Goal: Task Accomplishment & Management: Manage account settings

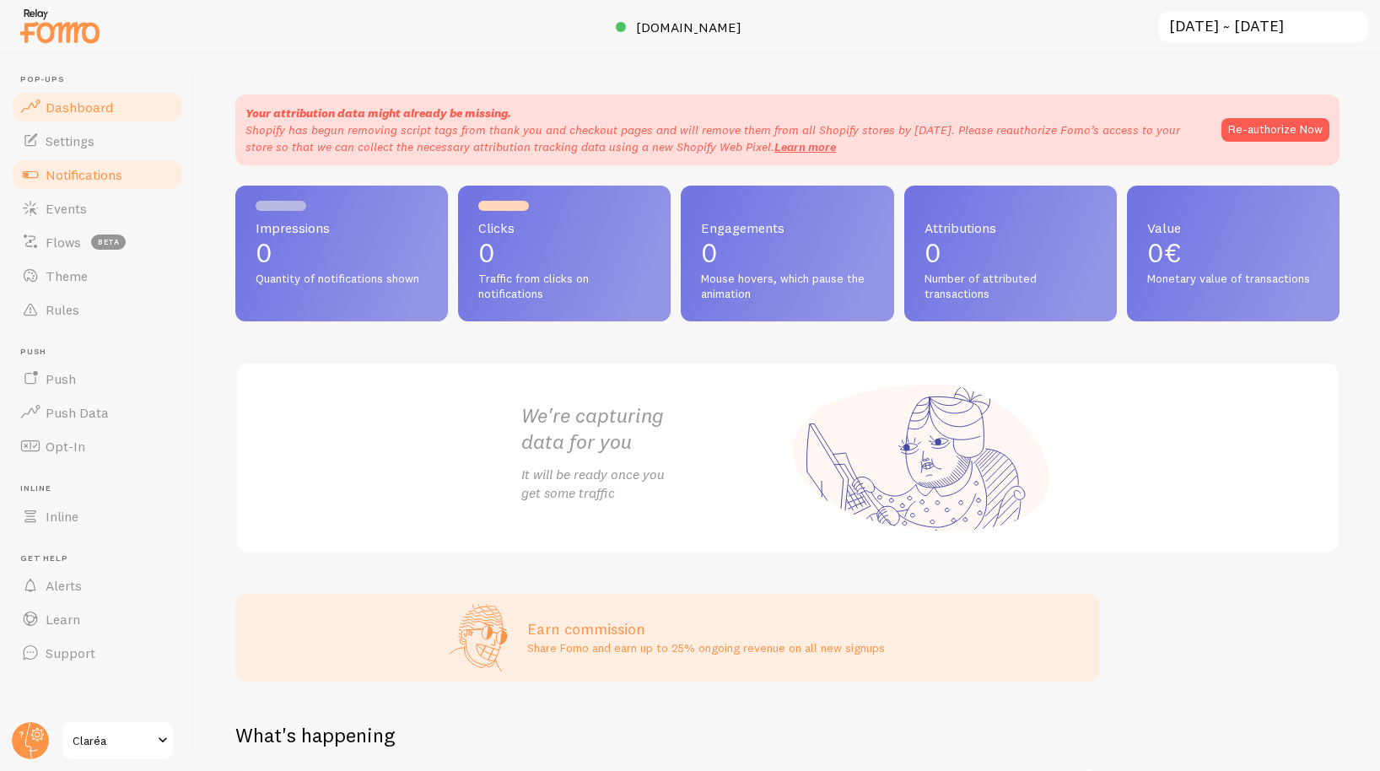
click at [57, 172] on span "Notifications" at bounding box center [84, 174] width 77 height 17
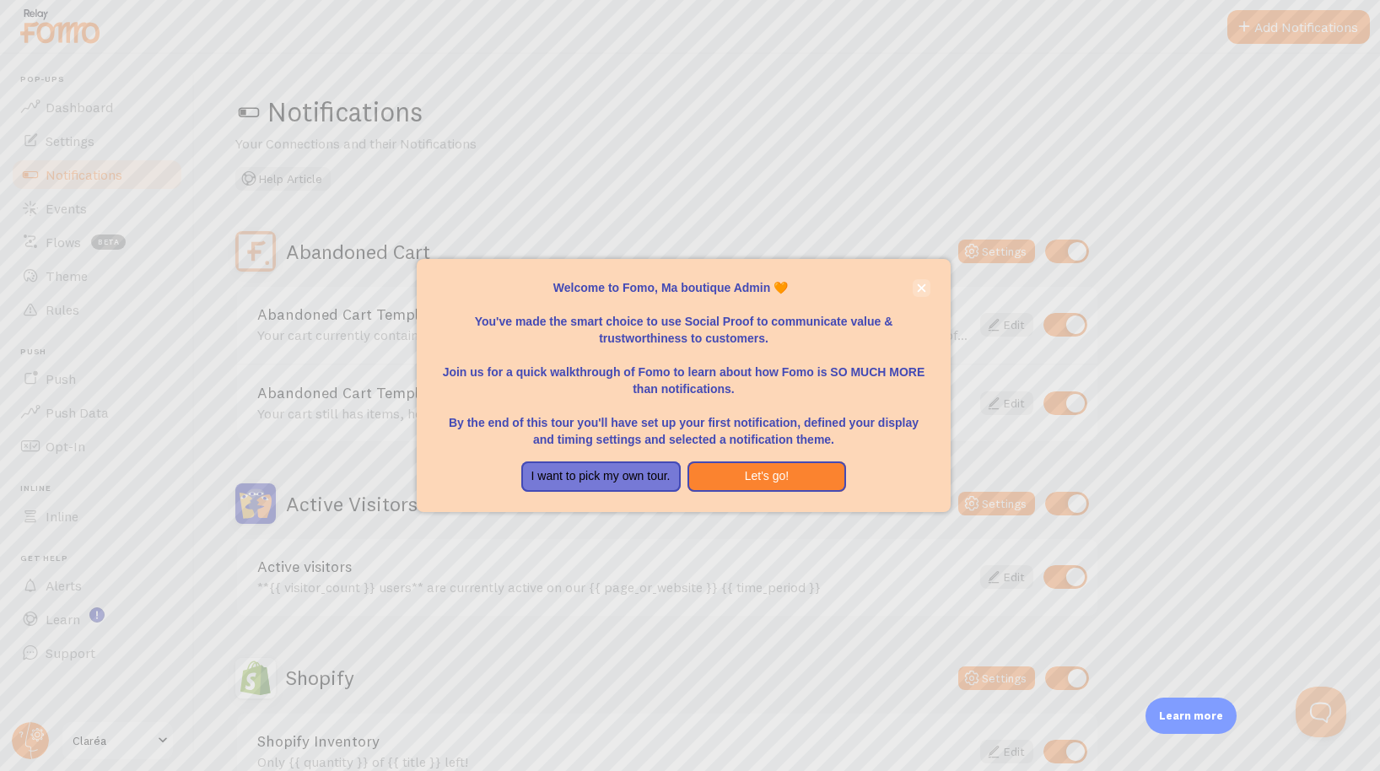
click at [922, 288] on icon "close," at bounding box center [921, 287] width 9 height 9
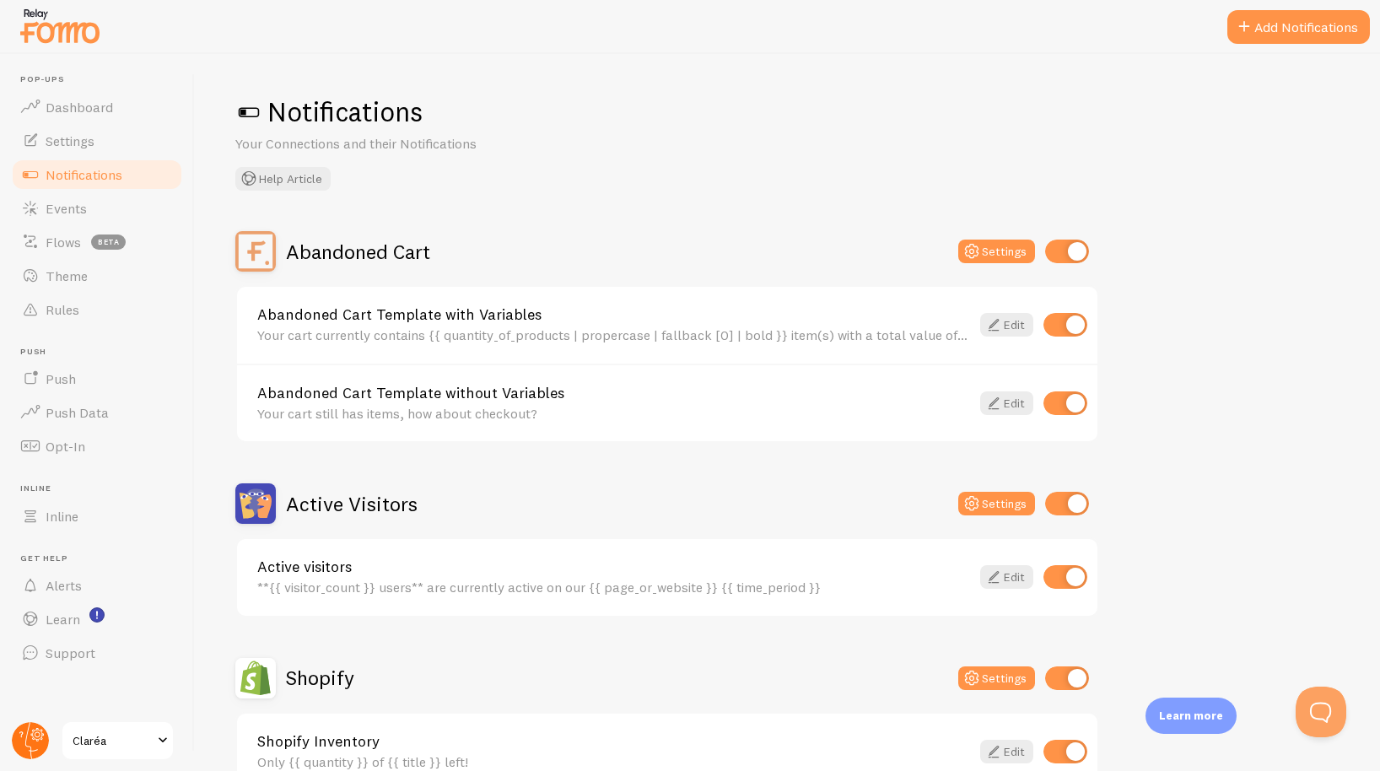
click at [40, 738] on circle at bounding box center [30, 740] width 37 height 37
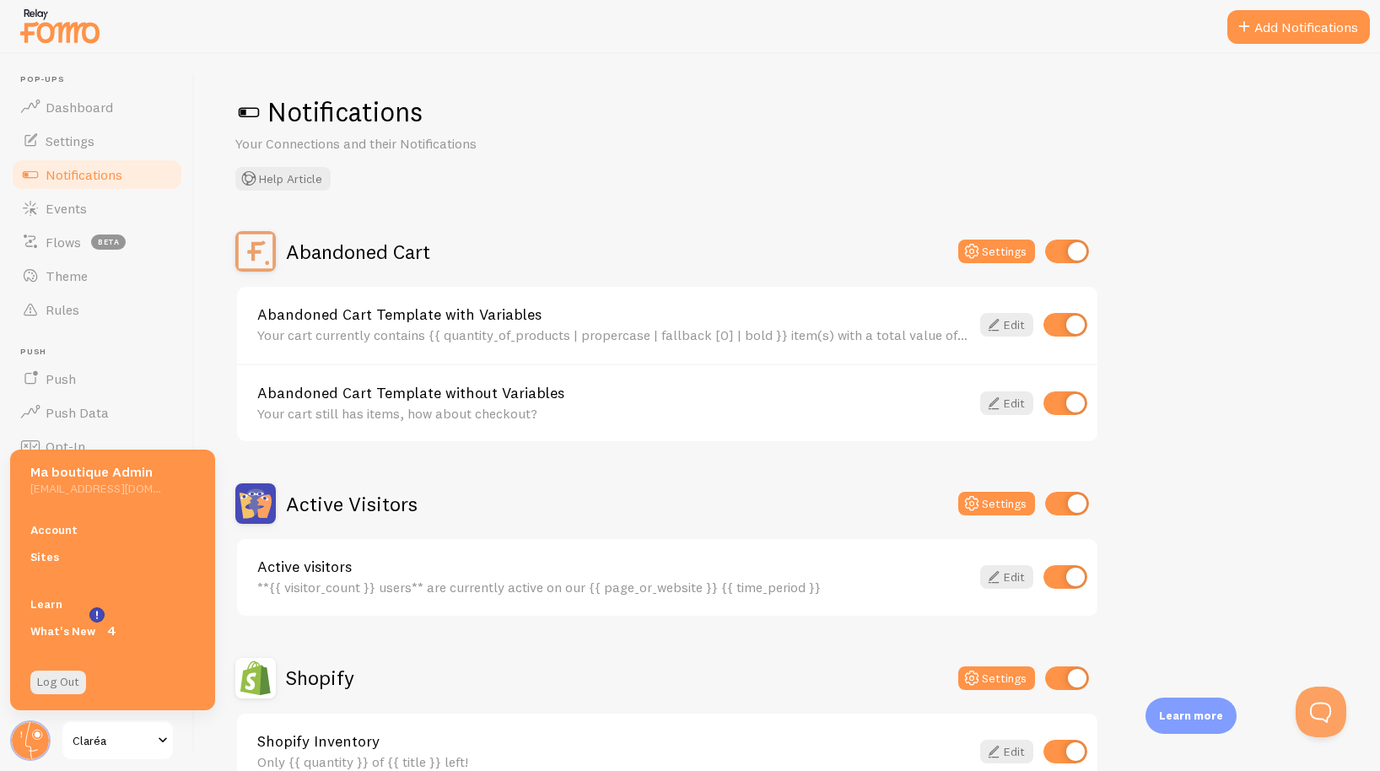
click at [127, 174] on link "Notifications" at bounding box center [97, 175] width 174 height 34
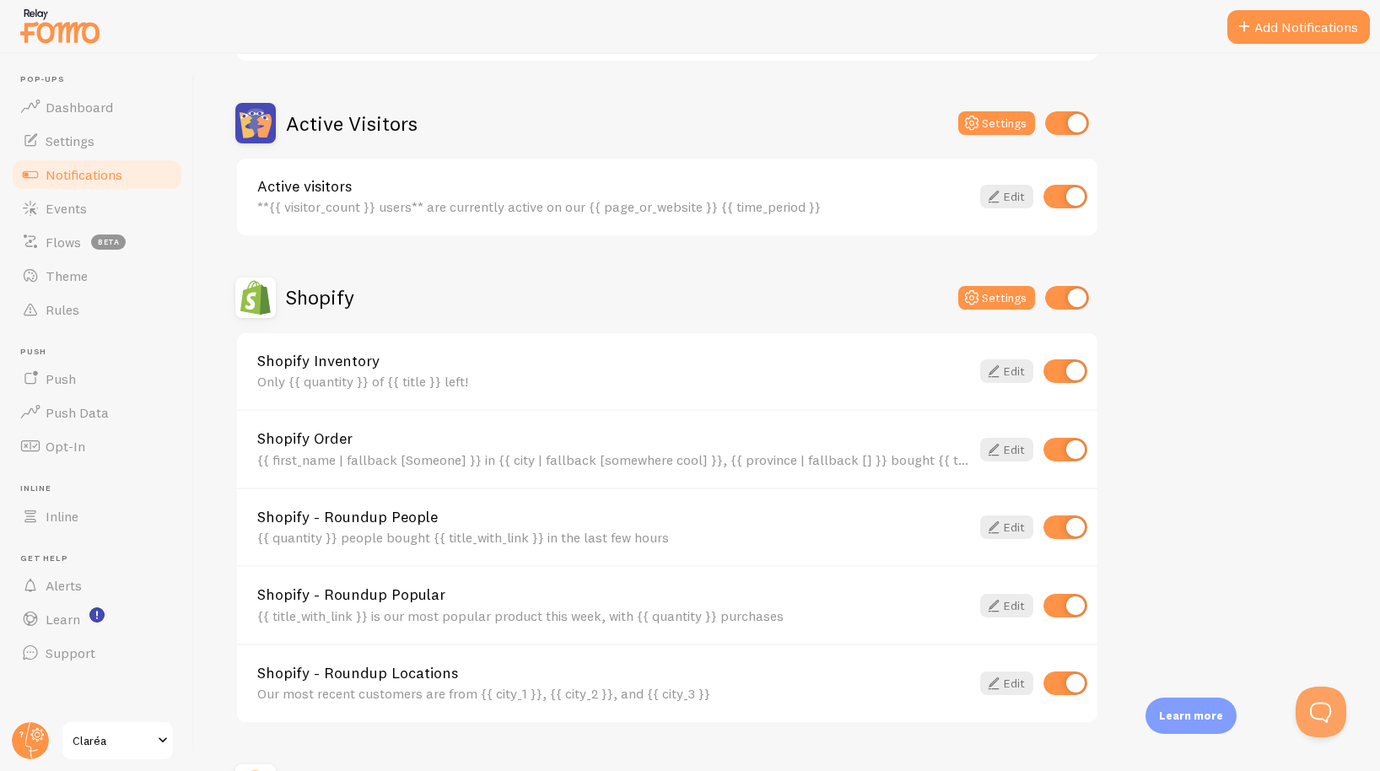
scroll to position [384, 0]
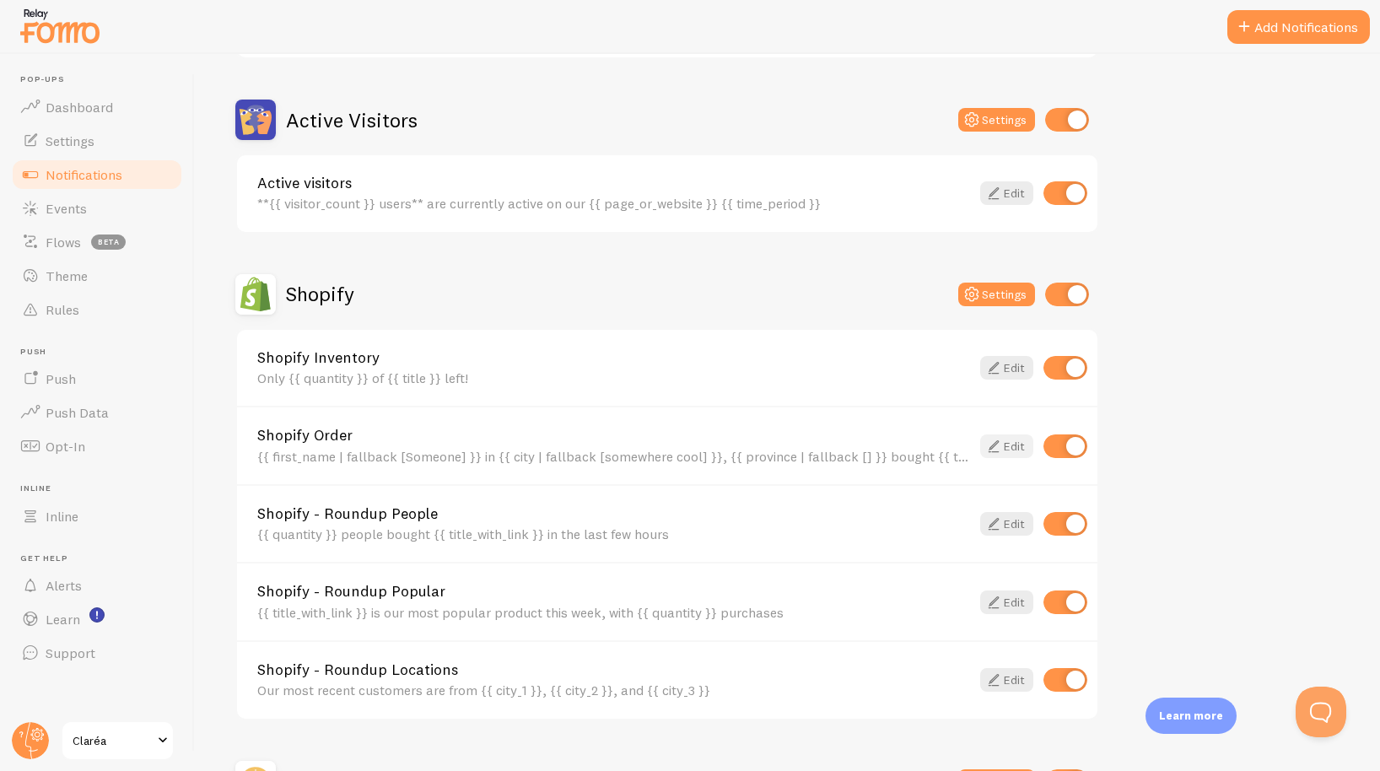
click at [988, 439] on icon at bounding box center [993, 446] width 20 height 20
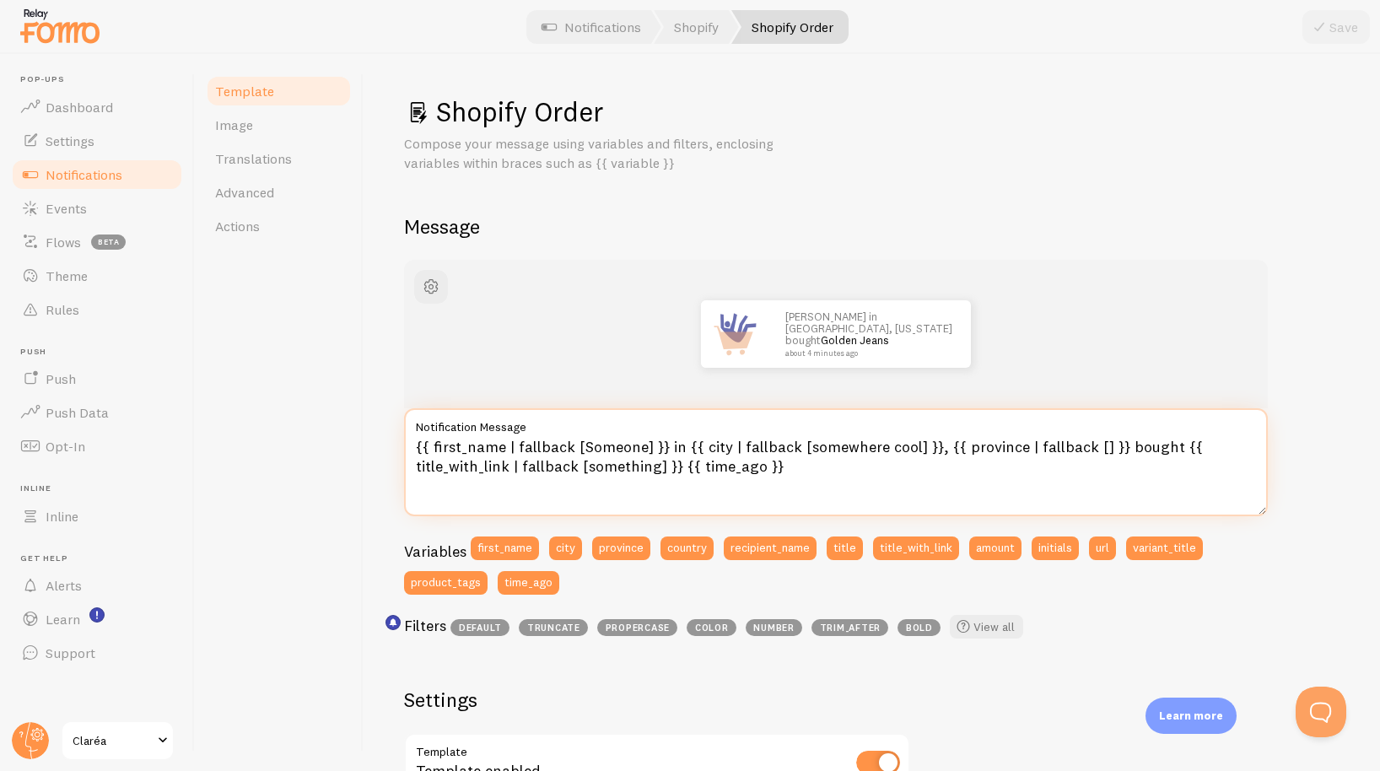
drag, startPoint x: 677, startPoint y: 443, endPoint x: 666, endPoint y: 443, distance: 11.0
click at [666, 443] on textarea "{{ first_name | fallback [Someone] }} in {{ city | fallback [somewhere cool] }}…" at bounding box center [835, 462] width 863 height 108
drag, startPoint x: 926, startPoint y: 445, endPoint x: 665, endPoint y: 443, distance: 260.6
click at [665, 443] on textarea "{{ first_name | fallback [Someone] }} in {{ city | fallback [somewhere cool] }}…" at bounding box center [835, 462] width 863 height 108
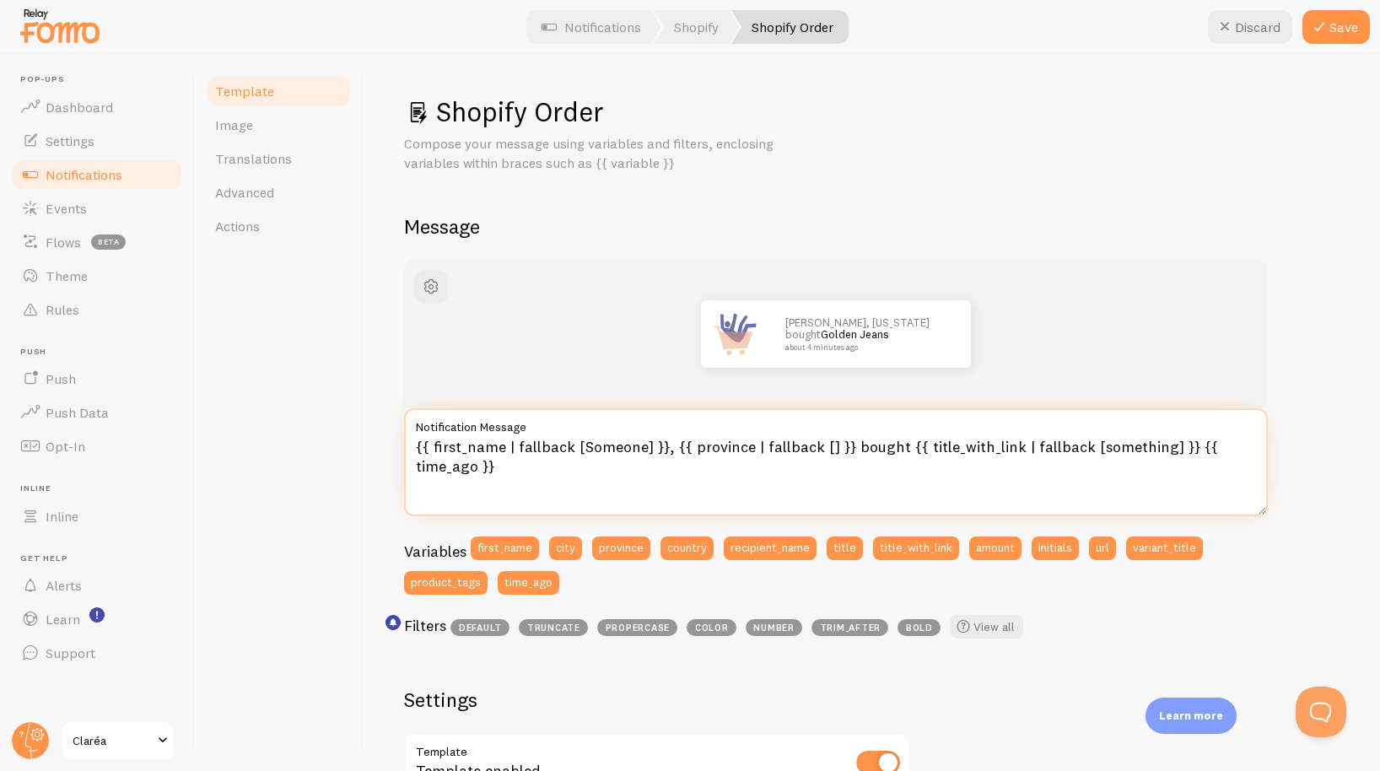
click at [667, 446] on textarea "{{ first_name | fallback [Someone] }}, {{ province | fallback [] }} bought {{ t…" at bounding box center [835, 462] width 863 height 108
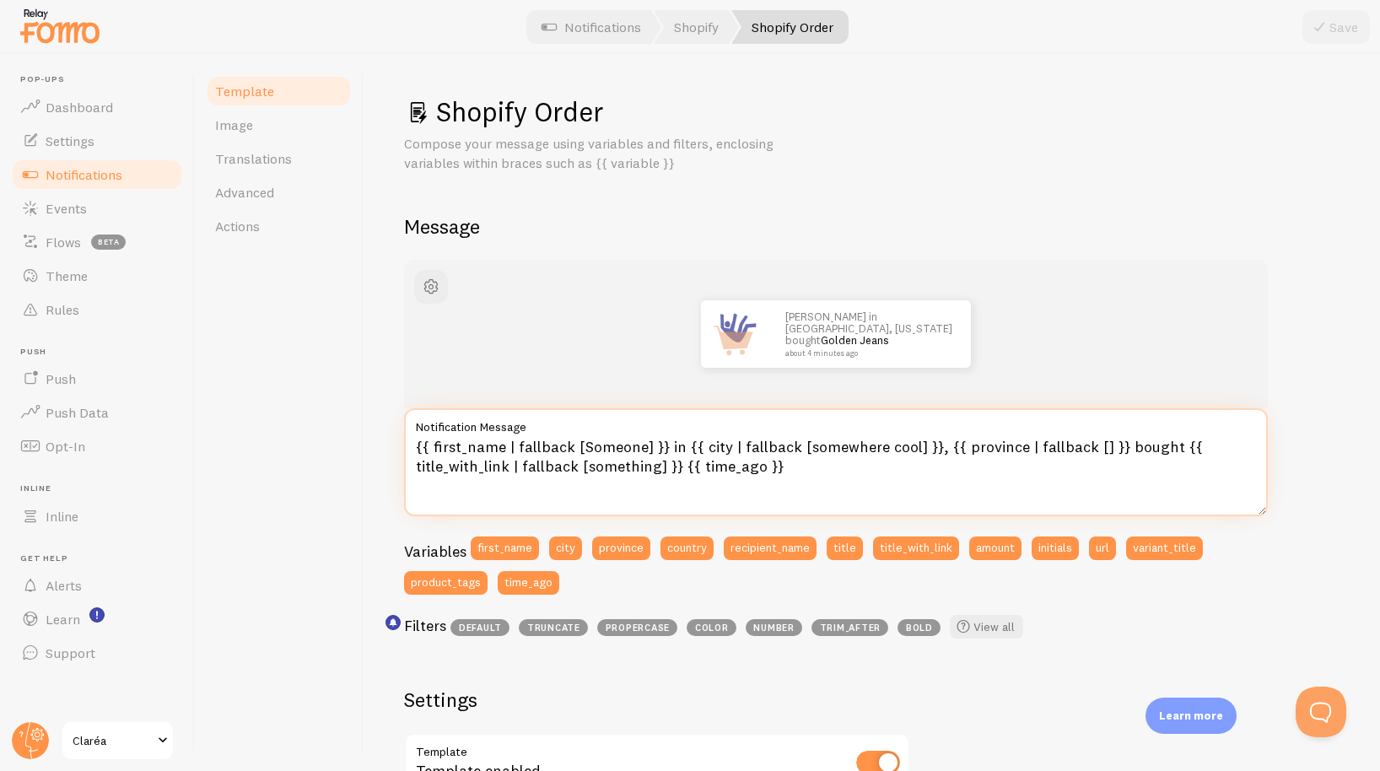
click at [675, 441] on textarea "{{ first_name | fallback [Someone] }} in {{ city | fallback [somewhere cool] }}…" at bounding box center [835, 462] width 863 height 108
drag, startPoint x: 942, startPoint y: 445, endPoint x: 1111, endPoint y: 439, distance: 169.6
click at [1111, 439] on textarea "{{ first_name | fallback [Someone] }} de {{ city | fallback [somewhere cool] }}…" at bounding box center [835, 462] width 863 height 108
drag, startPoint x: 944, startPoint y: 444, endPoint x: 992, endPoint y: 447, distance: 48.2
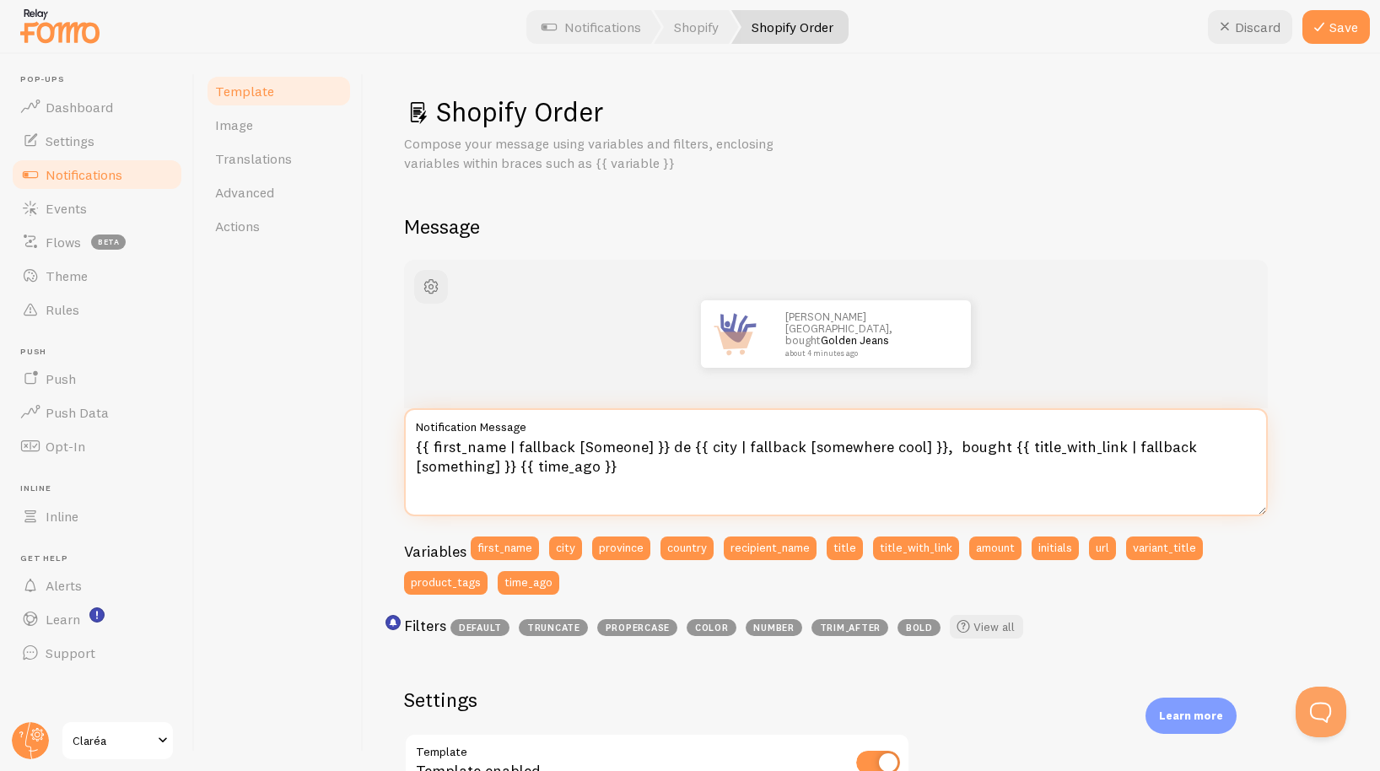
click at [992, 447] on textarea "{{ first_name | fallback [Someone] }} de {{ city | fallback [somewhere cool] }}…" at bounding box center [835, 462] width 863 height 108
type textarea "{{ first_name | fallback [Someone] }} de {{ city | fallback [somewhere cool] }}…"
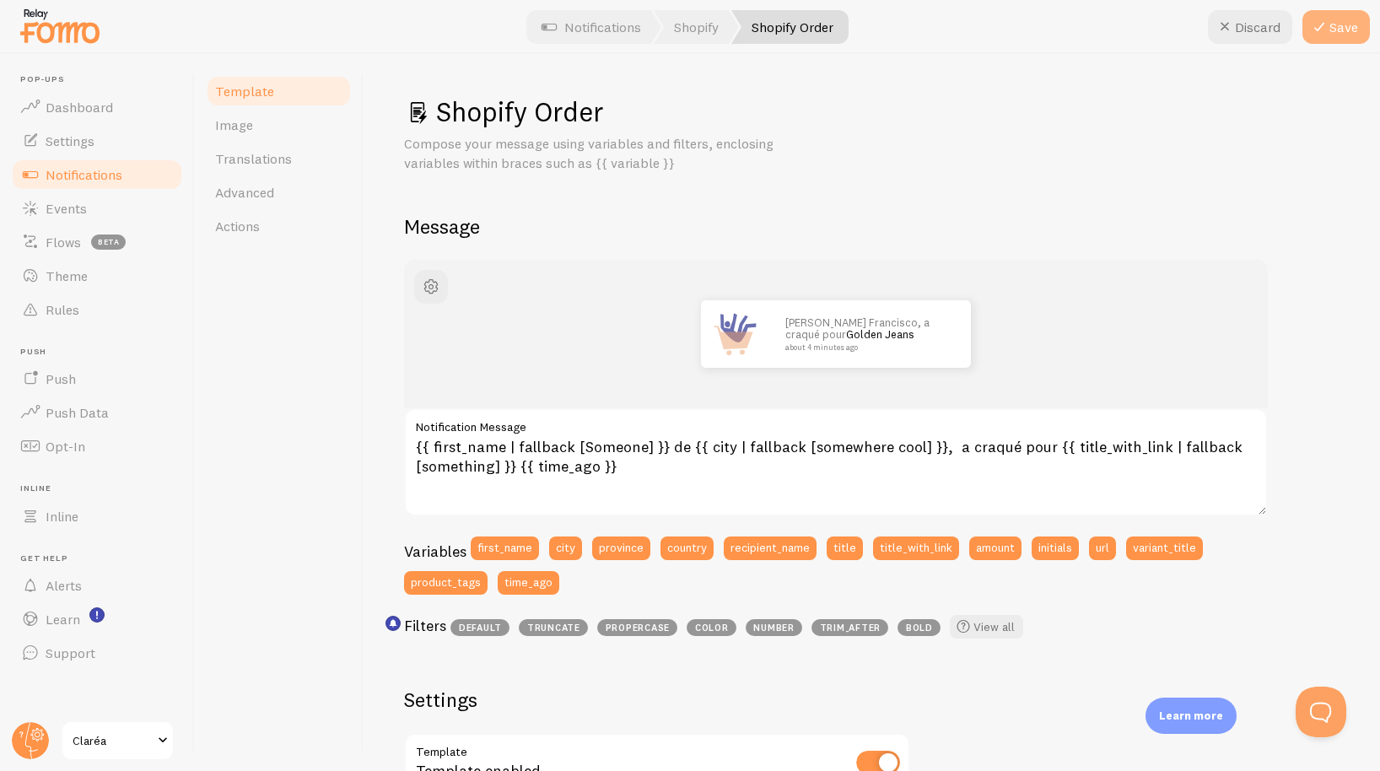
click at [1328, 22] on icon at bounding box center [1319, 27] width 20 height 20
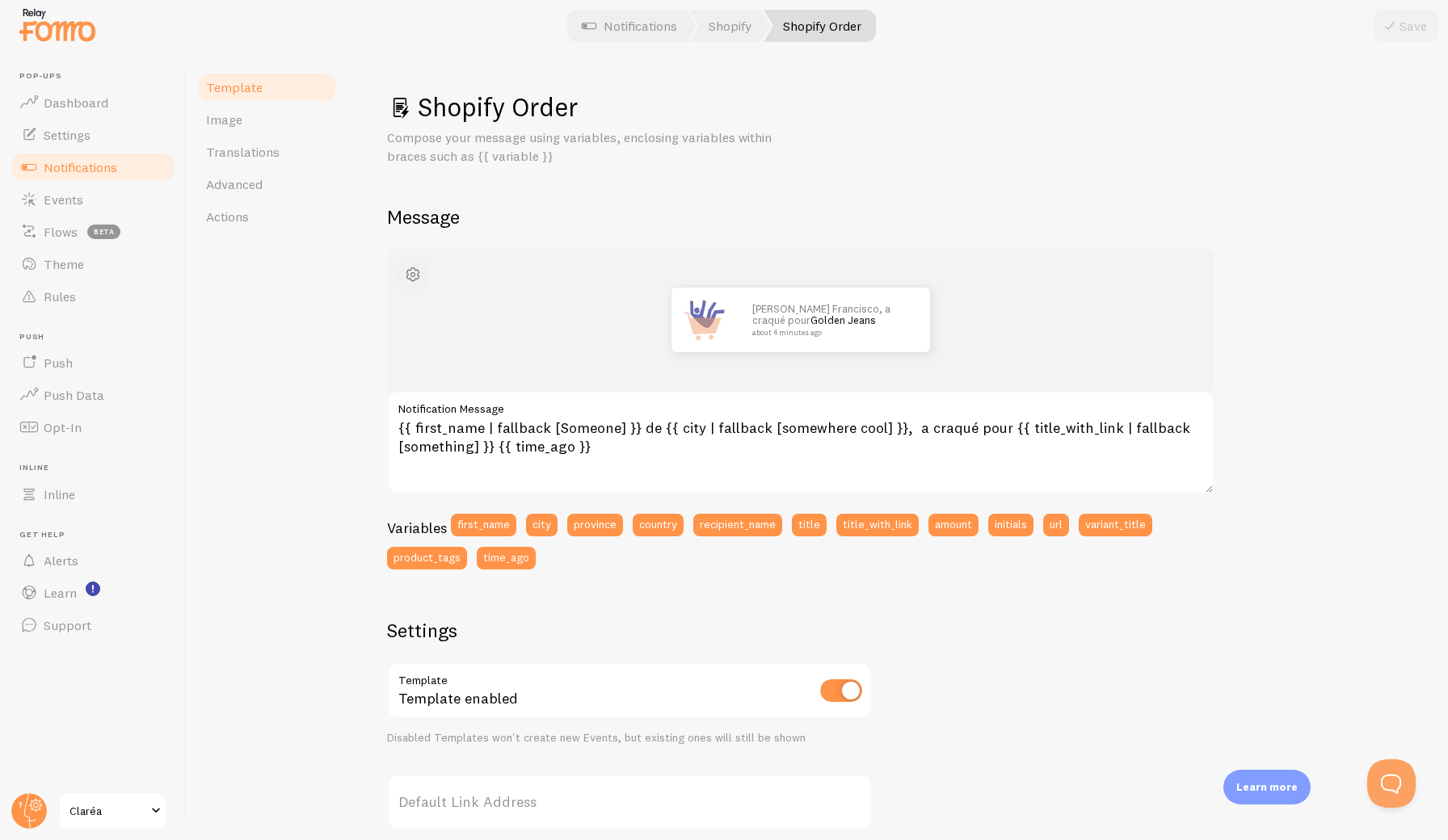
click at [412, 271] on span "button" at bounding box center [413, 275] width 19 height 19
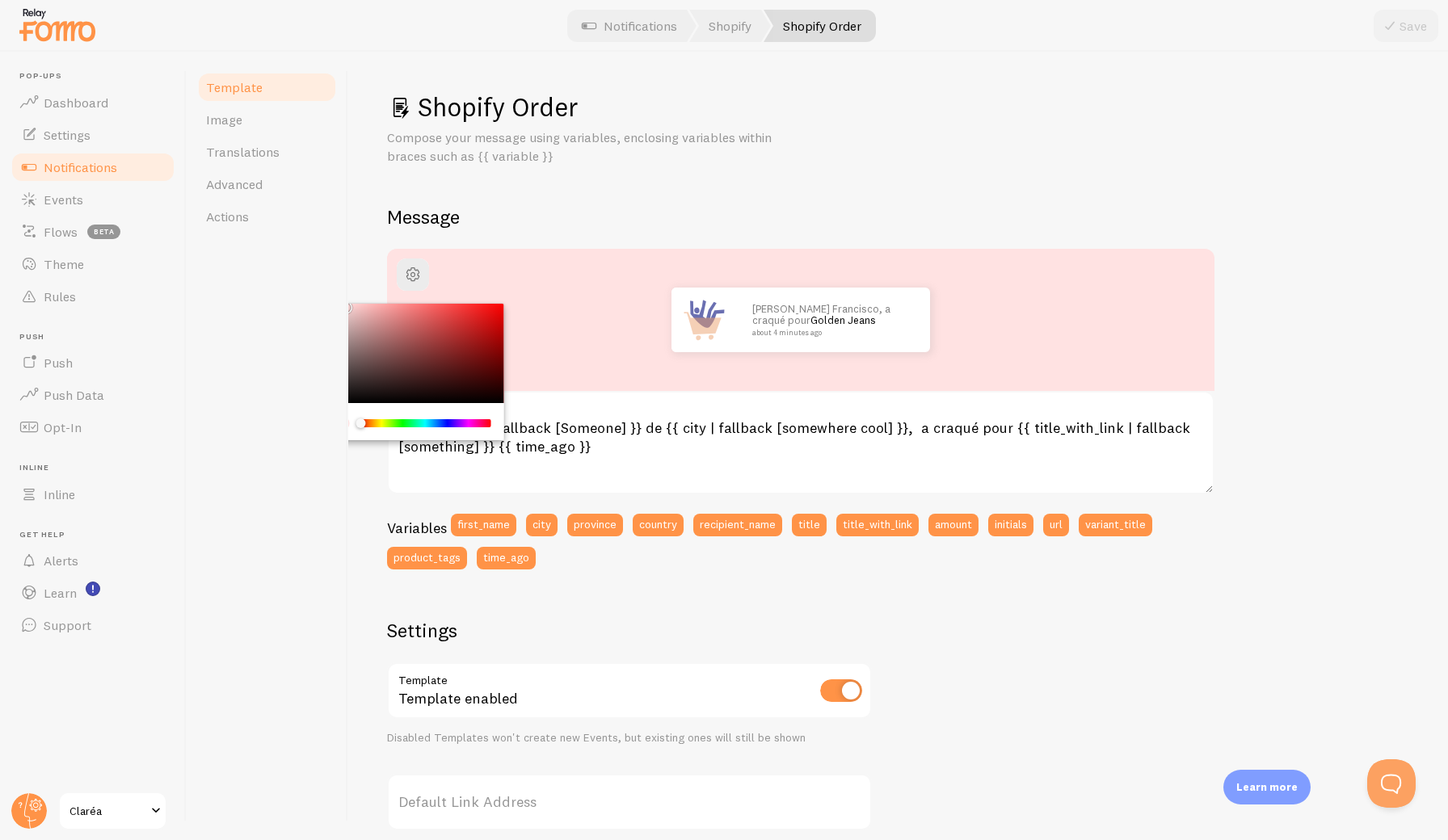
drag, startPoint x: 356, startPoint y: 310, endPoint x: 343, endPoint y: 298, distance: 17.7
click at [343, 298] on div "Template Image Translations Advanced Actions Shopify Order Compose your message…" at bounding box center [817, 445] width 1261 height 788
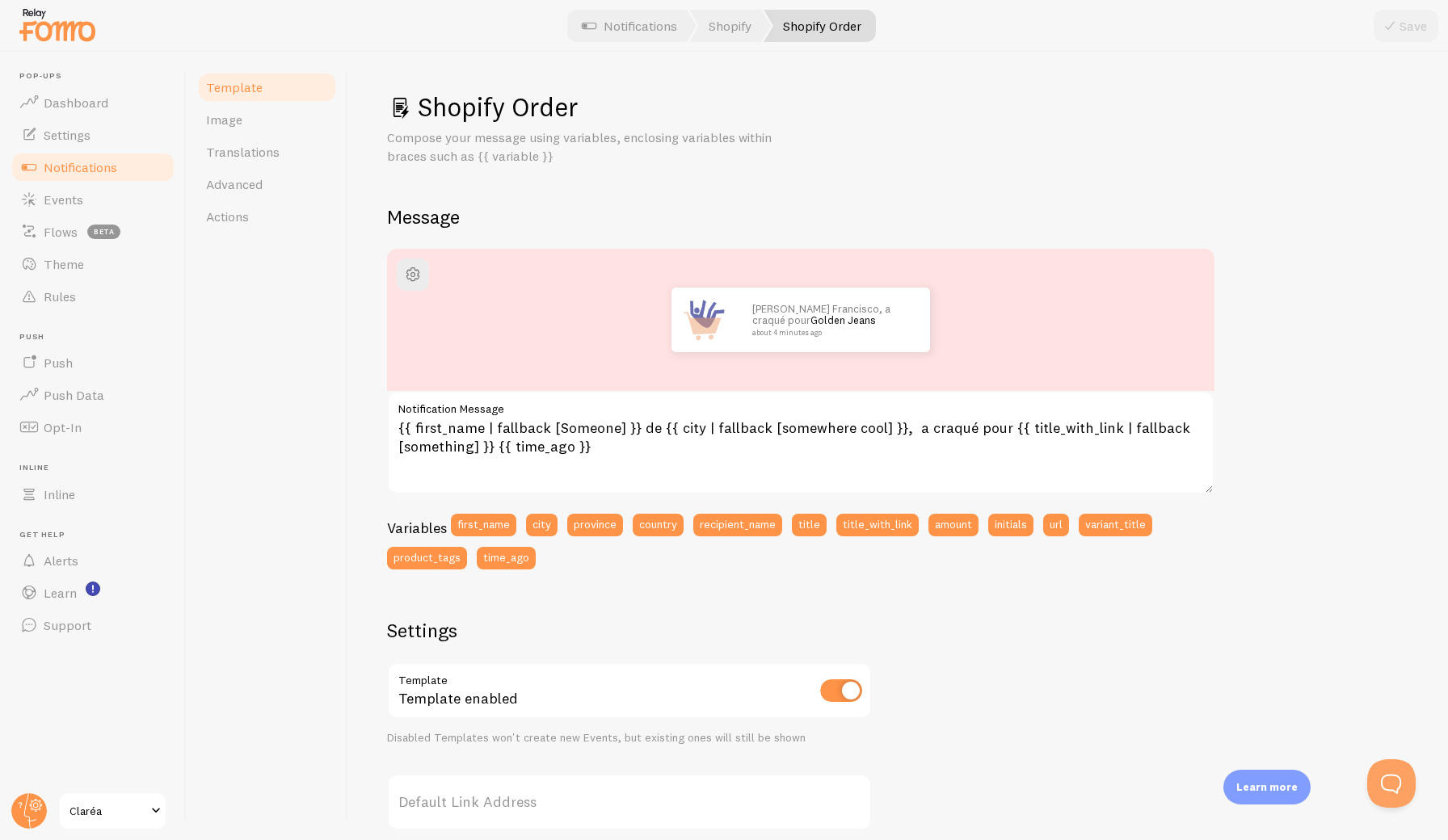
click at [494, 403] on label "Notification Message" at bounding box center [800, 404] width 827 height 28
click at [494, 403] on textarea "{{ first_name | fallback [Someone] }} de {{ city | fallback [somewhere cool] }}…" at bounding box center [800, 443] width 827 height 103
click at [415, 279] on span "button" at bounding box center [413, 275] width 19 height 19
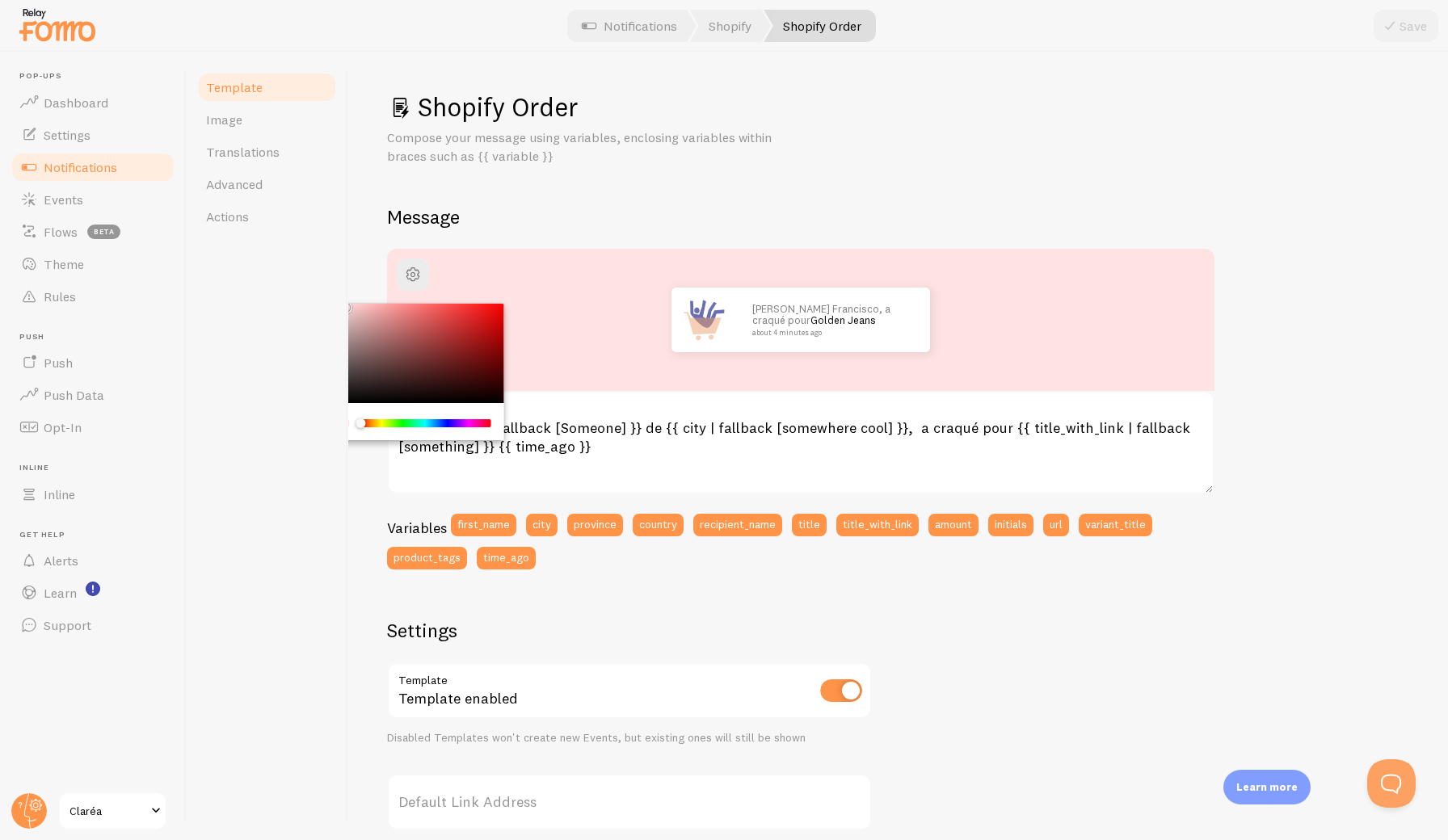
drag, startPoint x: 360, startPoint y: 420, endPoint x: 348, endPoint y: 420, distance: 12.0
click at [348, 420] on div "Chrome color picker" at bounding box center [413, 422] width 156 height 14
click at [349, 420] on div "current color is #FFE2E2" at bounding box center [342, 422] width 14 height 14
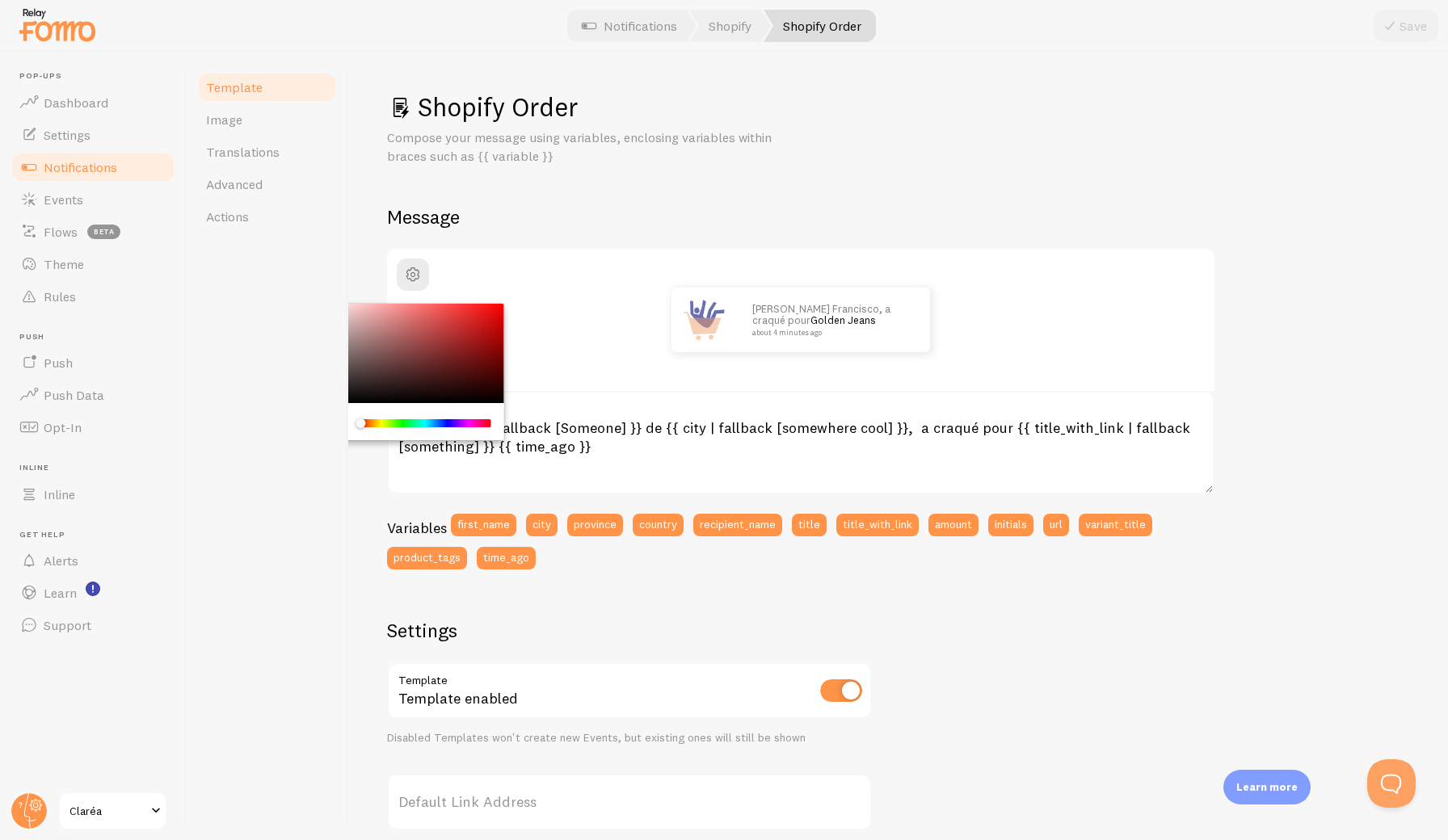
drag, startPoint x: 351, startPoint y: 374, endPoint x: 310, endPoint y: 287, distance: 96.2
click at [310, 287] on div "Template Image Translations Advanced Actions Shopify Order Compose your message…" at bounding box center [817, 445] width 1261 height 788
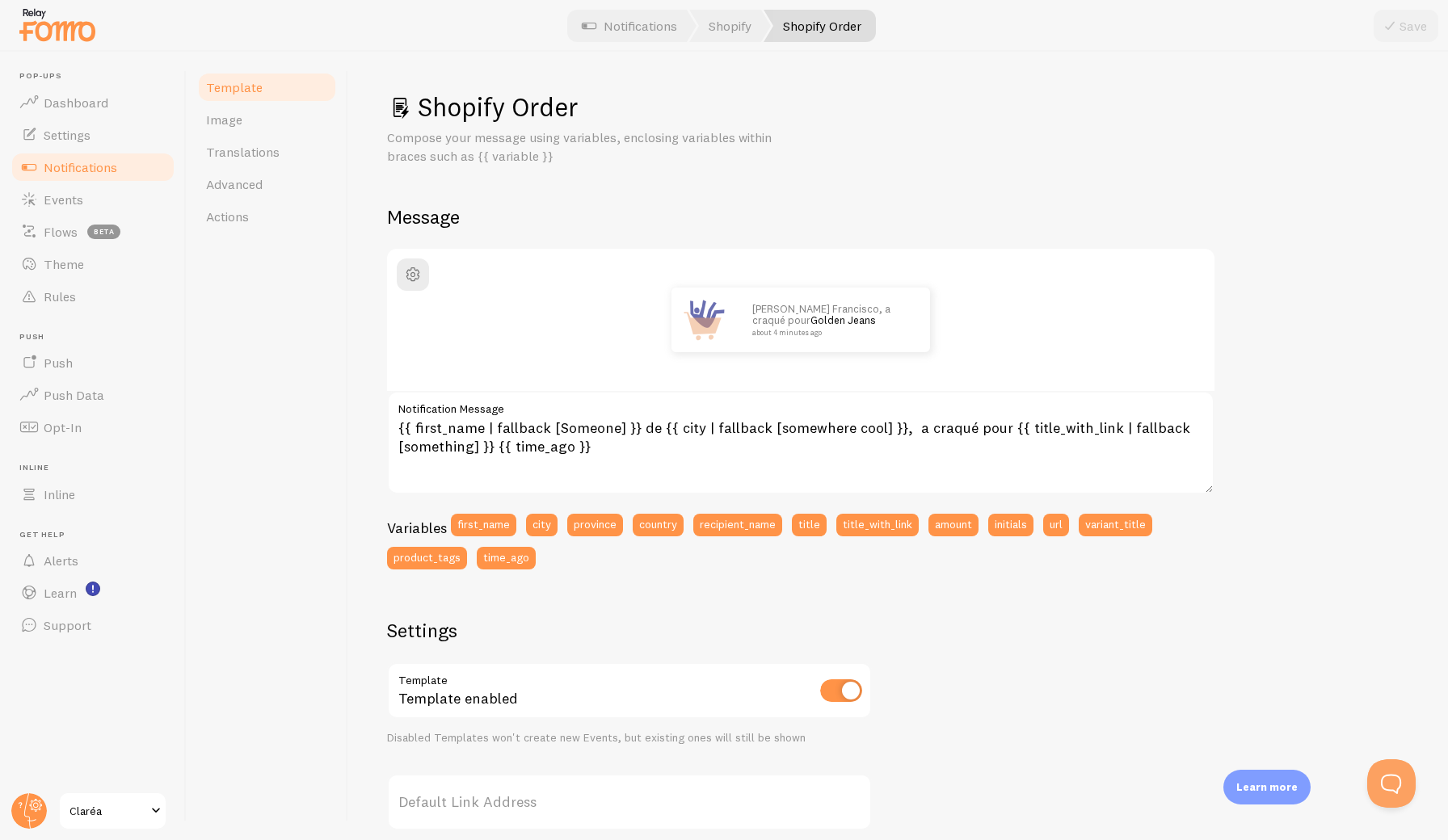
click at [356, 349] on div "Shopify Order Compose your message using variables, enclosing variables within …" at bounding box center [898, 445] width 1100 height 788
click at [239, 119] on span "Image" at bounding box center [224, 119] width 36 height 16
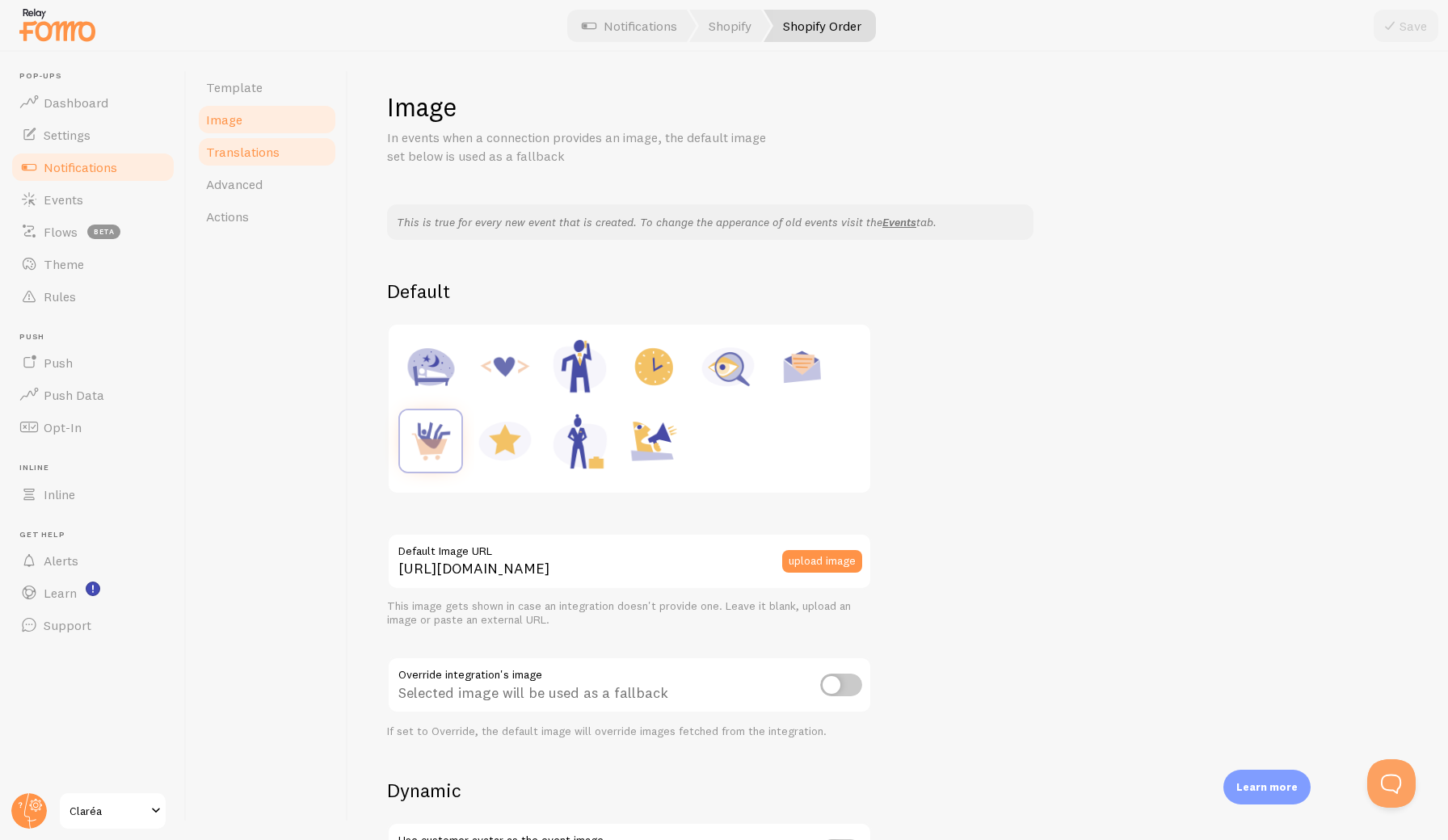
click at [240, 146] on span "Translations" at bounding box center [242, 151] width 74 height 16
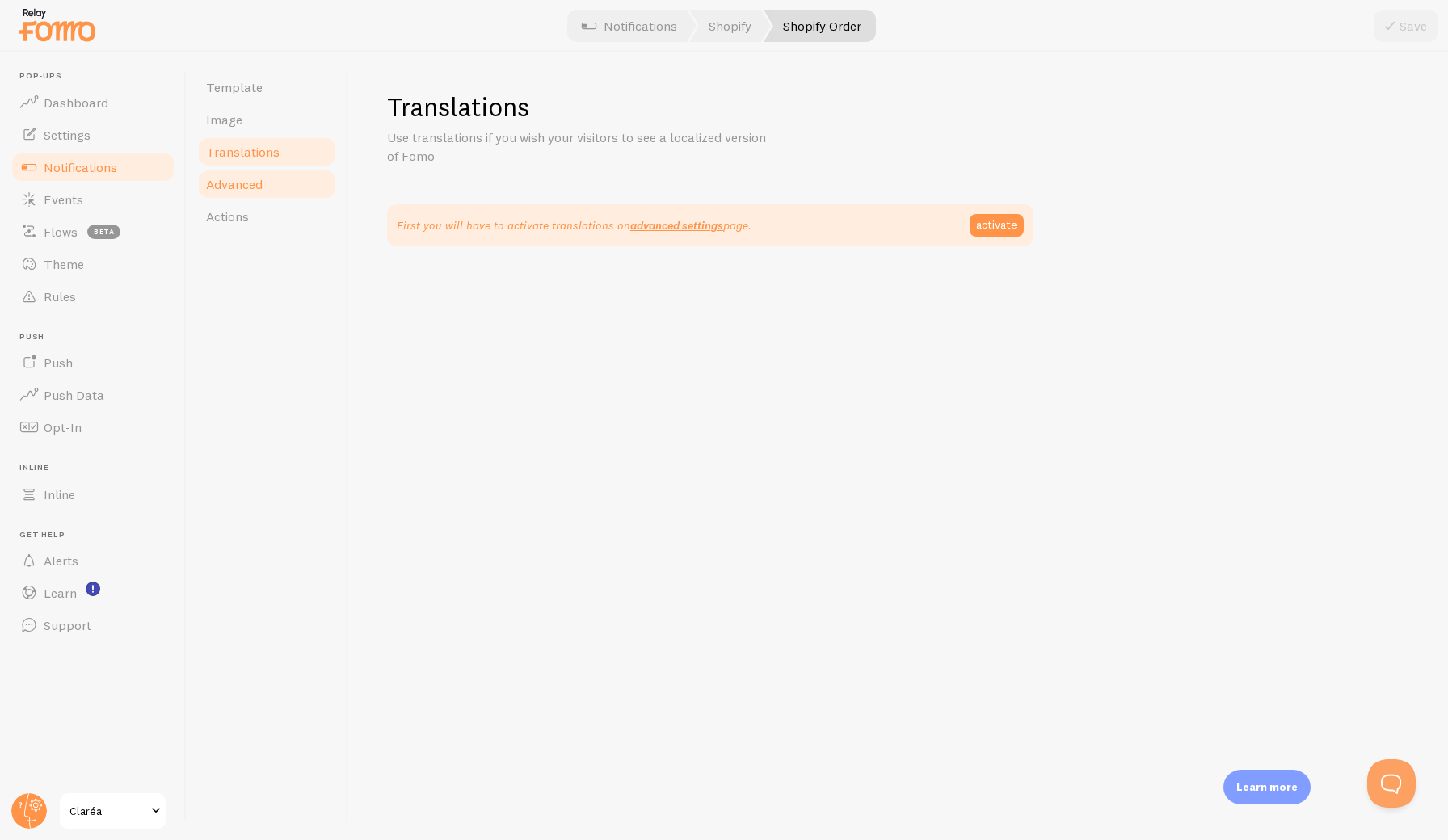
click at [241, 179] on span "Advanced" at bounding box center [234, 184] width 57 height 16
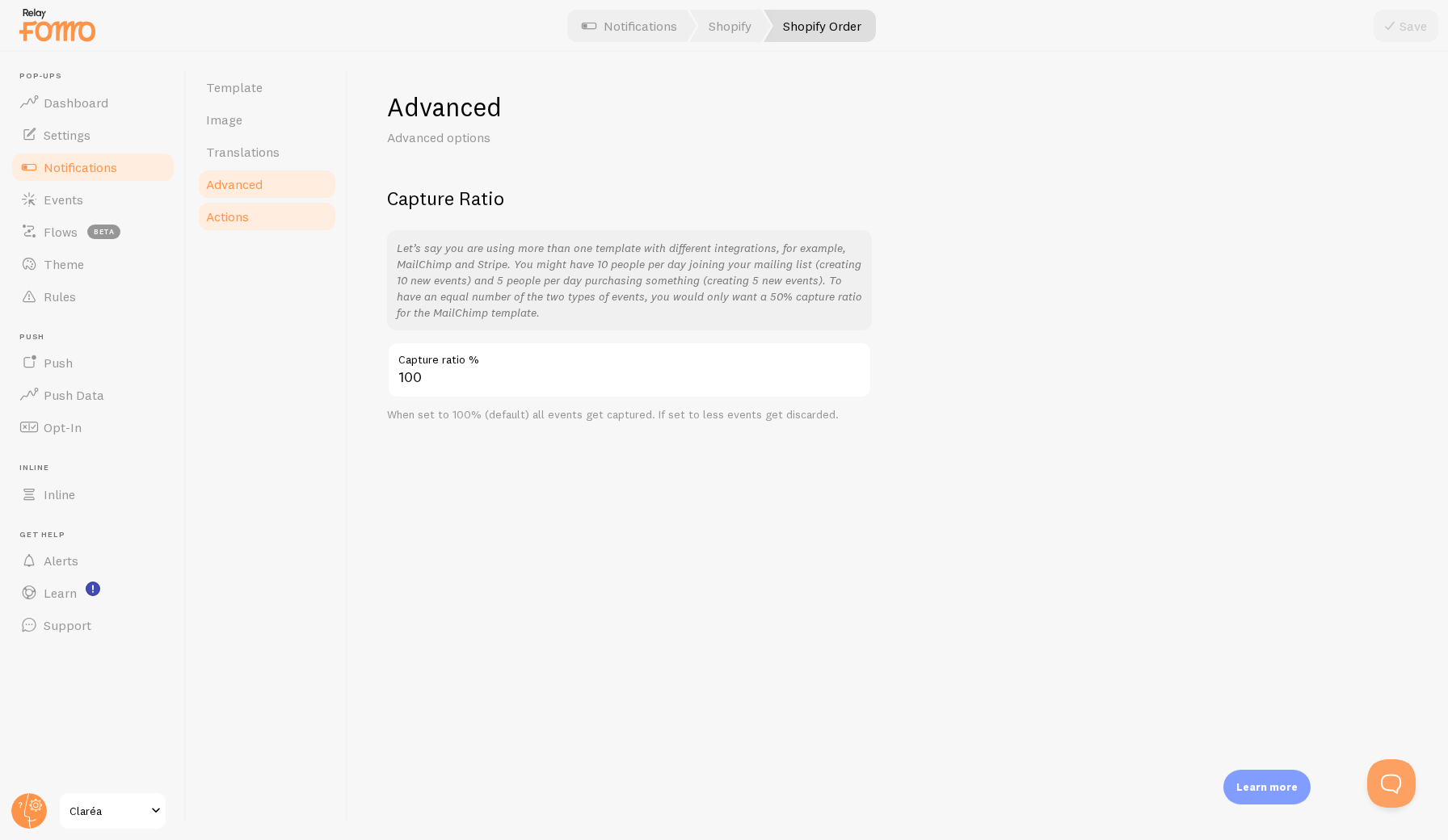
click at [243, 216] on span "Actions" at bounding box center [227, 216] width 43 height 16
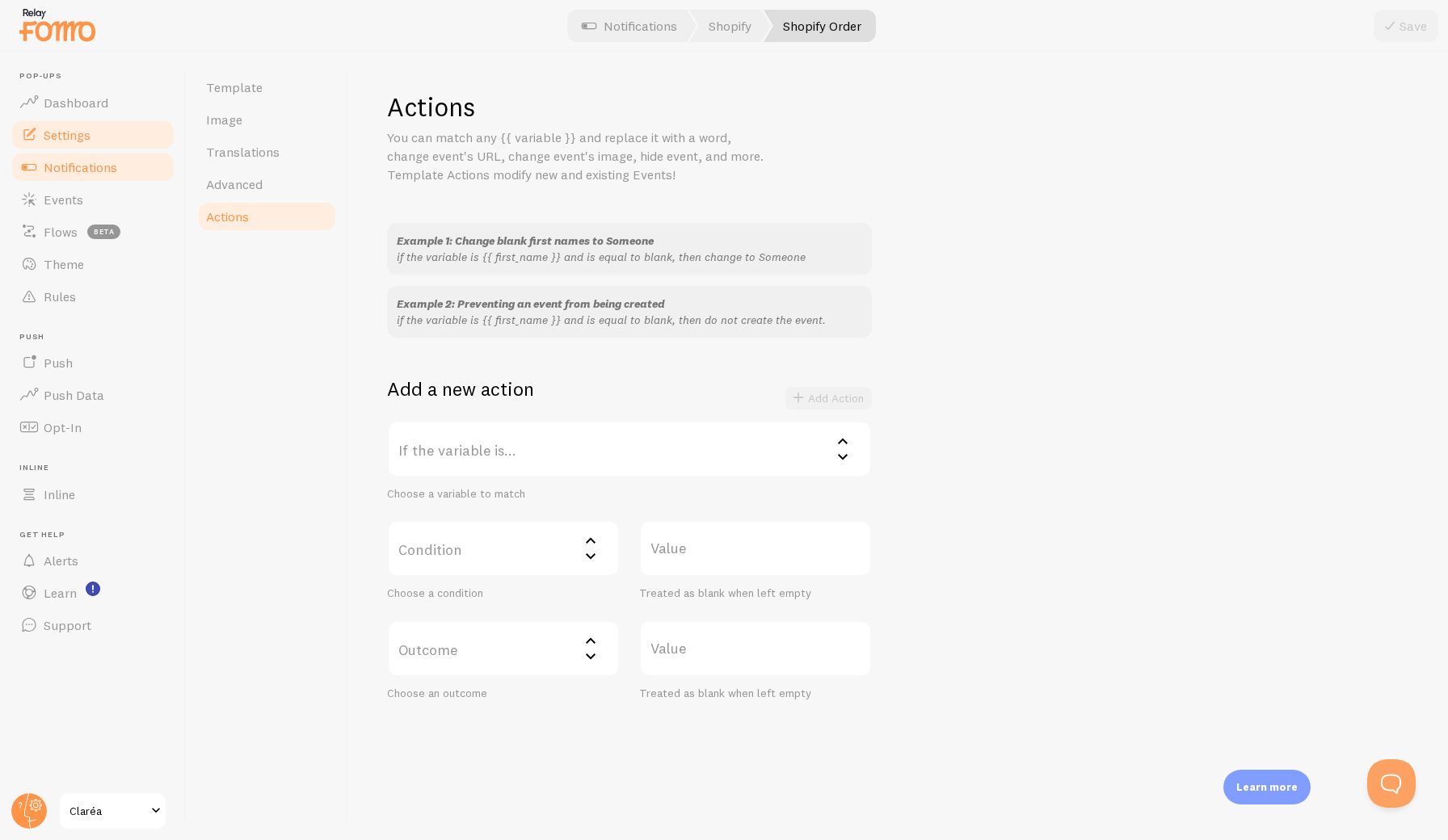
click at [80, 147] on link "Settings" at bounding box center [93, 135] width 167 height 33
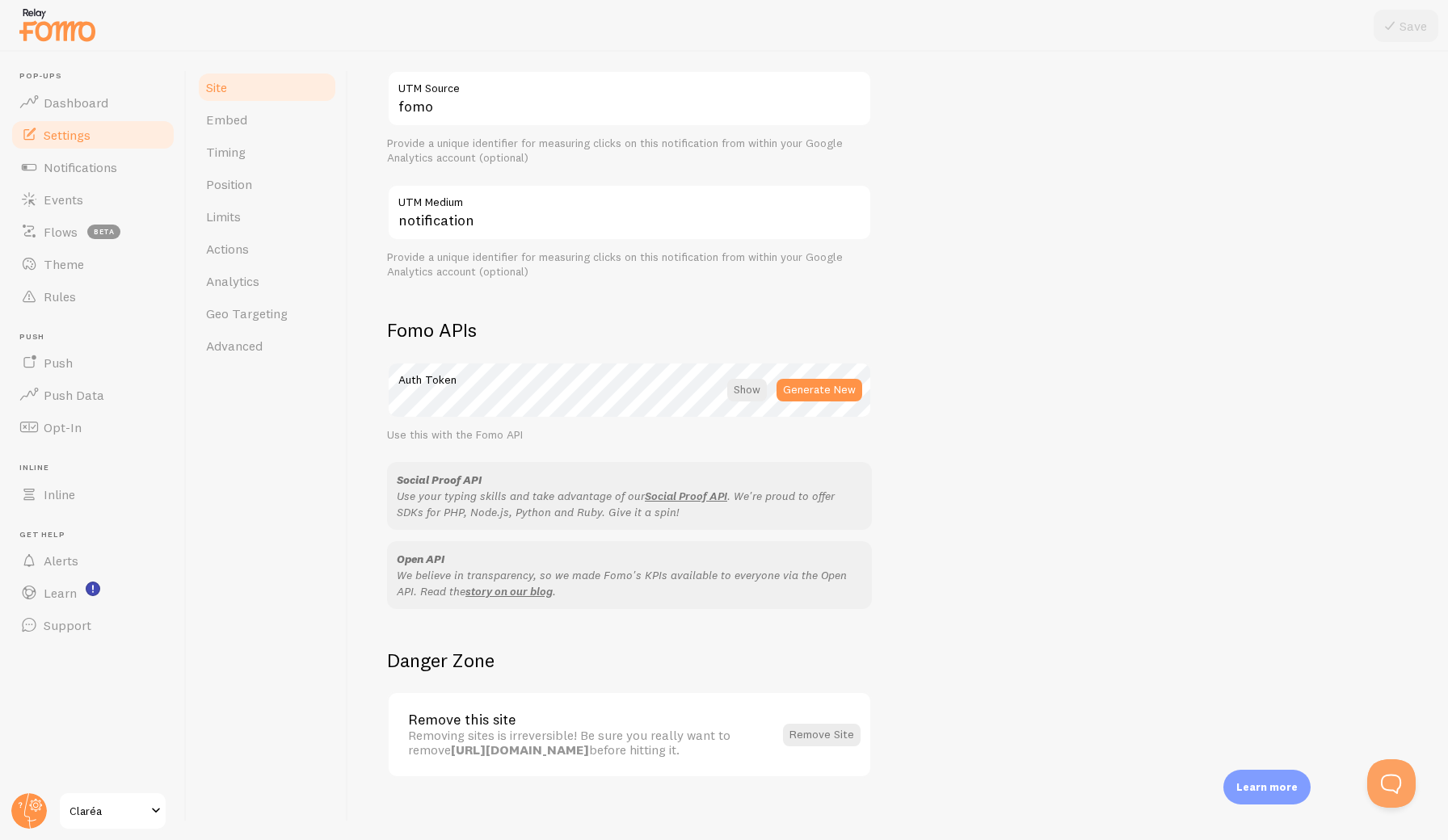
scroll to position [669, 0]
click at [248, 346] on span "Advanced" at bounding box center [234, 345] width 57 height 16
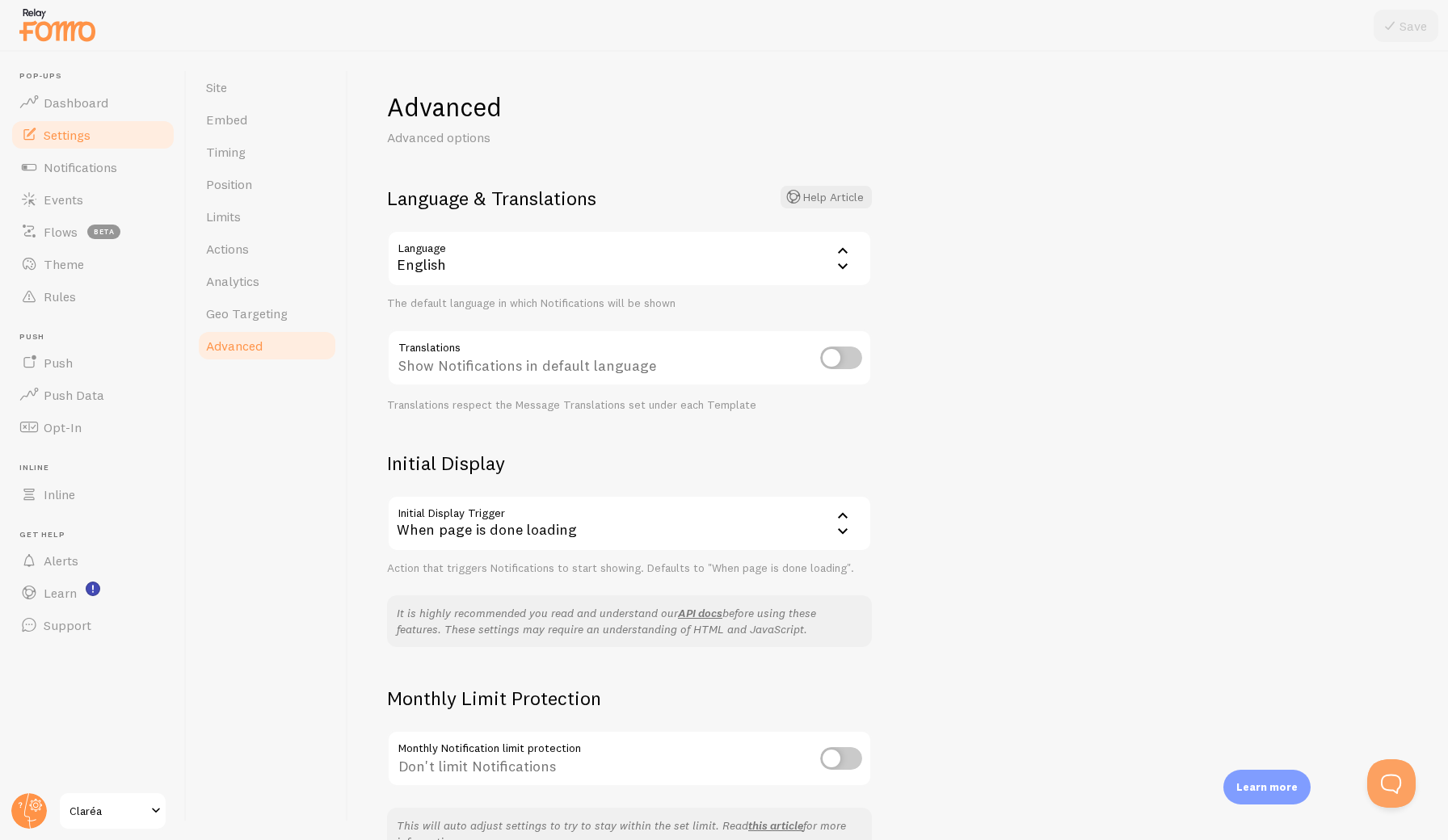
click at [511, 278] on div "English" at bounding box center [630, 258] width 485 height 57
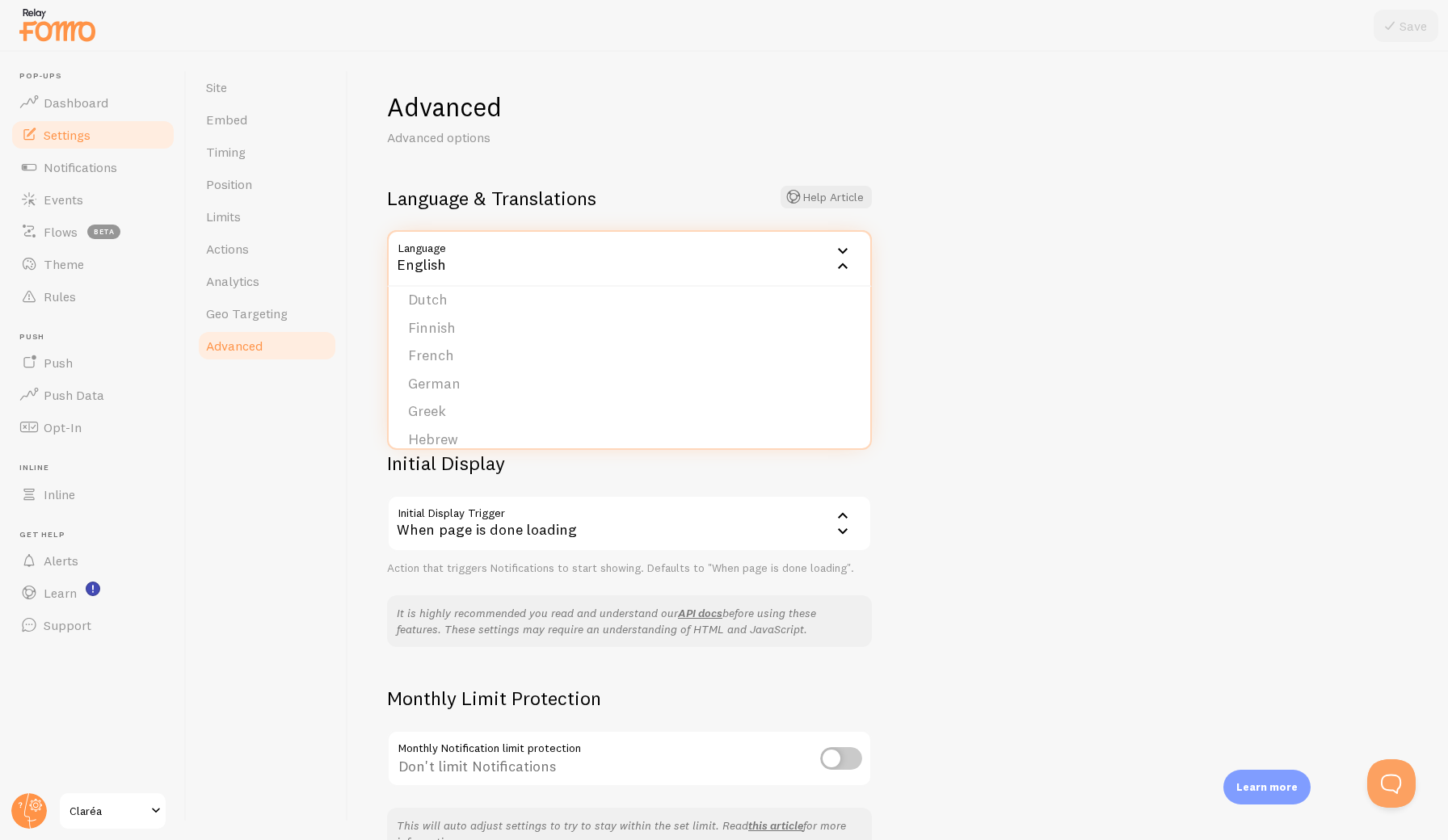
scroll to position [212, 0]
click at [452, 344] on li "French" at bounding box center [630, 350] width 482 height 29
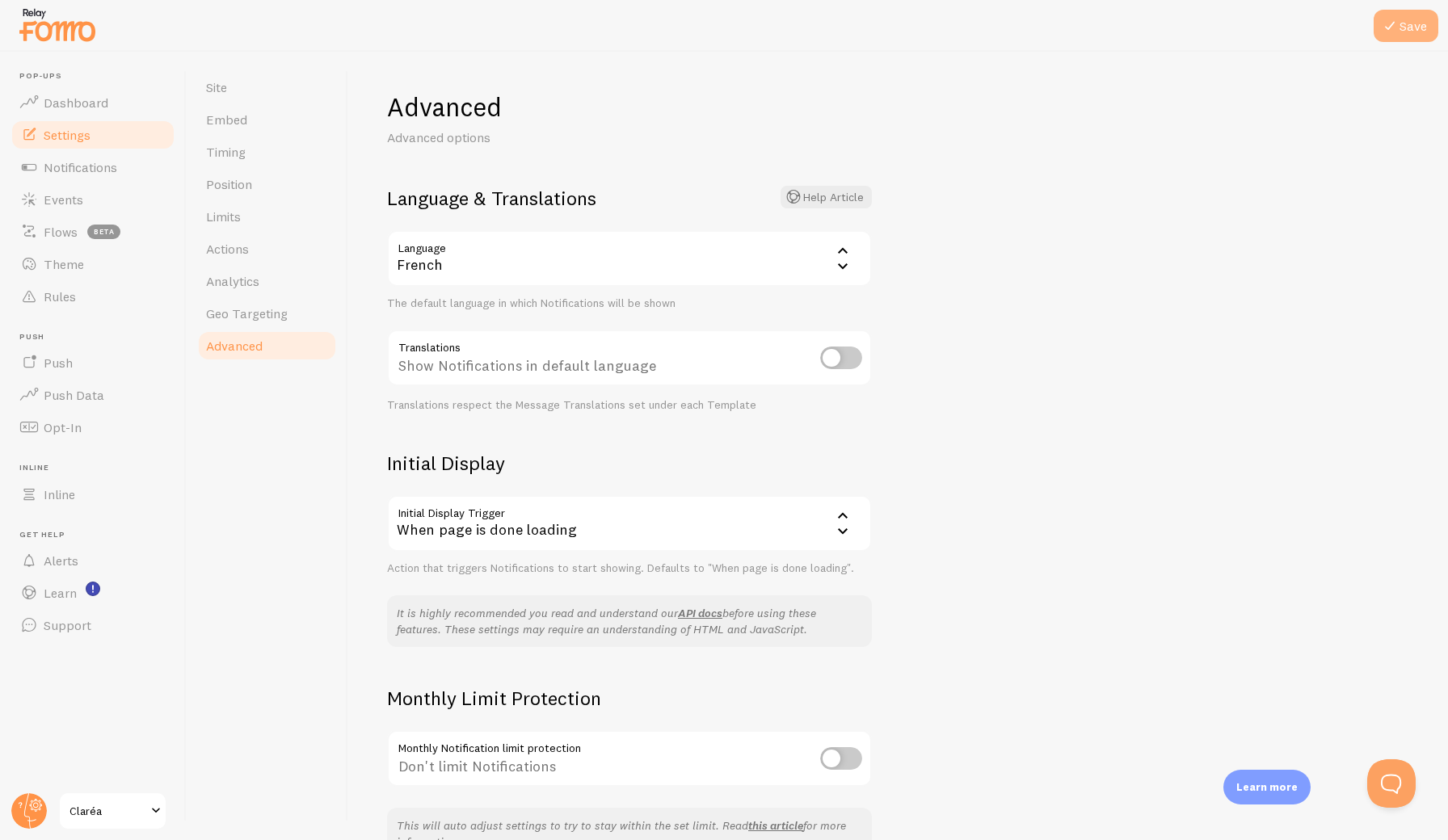
click at [1322, 23] on icon at bounding box center [1390, 26] width 19 height 19
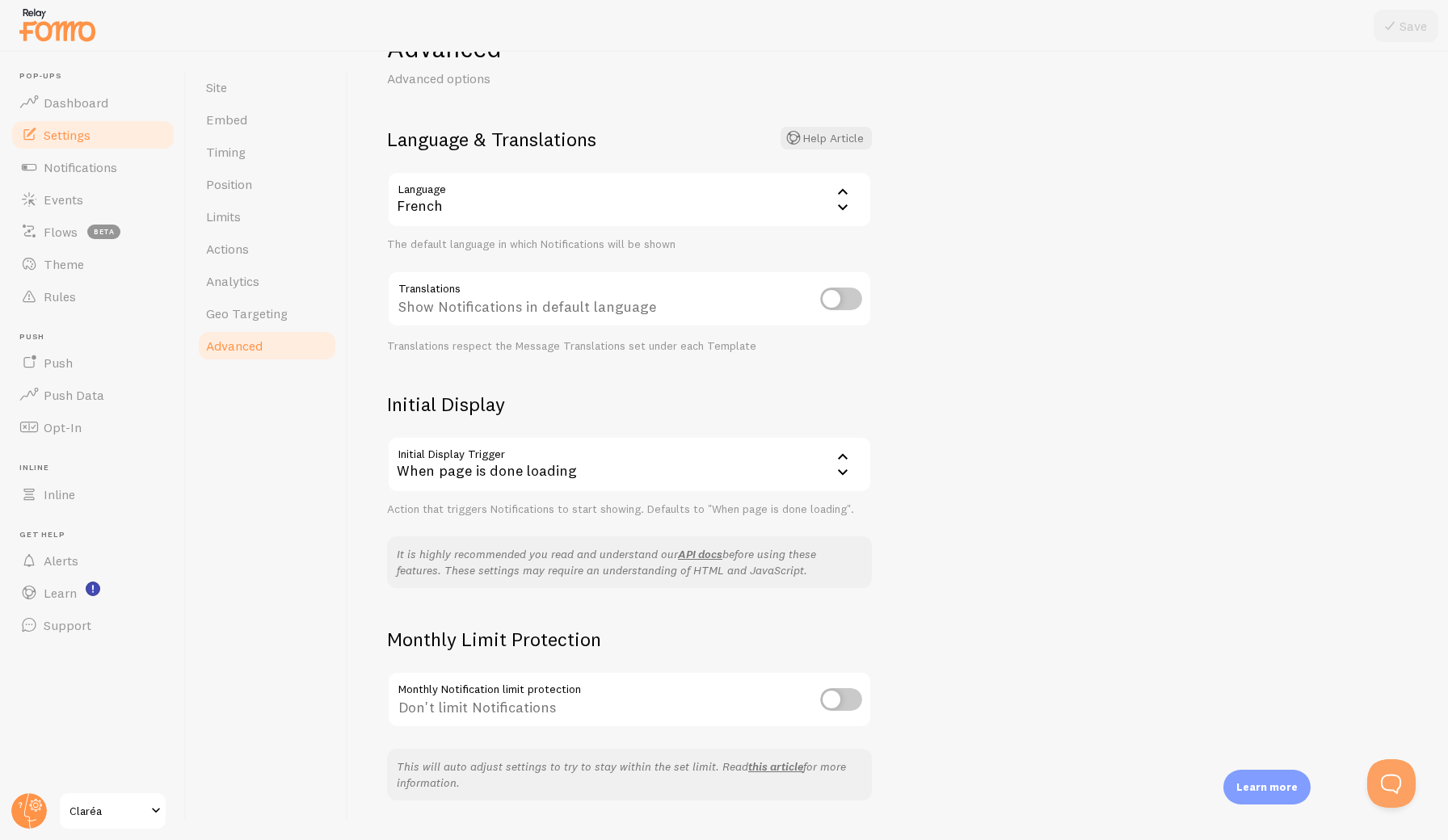
scroll to position [60, 0]
click at [844, 465] on icon at bounding box center [842, 470] width 19 height 19
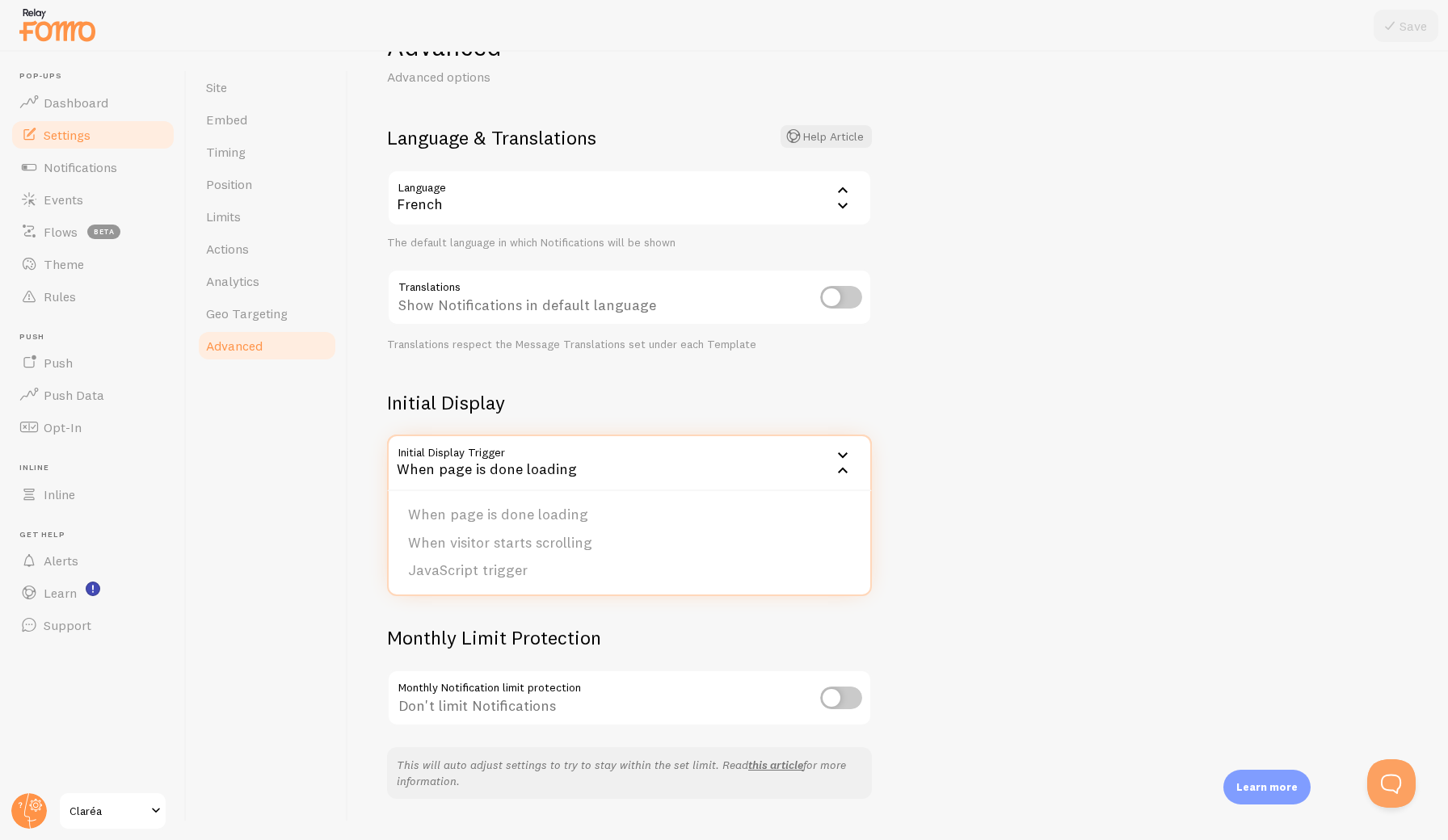
click at [844, 465] on icon at bounding box center [842, 470] width 19 height 19
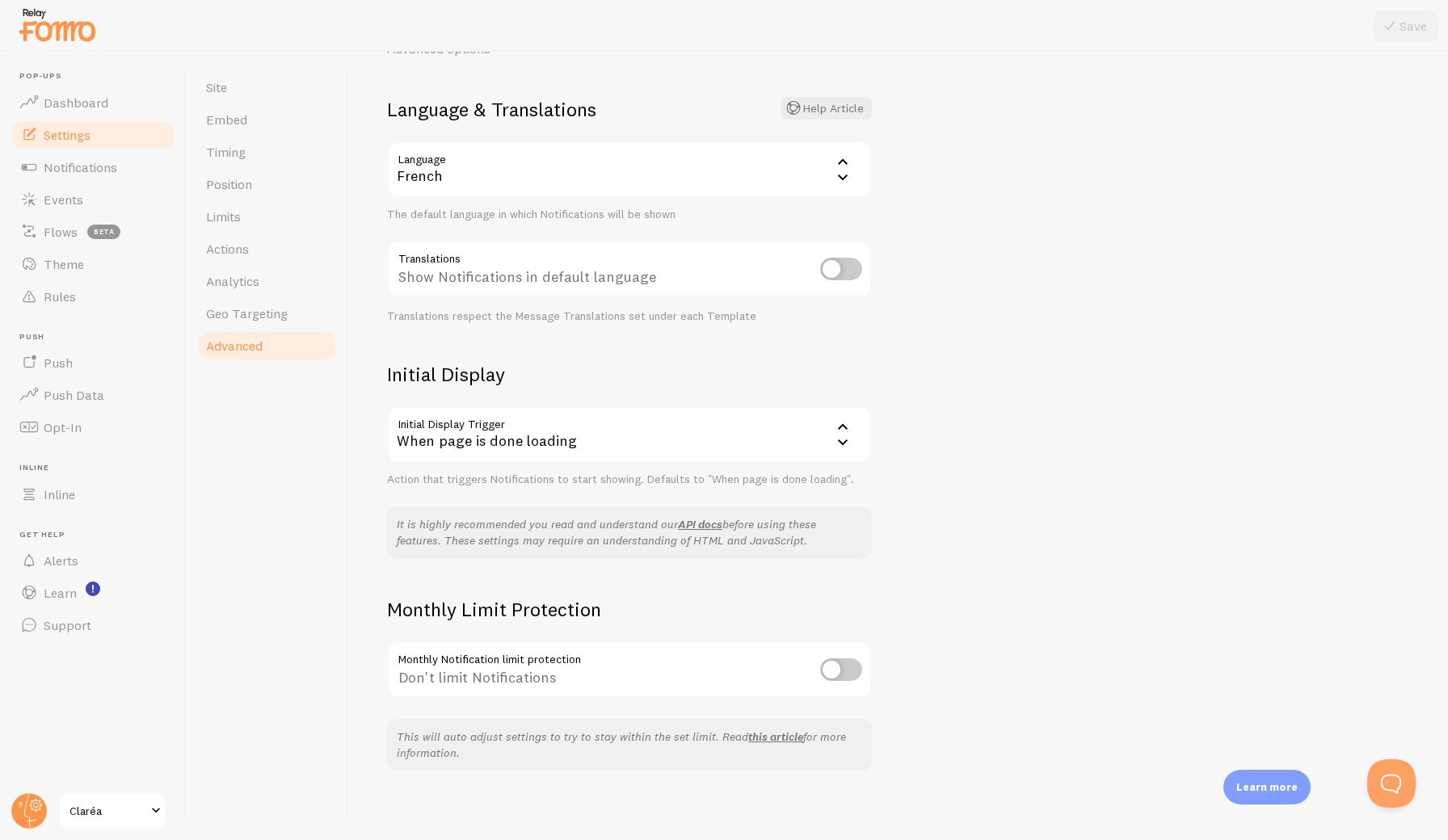
scroll to position [0, 0]
click at [259, 309] on span "Geo Targeting" at bounding box center [246, 313] width 81 height 16
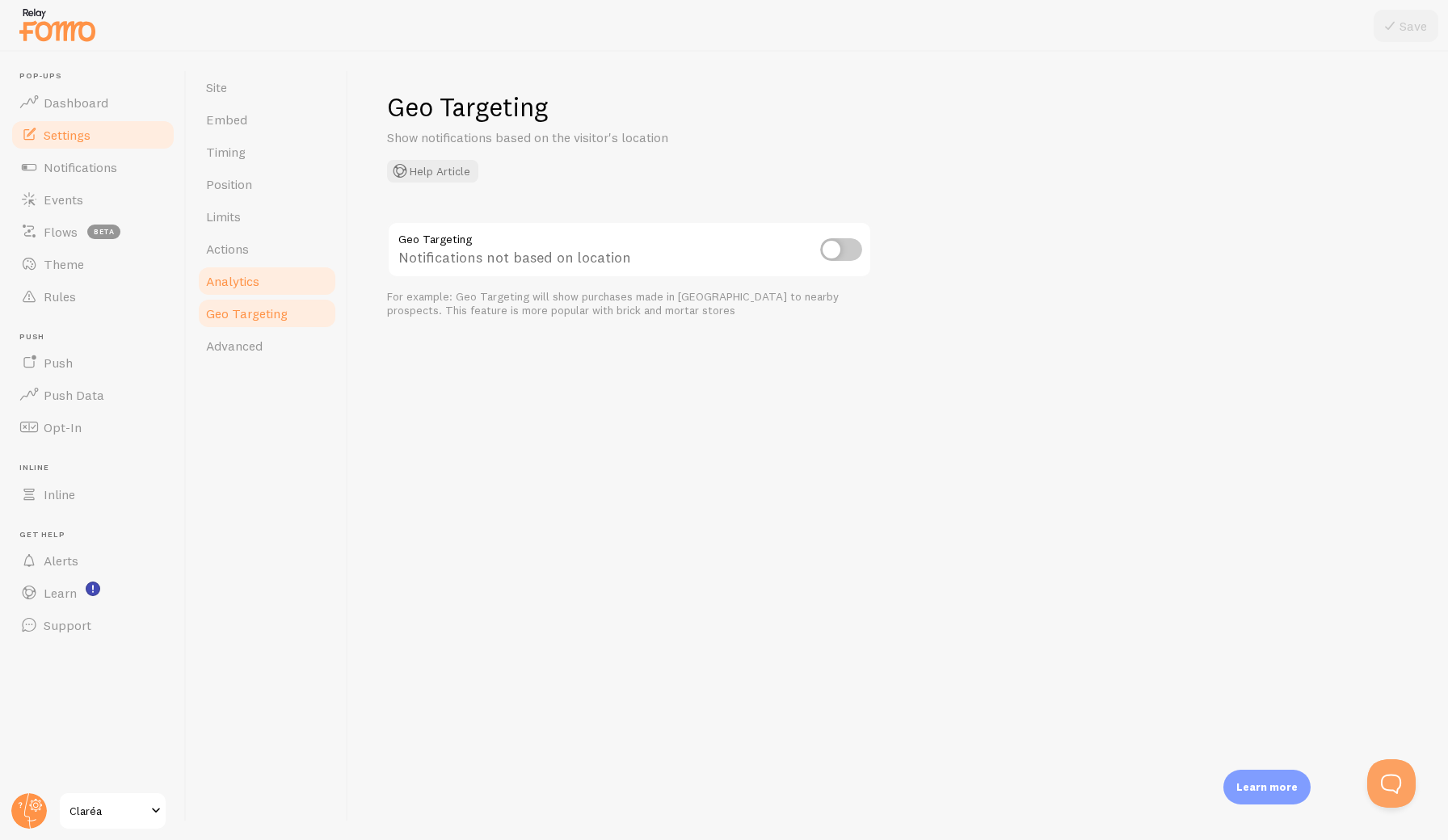
click at [255, 286] on span "Analytics" at bounding box center [233, 281] width 54 height 16
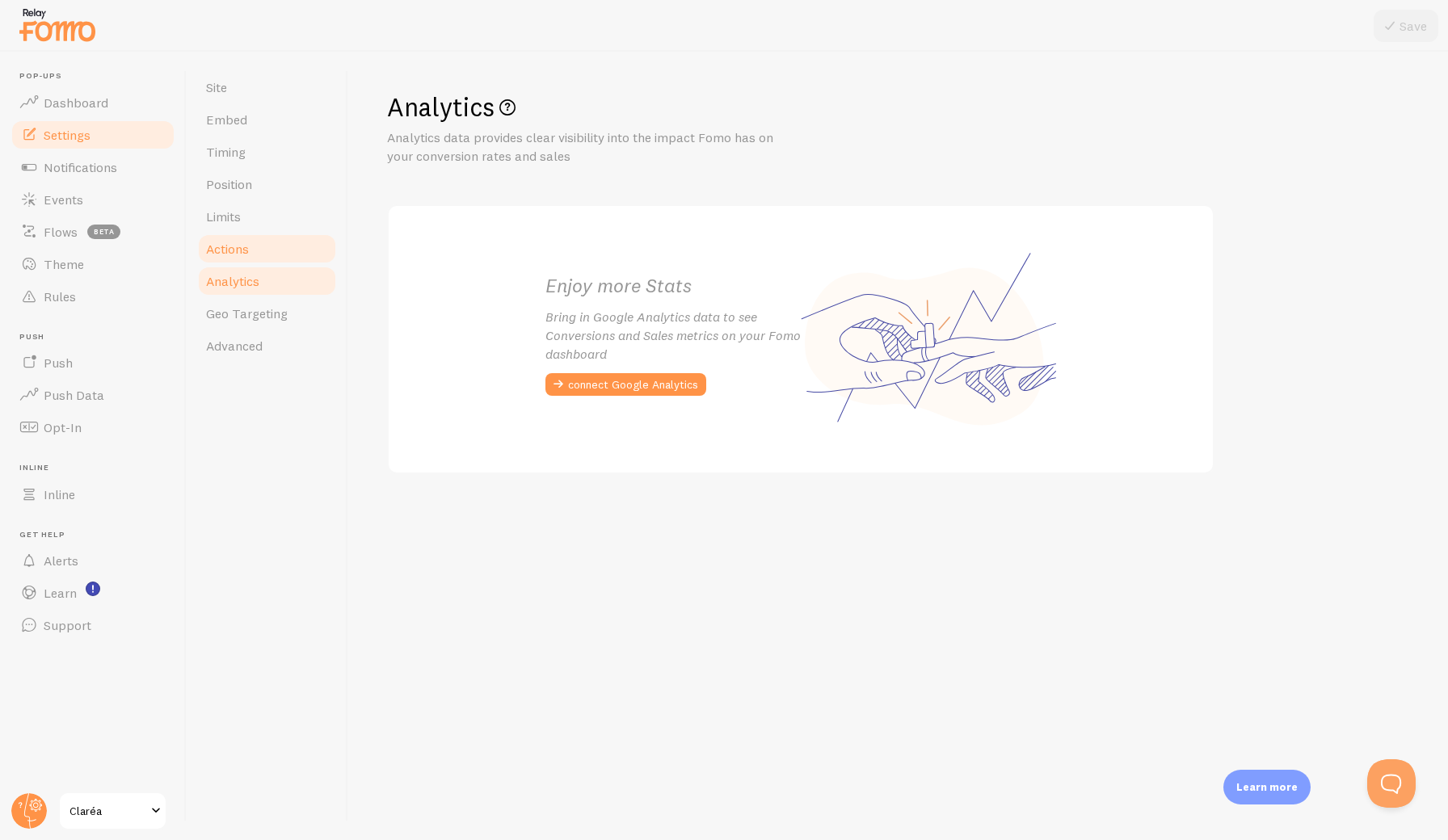
click at [245, 254] on span "Actions" at bounding box center [227, 248] width 43 height 16
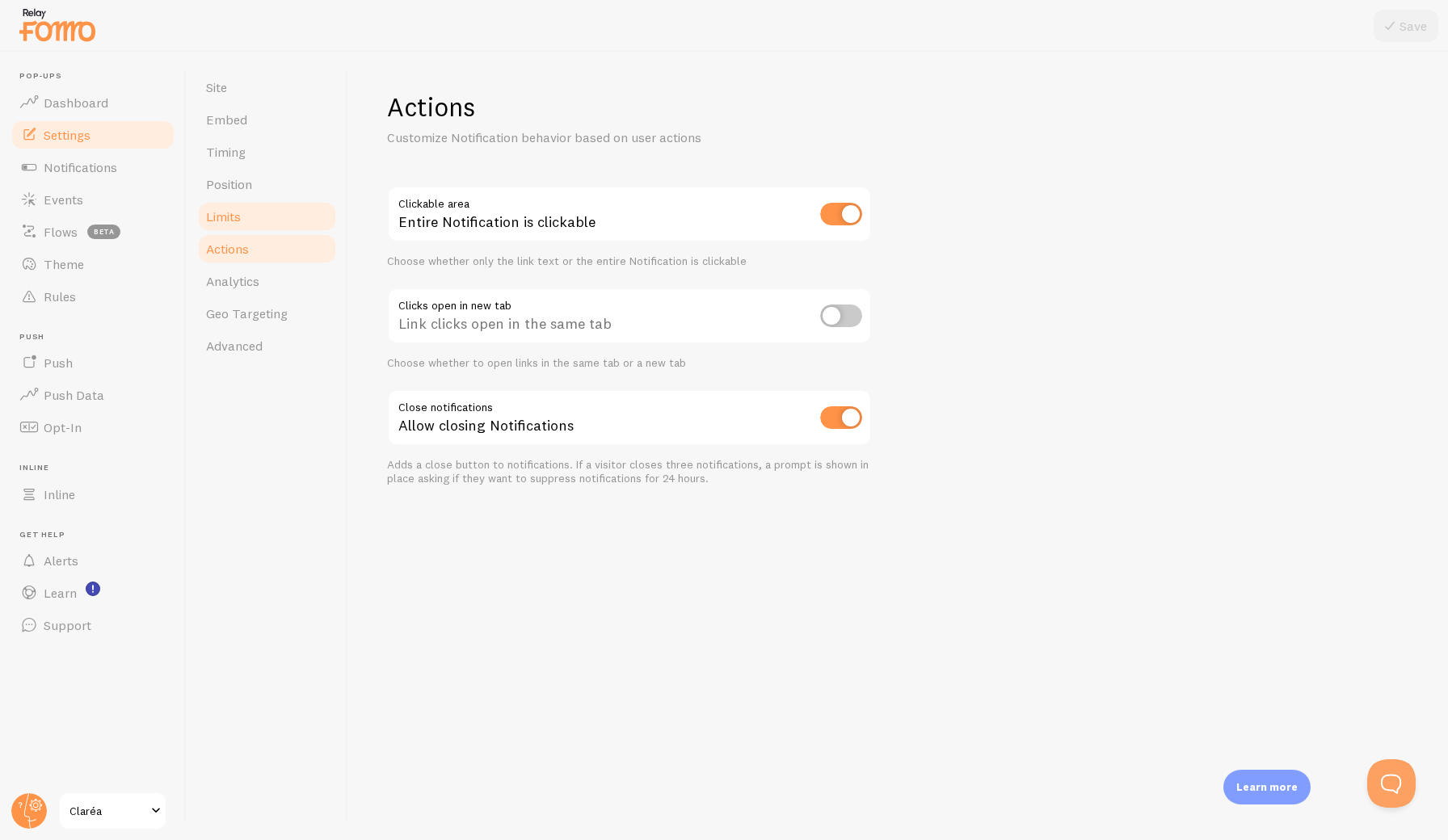
click at [240, 221] on span "Limits" at bounding box center [223, 216] width 34 height 16
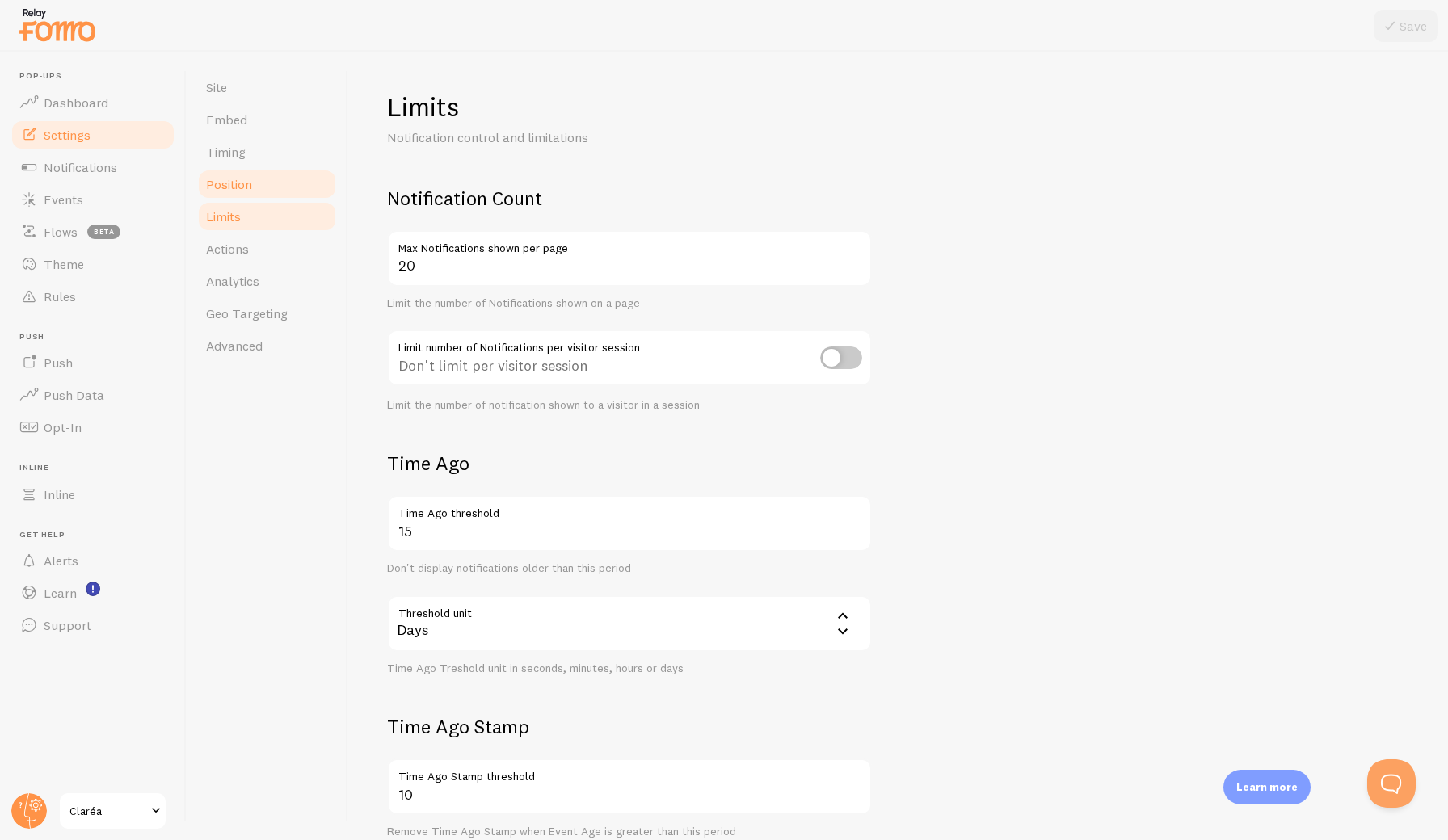
click at [235, 186] on span "Position" at bounding box center [229, 184] width 46 height 16
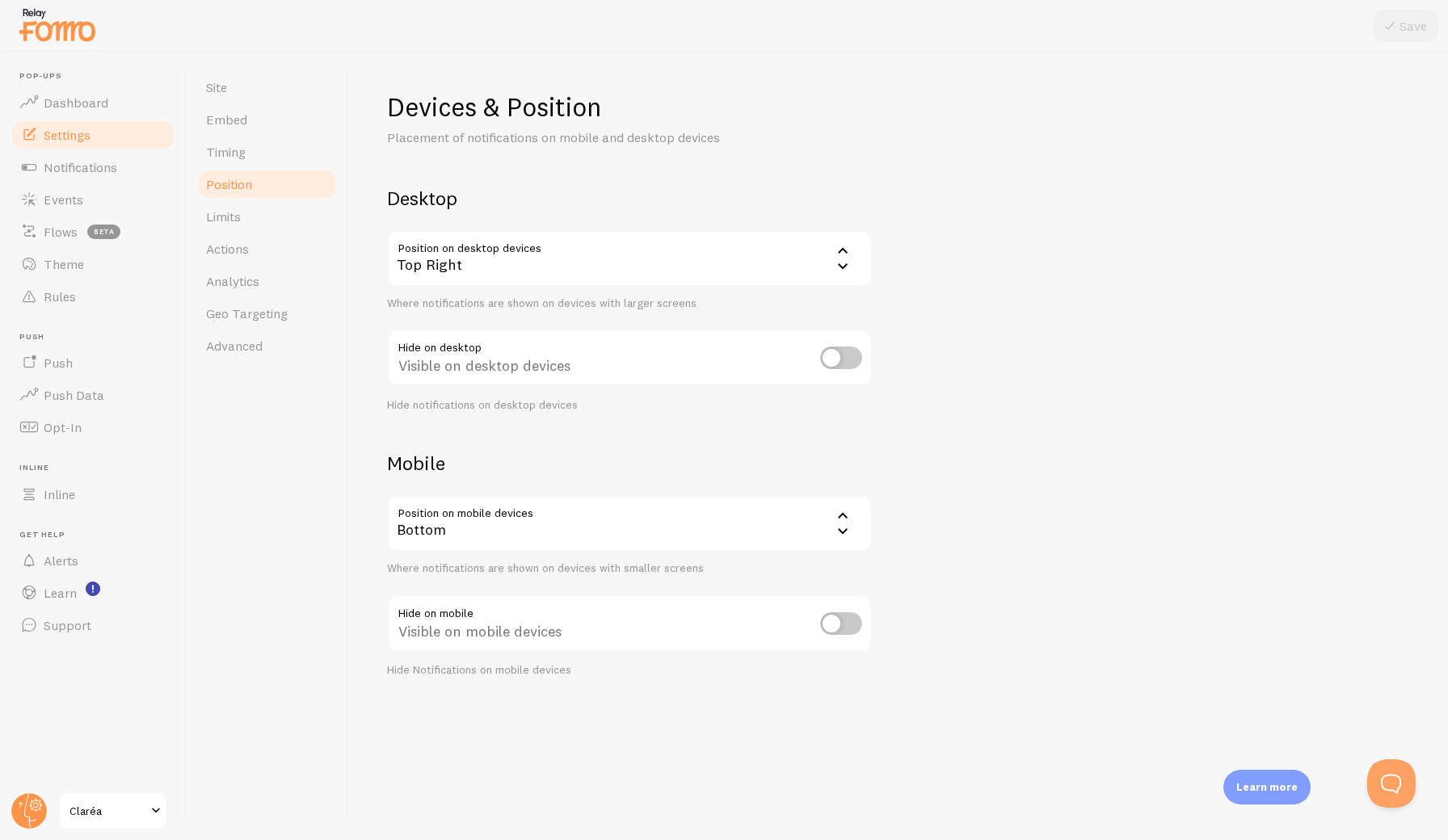
click at [769, 274] on div "Top Right" at bounding box center [630, 258] width 485 height 57
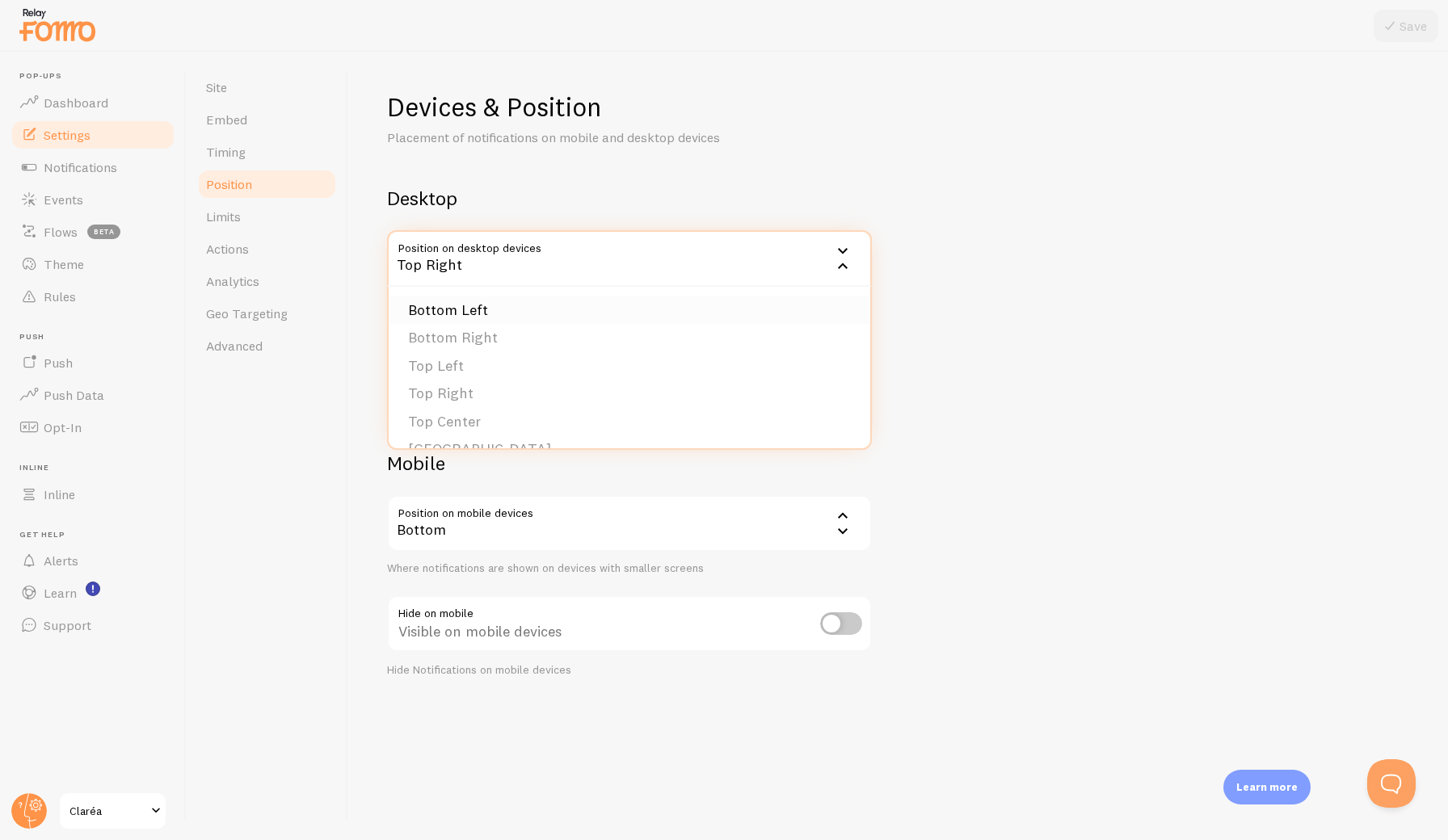
click at [693, 308] on li "Bottom Left" at bounding box center [630, 310] width 482 height 29
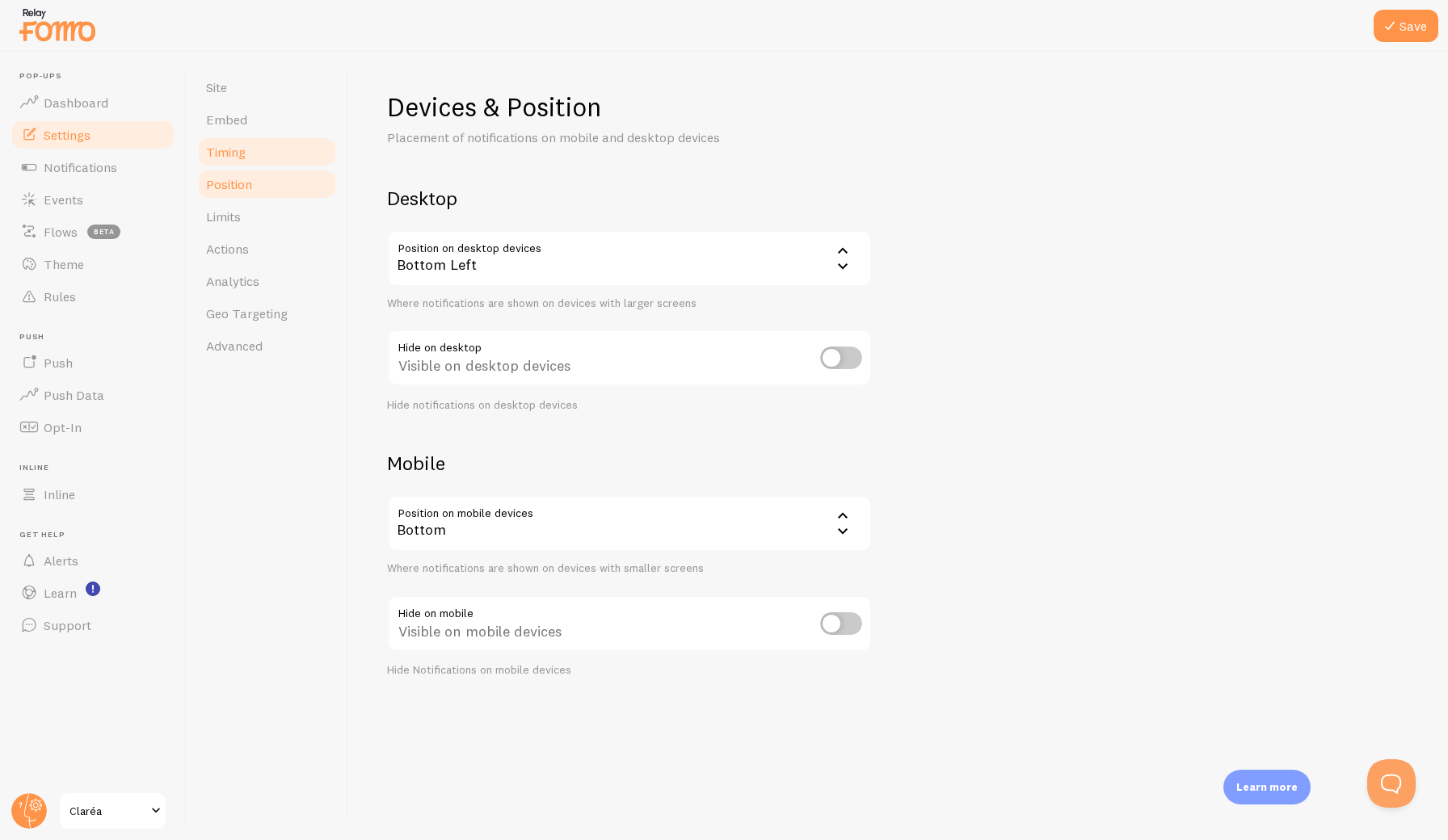
click at [250, 157] on link "Timing" at bounding box center [267, 152] width 142 height 33
click at [261, 146] on link "Timing" at bounding box center [267, 152] width 142 height 33
click at [1322, 29] on button "Save" at bounding box center [1406, 26] width 64 height 33
click at [255, 149] on link "Timing" at bounding box center [267, 152] width 142 height 33
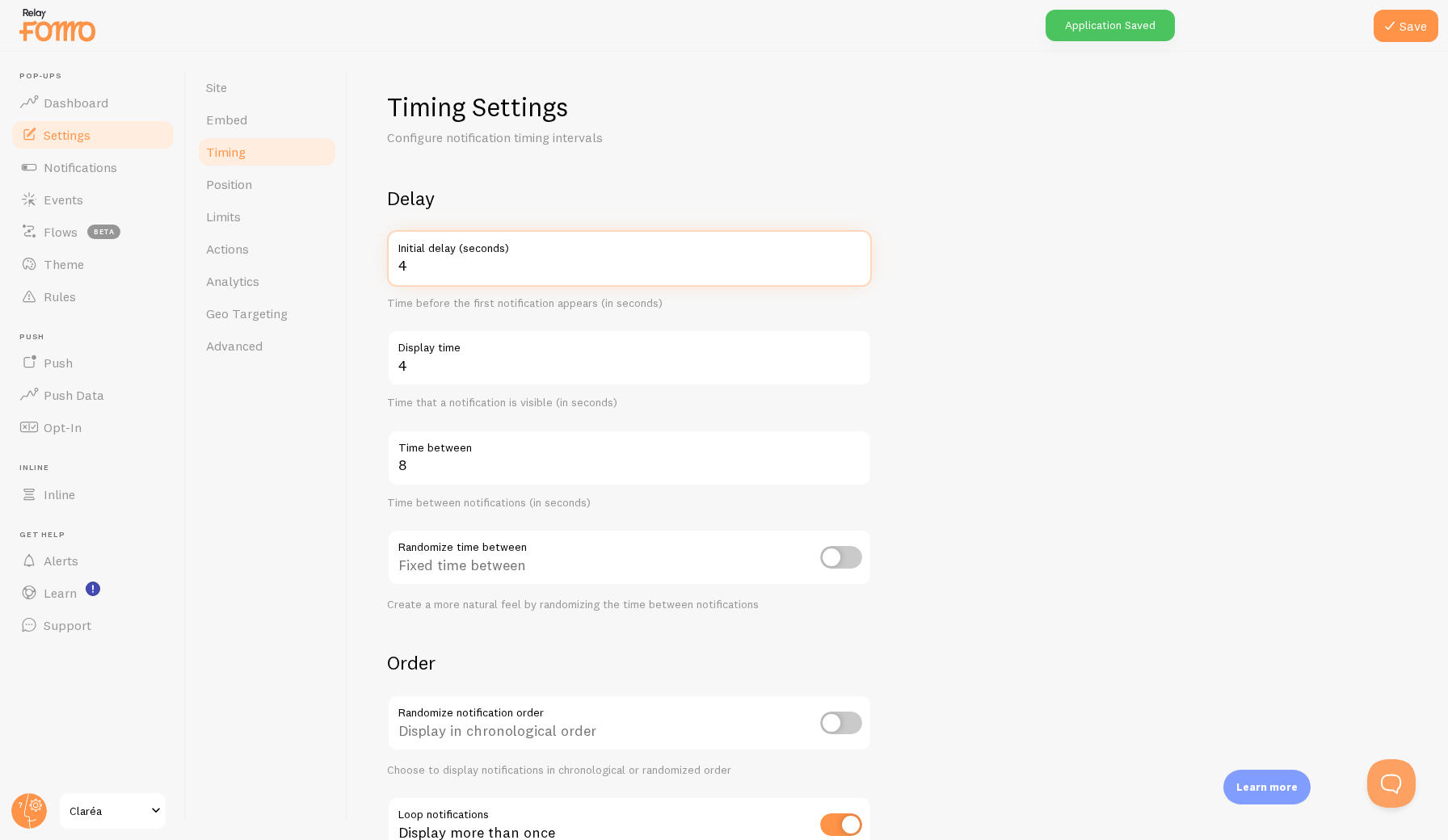
click at [854, 261] on input "4" at bounding box center [630, 258] width 485 height 57
click at [854, 261] on input "5" at bounding box center [630, 258] width 485 height 57
click at [854, 261] on input "6" at bounding box center [630, 258] width 485 height 57
click at [853, 271] on input "5" at bounding box center [630, 258] width 485 height 57
click at [853, 271] on input "4" at bounding box center [630, 258] width 485 height 57
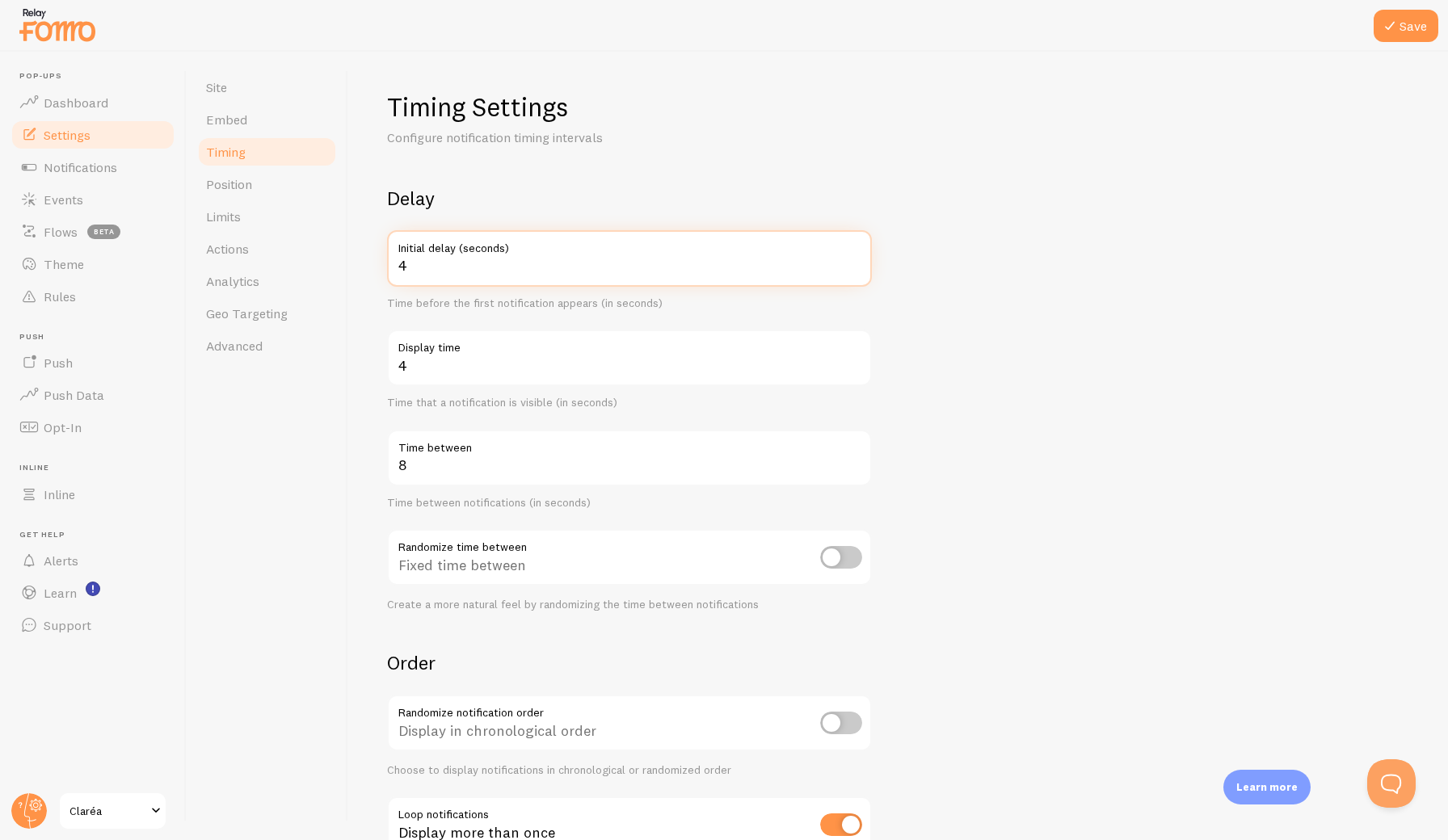
type input "3"
click at [853, 271] on input "3" at bounding box center [630, 258] width 485 height 57
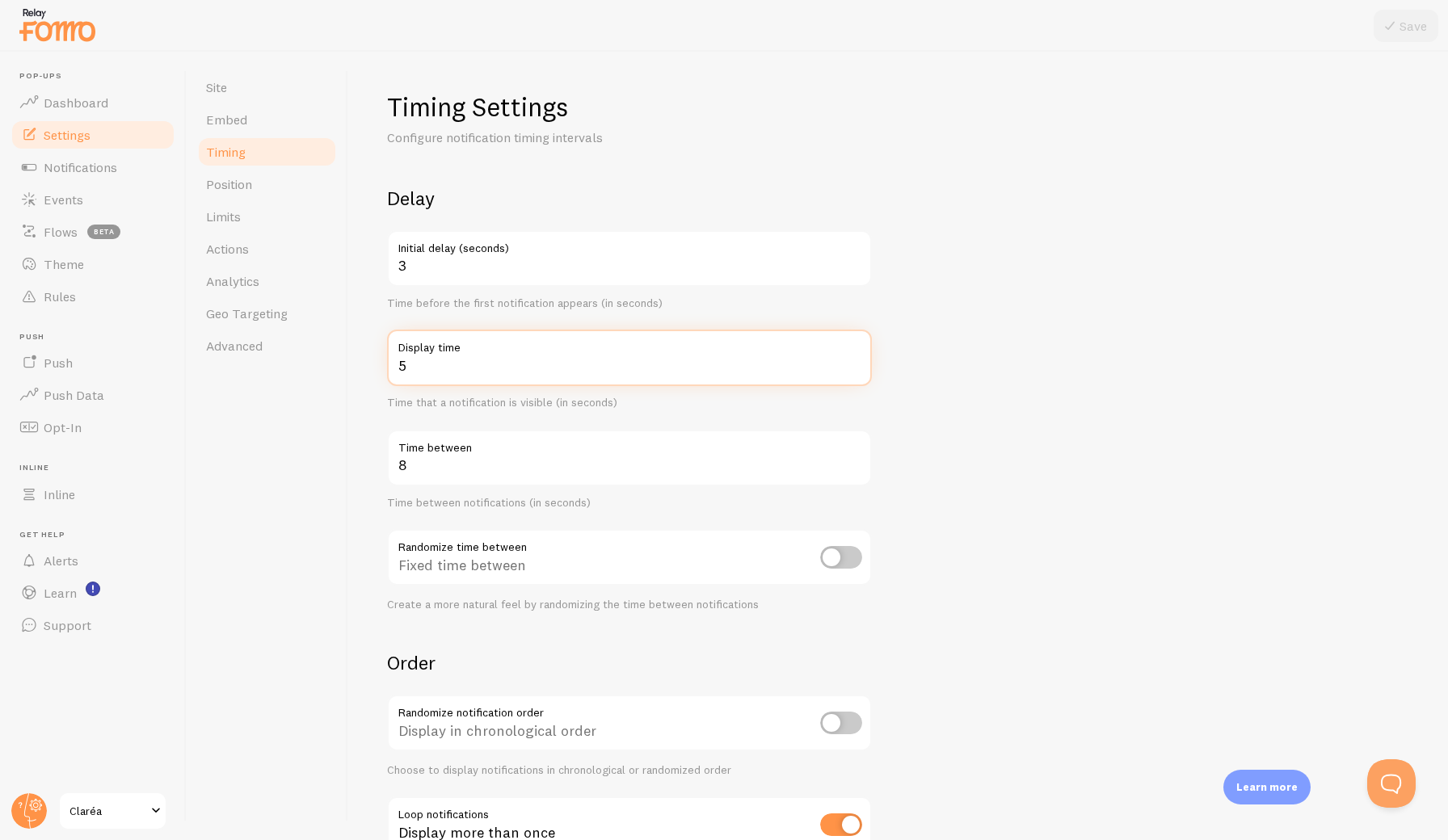
click at [852, 360] on input "5" at bounding box center [630, 357] width 485 height 57
click at [852, 360] on input "6" at bounding box center [630, 357] width 485 height 57
type input "7"
click at [852, 360] on input "7" at bounding box center [630, 357] width 485 height 57
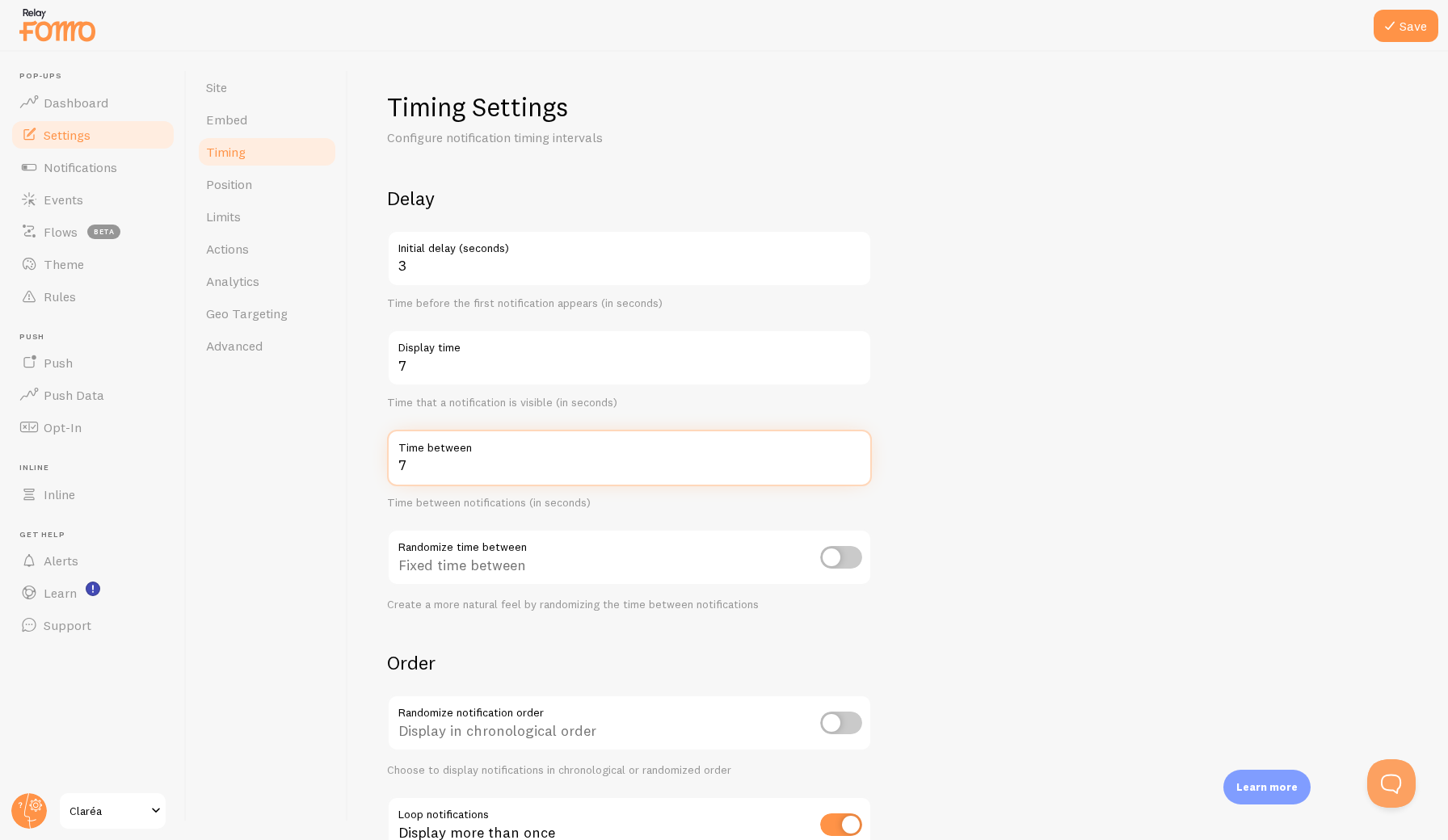
click at [850, 467] on input "7" at bounding box center [630, 458] width 485 height 57
click at [850, 467] on input "6" at bounding box center [630, 458] width 485 height 57
type input "5"
click at [850, 467] on input "5" at bounding box center [630, 458] width 485 height 57
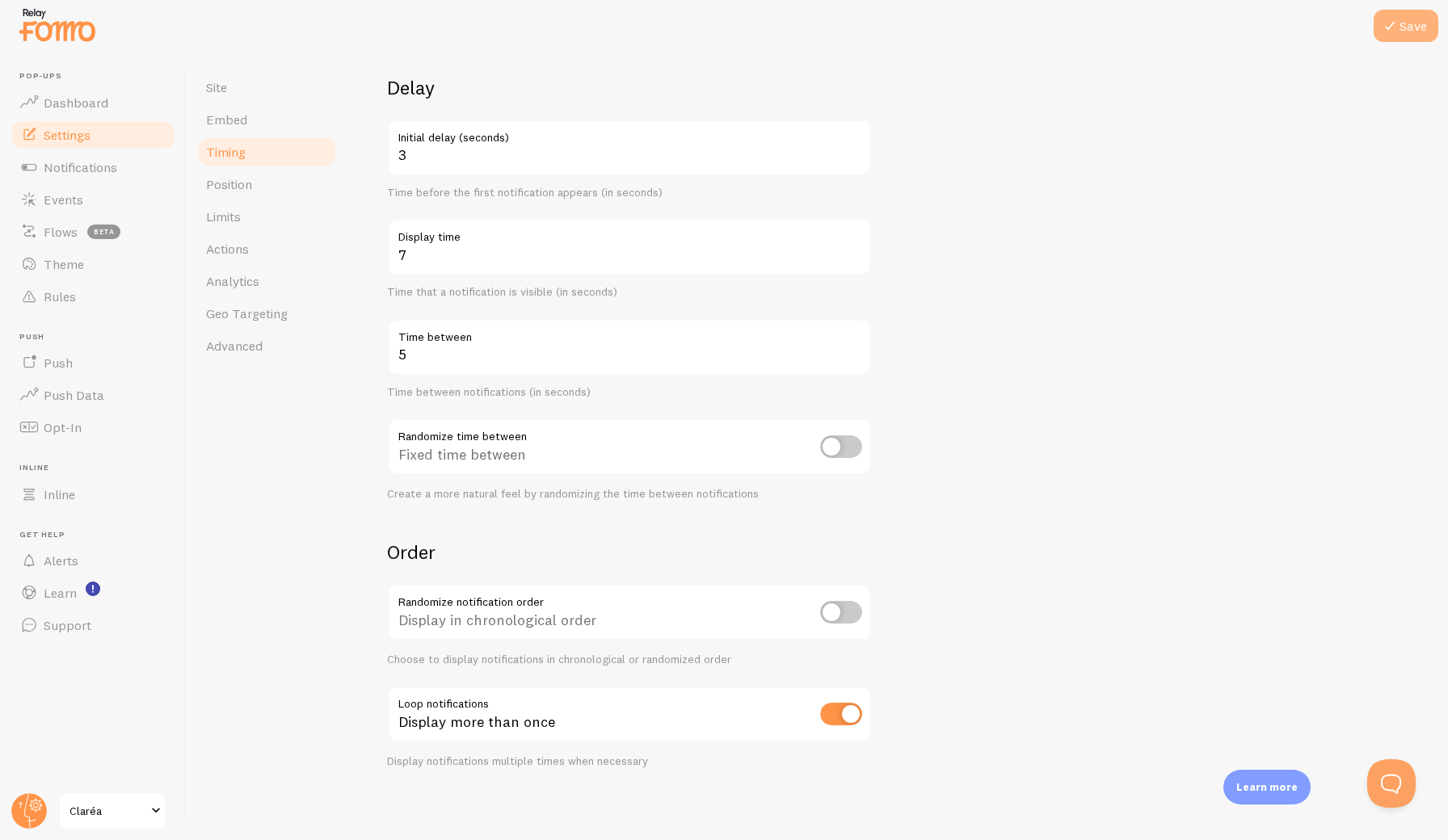
click at [1322, 23] on button "Save" at bounding box center [1406, 26] width 64 height 33
click at [255, 115] on link "Embed" at bounding box center [267, 120] width 142 height 33
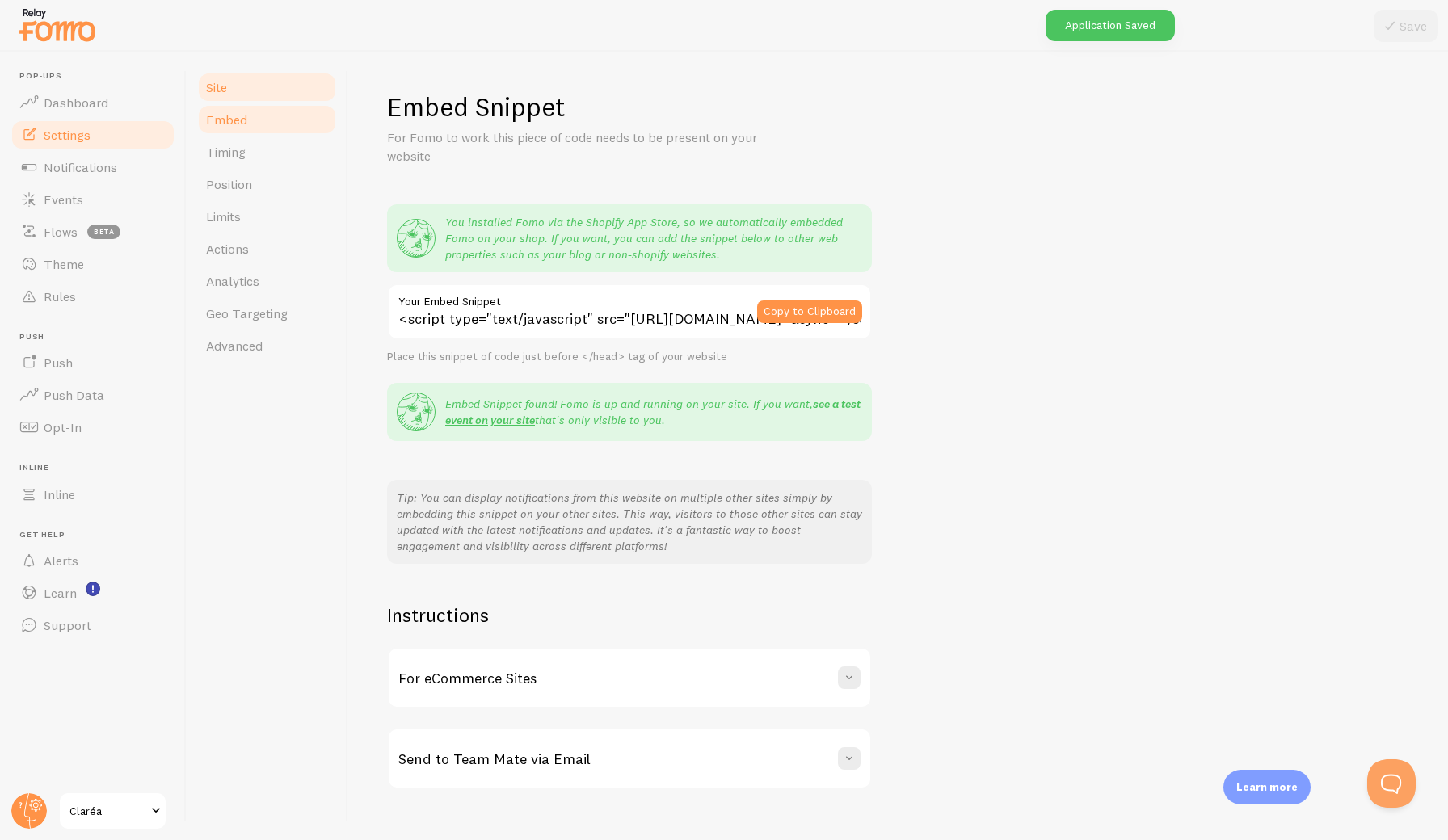
click at [244, 95] on link "Site" at bounding box center [267, 87] width 142 height 33
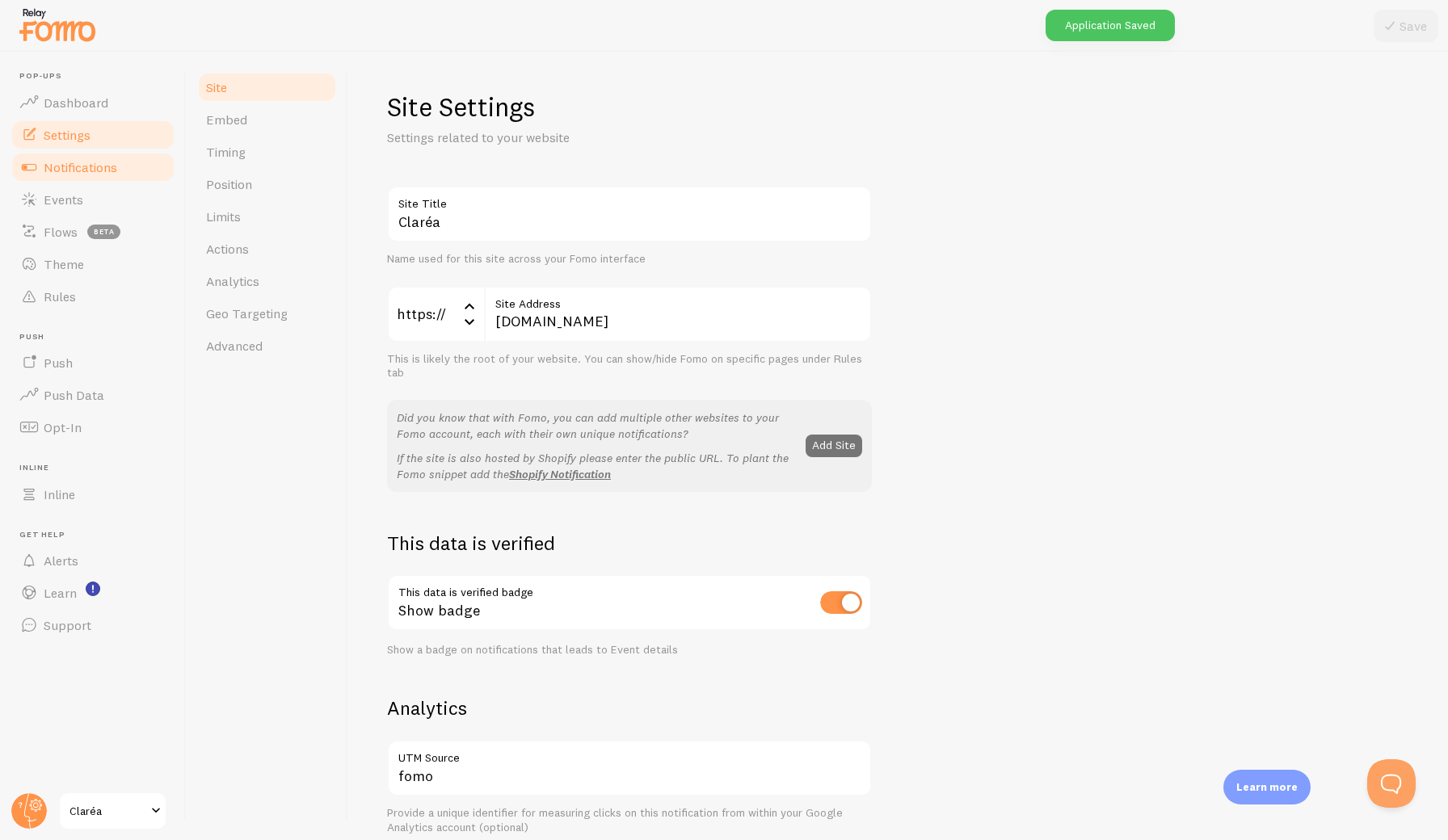
click at [91, 172] on span "Notifications" at bounding box center [80, 167] width 74 height 16
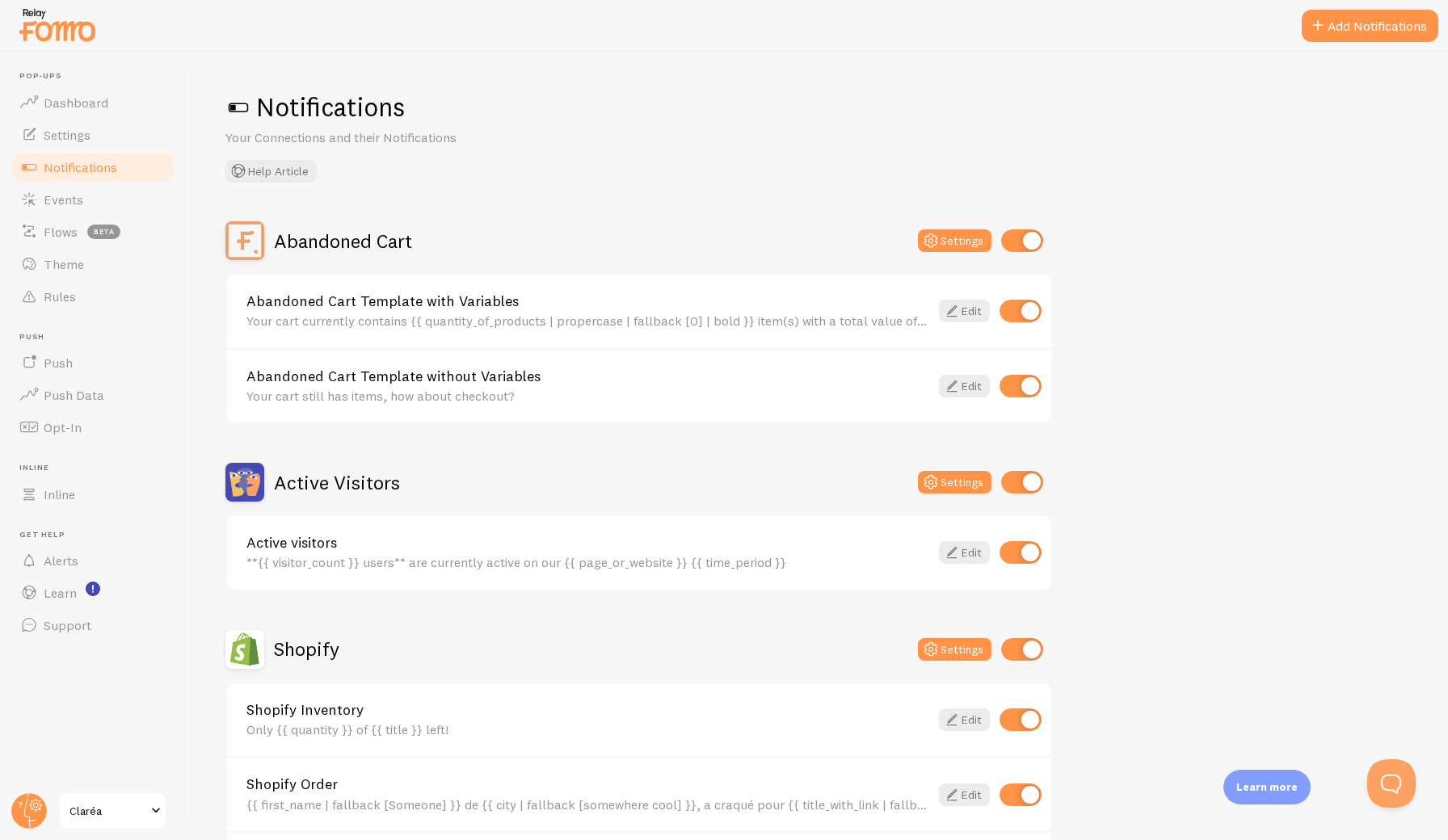
click at [1025, 242] on input "checkbox" at bounding box center [1023, 240] width 42 height 23
checkbox input "false"
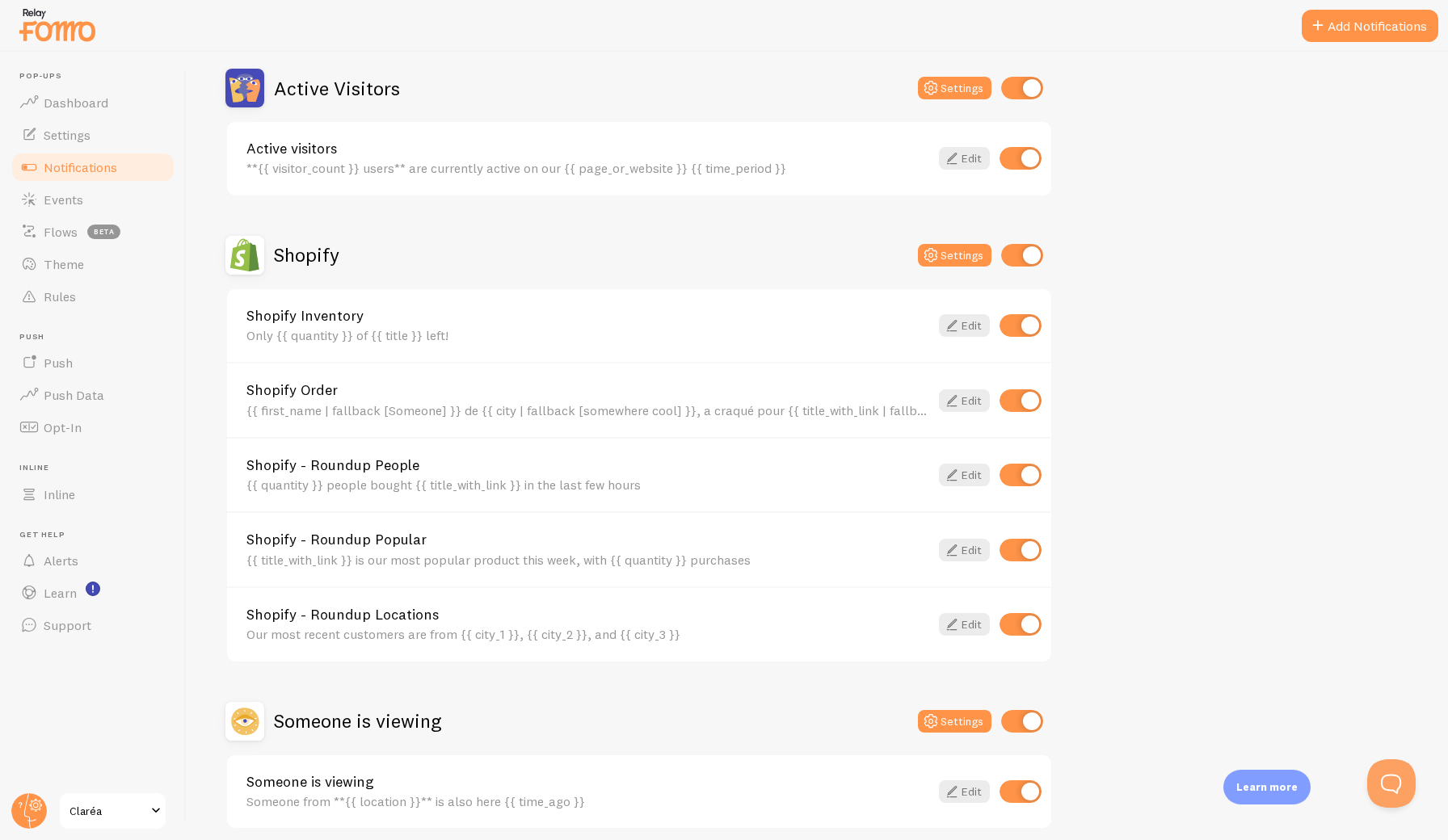
scroll to position [395, 0]
click at [1022, 322] on input "checkbox" at bounding box center [1021, 326] width 42 height 23
checkbox input "false"
click at [953, 404] on icon at bounding box center [952, 400] width 19 height 19
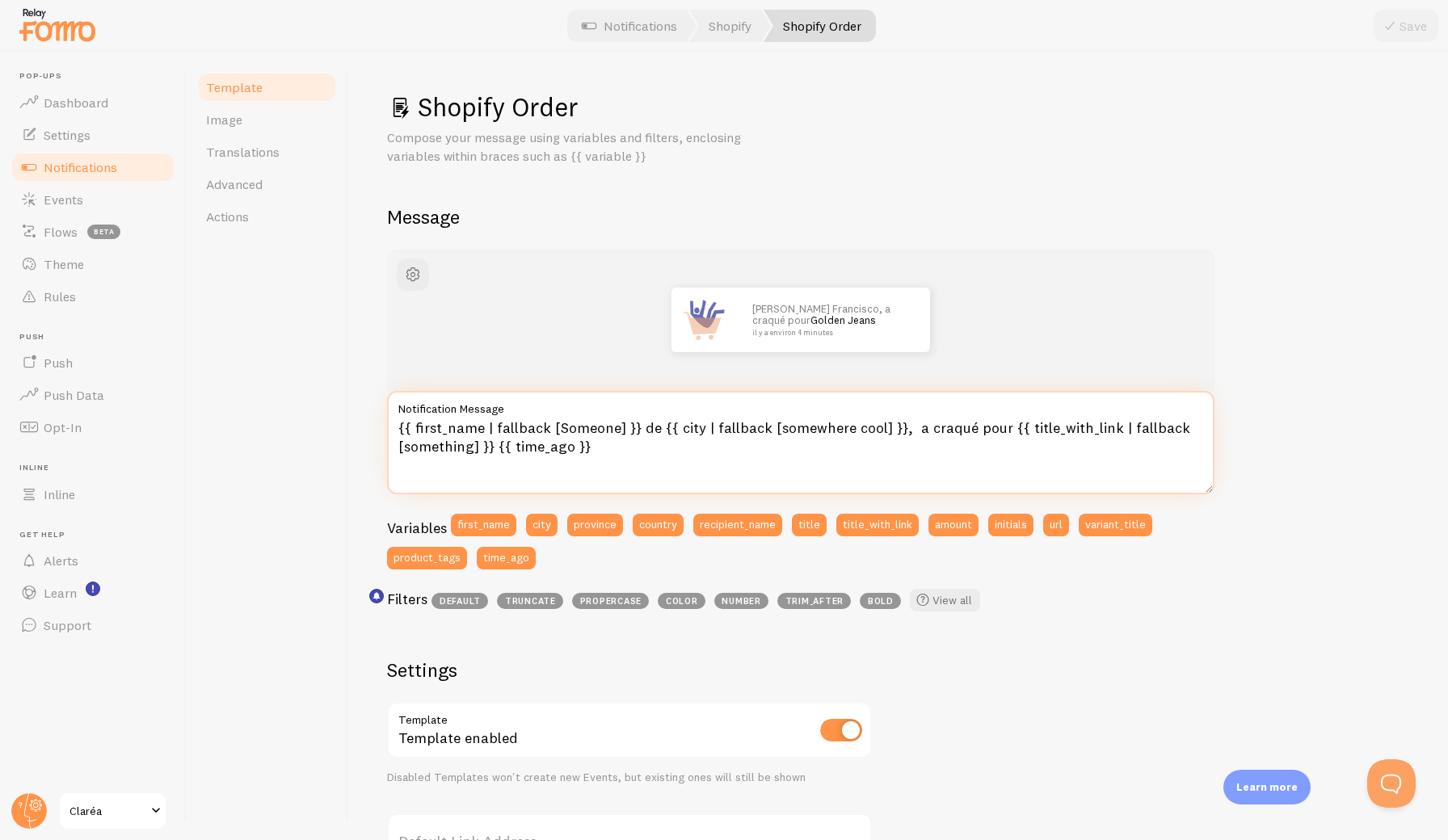
drag, startPoint x: 655, startPoint y: 427, endPoint x: 639, endPoint y: 430, distance: 16.3
click at [639, 430] on textarea "{{ first_name | fallback [Someone] }} de {{ city | fallback [somewhere cool] }}…" at bounding box center [800, 443] width 827 height 103
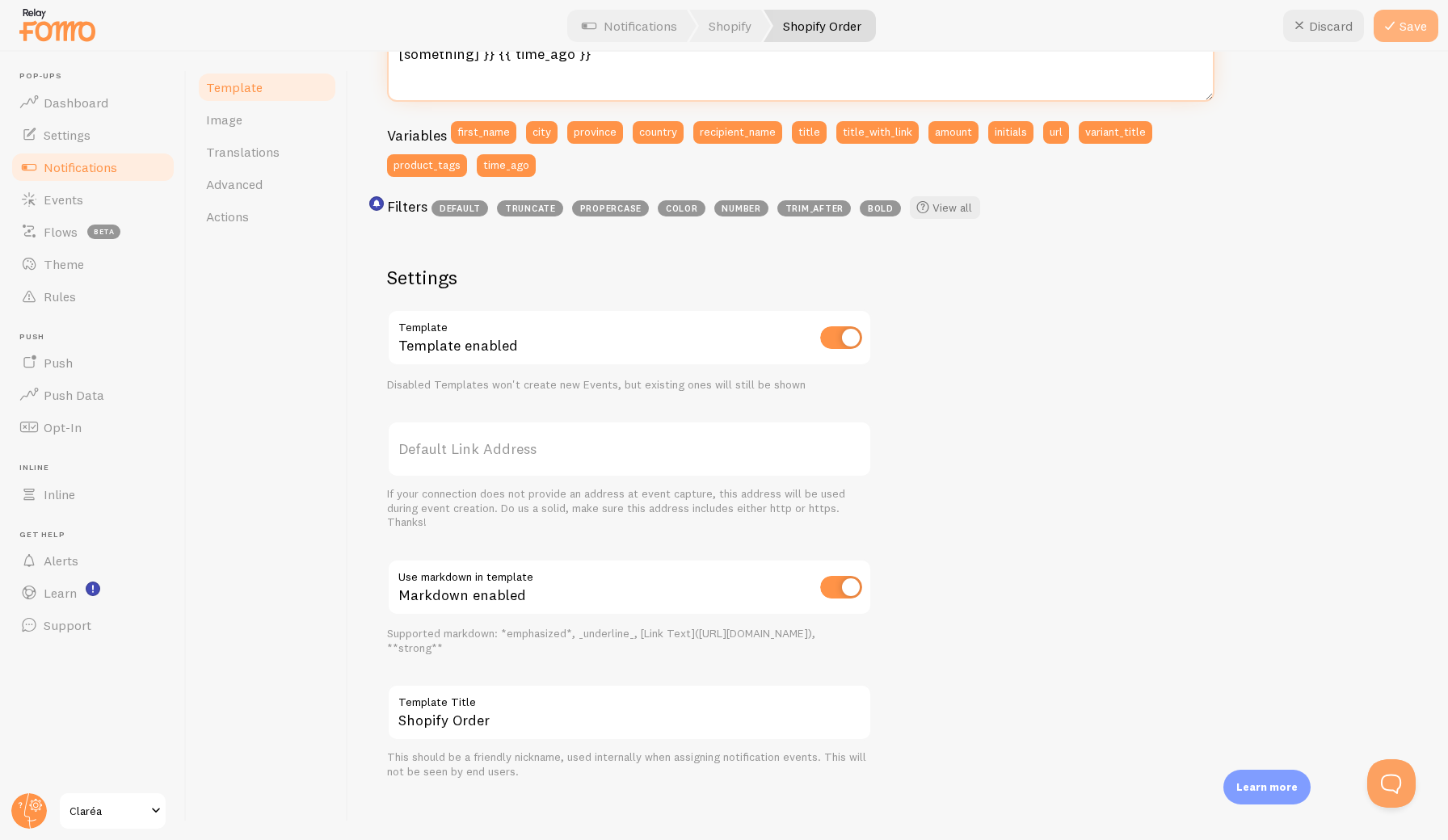
type textarea "{{ first_name | fallback [Someone] }}, {{ city | fallback [somewhere cool] }}, …"
click at [1322, 34] on icon at bounding box center [1390, 26] width 19 height 19
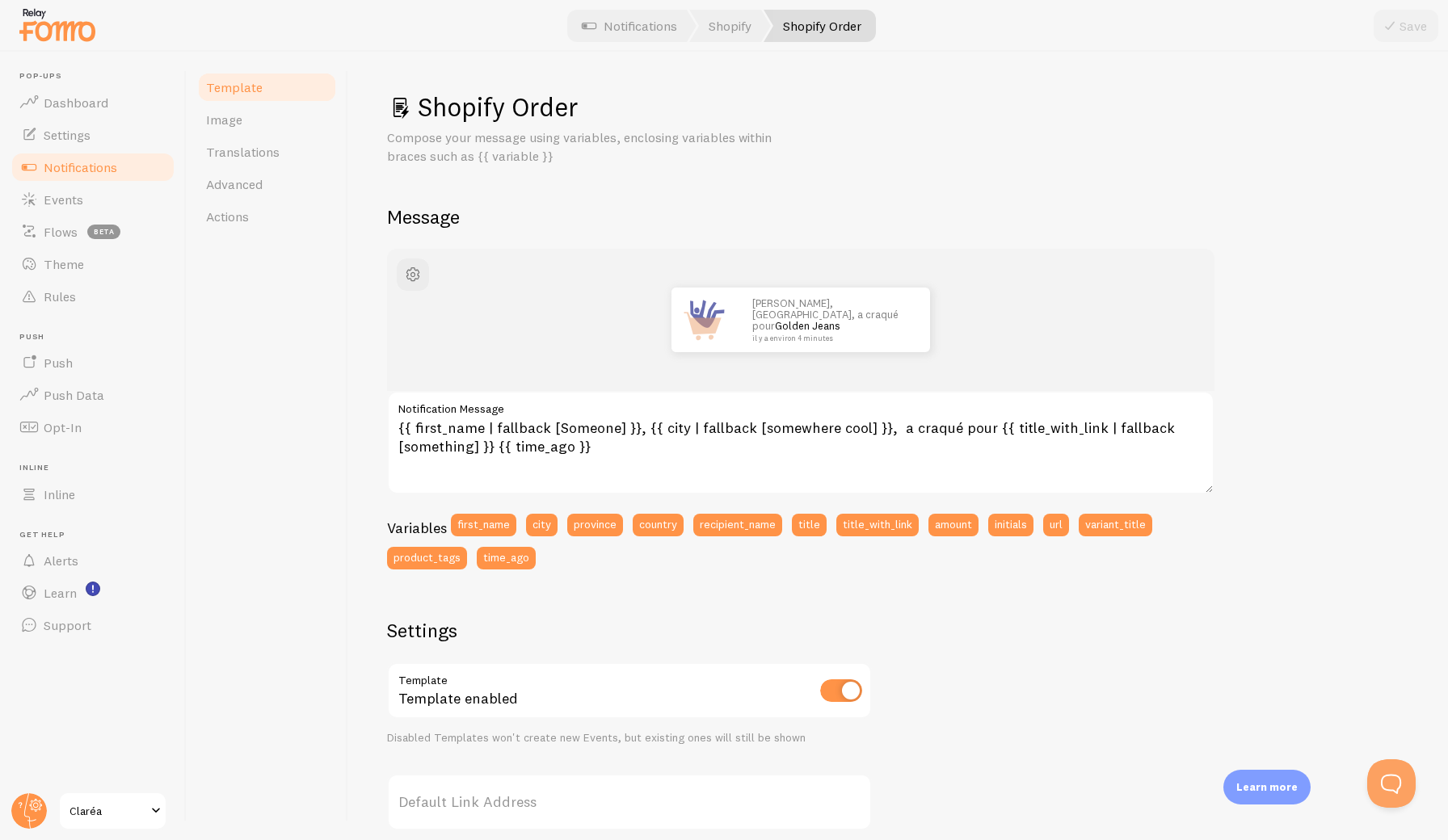
click at [243, 84] on span "Template" at bounding box center [234, 87] width 57 height 16
click at [232, 85] on span "Template" at bounding box center [234, 87] width 57 height 16
click at [95, 160] on span "Notifications" at bounding box center [80, 167] width 74 height 16
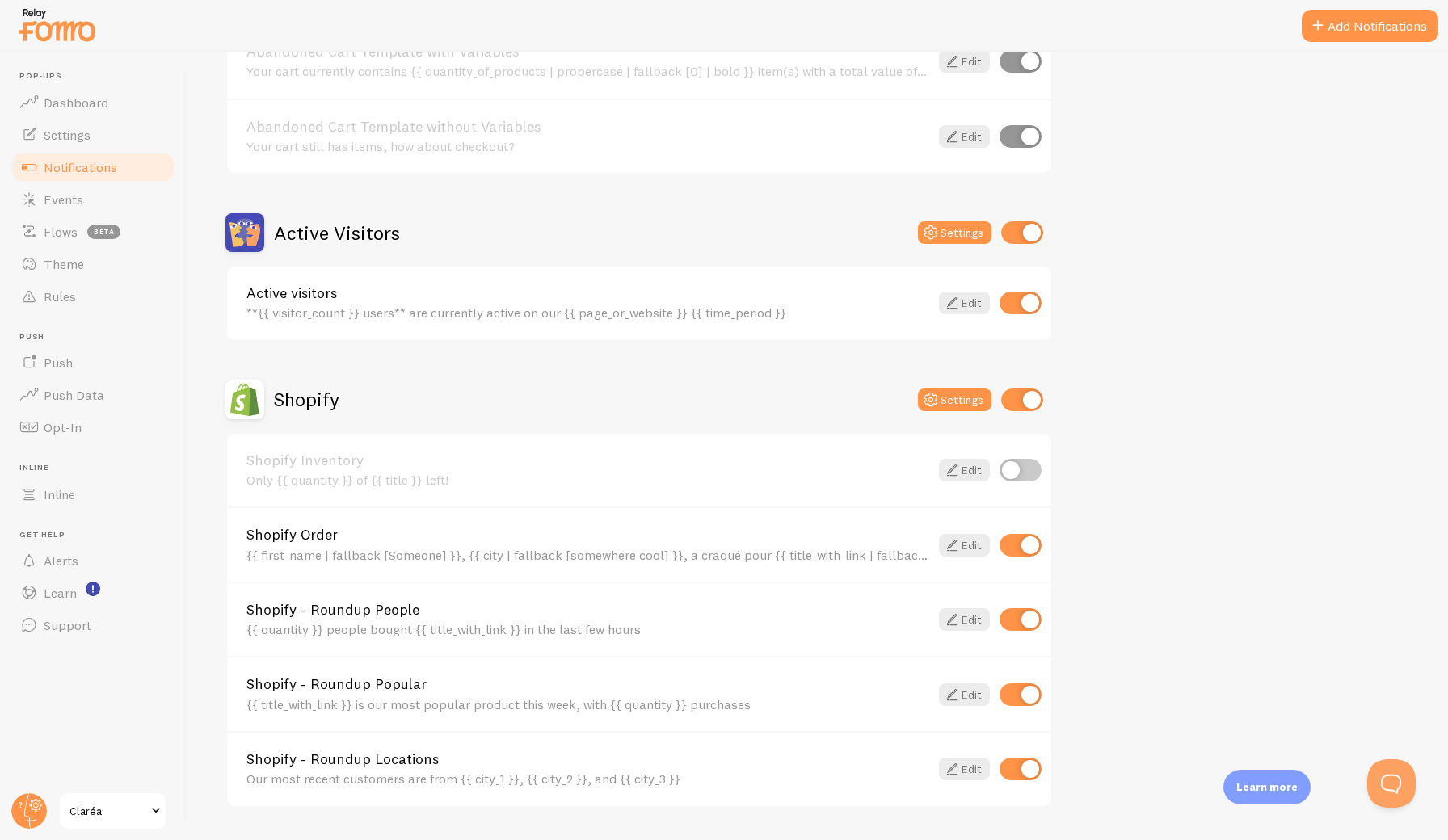
scroll to position [456, 0]
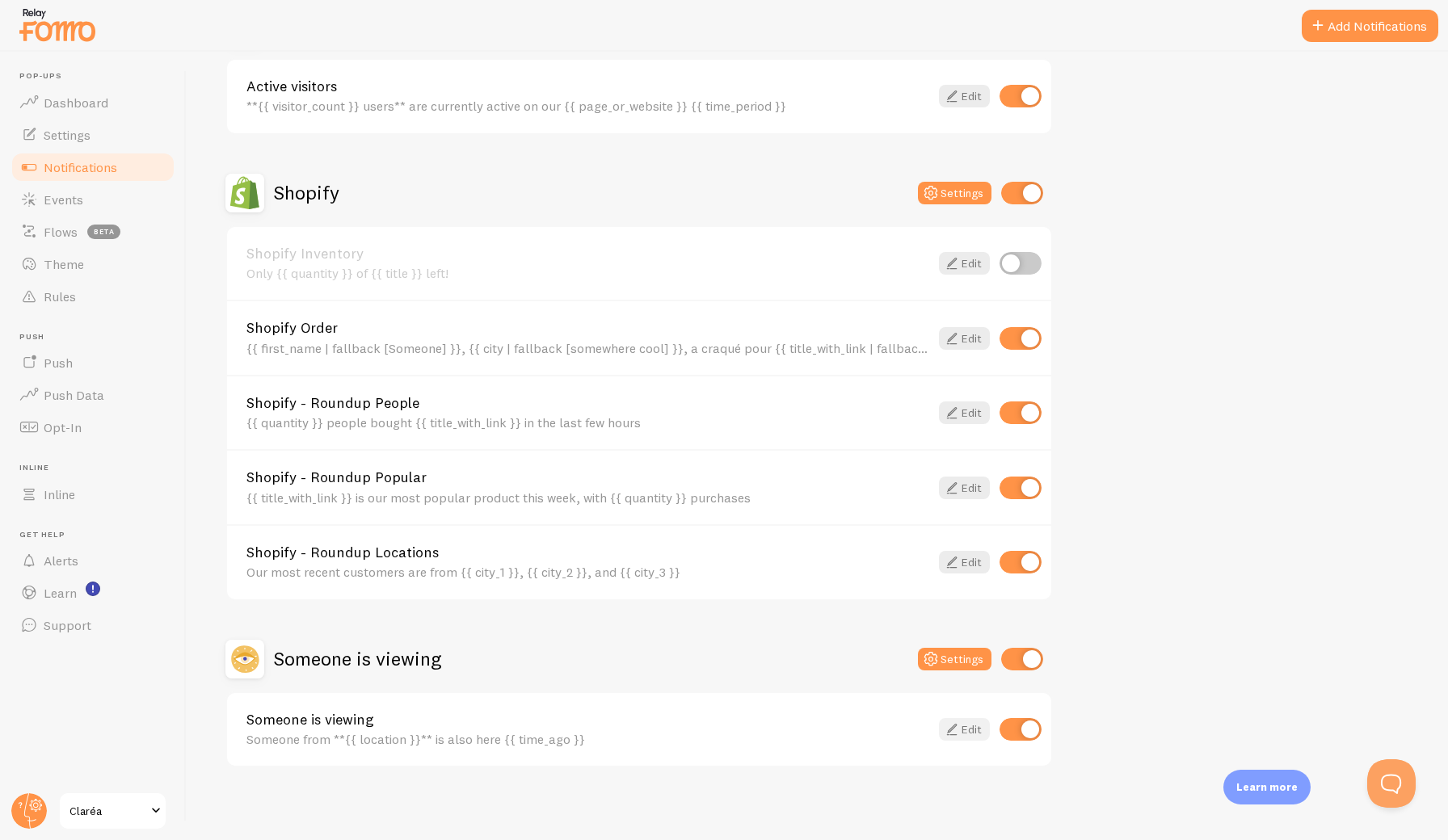
click at [952, 725] on icon at bounding box center [952, 729] width 19 height 19
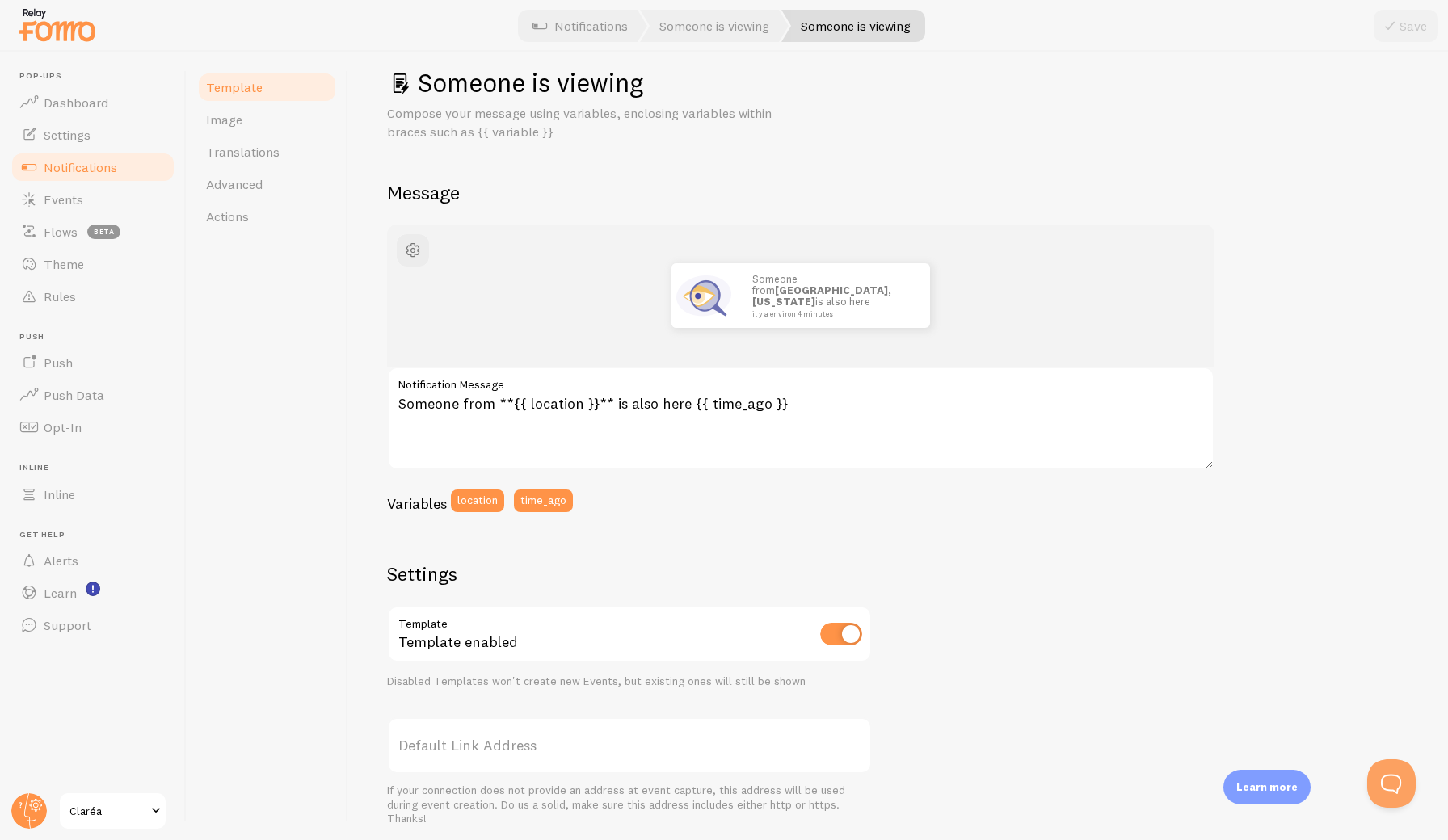
scroll to position [28, 0]
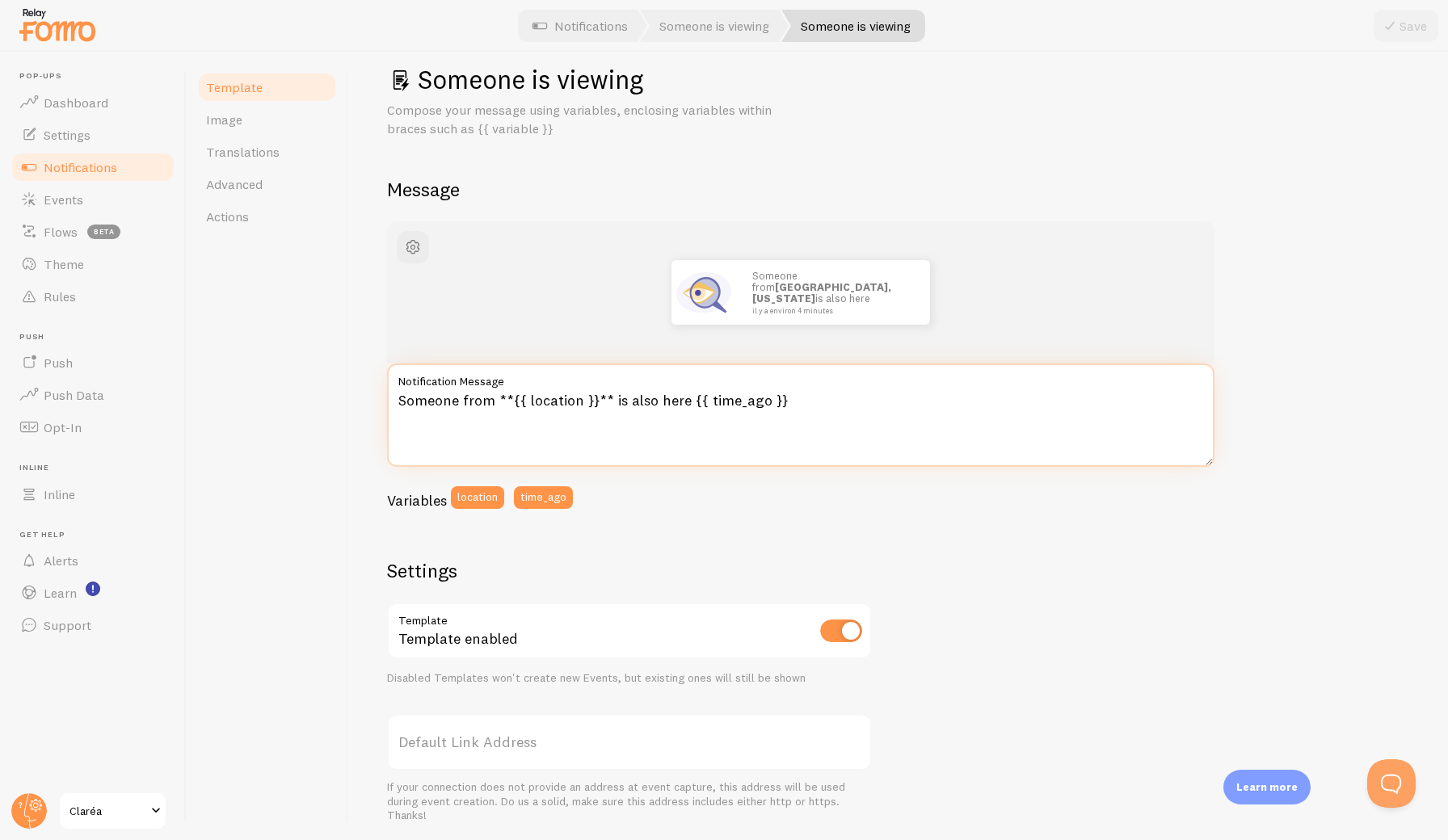
drag, startPoint x: 397, startPoint y: 395, endPoint x: 782, endPoint y: 400, distance: 385.0
click at [782, 400] on textarea "Someone from **{{ location }}** is also here {{ time_ago }}" at bounding box center [800, 415] width 827 height 103
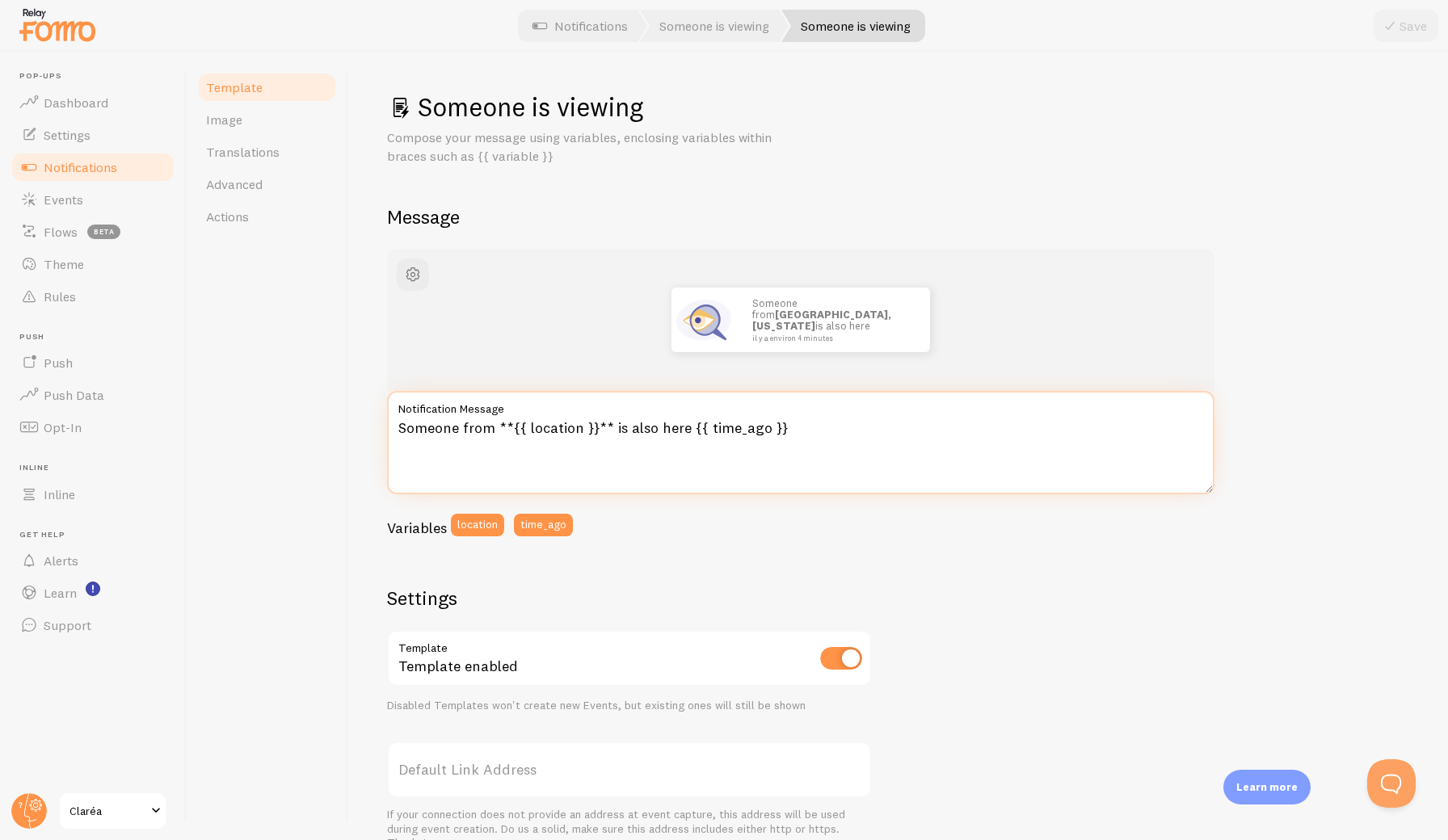
paste textarea "🌸 Une nouvelle visiteuse de {{ location }} découvre [GEOGRAPHIC_DATA] en ce mom…"
type textarea "🌸 Une nouvelle visiteuse de {{ location }} découvre [GEOGRAPHIC_DATA] en ce mom…"
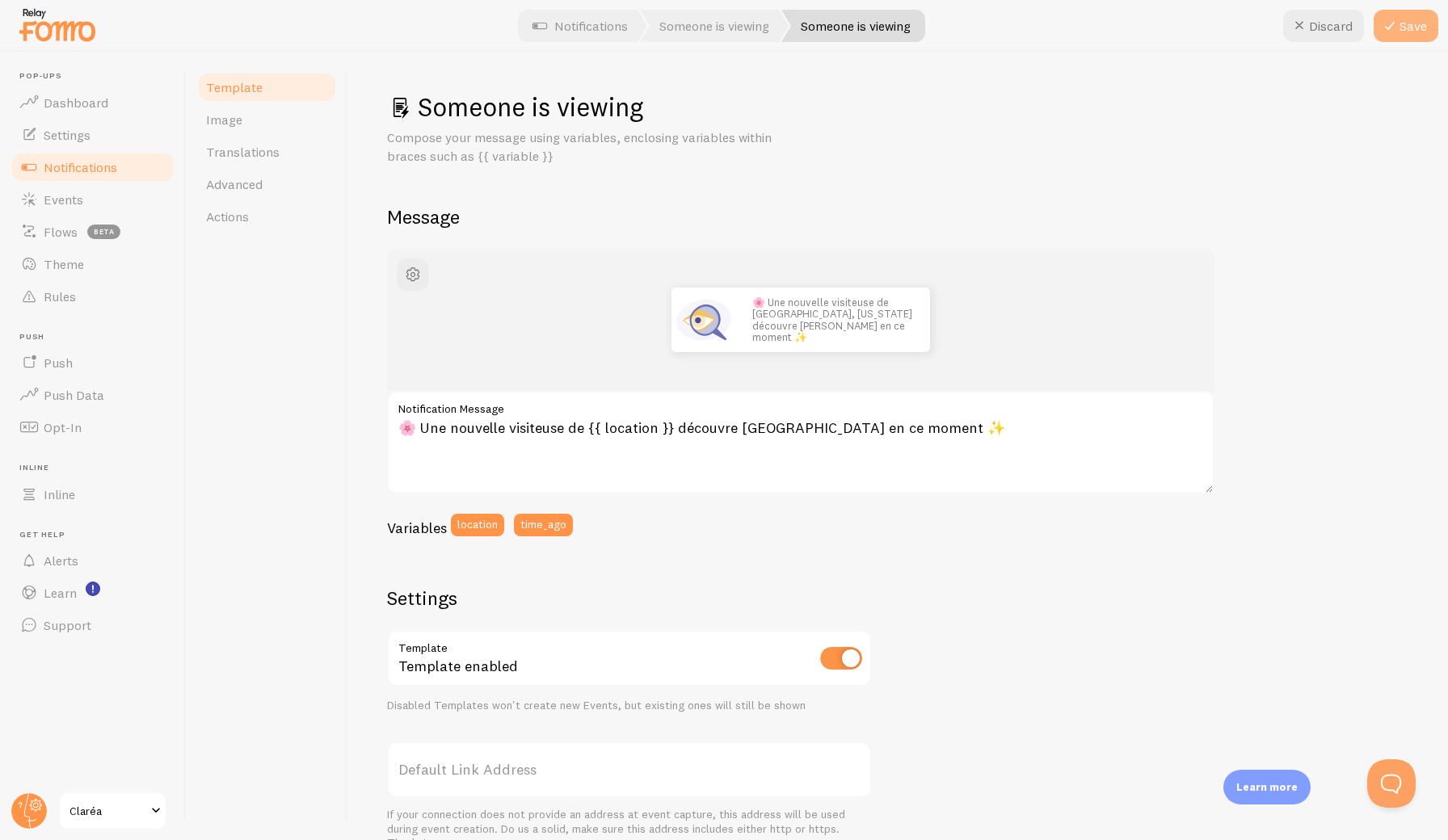
click at [1322, 25] on icon at bounding box center [1390, 26] width 19 height 19
click at [92, 170] on span "Notifications" at bounding box center [80, 167] width 74 height 16
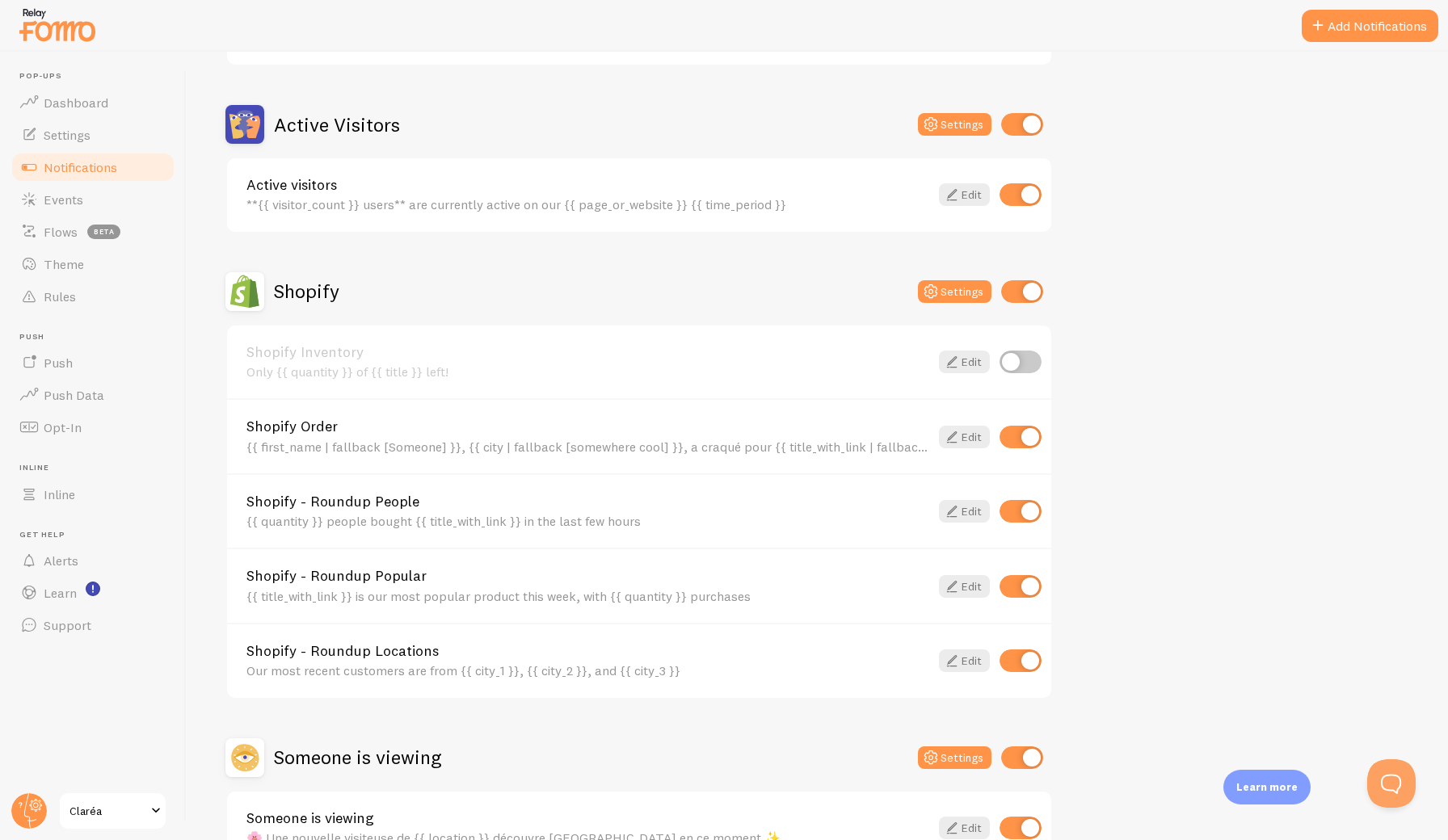
scroll to position [364, 0]
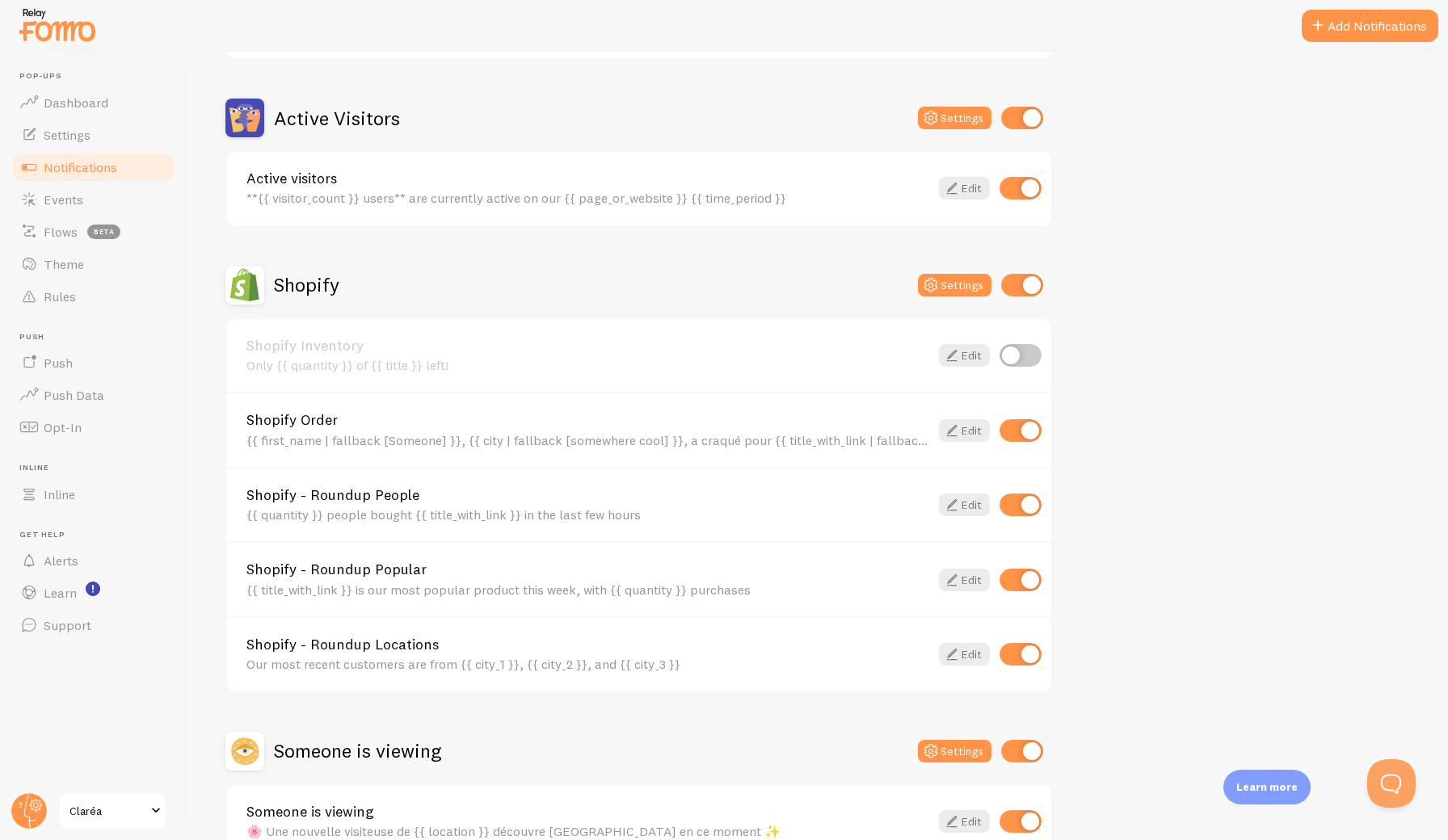
click at [1018, 502] on input "checkbox" at bounding box center [1021, 505] width 42 height 23
checkbox input "false"
click at [1023, 575] on input "checkbox" at bounding box center [1021, 580] width 42 height 23
checkbox input "false"
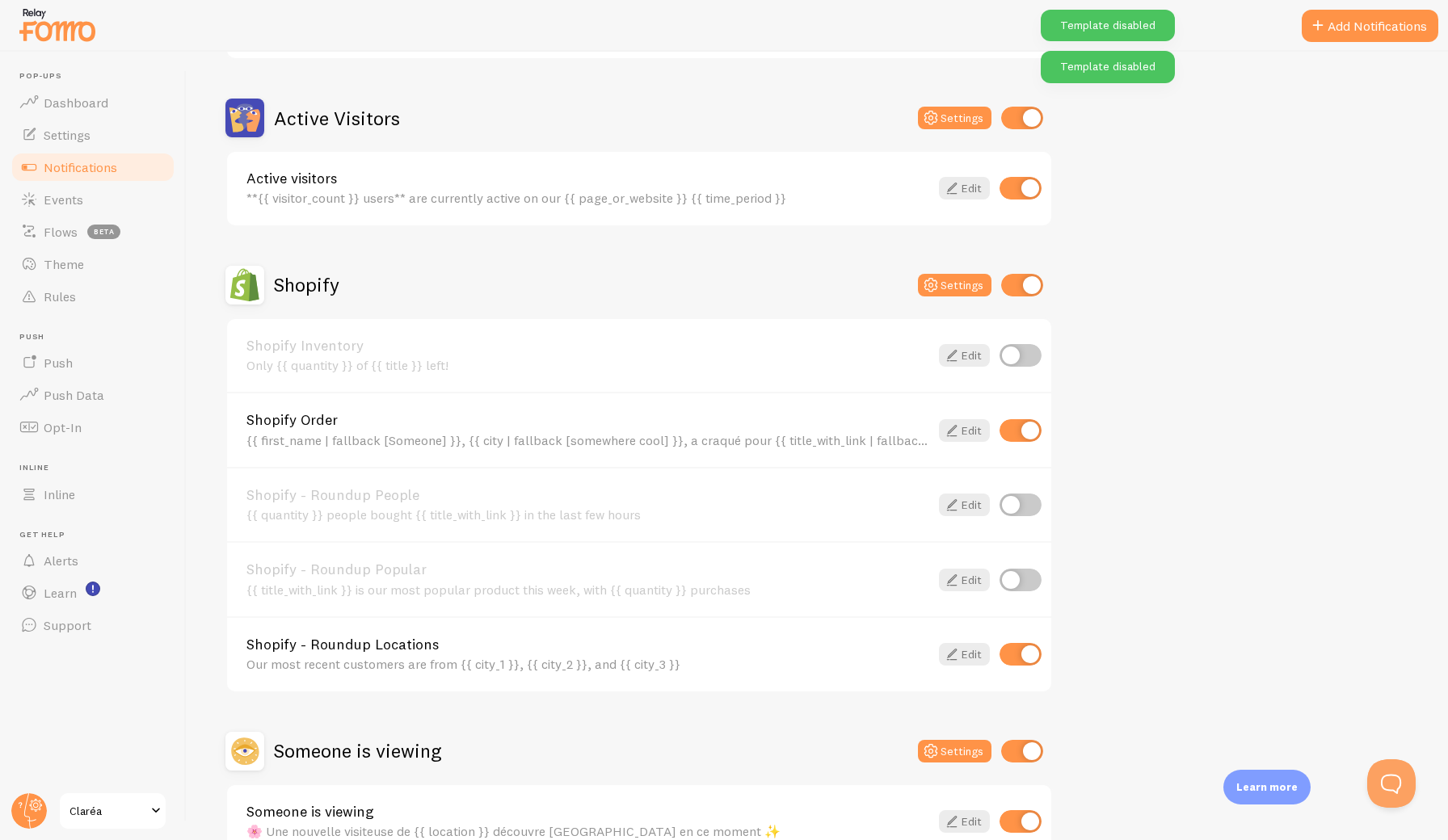
click at [1025, 646] on input "checkbox" at bounding box center [1021, 654] width 42 height 23
checkbox input "false"
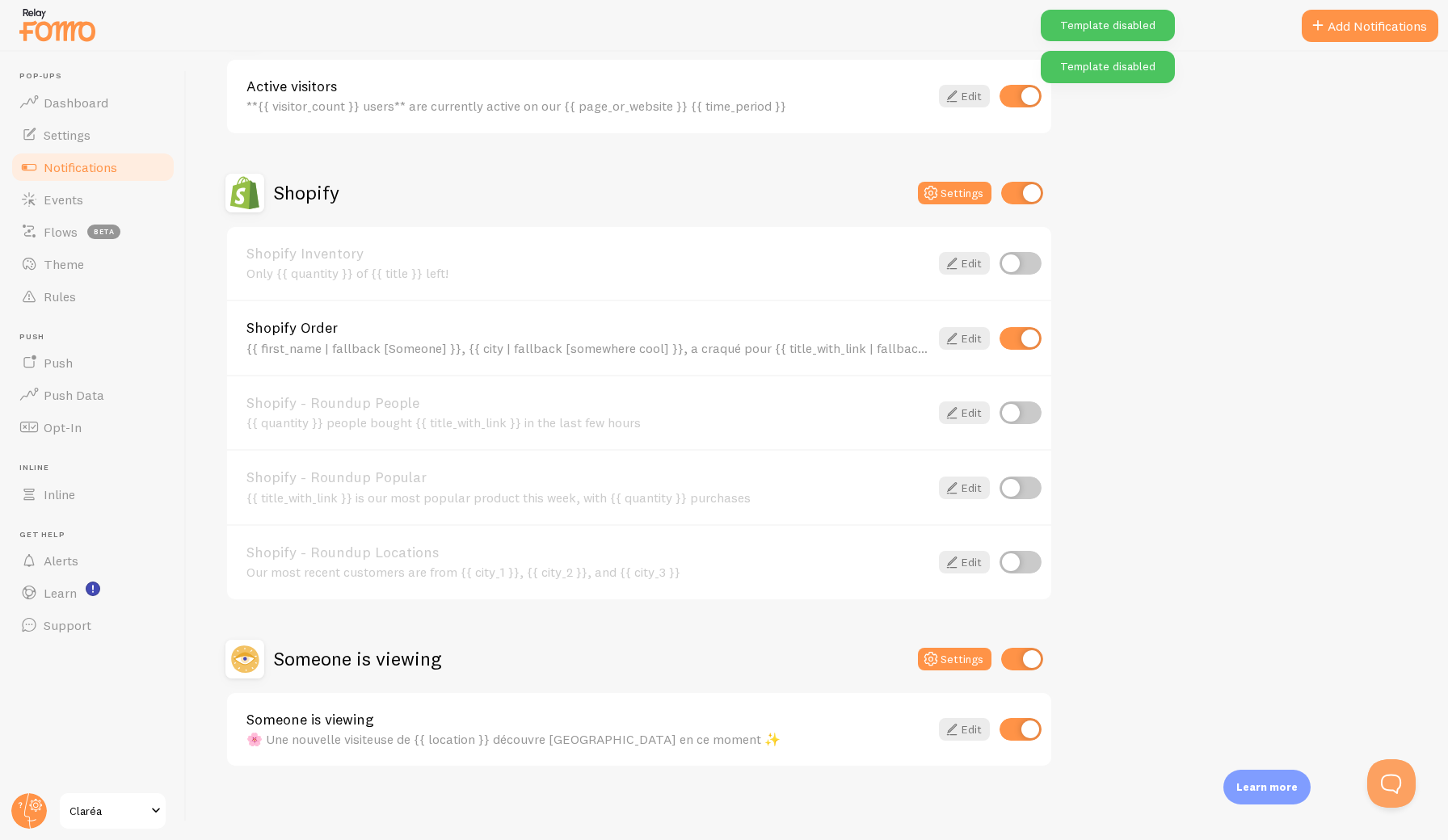
scroll to position [0, 0]
click at [957, 339] on icon at bounding box center [952, 338] width 19 height 19
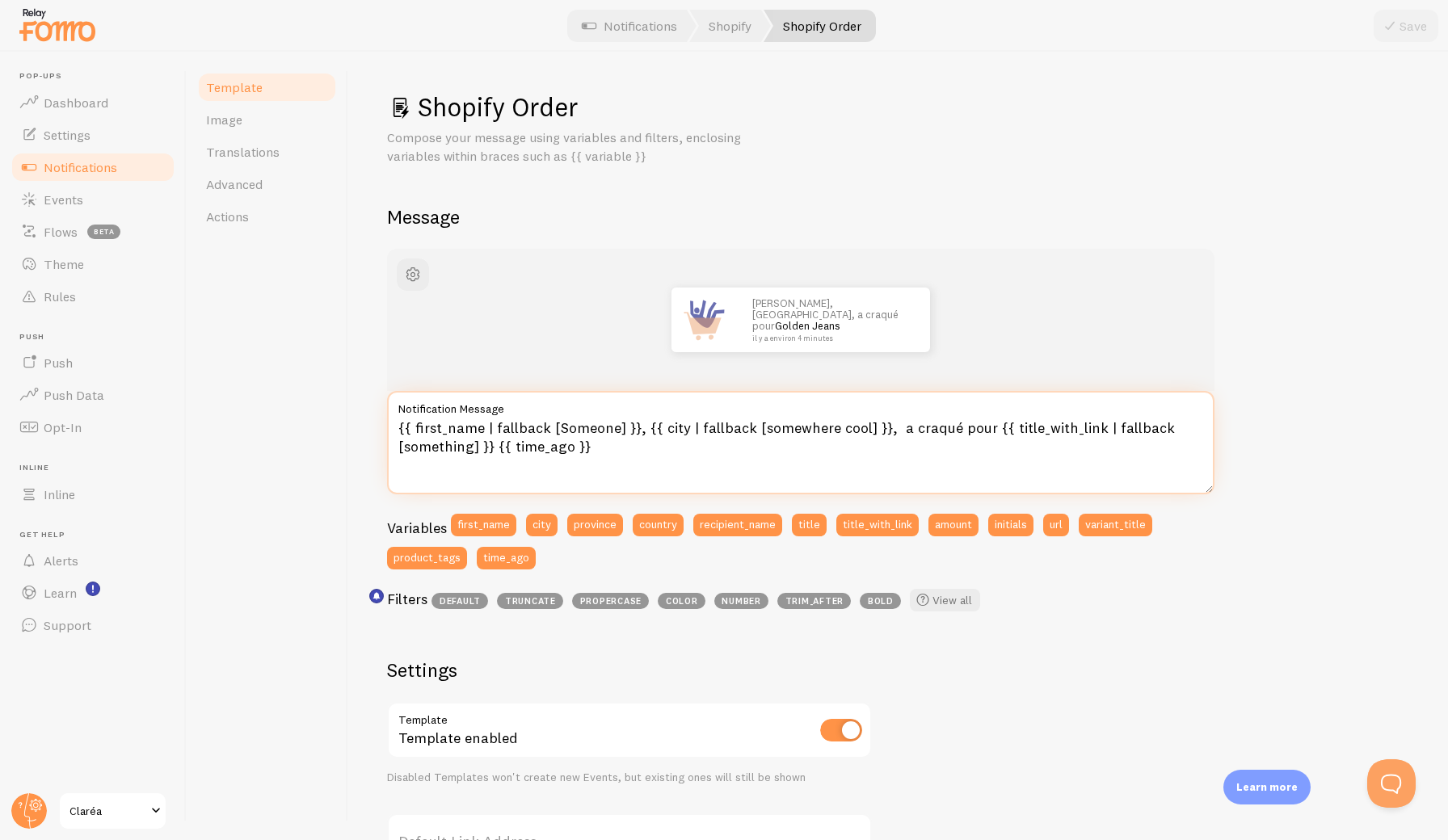
drag, startPoint x: 399, startPoint y: 420, endPoint x: 590, endPoint y: 443, distance: 192.4
click at [590, 443] on textarea "{{ first_name | fallback [Someone] }}, {{ city | fallback [somewhere cool] }}, …" at bounding box center [800, 443] width 827 height 103
paste textarea "Quelqu’un] }} de {{ city | fallback [quelque part] }} a craqué pour {{ title_wi…"
click at [659, 428] on textarea "{{ first_name | fallback [Quelqu’un] }} de {{ city | fallback [quelque part] }}…" at bounding box center [800, 443] width 827 height 103
type textarea "{{ first_name | fallback [Quelqu’un] }}, {{ city | fallback [quelque part] }} a…"
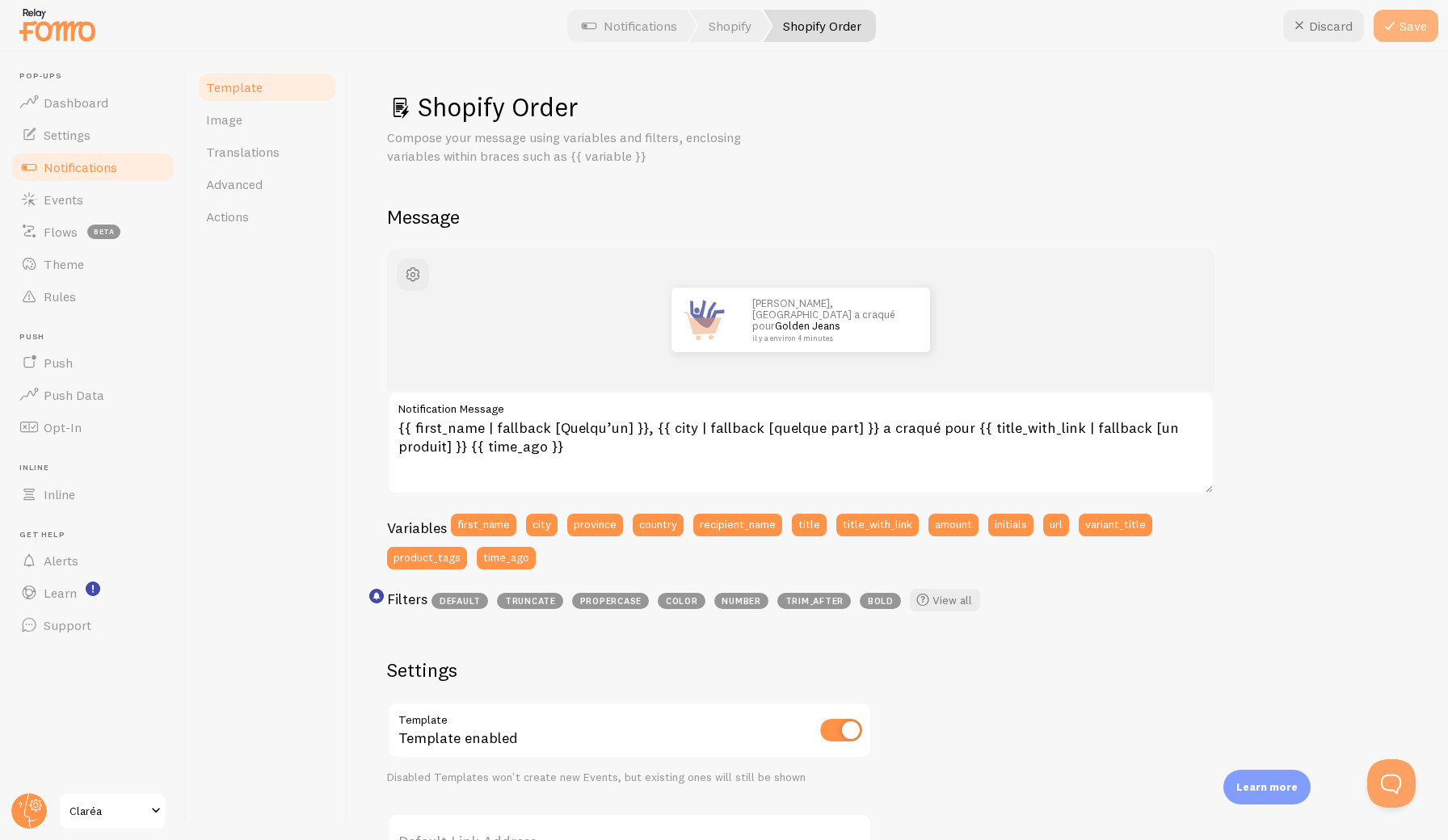
click at [1322, 29] on icon at bounding box center [1390, 26] width 19 height 19
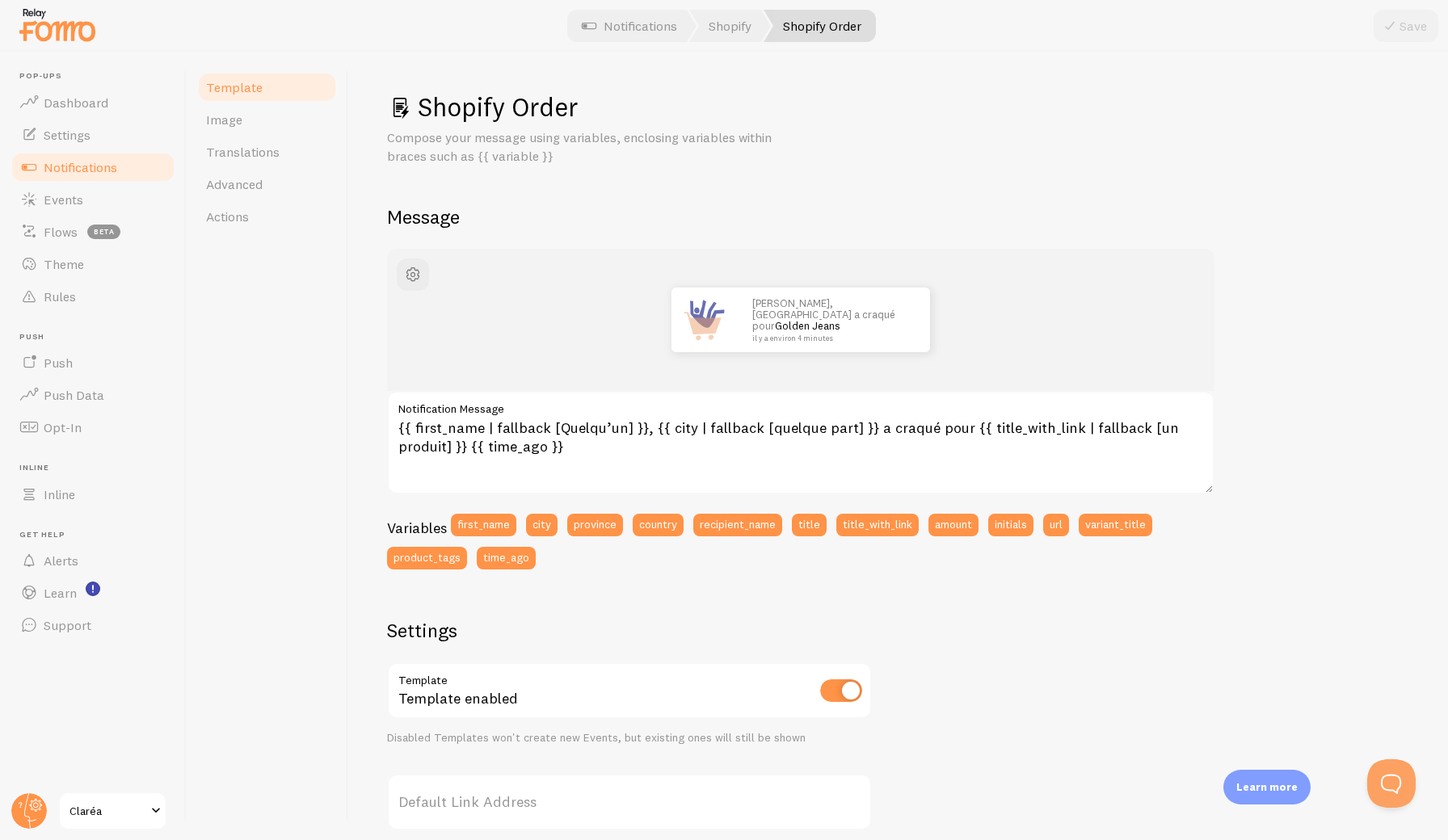
click at [80, 167] on span "Notifications" at bounding box center [80, 167] width 74 height 16
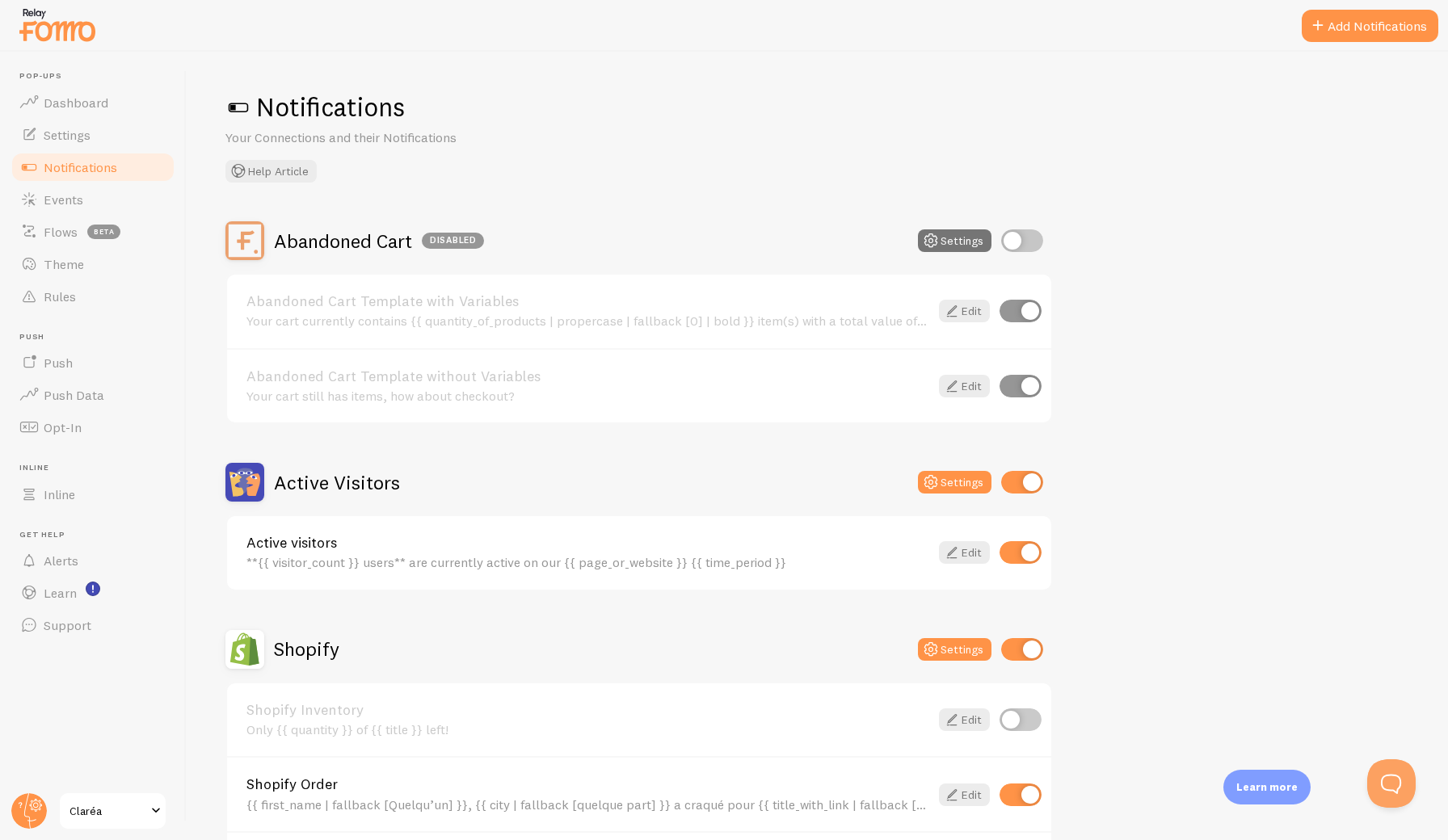
click at [1024, 484] on input "checkbox" at bounding box center [1023, 483] width 42 height 23
checkbox input "false"
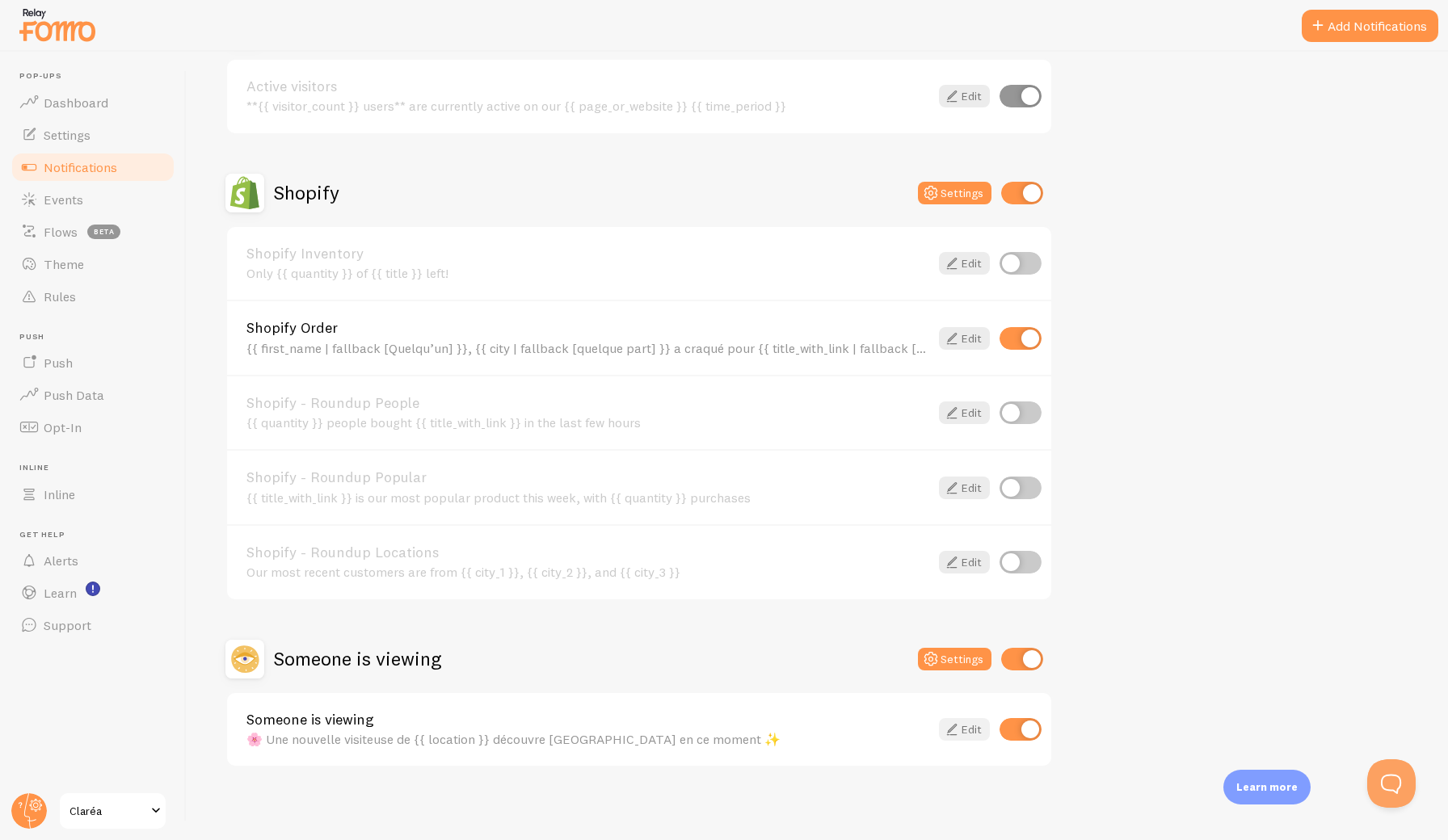
click at [961, 724] on link "Edit" at bounding box center [964, 730] width 51 height 23
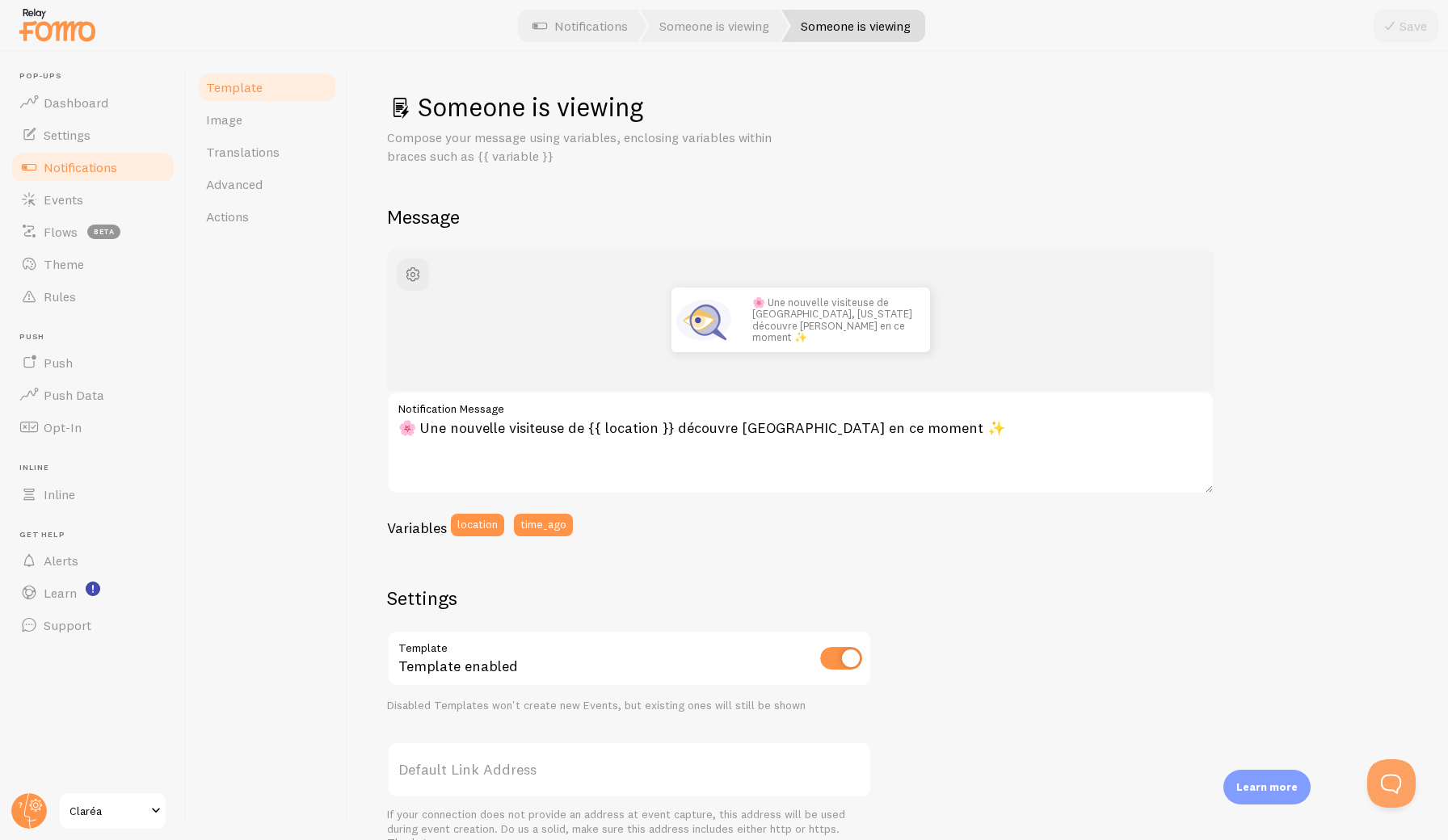
click at [116, 162] on span "Notifications" at bounding box center [80, 167] width 74 height 16
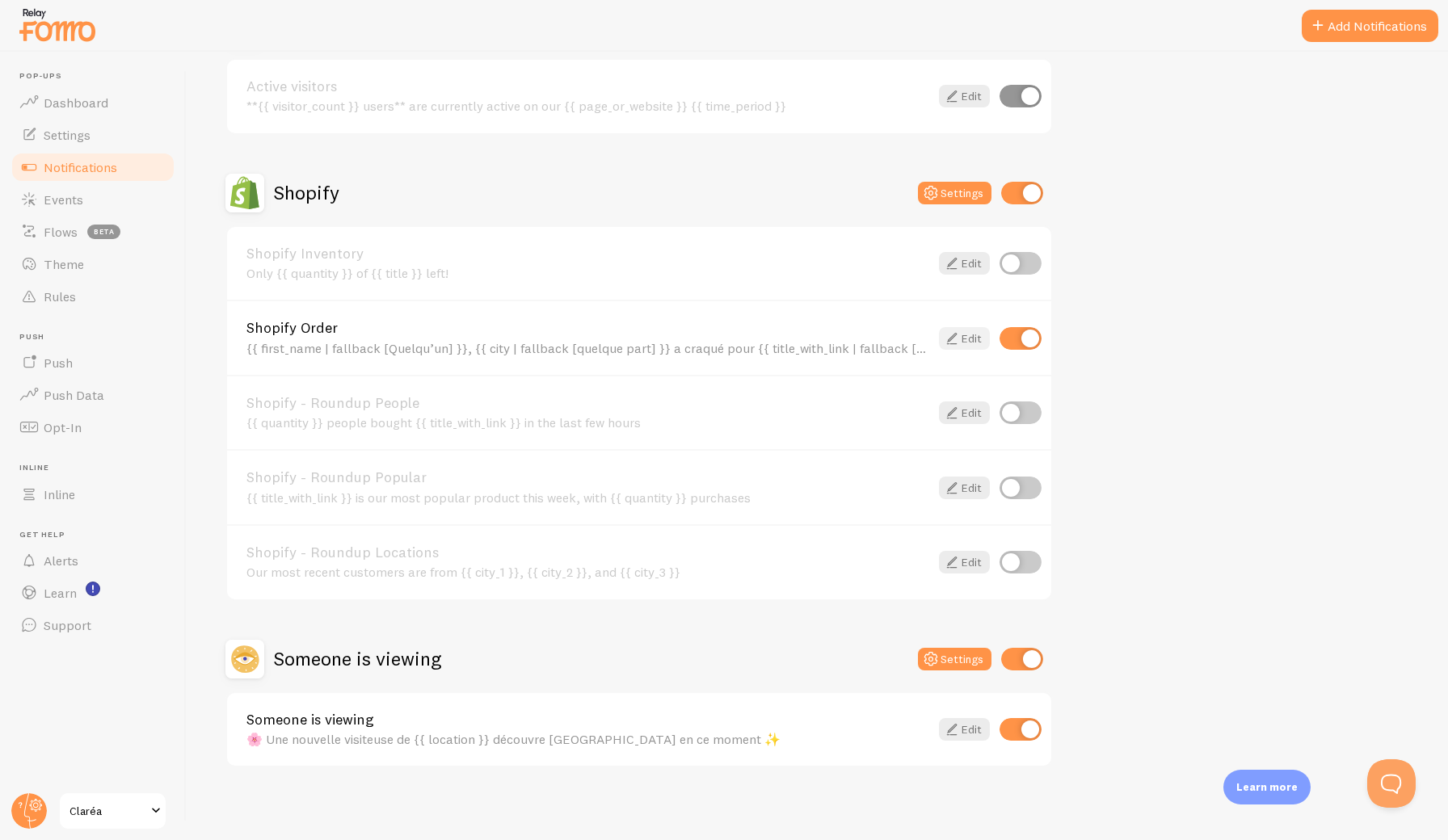
click at [952, 339] on icon at bounding box center [952, 338] width 19 height 19
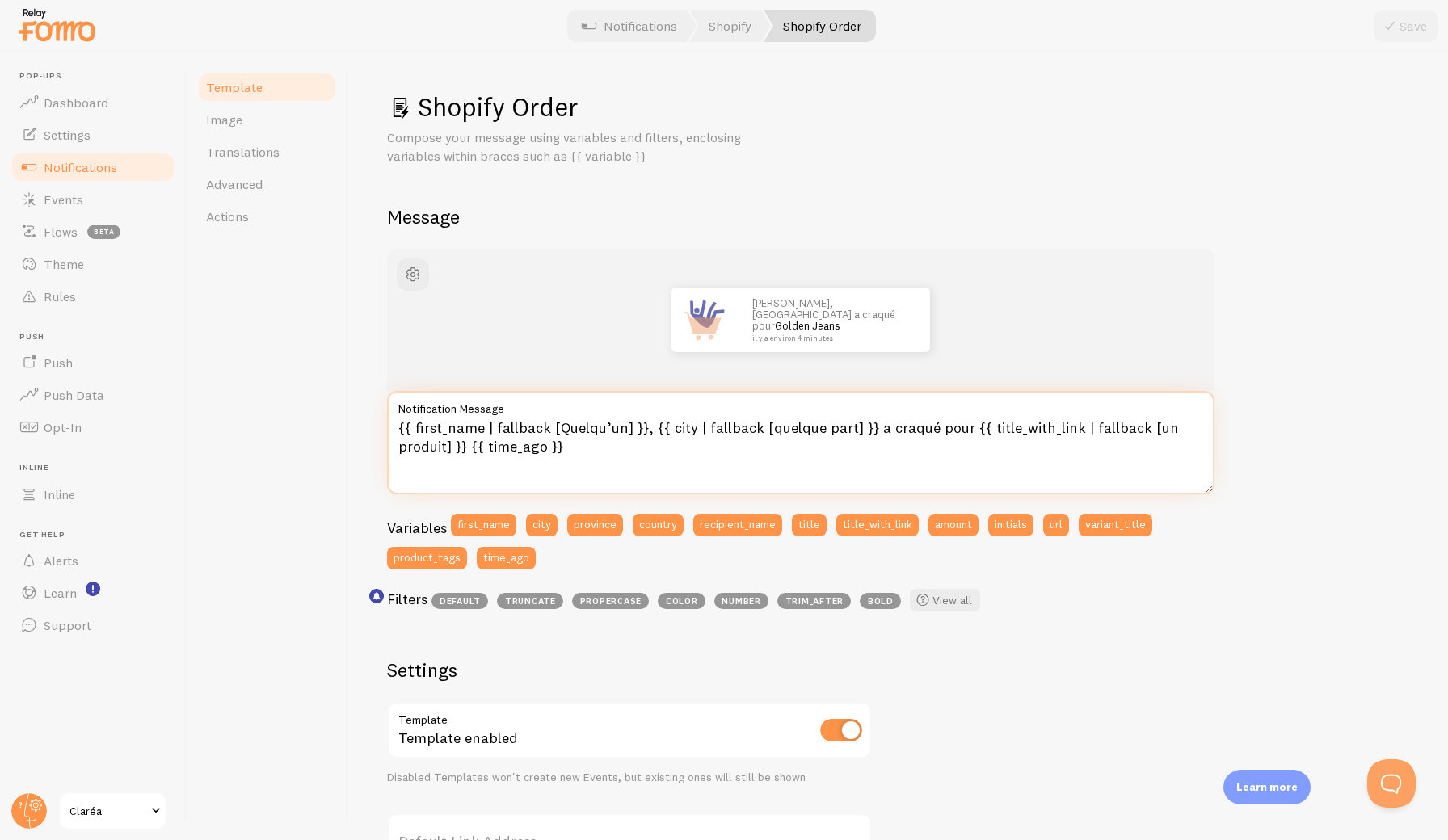
click at [956, 424] on textarea "{{ first_name | fallback [Quelqu’un] }}, {{ city | fallback [quelque part] }} a…" at bounding box center [800, 443] width 827 height 103
type textarea "{{ first_name | fallback [Quelqu’un] }}, {{ city | fallback [quelque part] }} a…"
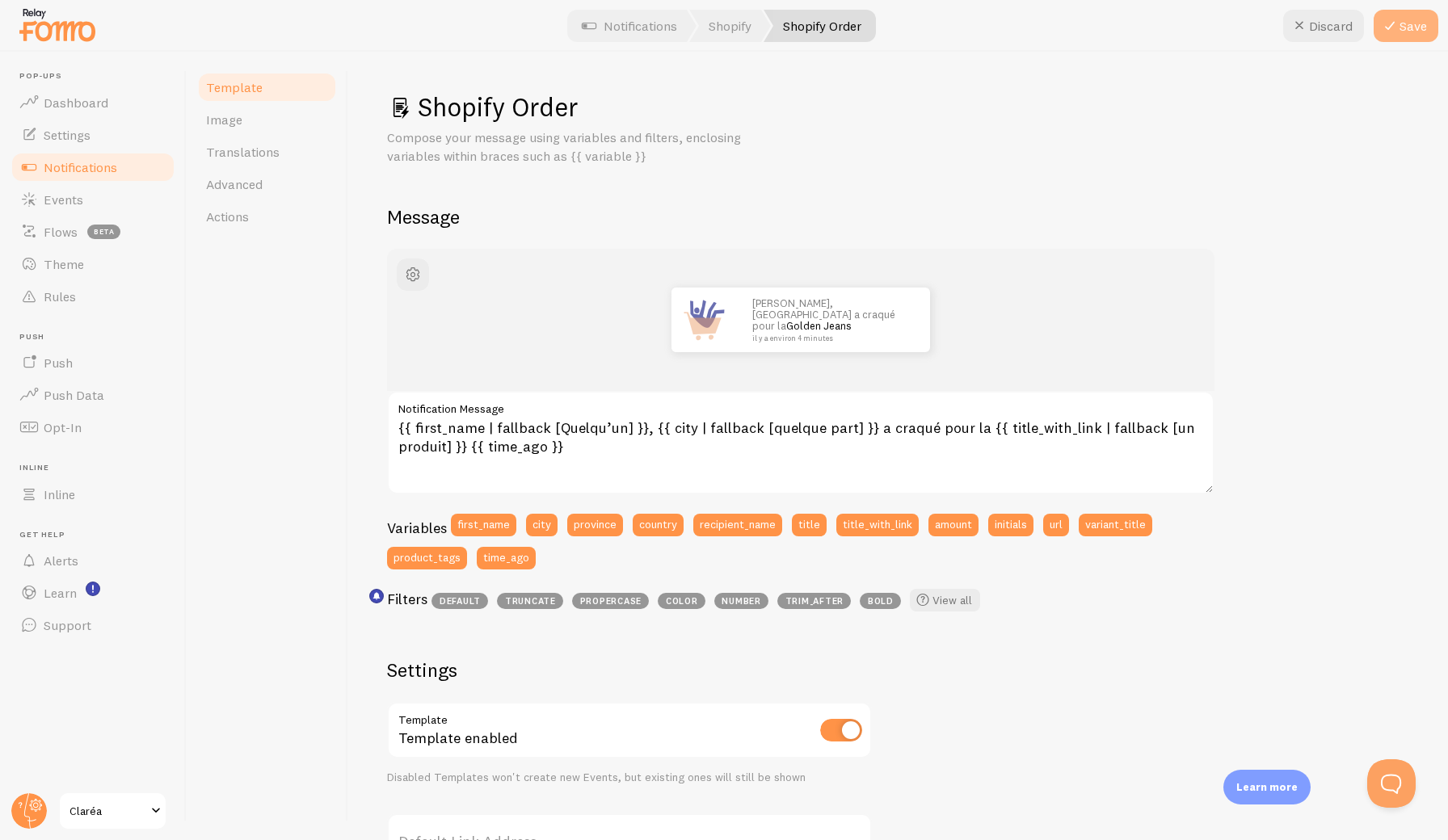
click at [1322, 34] on icon at bounding box center [1390, 26] width 19 height 19
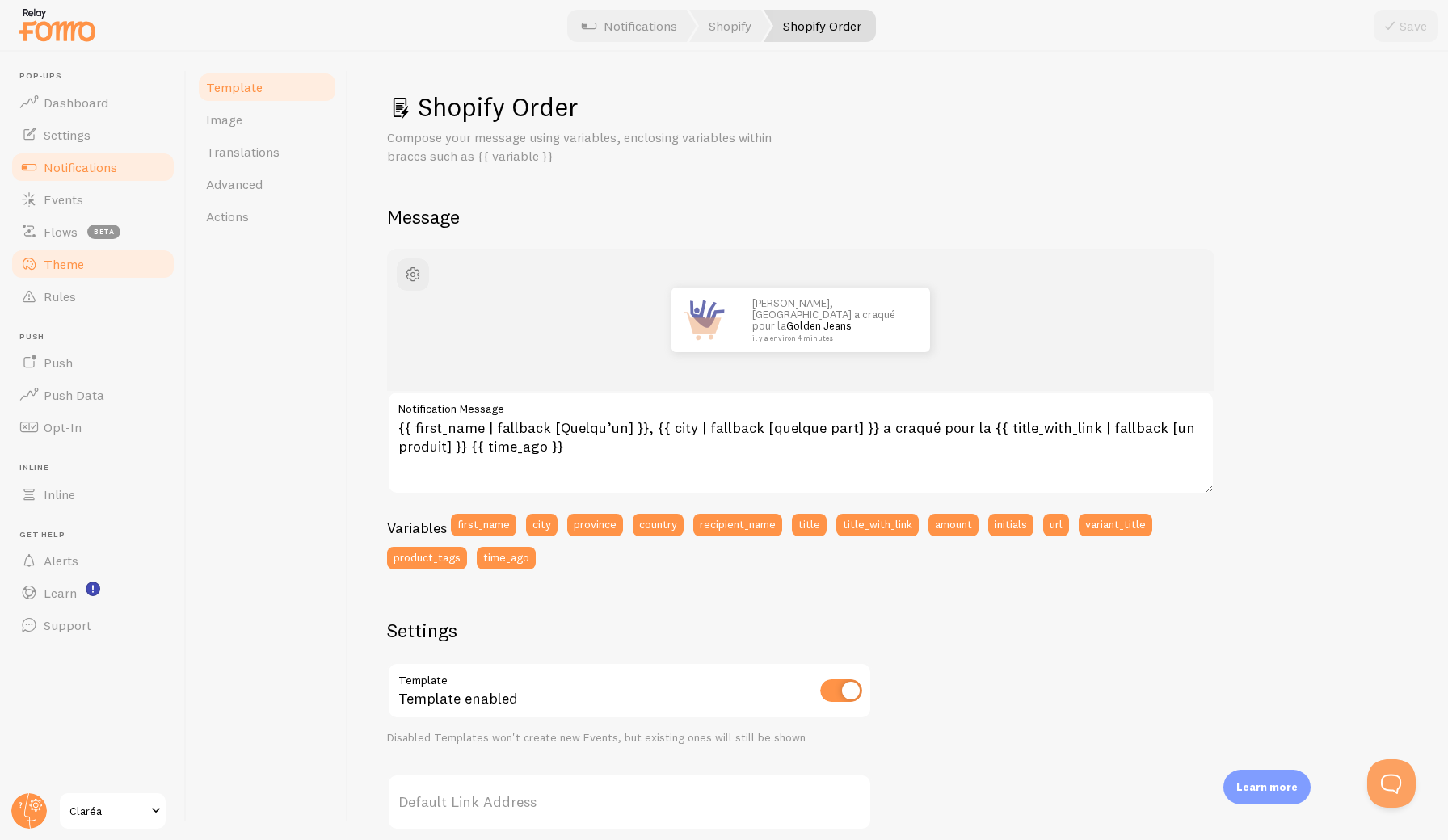
click at [76, 254] on link "Theme" at bounding box center [93, 264] width 167 height 33
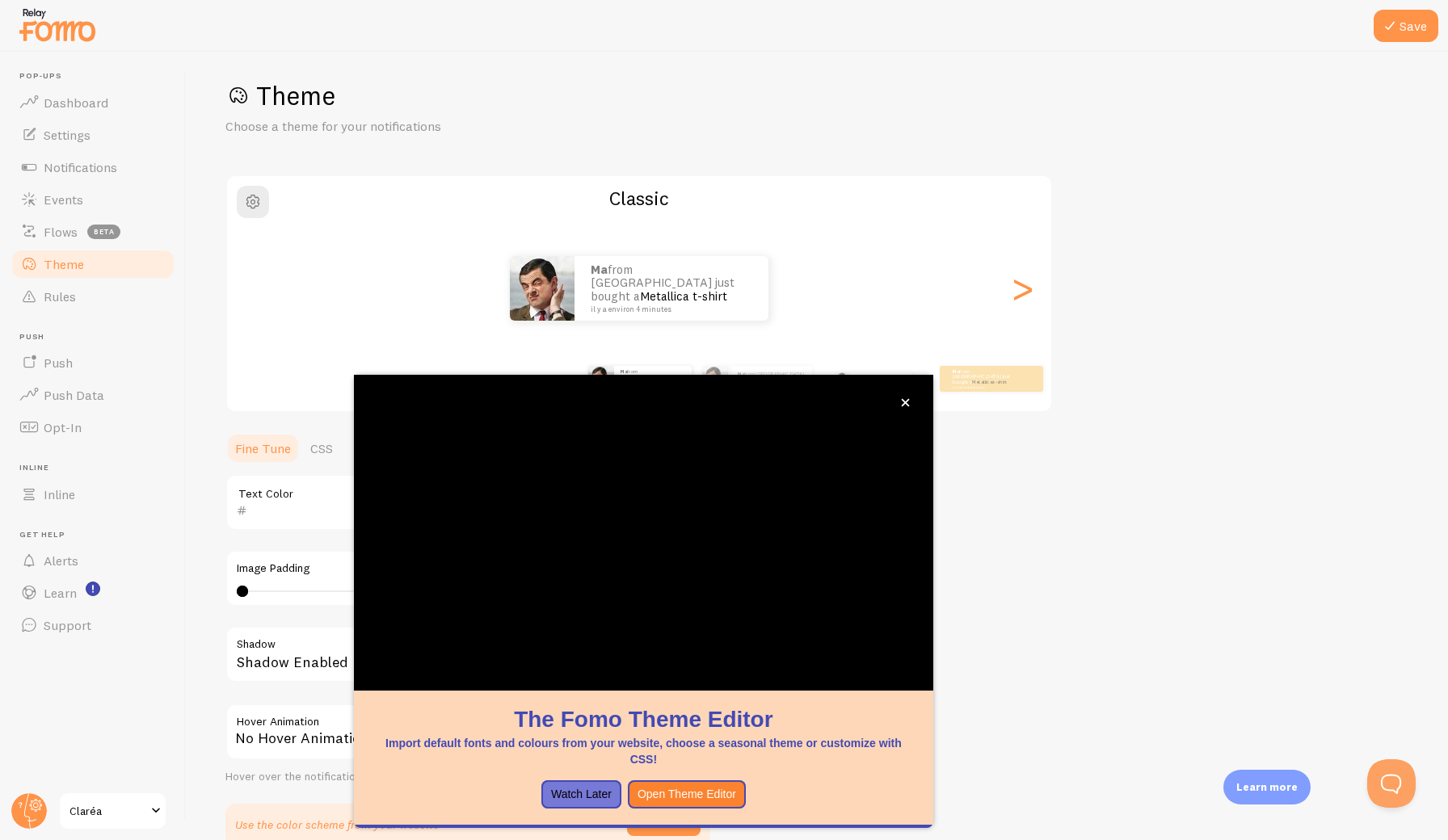
scroll to position [12, 0]
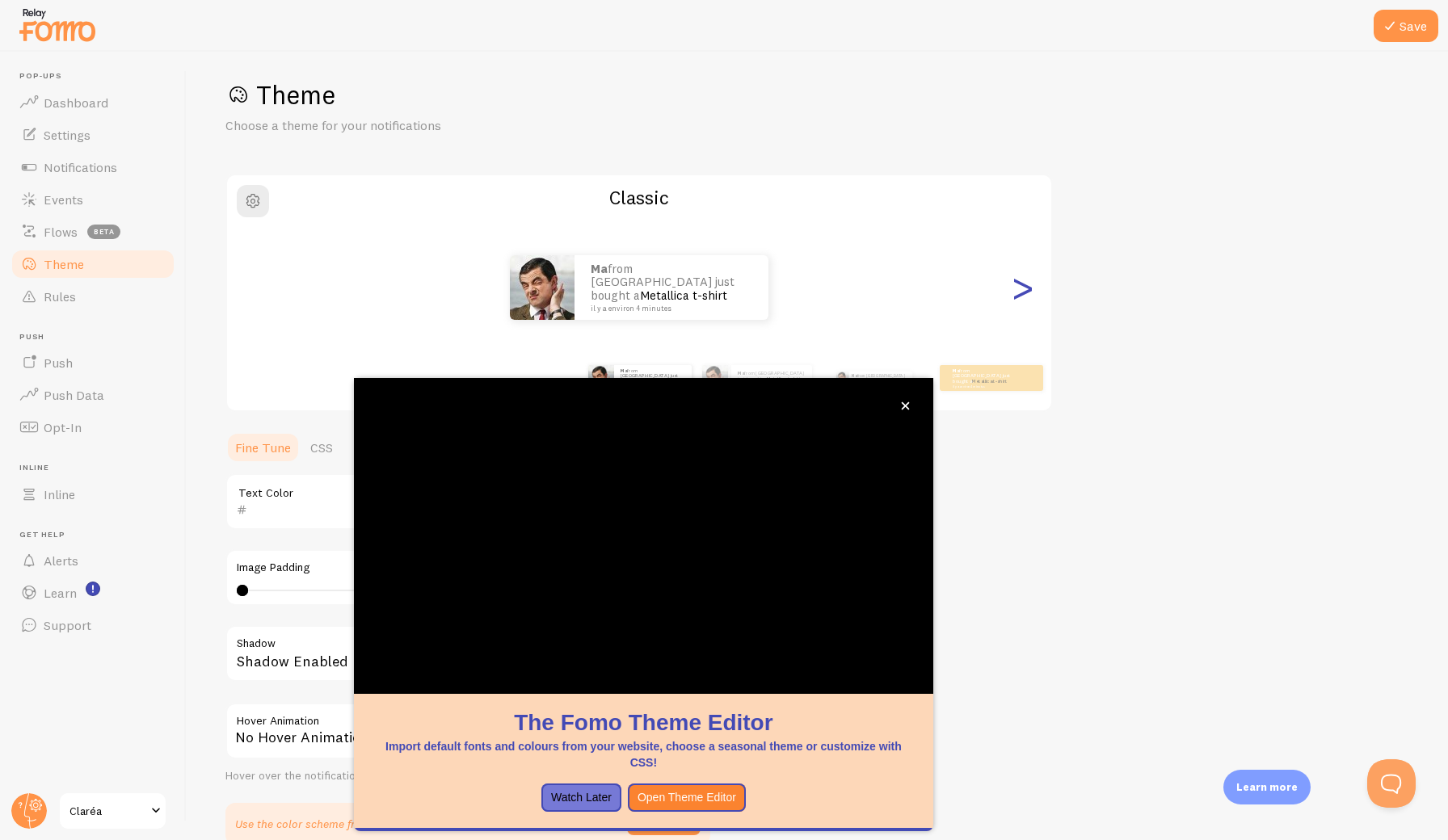
click at [1023, 291] on div ">" at bounding box center [1023, 286] width 19 height 116
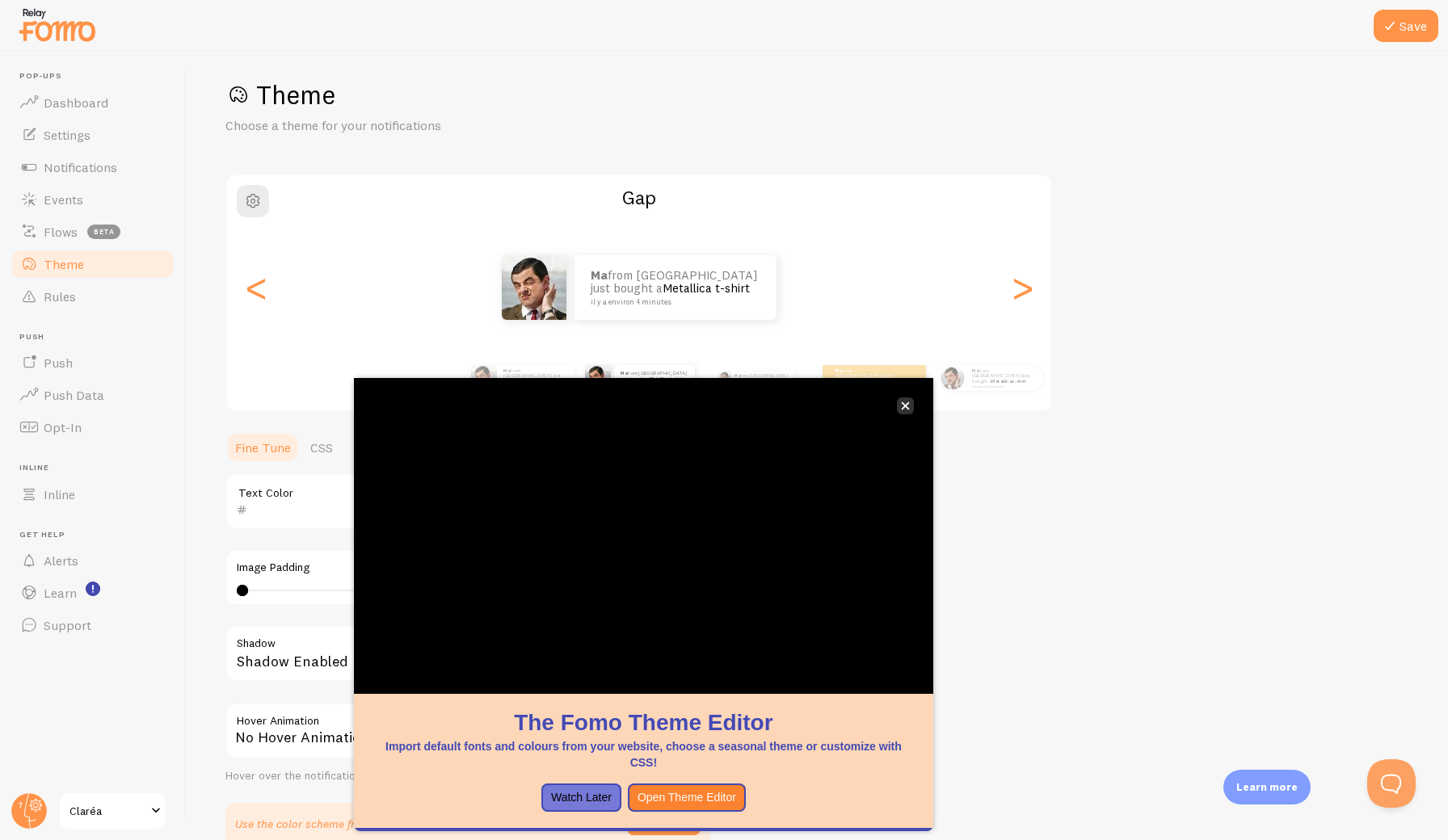
click at [904, 410] on icon "close," at bounding box center [905, 405] width 9 height 9
click at [1018, 297] on div ">" at bounding box center [1023, 286] width 19 height 116
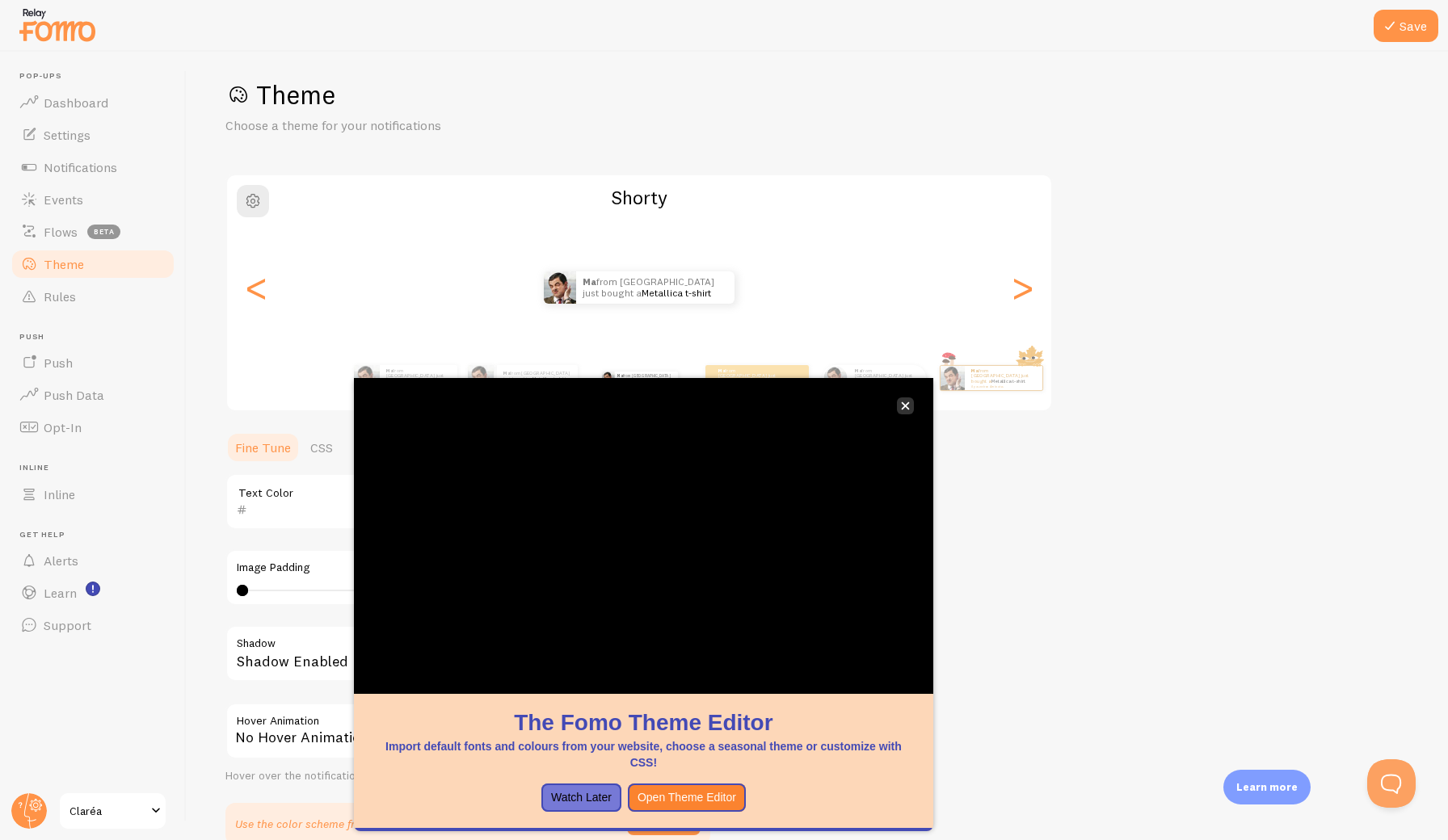
click at [907, 399] on button "close," at bounding box center [906, 406] width 17 height 17
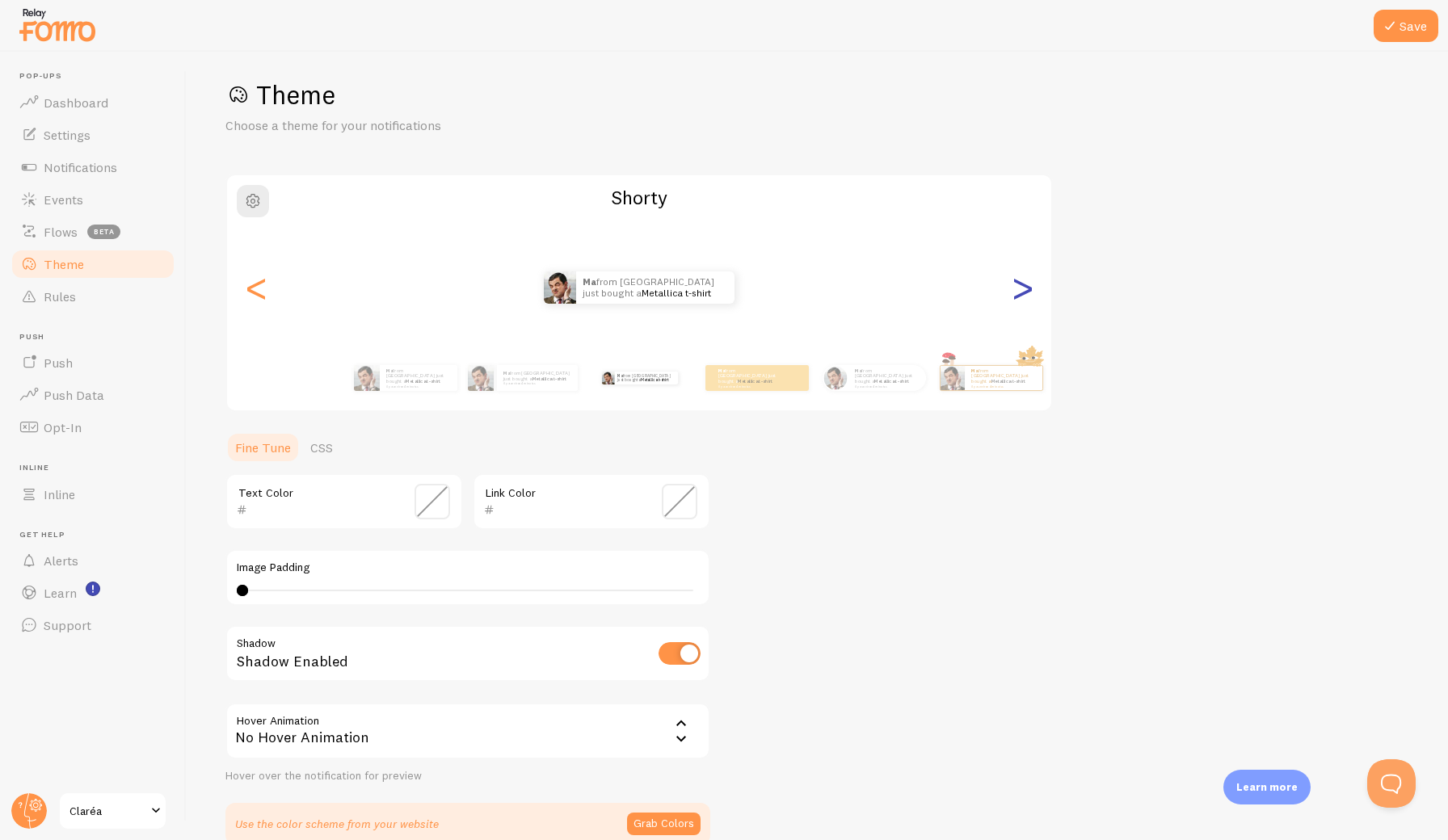
click at [1020, 297] on div ">" at bounding box center [1023, 286] width 19 height 116
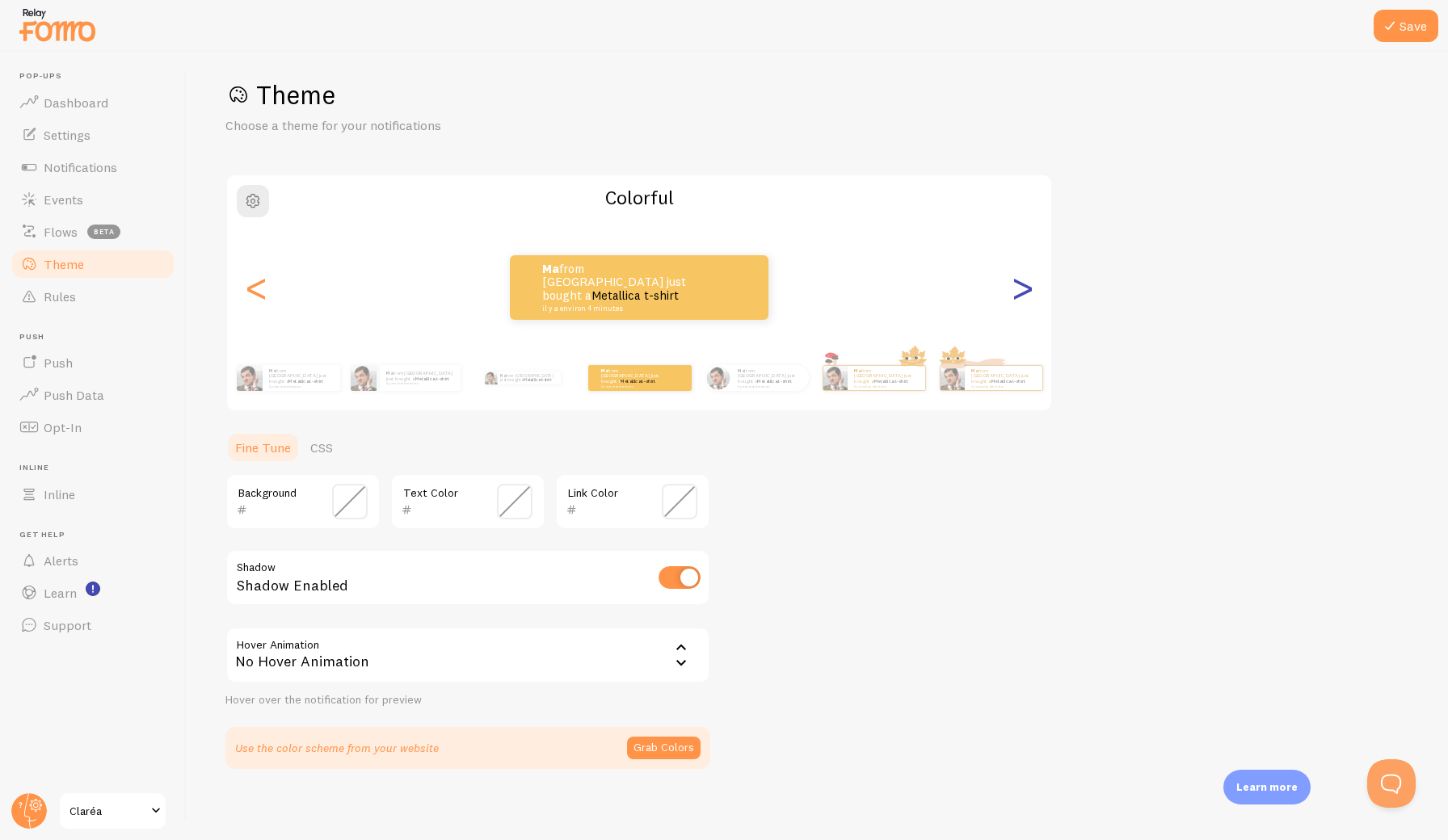
click at [1019, 292] on div ">" at bounding box center [1023, 286] width 19 height 116
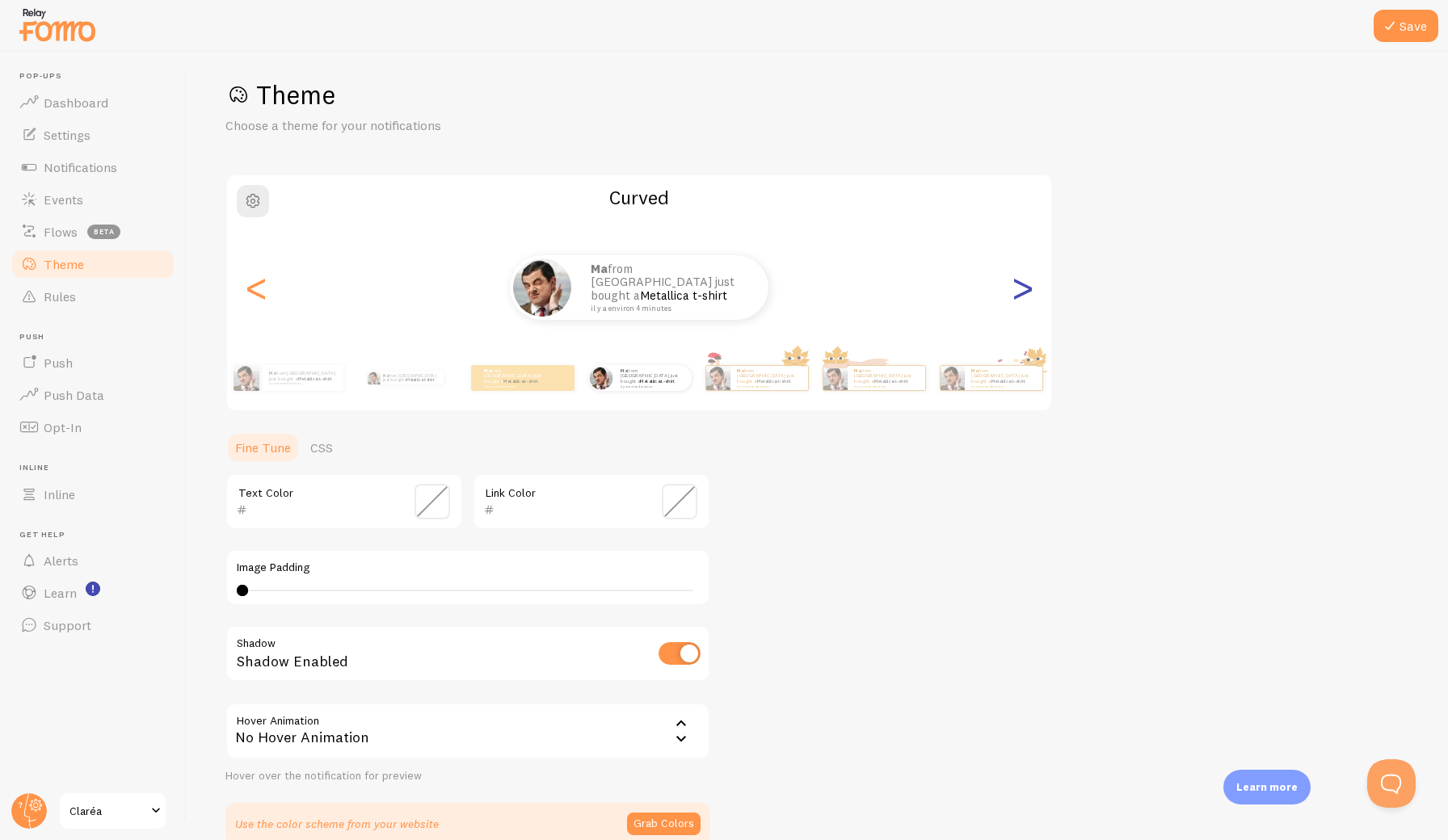
click at [1019, 292] on div ">" at bounding box center [1023, 286] width 19 height 116
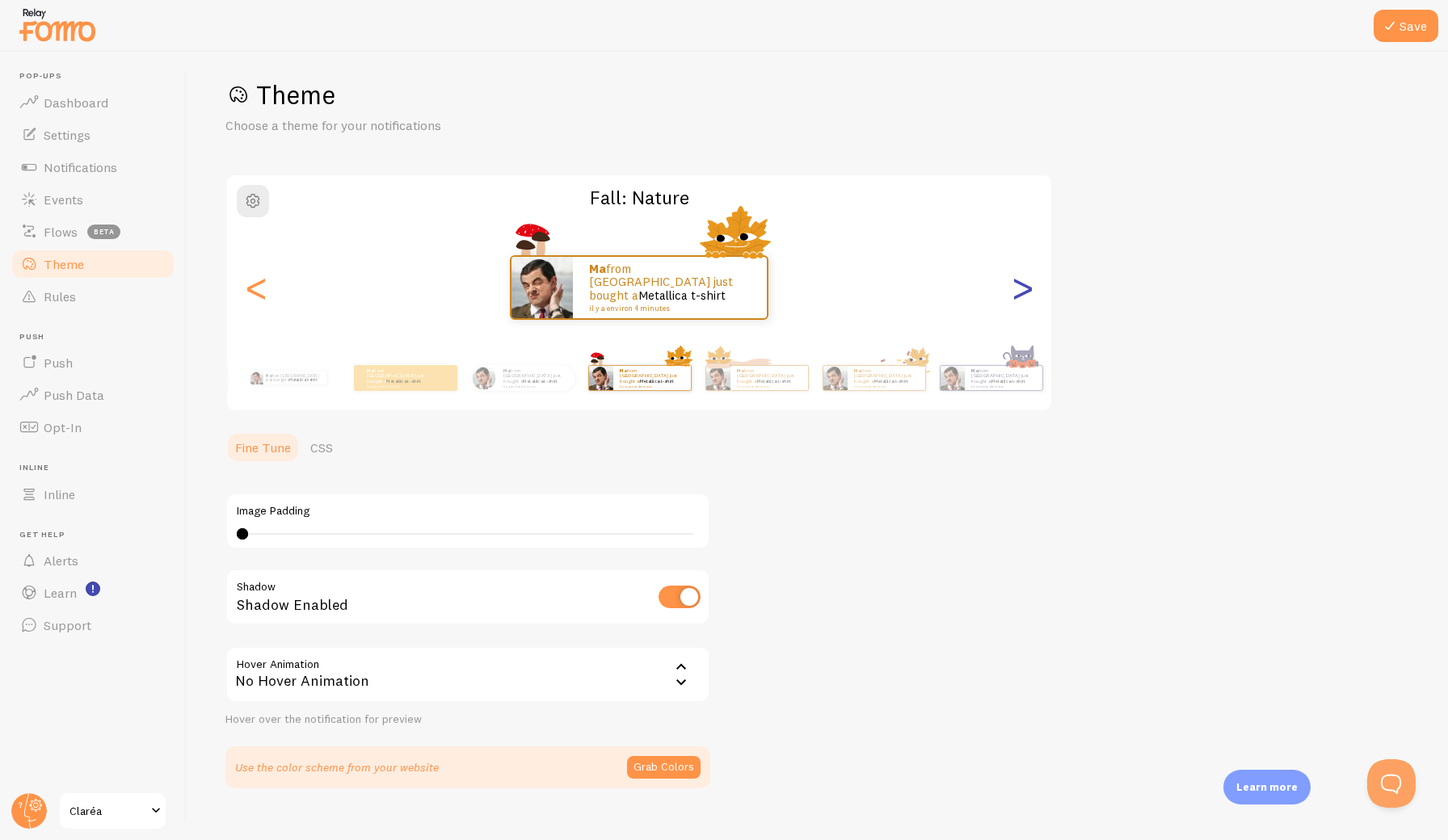
type input "0"
click at [1019, 292] on div ">" at bounding box center [1023, 286] width 19 height 116
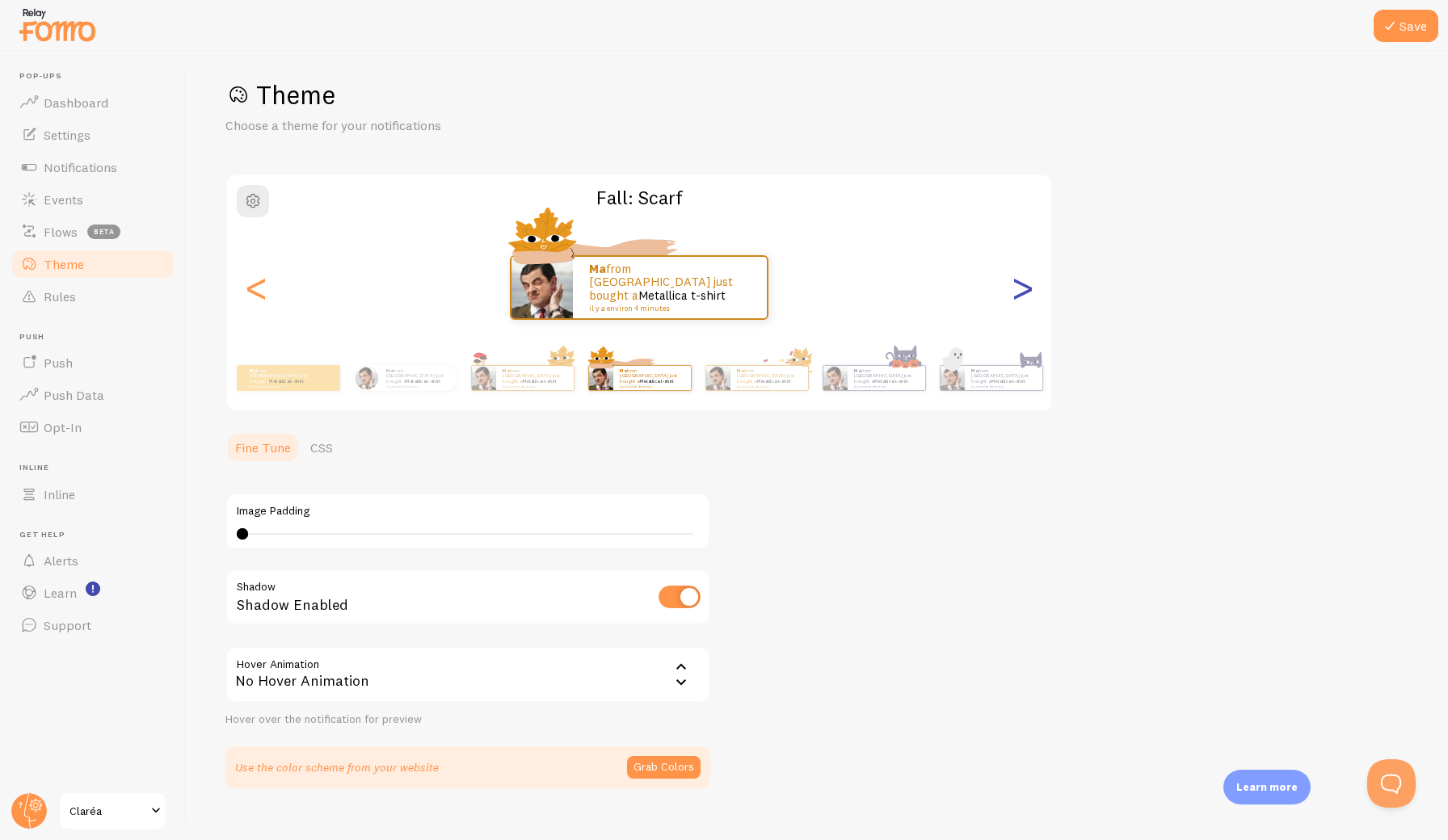
click at [1019, 292] on div ">" at bounding box center [1023, 286] width 19 height 116
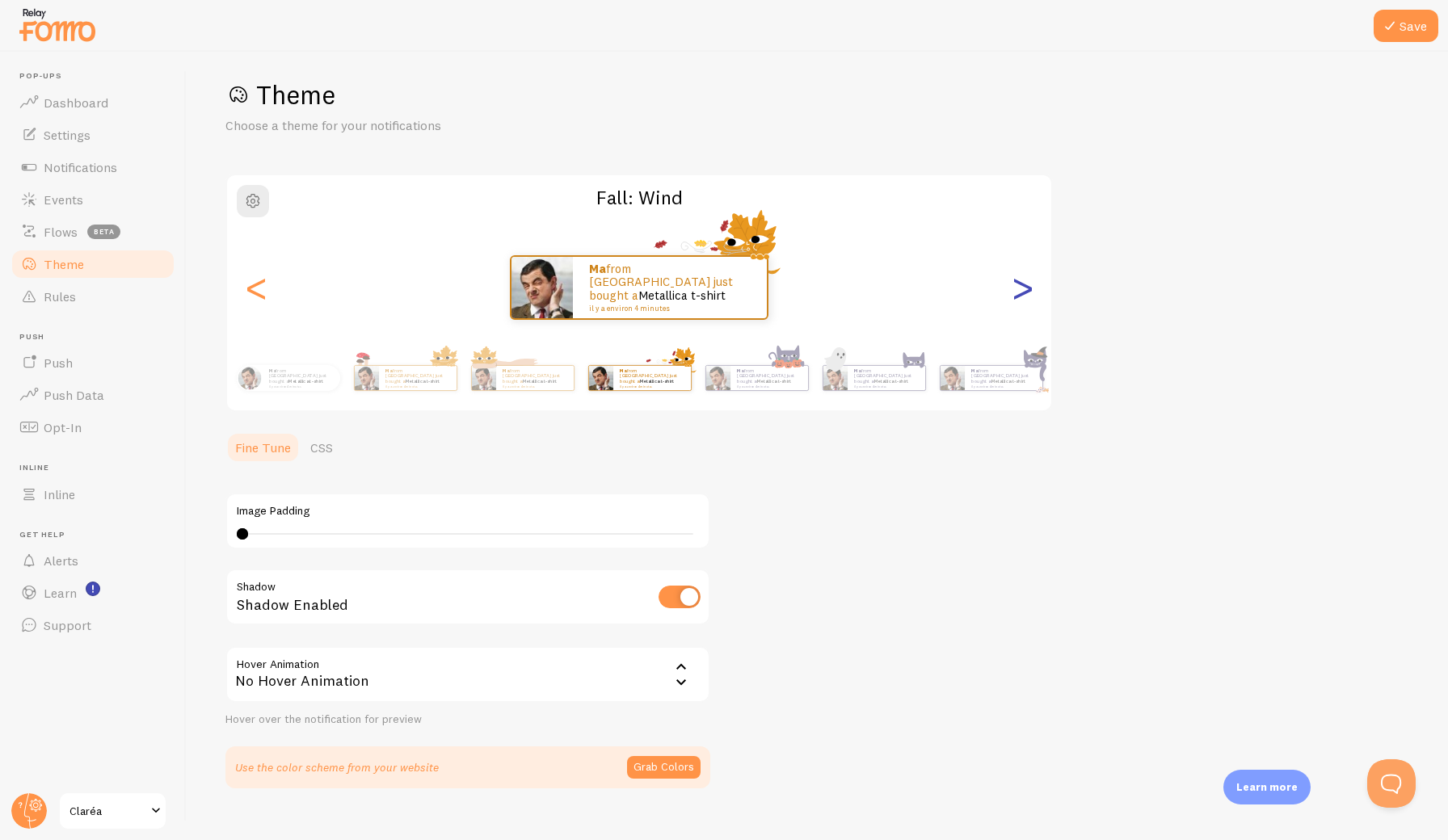
click at [1019, 292] on div ">" at bounding box center [1023, 286] width 19 height 116
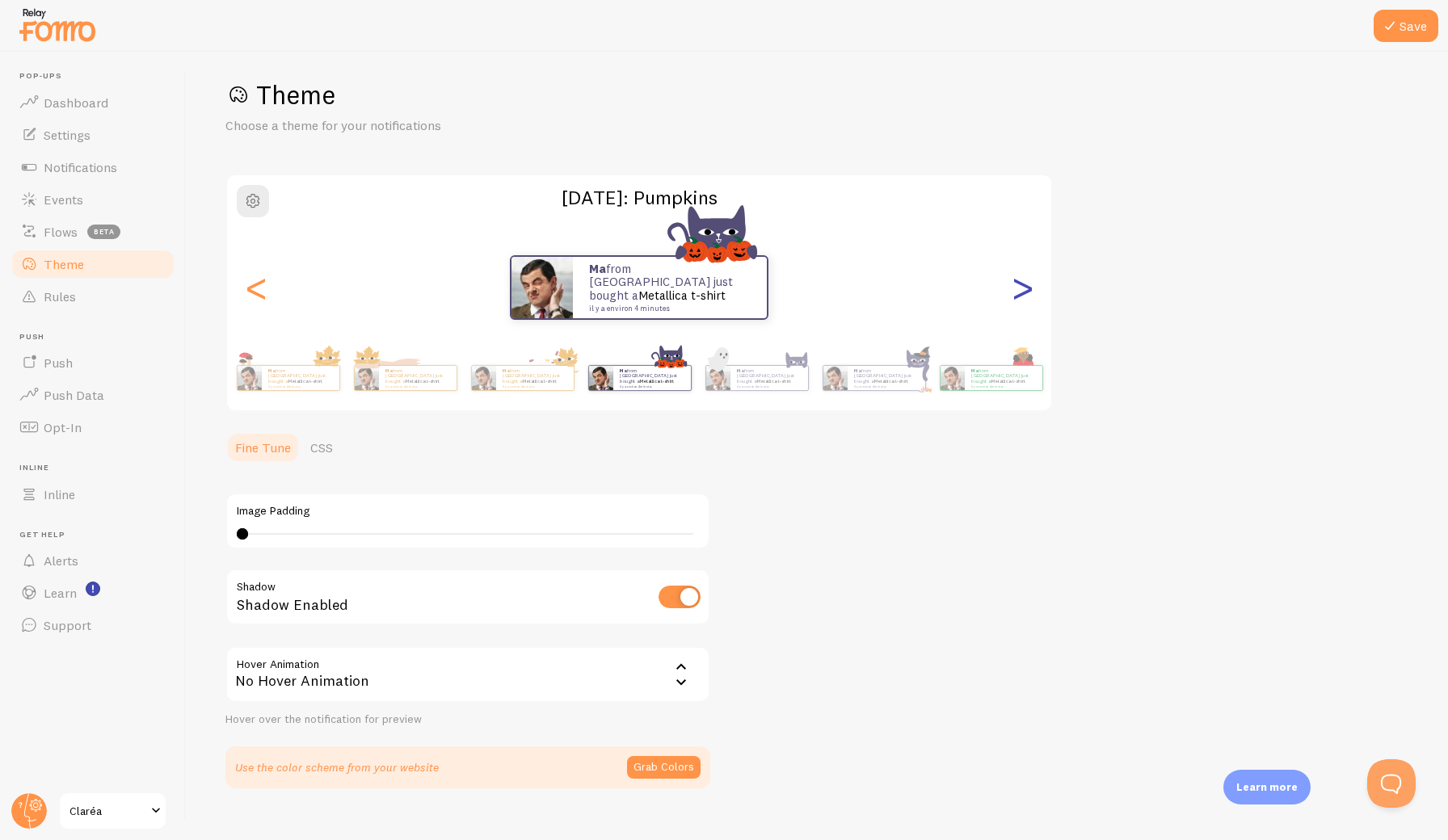
click at [1019, 292] on div ">" at bounding box center [1023, 286] width 19 height 116
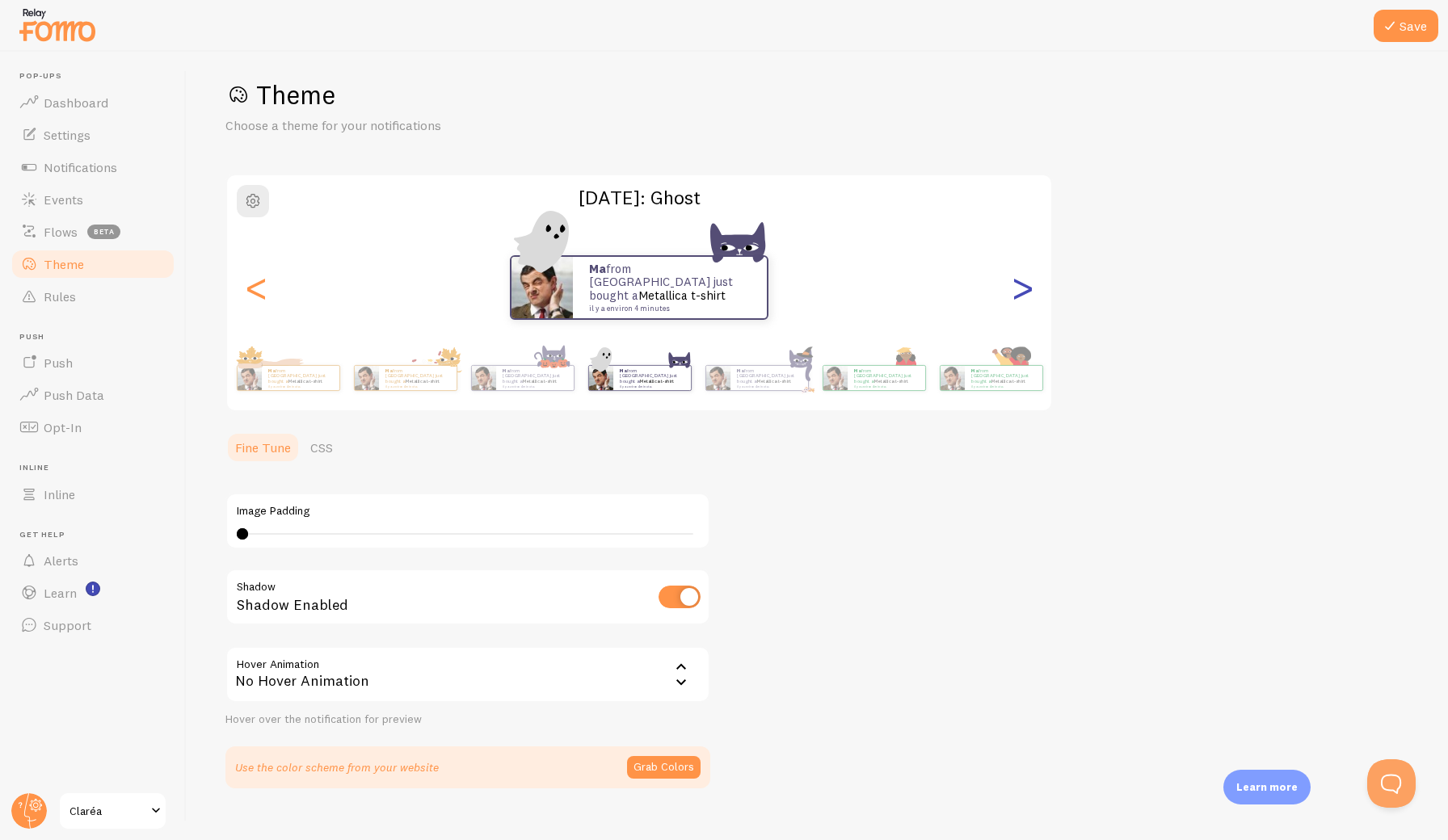
click at [1019, 292] on div ">" at bounding box center [1023, 286] width 19 height 116
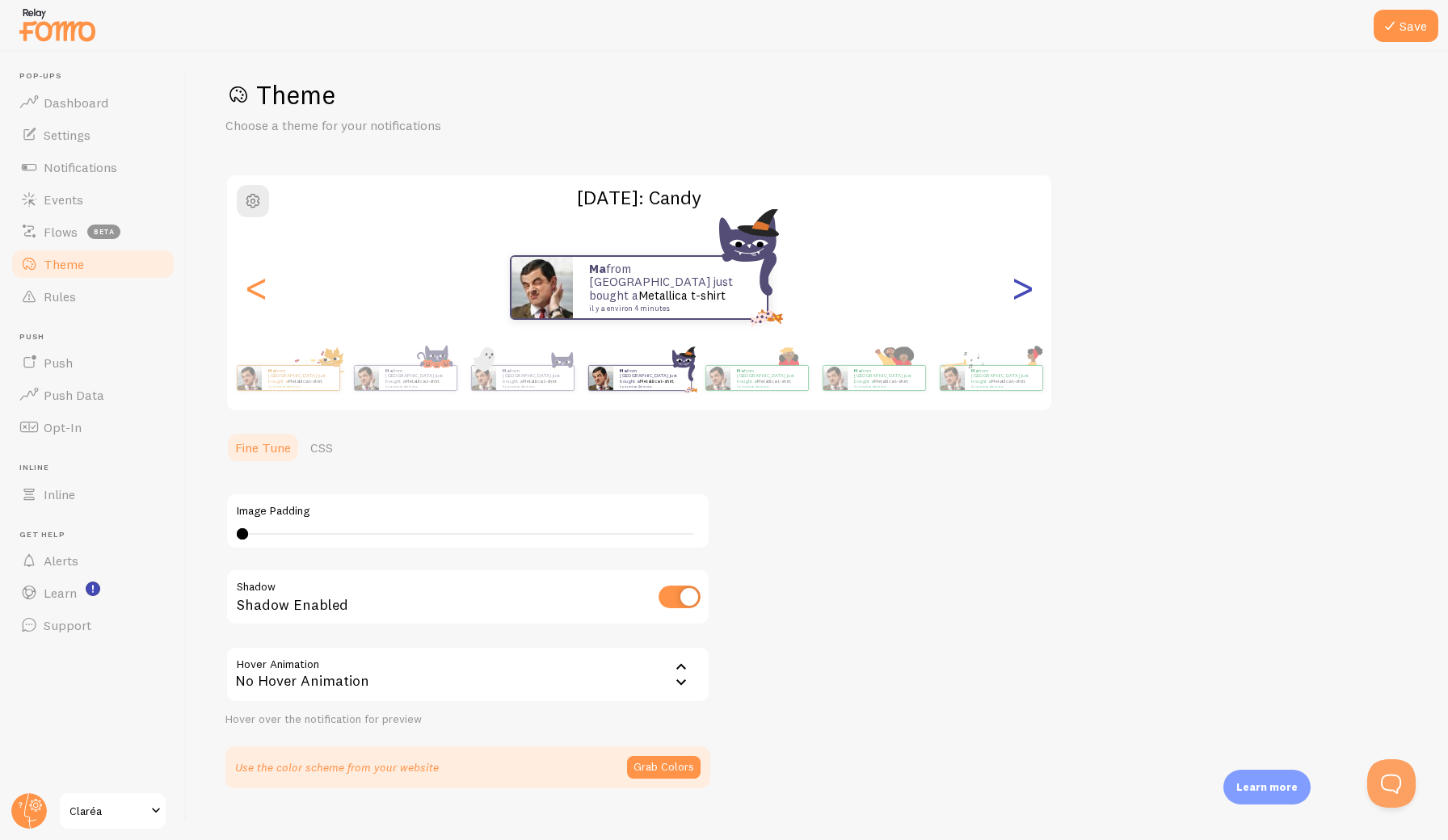
click at [1019, 292] on div ">" at bounding box center [1023, 286] width 19 height 116
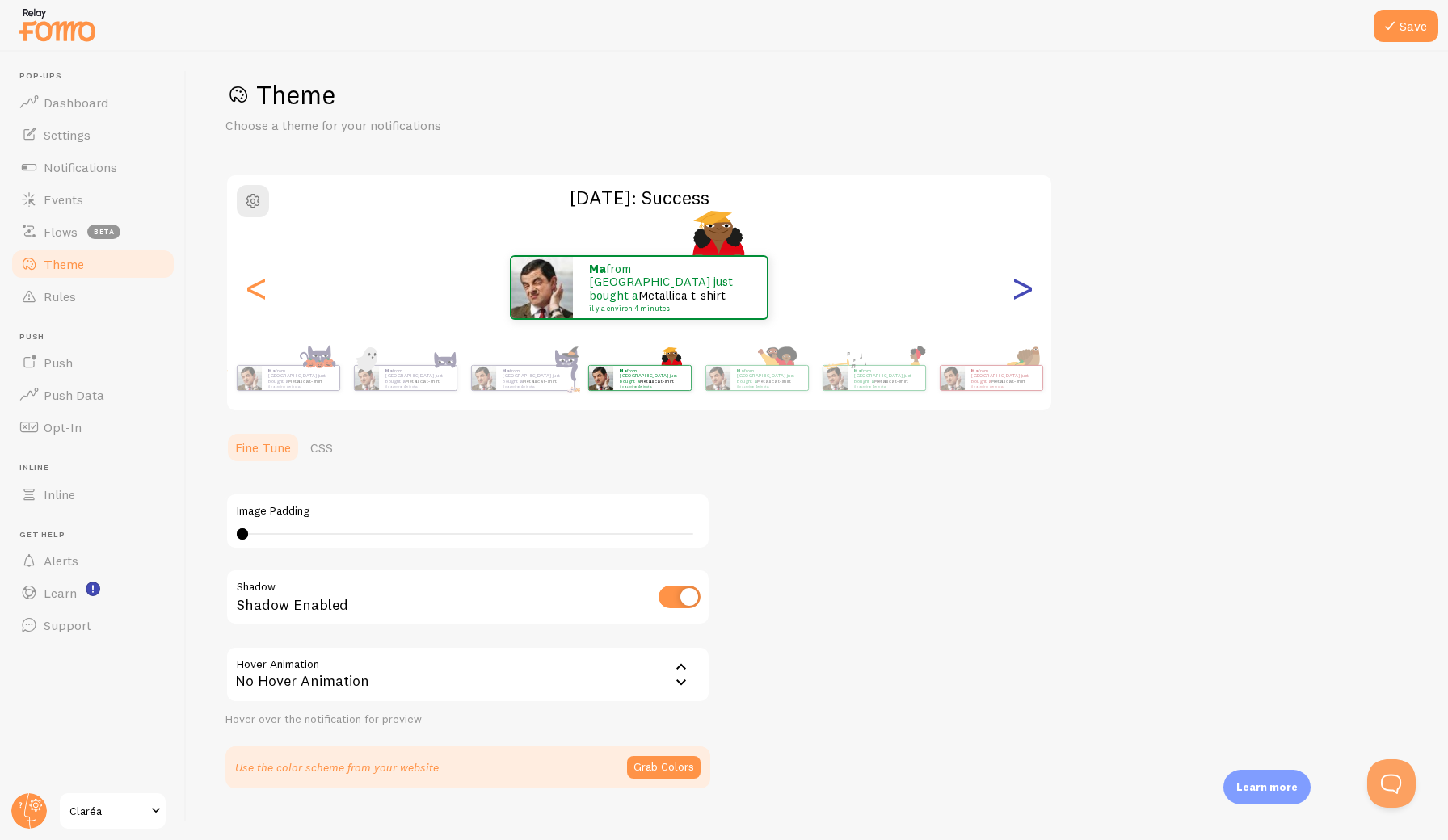
click at [1019, 292] on div ">" at bounding box center [1023, 286] width 19 height 116
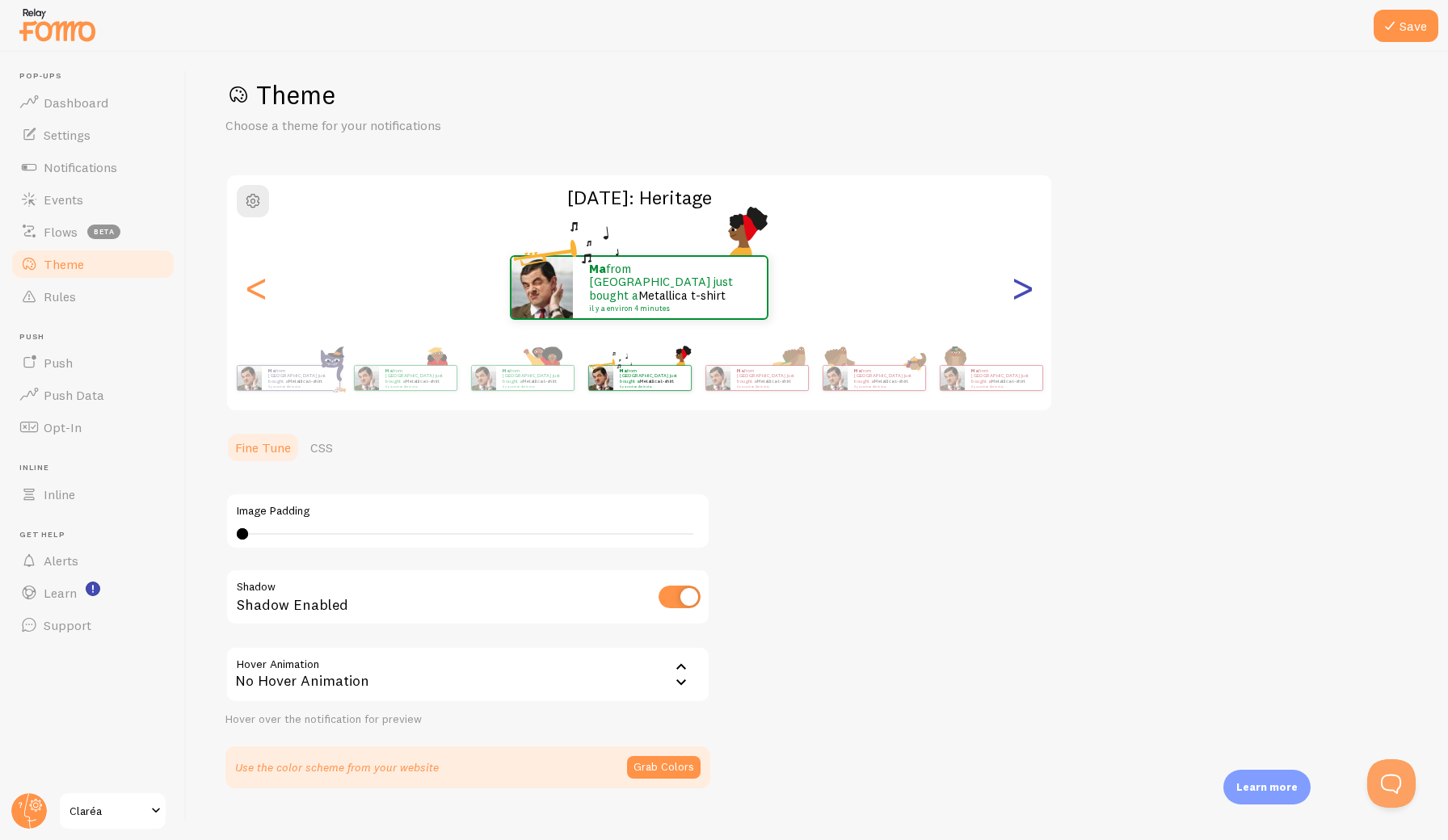
click at [1019, 292] on div ">" at bounding box center [1023, 286] width 19 height 116
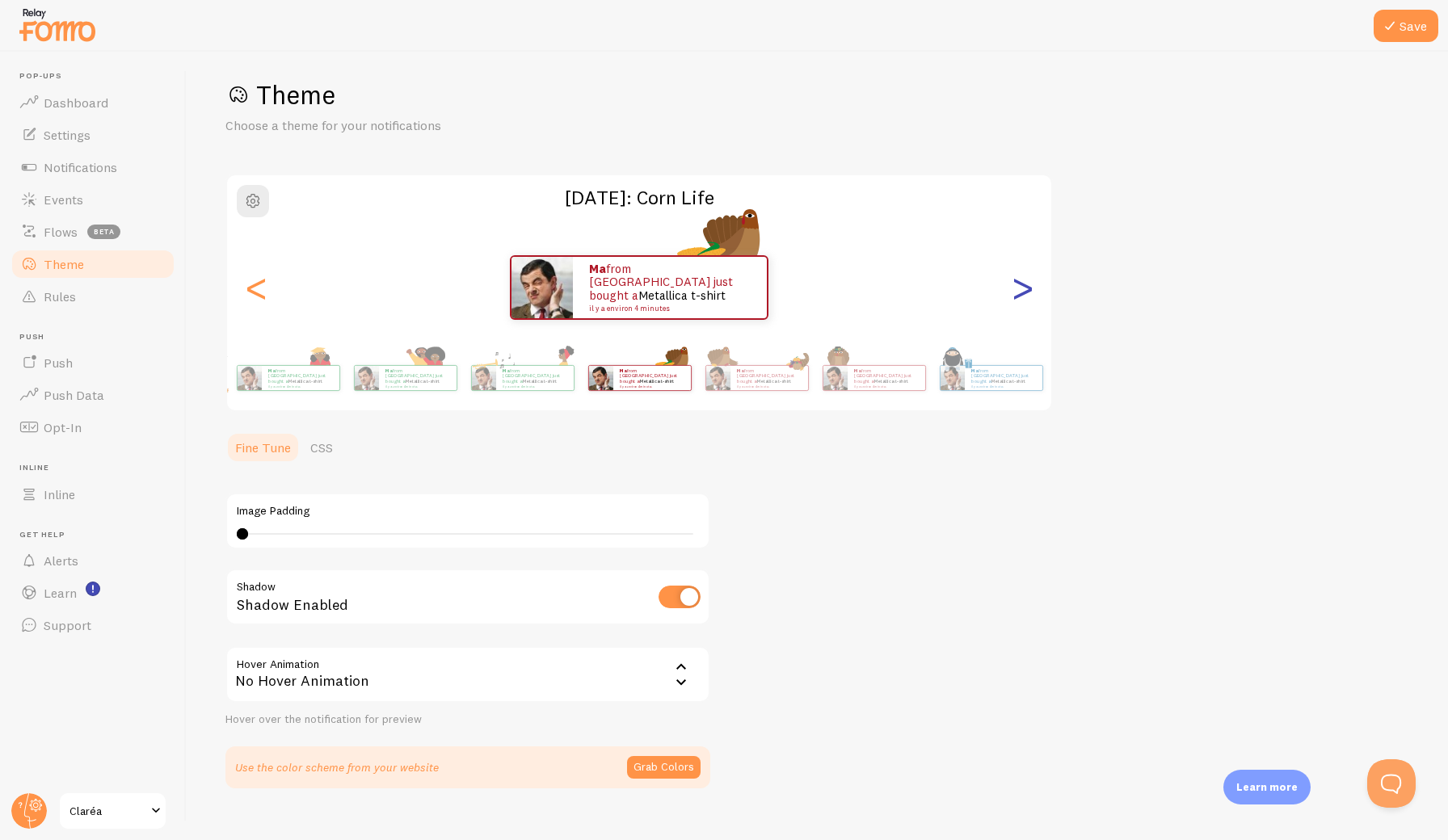
click at [1019, 292] on div ">" at bounding box center [1023, 286] width 19 height 116
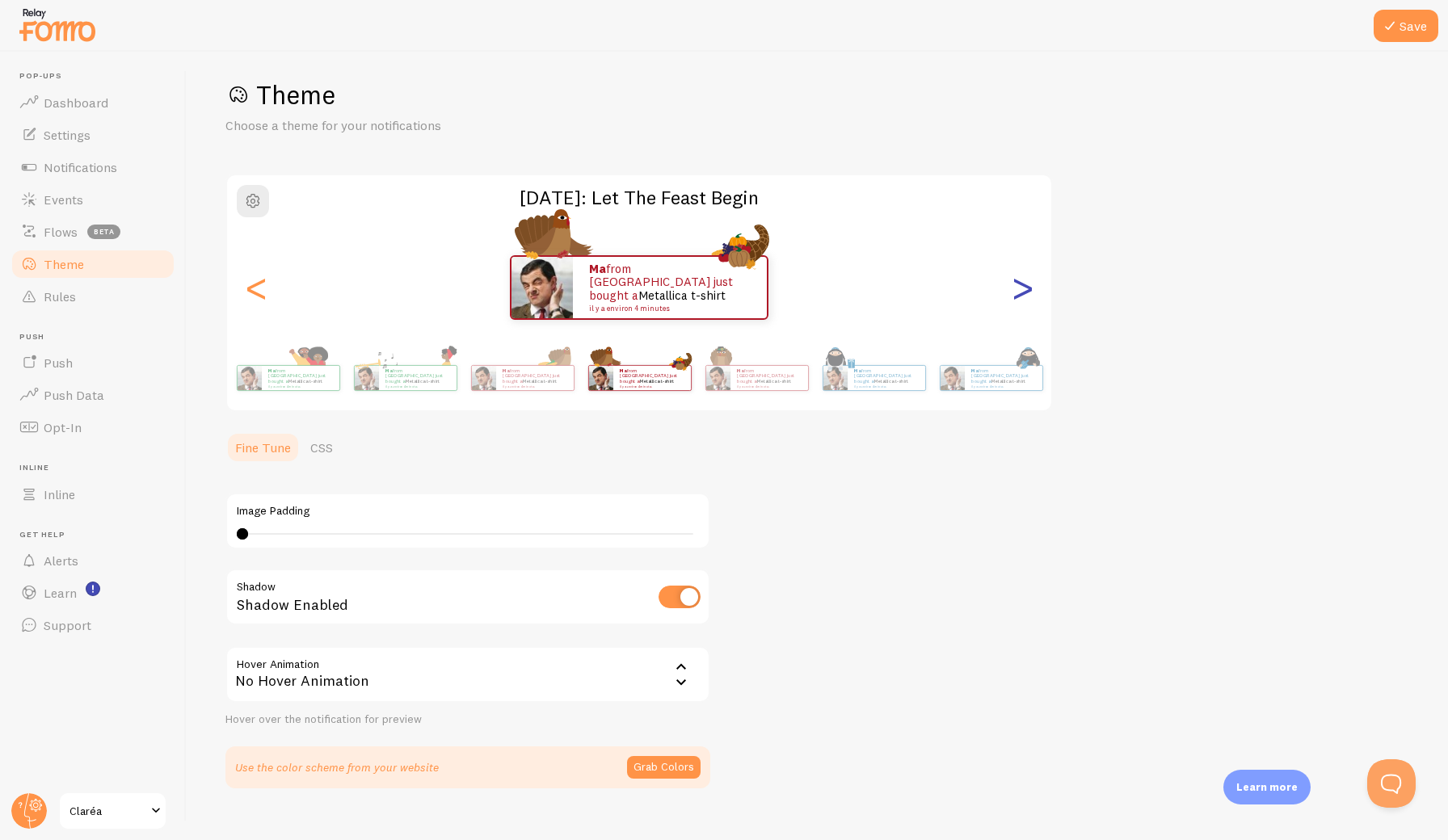
click at [1019, 292] on div ">" at bounding box center [1023, 286] width 19 height 116
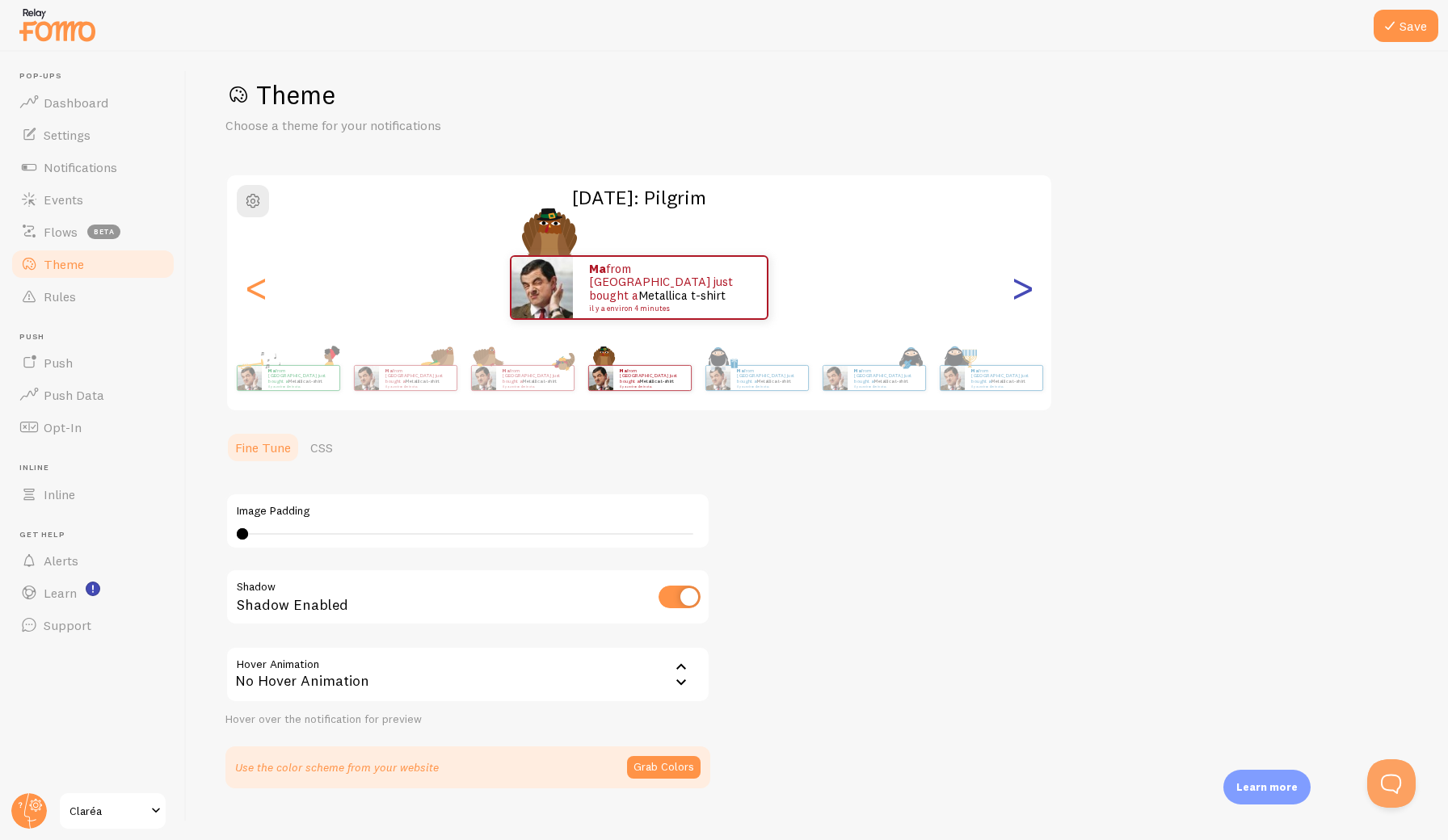
click at [1019, 292] on div ">" at bounding box center [1023, 286] width 19 height 116
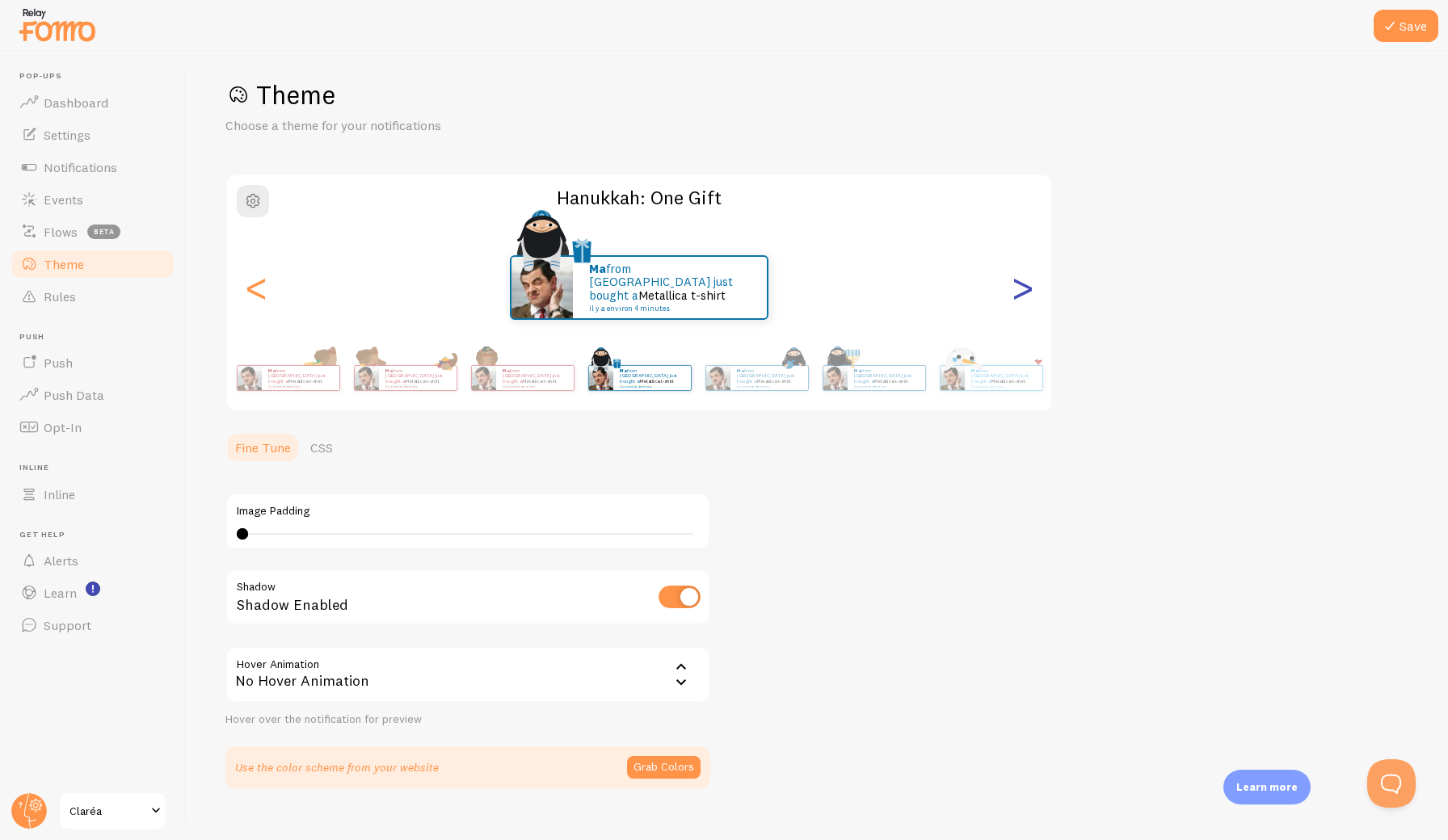
click at [1019, 292] on div ">" at bounding box center [1023, 286] width 19 height 116
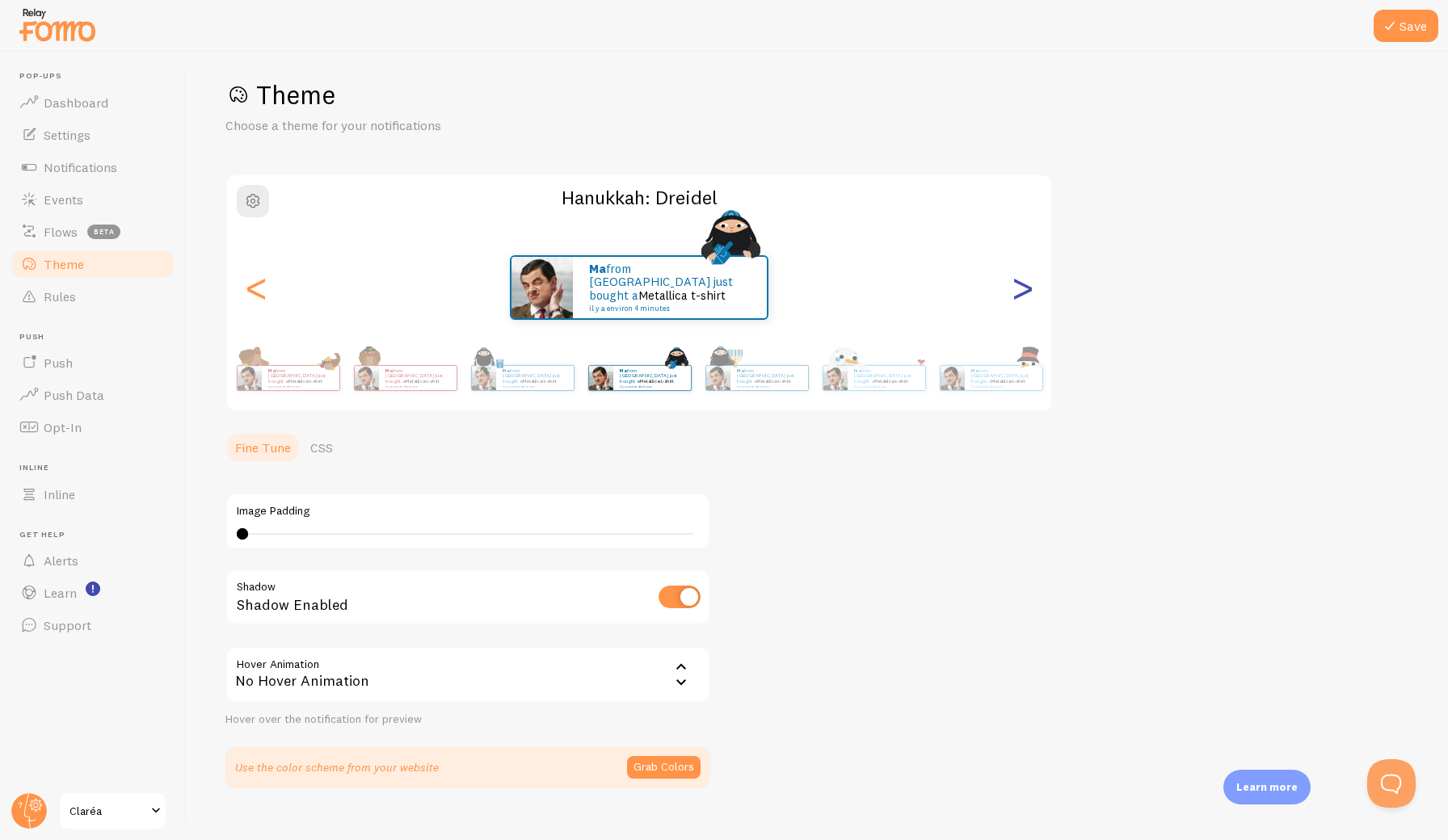
click at [1019, 292] on div ">" at bounding box center [1023, 286] width 19 height 116
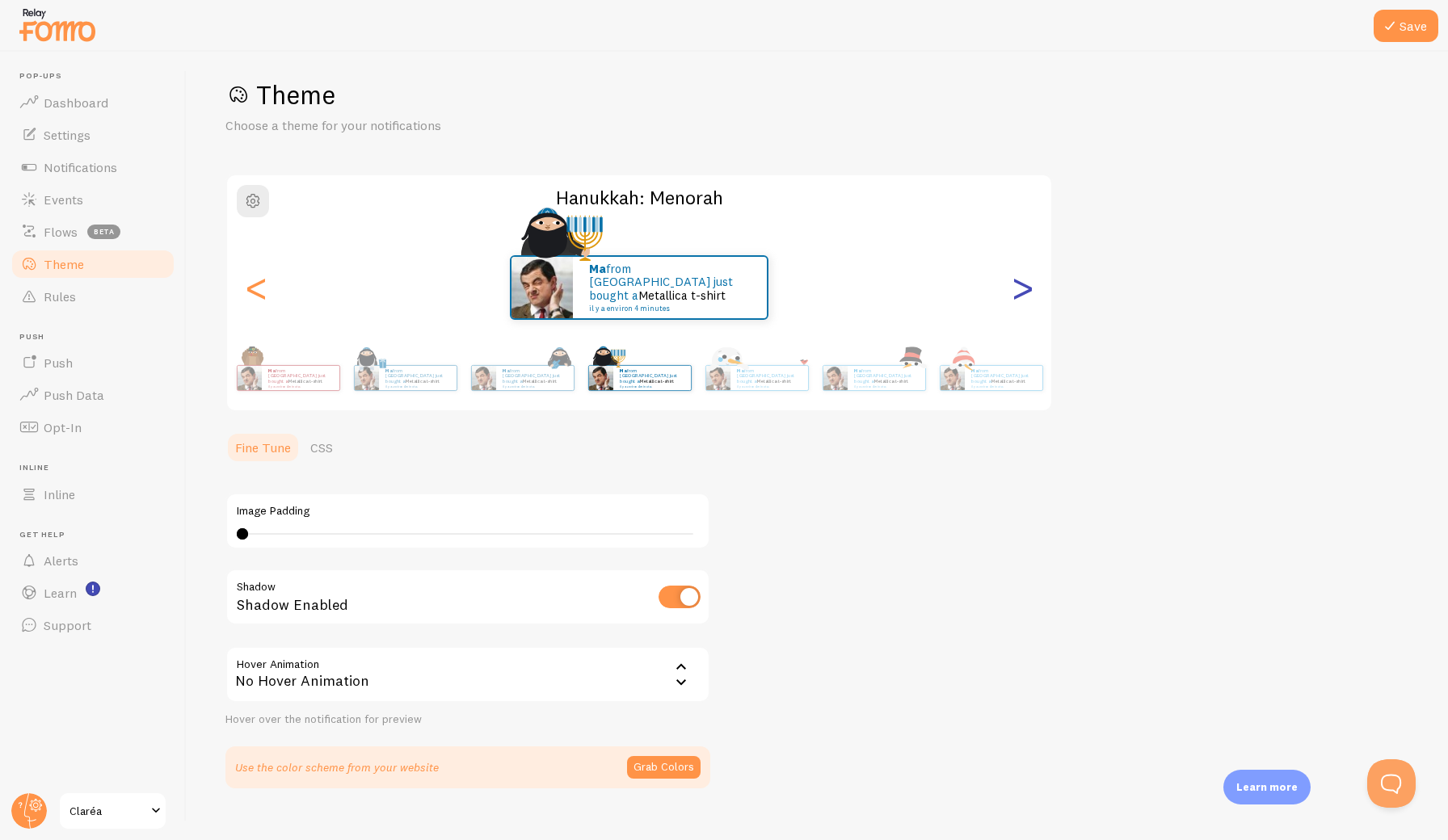
click at [1019, 292] on div ">" at bounding box center [1023, 286] width 19 height 116
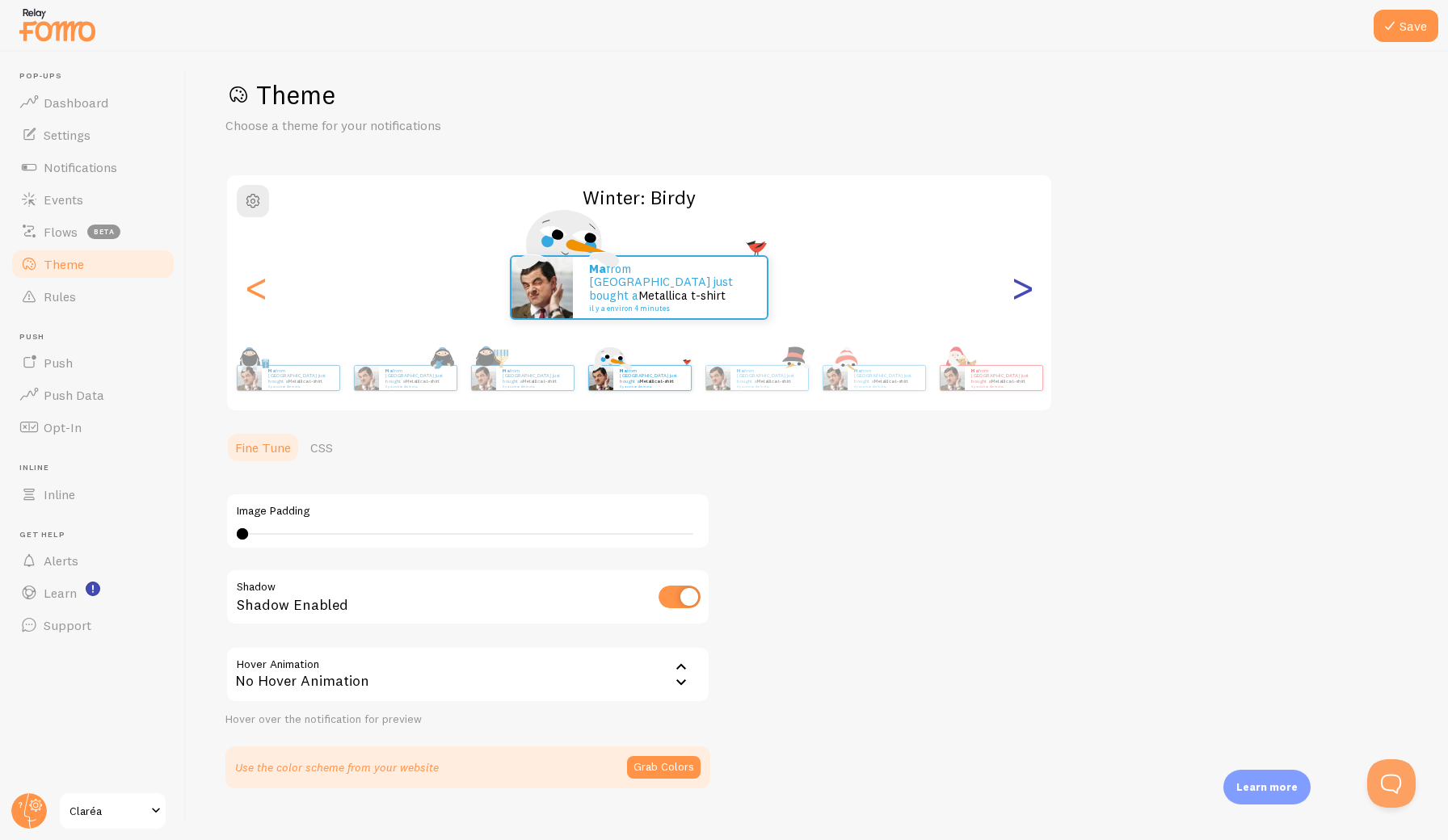
click at [1019, 292] on div ">" at bounding box center [1023, 286] width 19 height 116
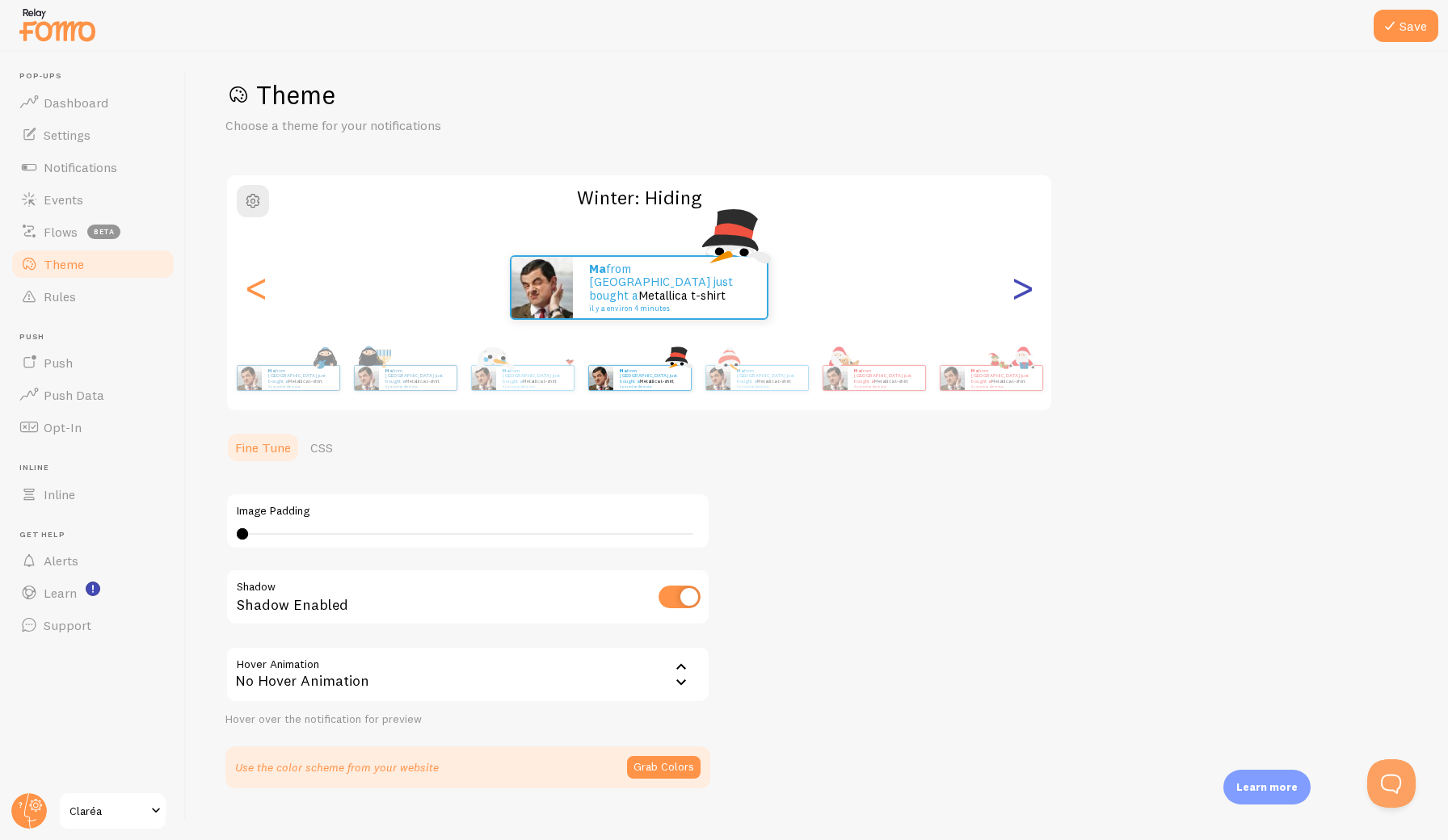
click at [1019, 292] on div ">" at bounding box center [1023, 286] width 19 height 116
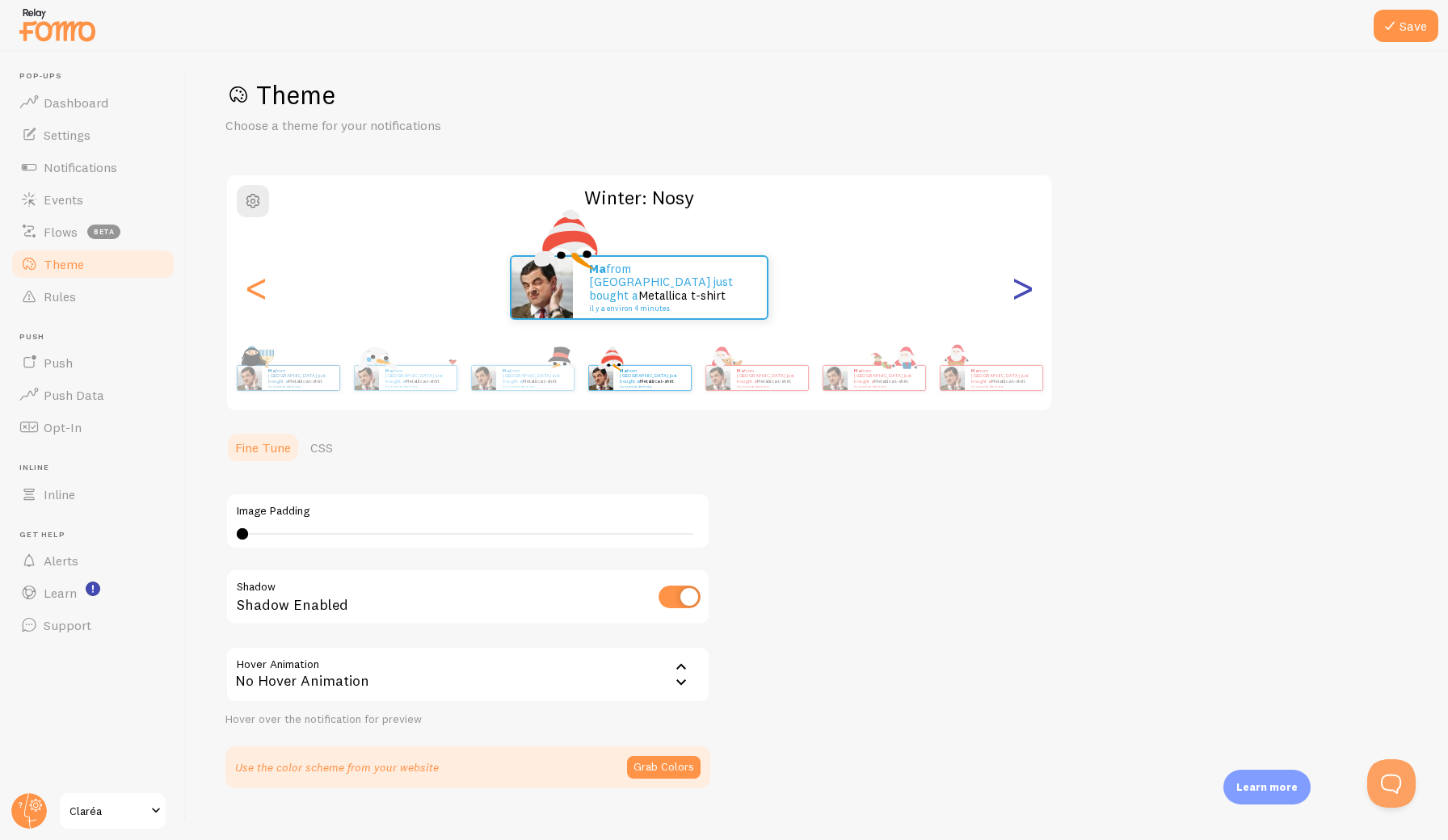
click at [1019, 292] on div ">" at bounding box center [1023, 286] width 19 height 116
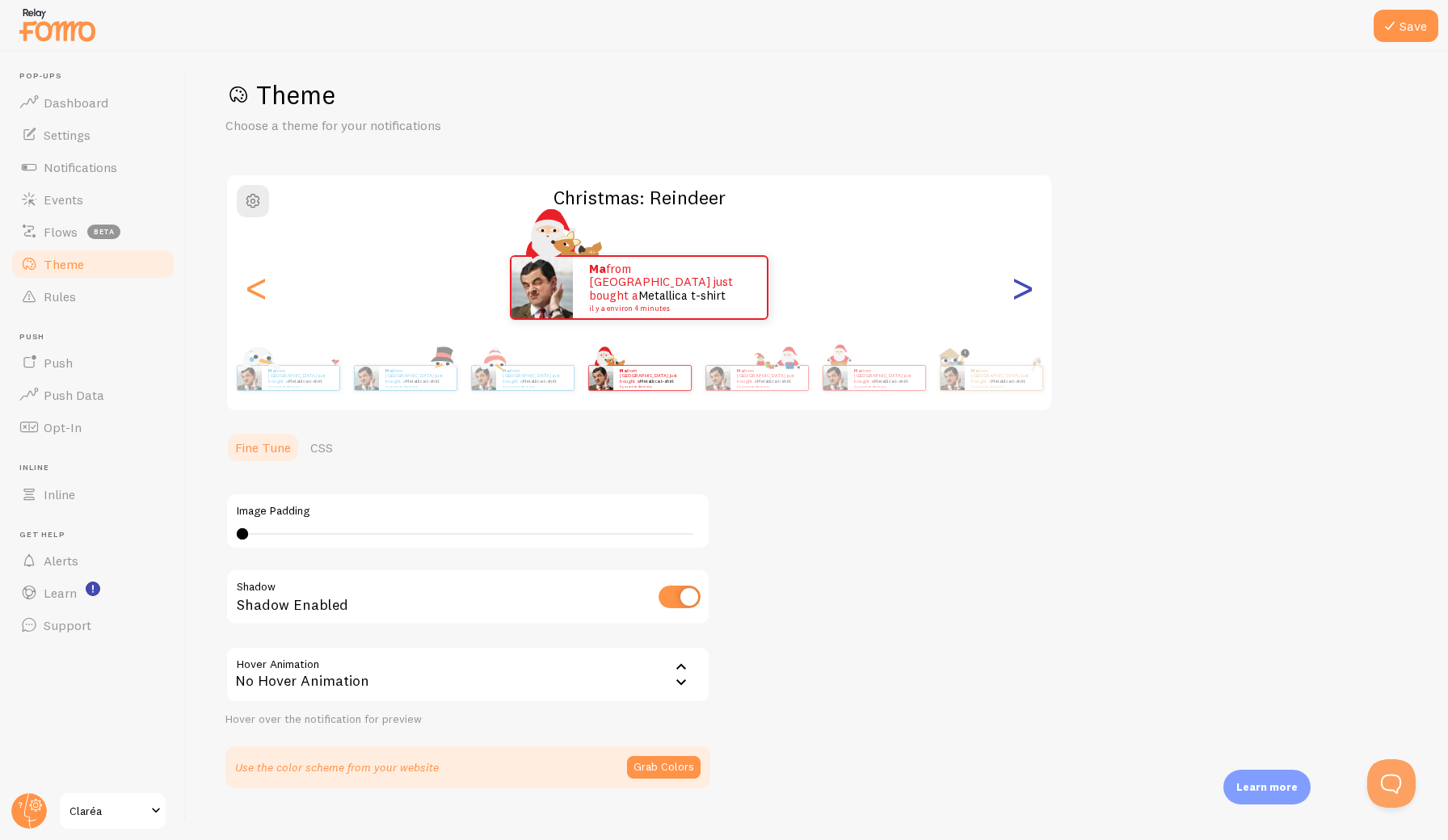
click at [1019, 292] on div ">" at bounding box center [1023, 286] width 19 height 116
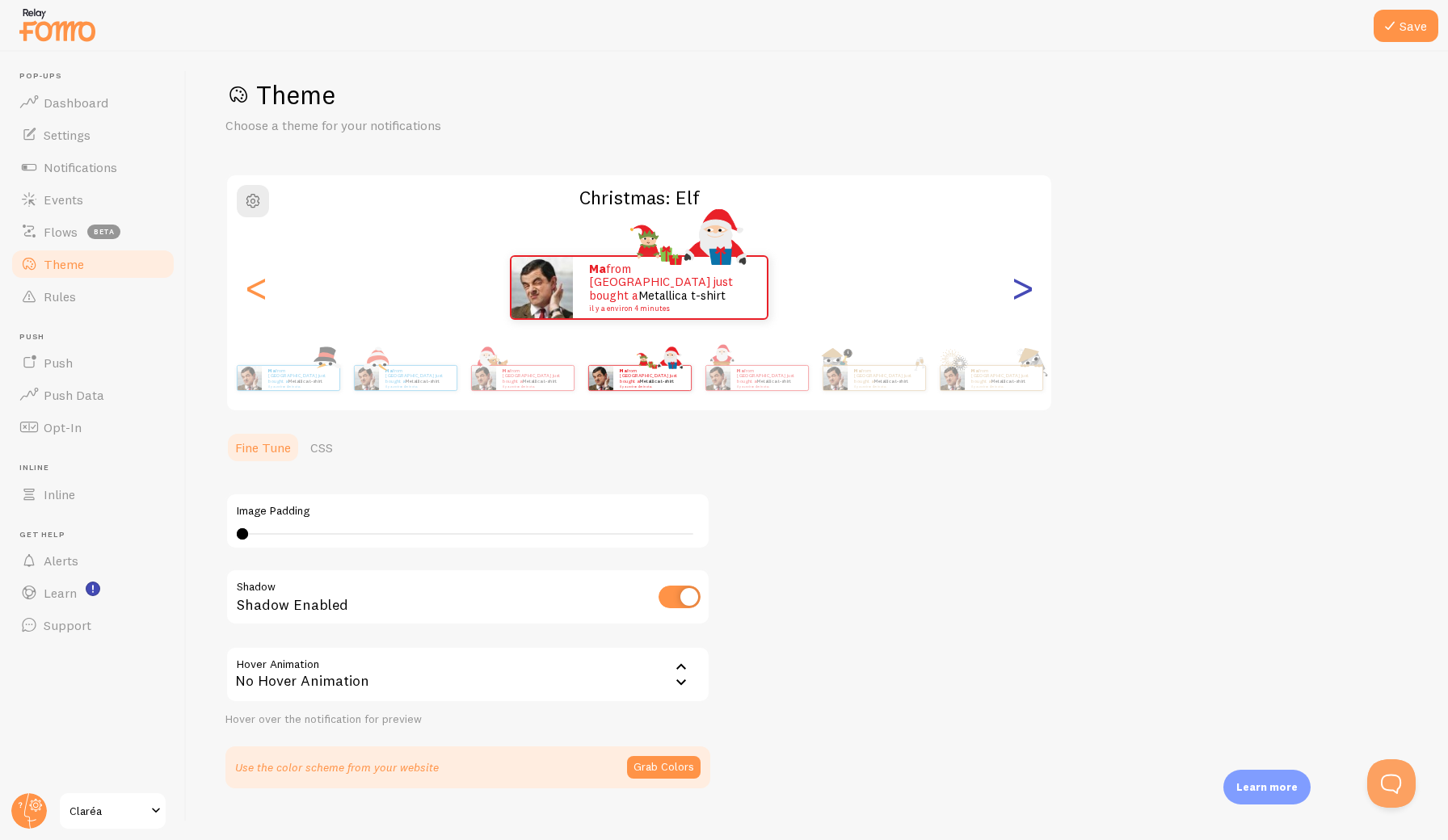
click at [1019, 292] on div ">" at bounding box center [1023, 286] width 19 height 116
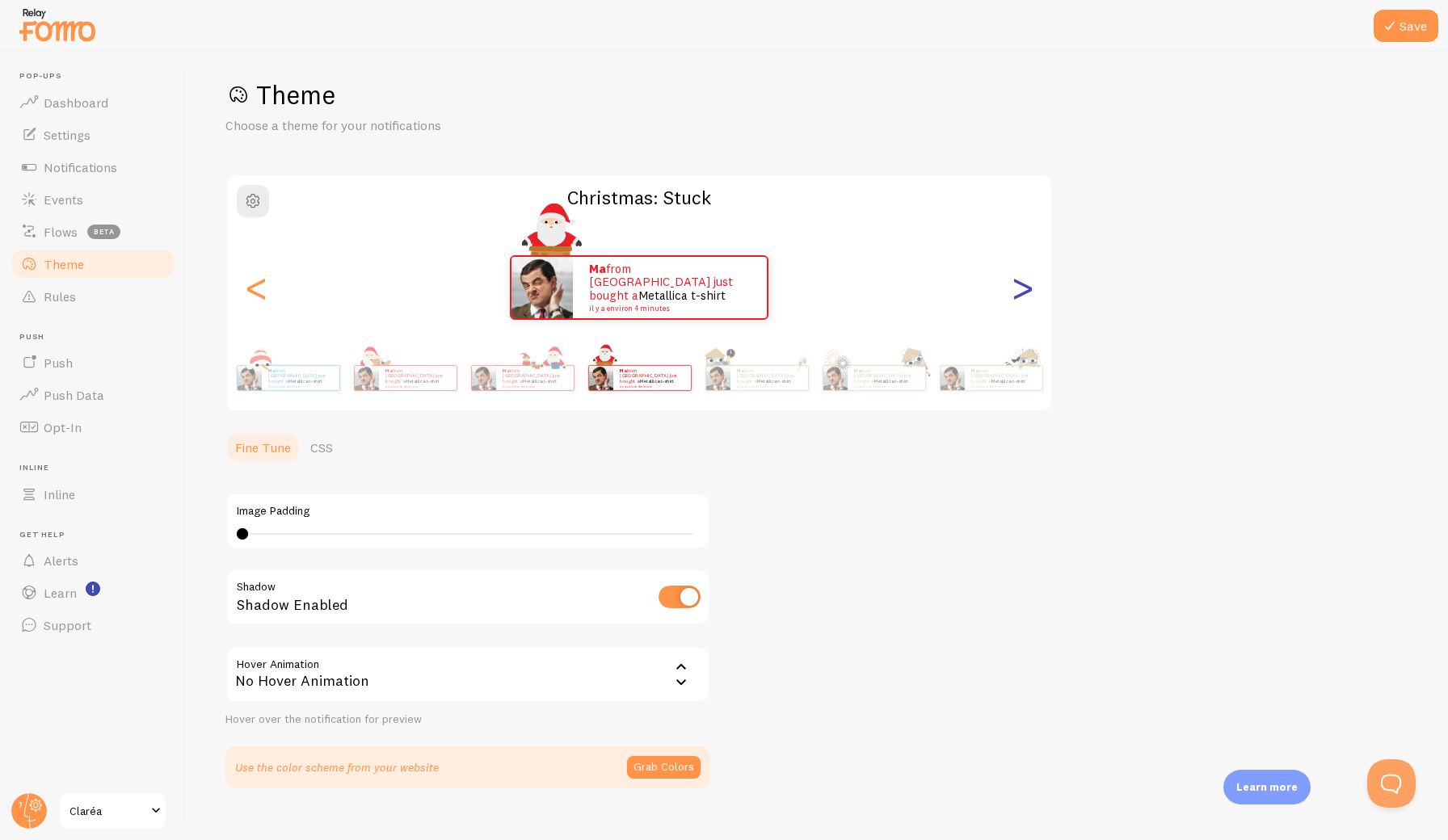
click at [1019, 292] on div ">" at bounding box center [1023, 286] width 19 height 116
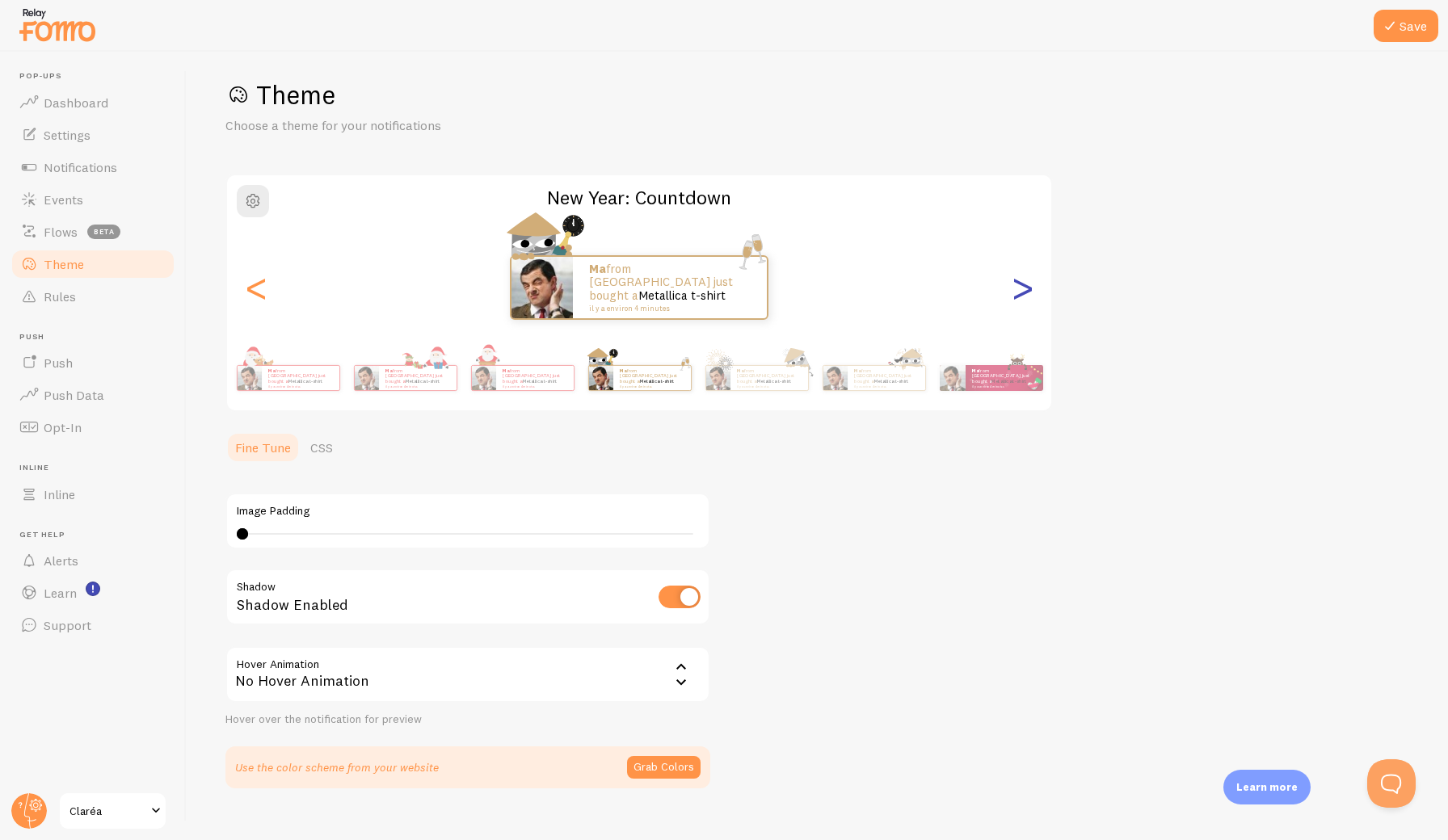
click at [1019, 292] on div ">" at bounding box center [1023, 286] width 19 height 116
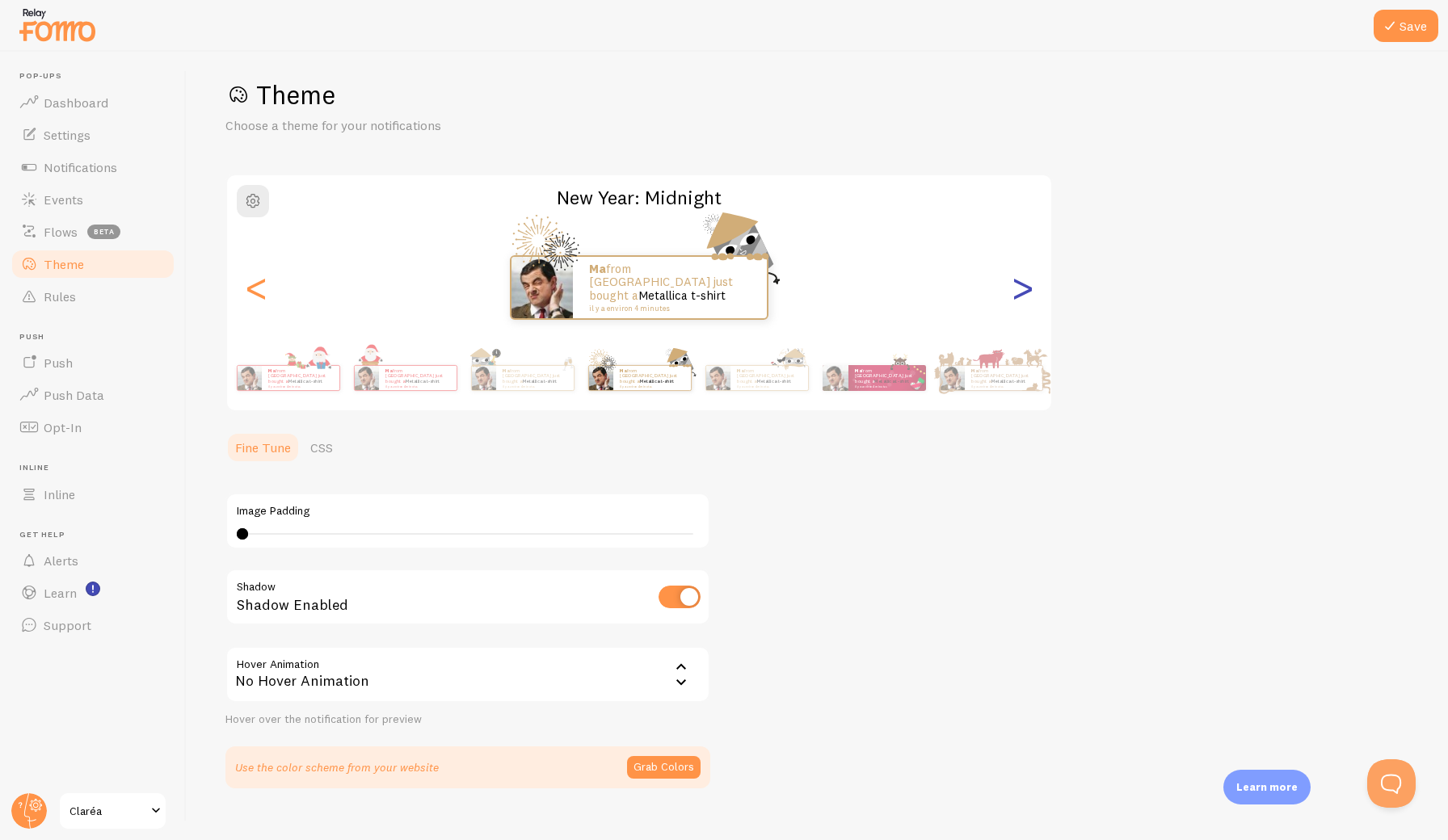
click at [1019, 292] on div ">" at bounding box center [1023, 286] width 19 height 116
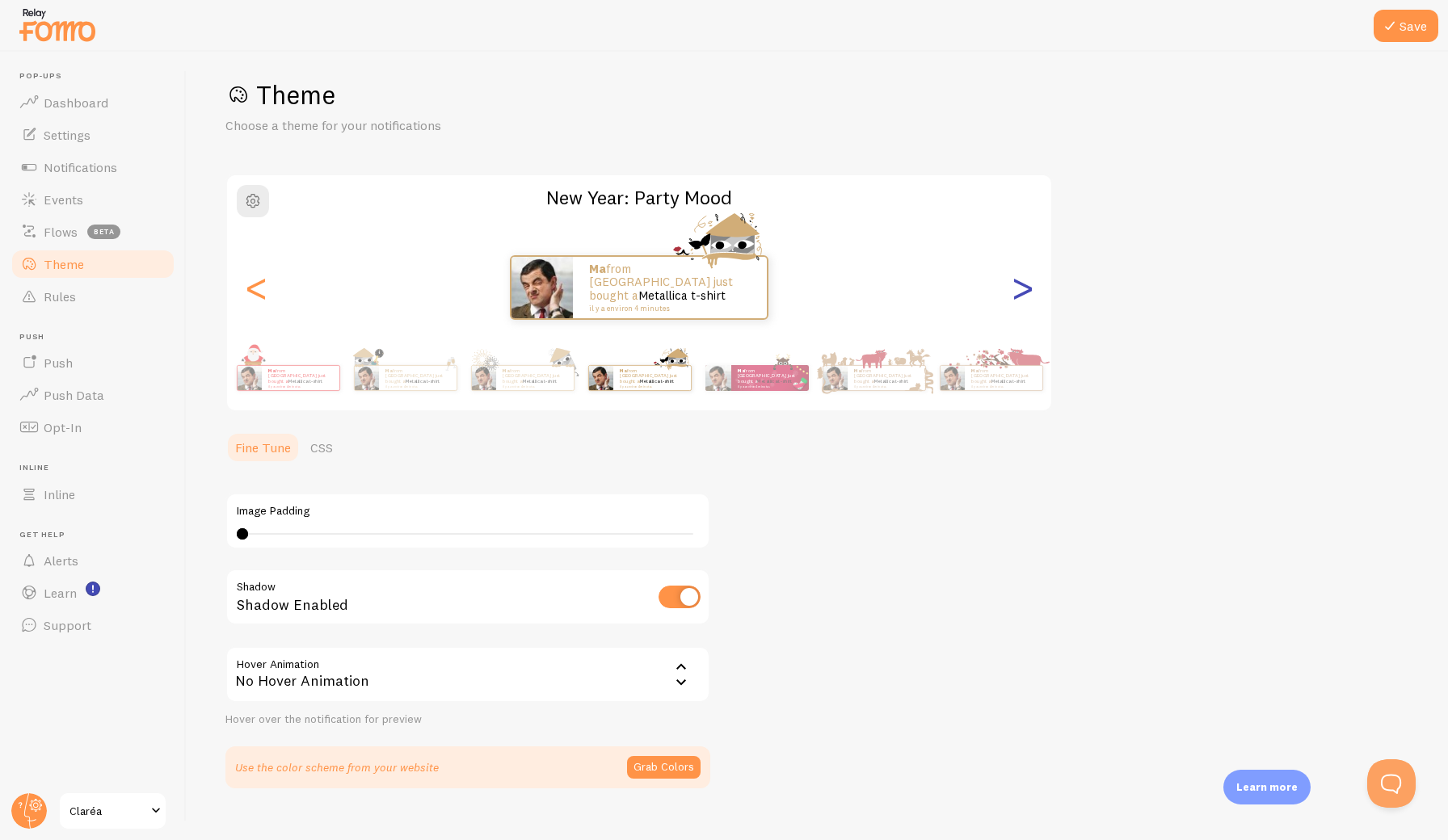
click at [1019, 292] on div ">" at bounding box center [1023, 286] width 19 height 116
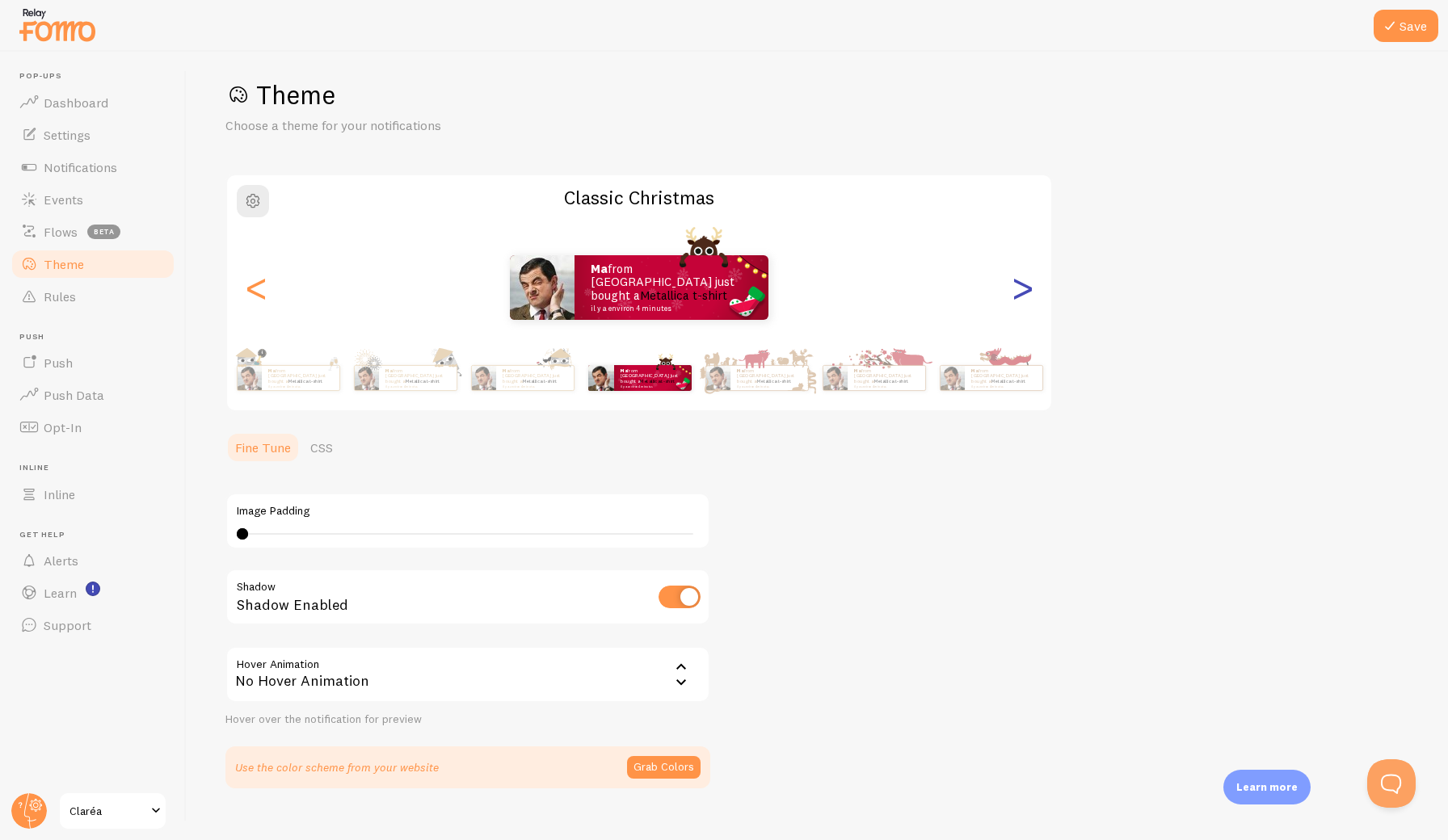
click at [1019, 292] on div ">" at bounding box center [1023, 286] width 19 height 116
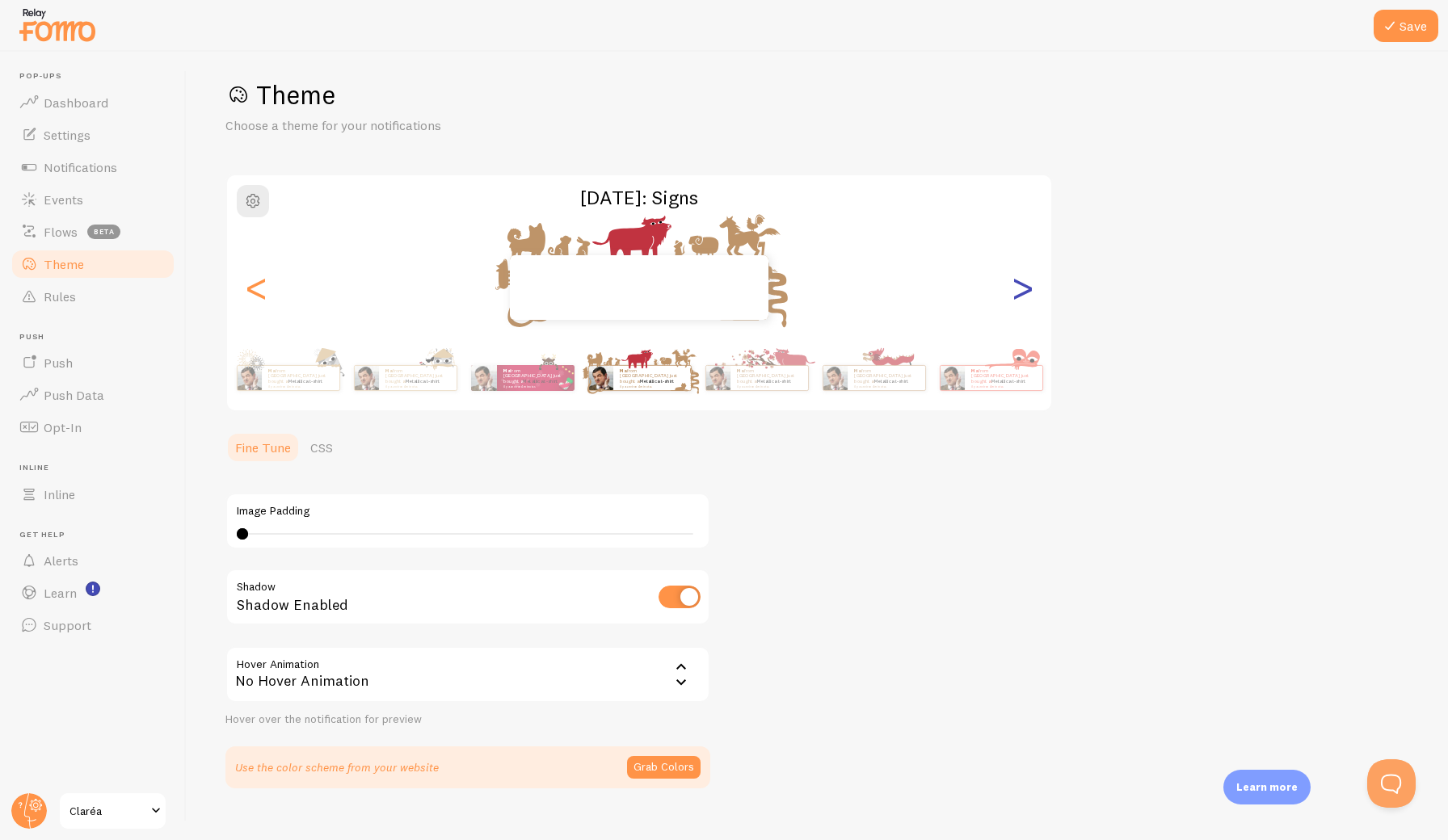
click at [1019, 292] on div ">" at bounding box center [1023, 286] width 19 height 116
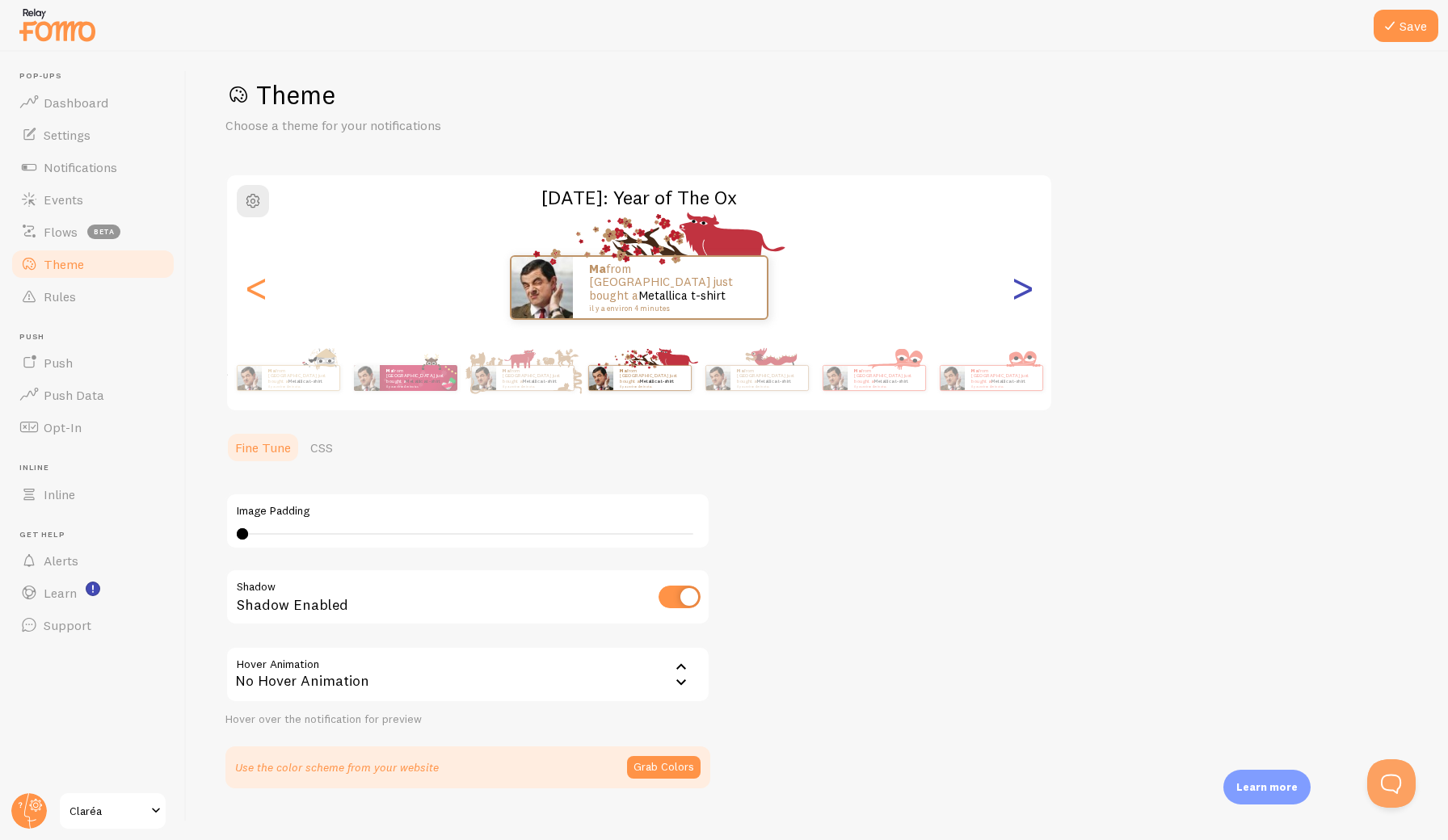
click at [1019, 292] on div ">" at bounding box center [1023, 286] width 19 height 116
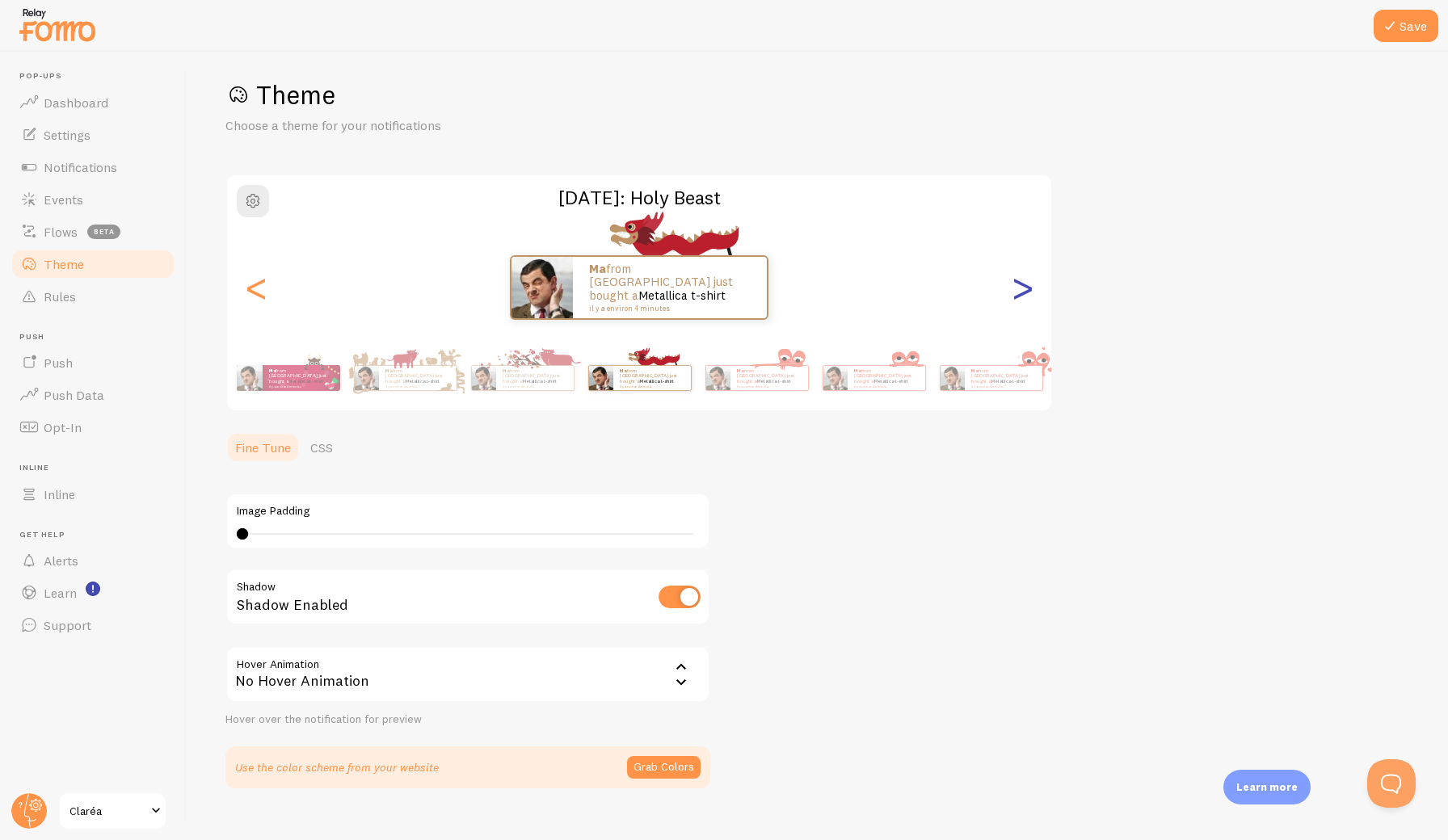
scroll to position [0, 0]
click at [1022, 297] on div ">" at bounding box center [1023, 286] width 19 height 116
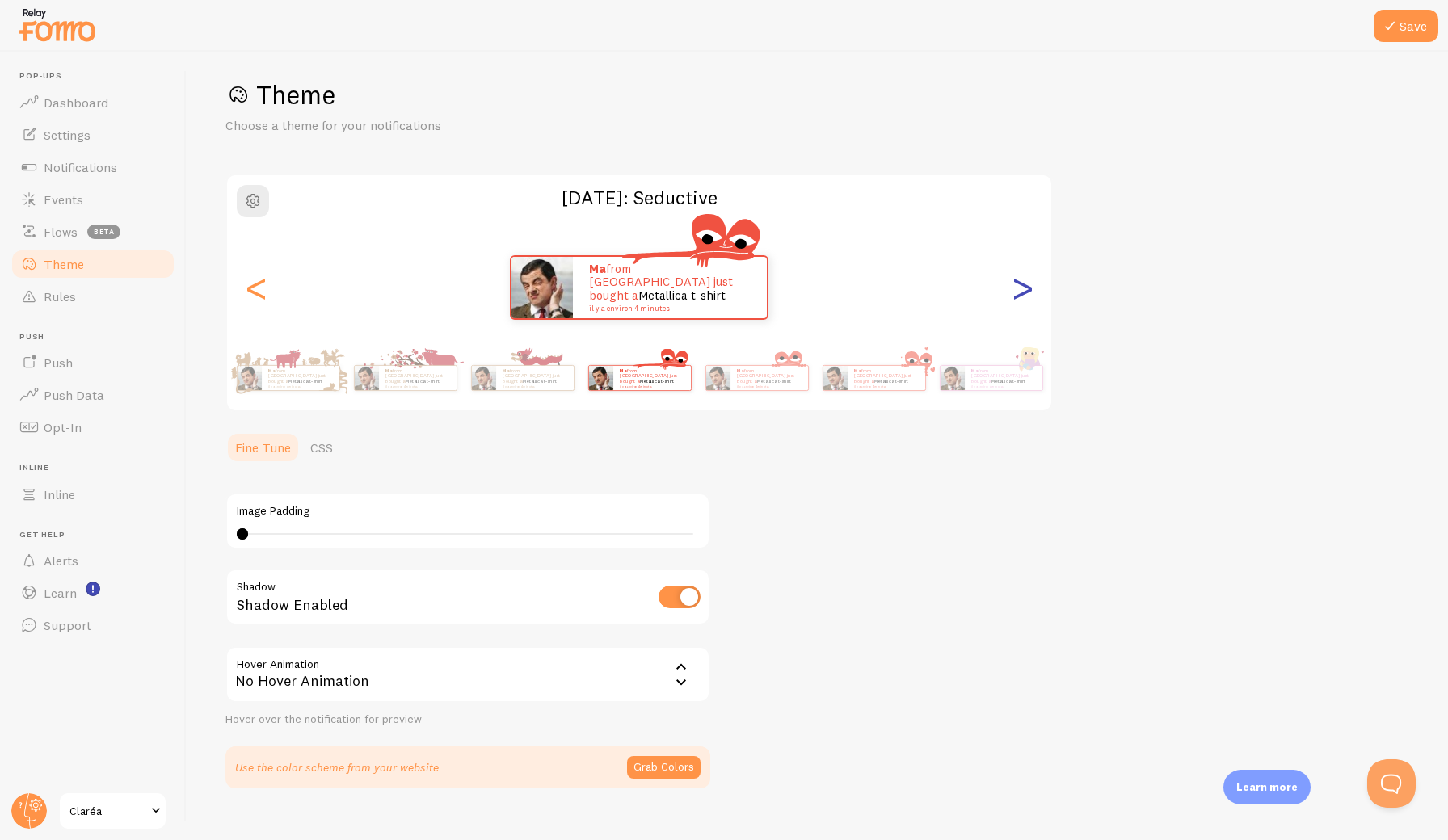
click at [1022, 291] on div ">" at bounding box center [1023, 286] width 19 height 116
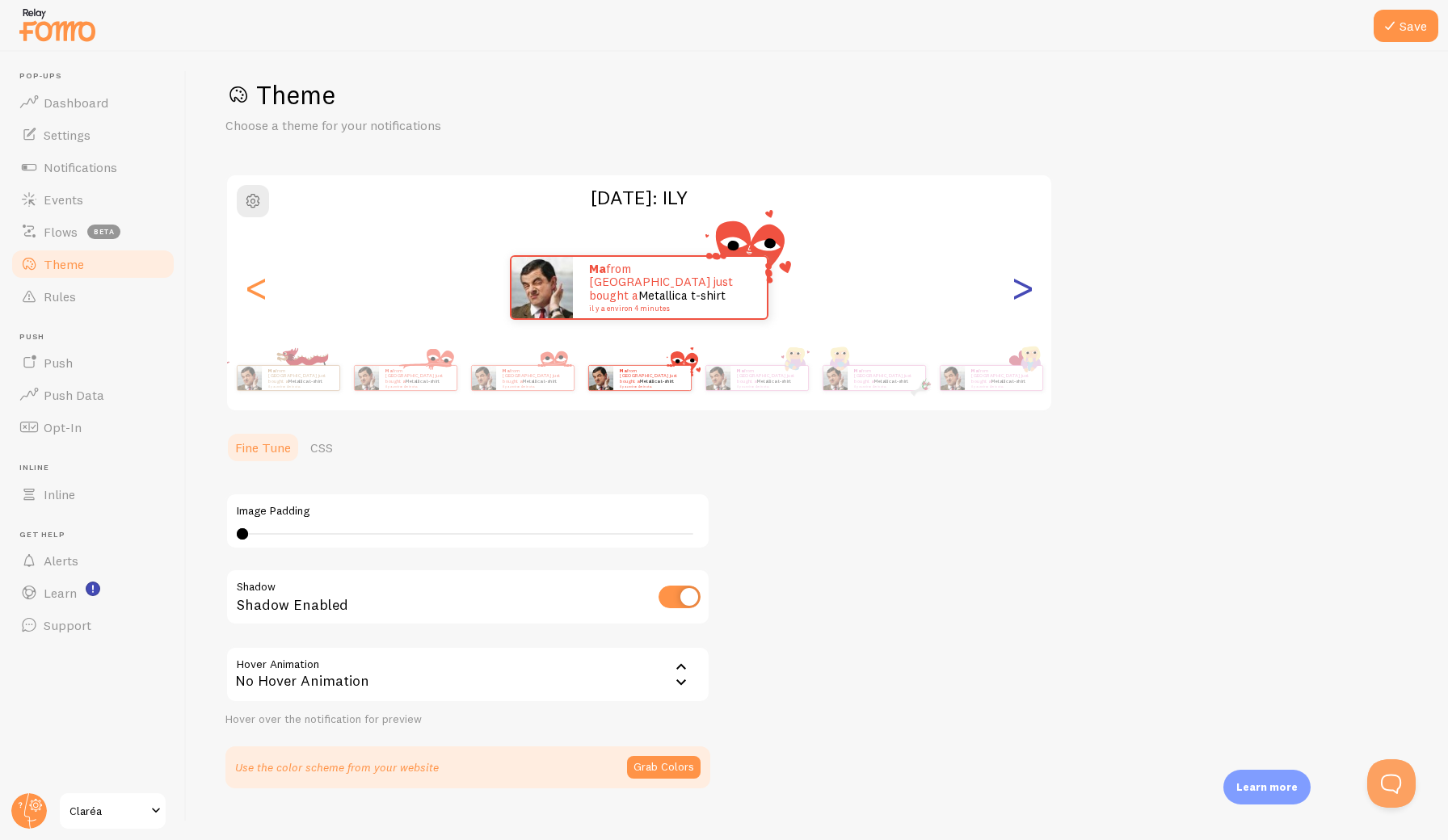
click at [1022, 291] on div ">" at bounding box center [1023, 286] width 19 height 116
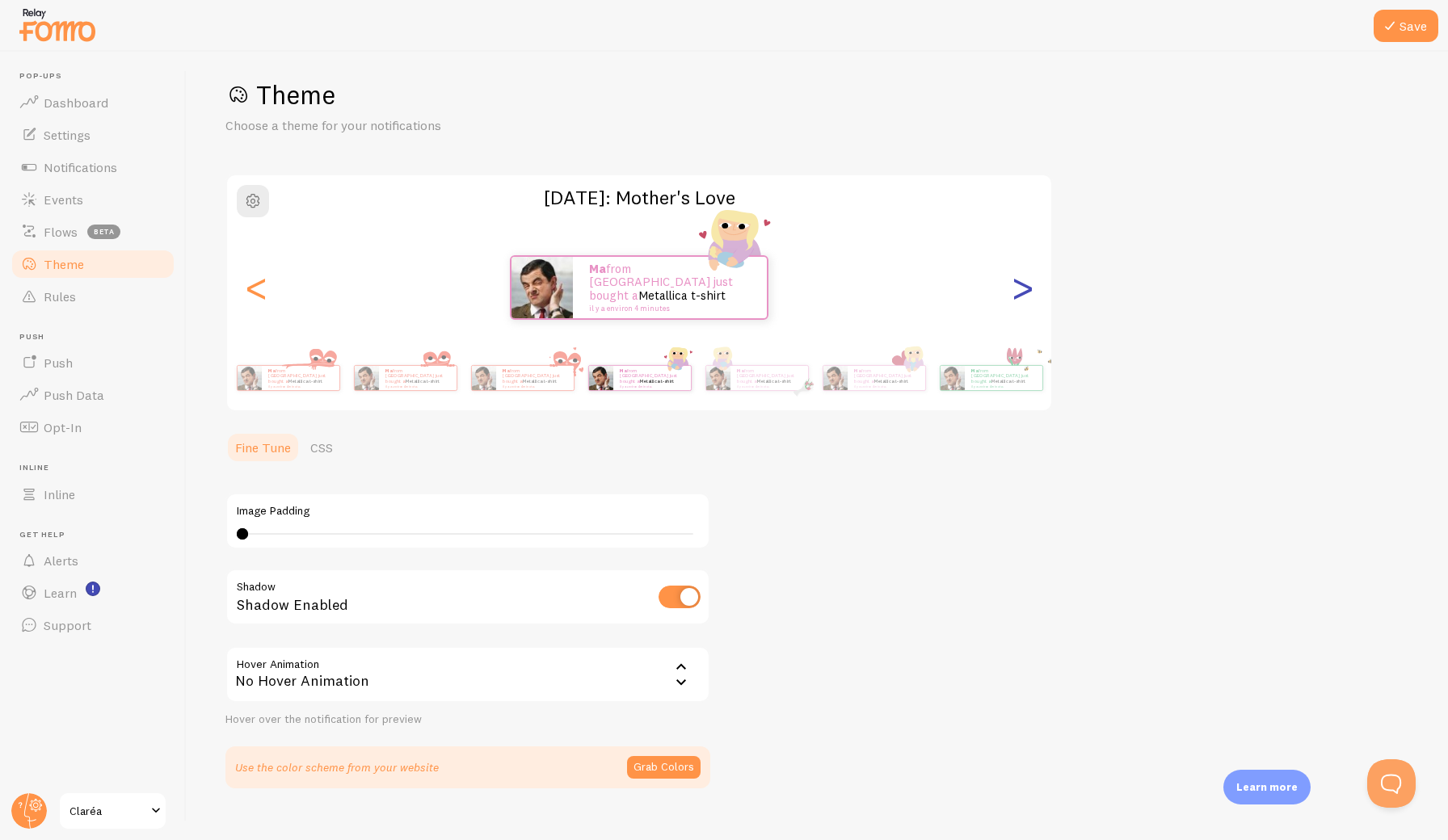
click at [1022, 291] on div ">" at bounding box center [1023, 286] width 19 height 116
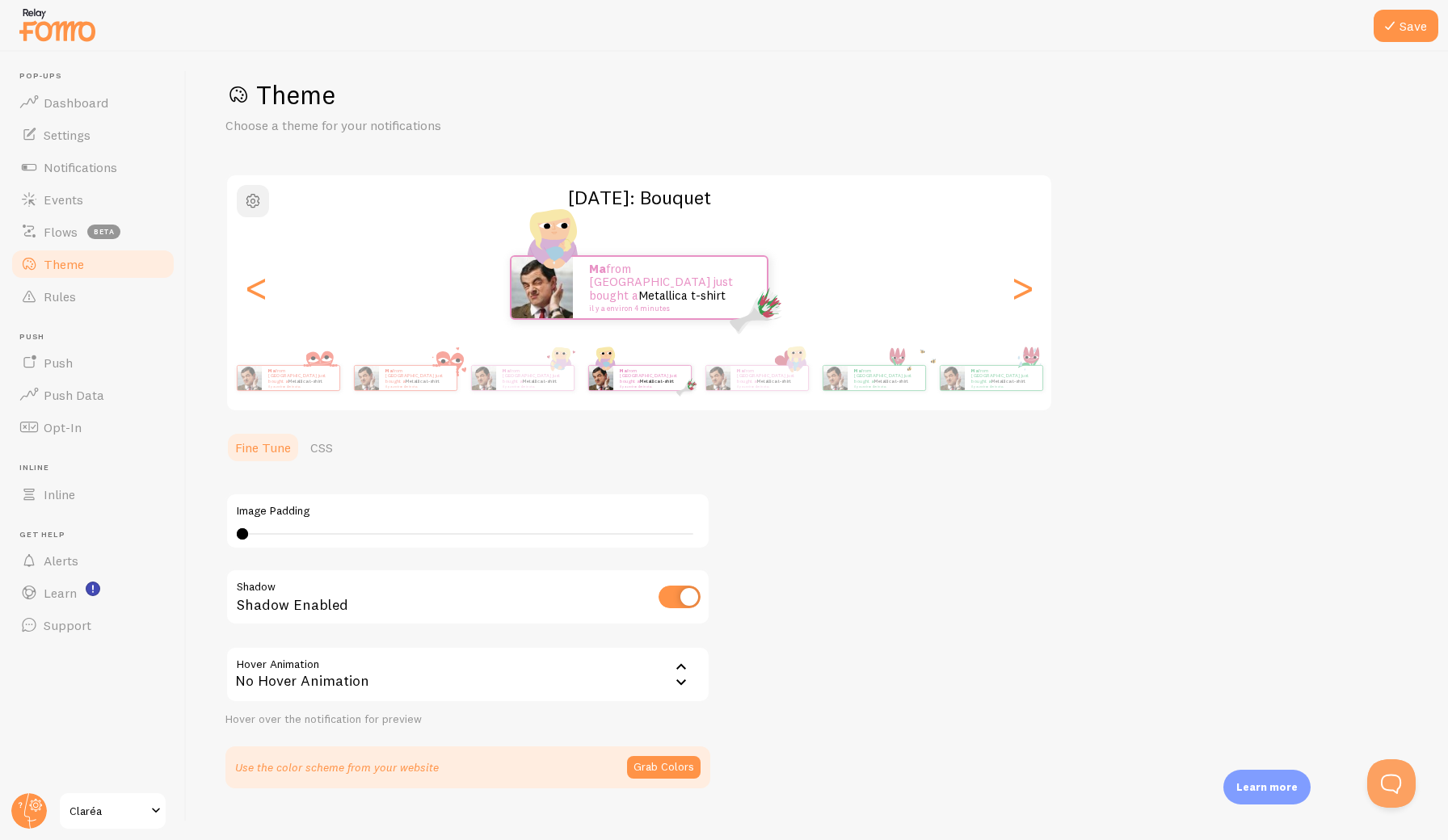
click at [256, 199] on span "button" at bounding box center [253, 201] width 19 height 19
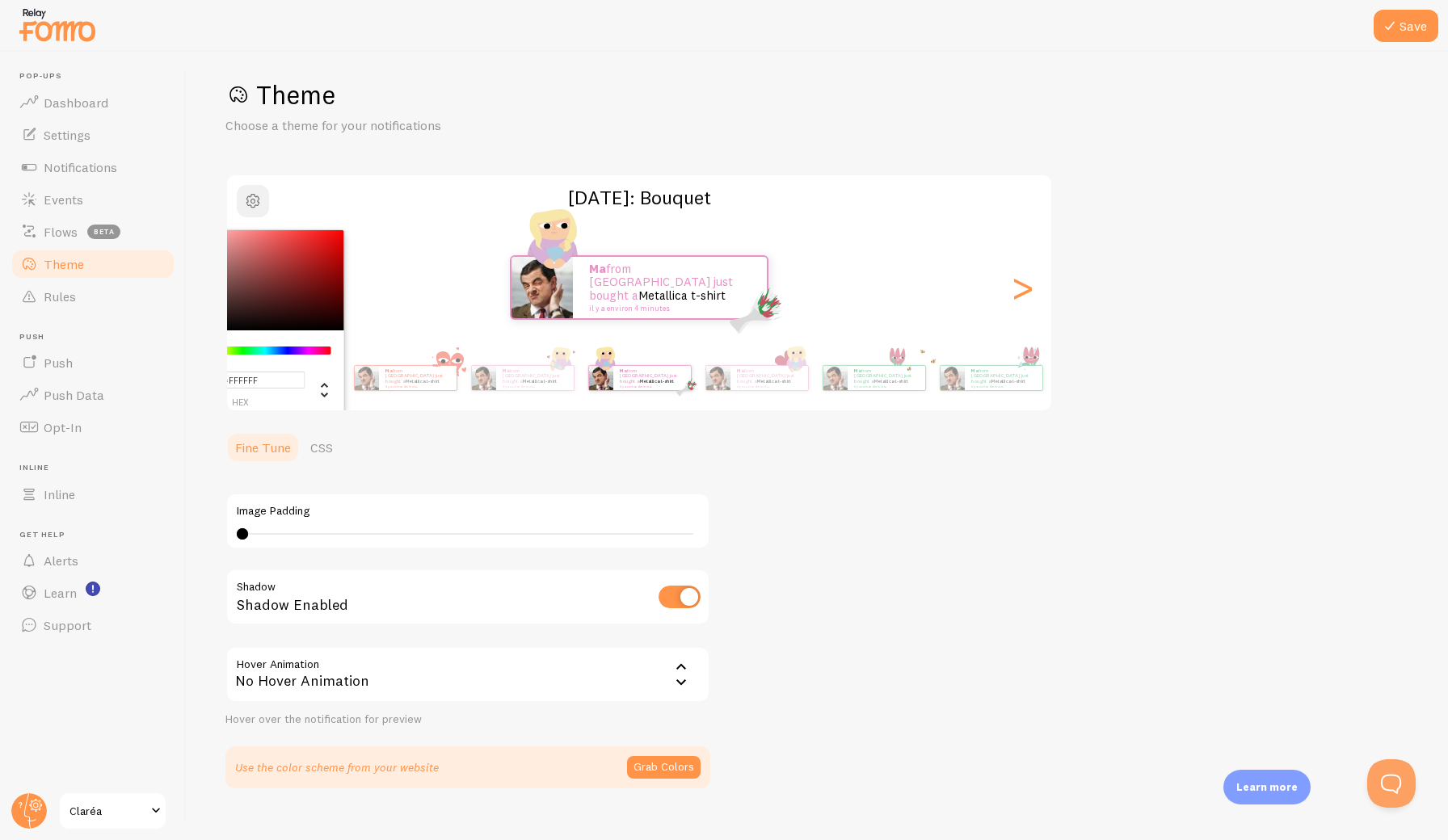
click at [256, 199] on span "button" at bounding box center [253, 201] width 19 height 19
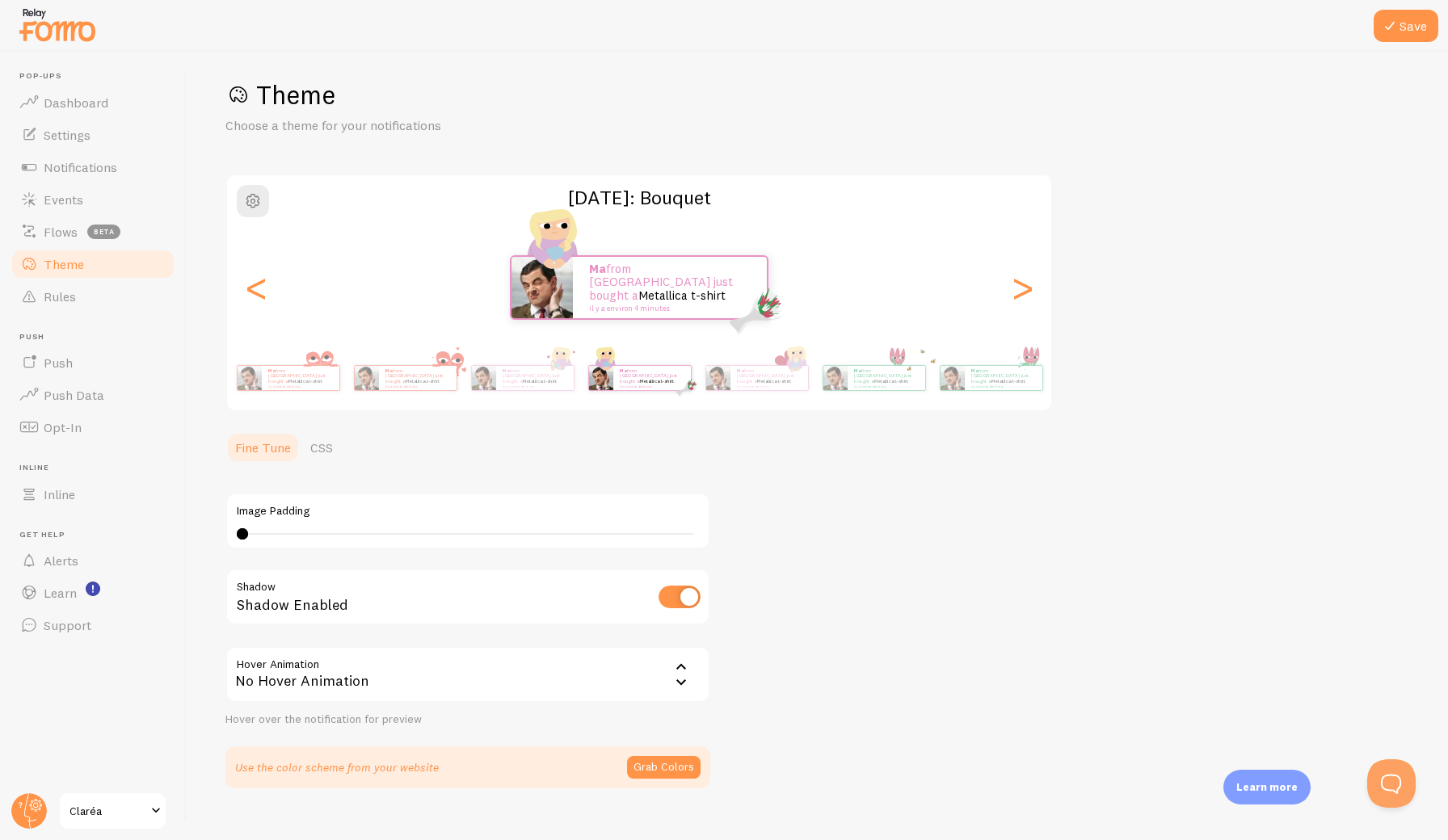
click at [117, 265] on link "Theme" at bounding box center [93, 264] width 167 height 33
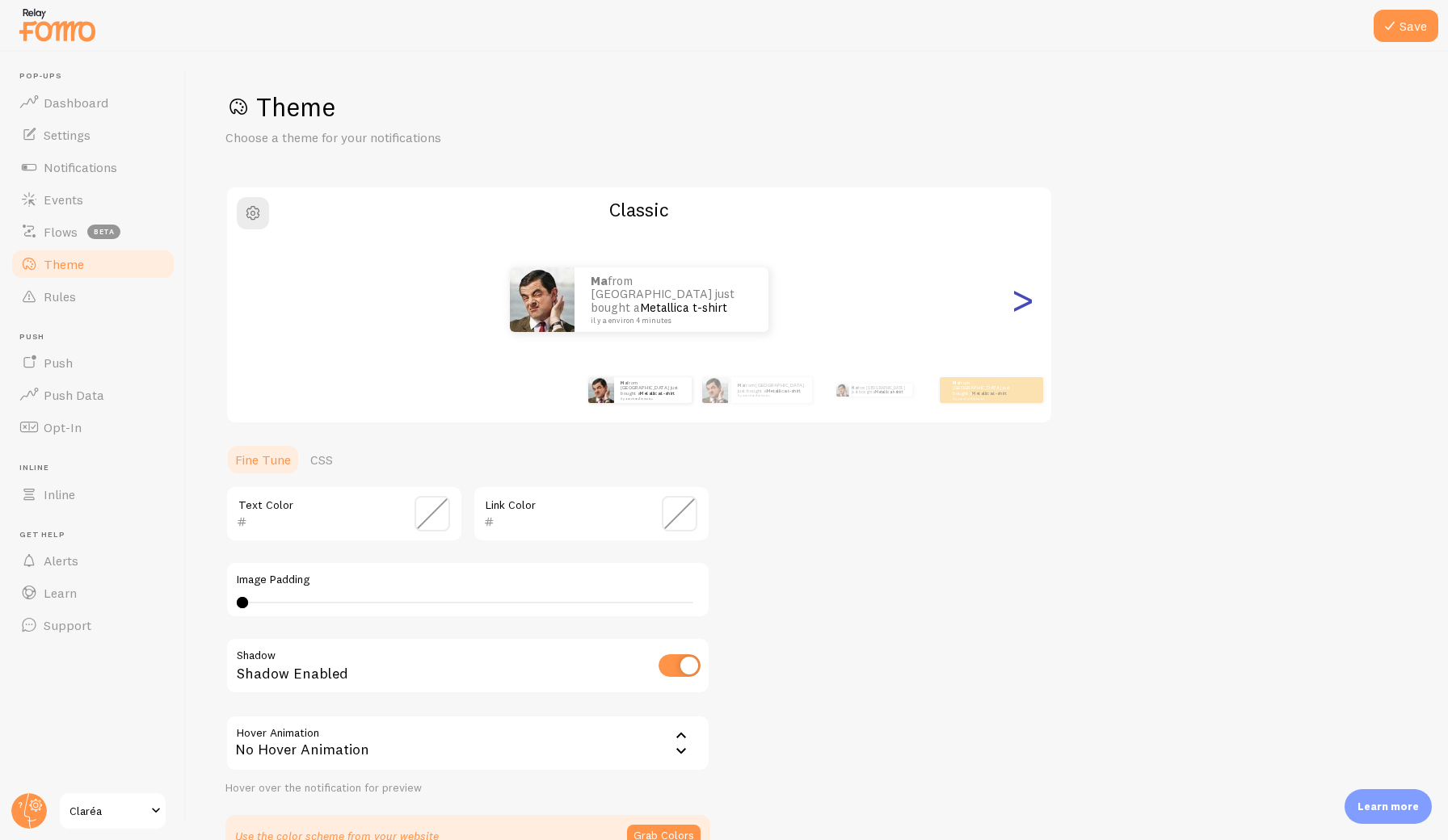
click at [1019, 302] on div ">" at bounding box center [1023, 299] width 19 height 116
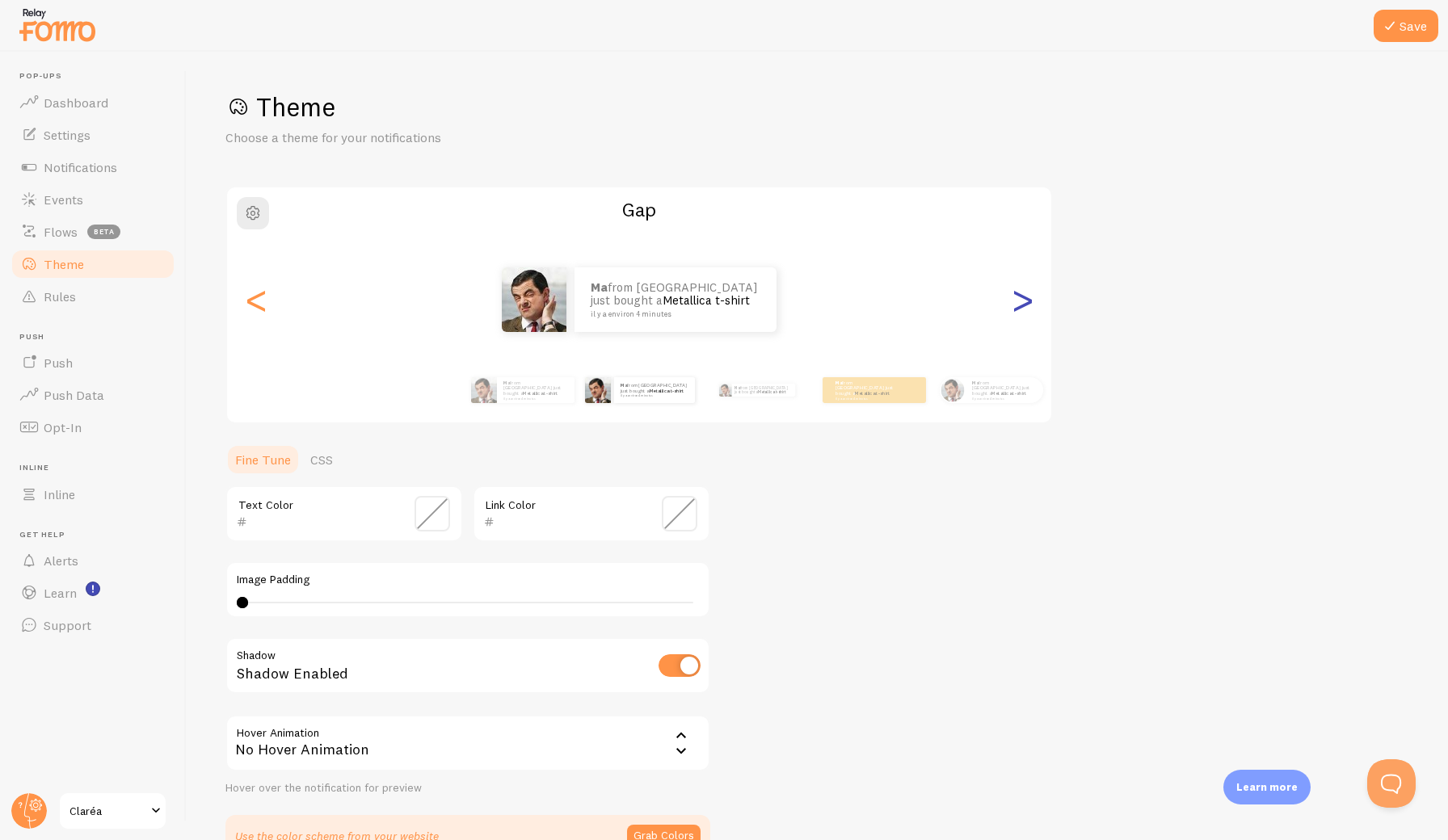
click at [1019, 302] on div ">" at bounding box center [1023, 299] width 19 height 116
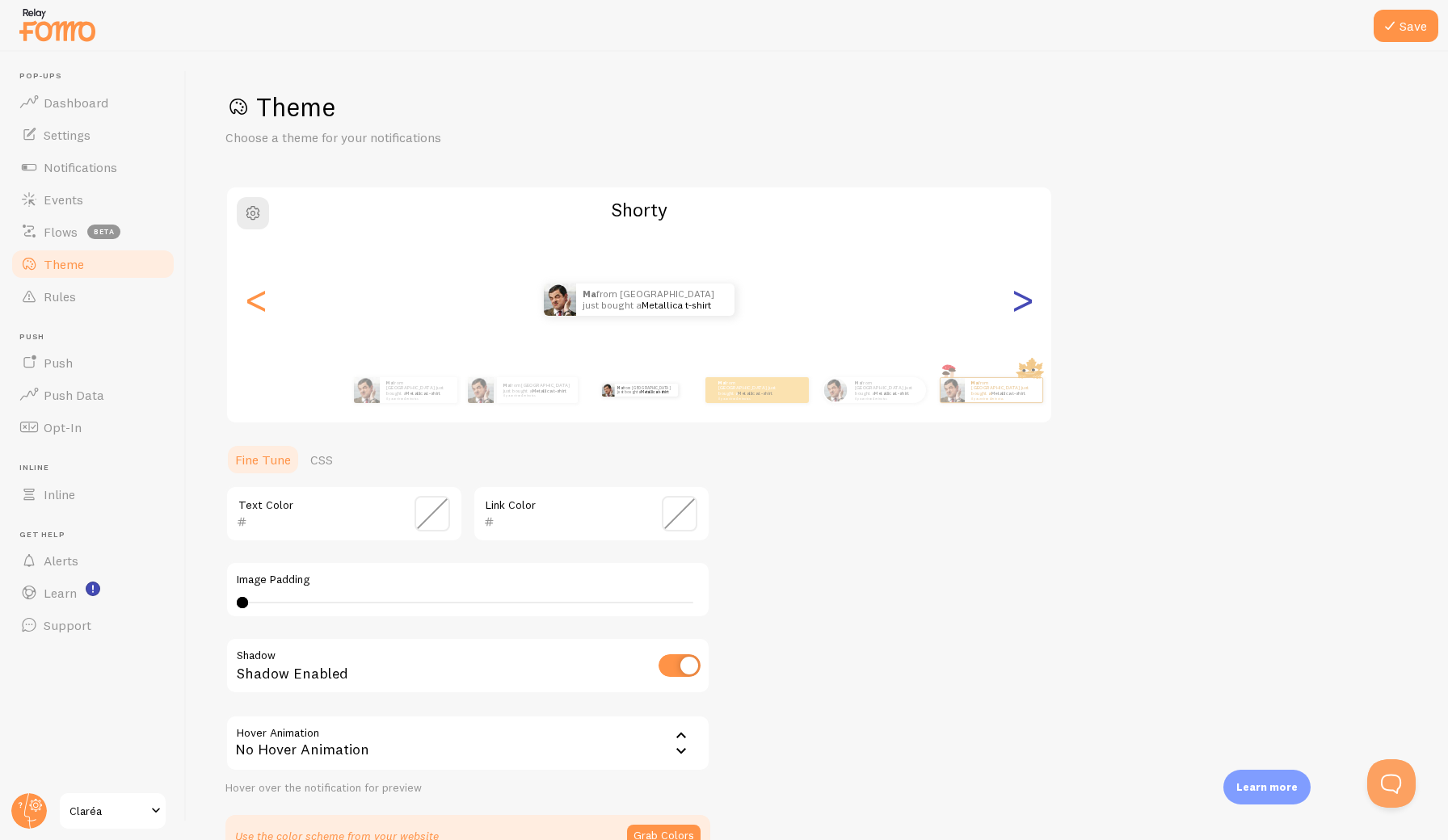
click at [1019, 302] on div ">" at bounding box center [1023, 299] width 19 height 116
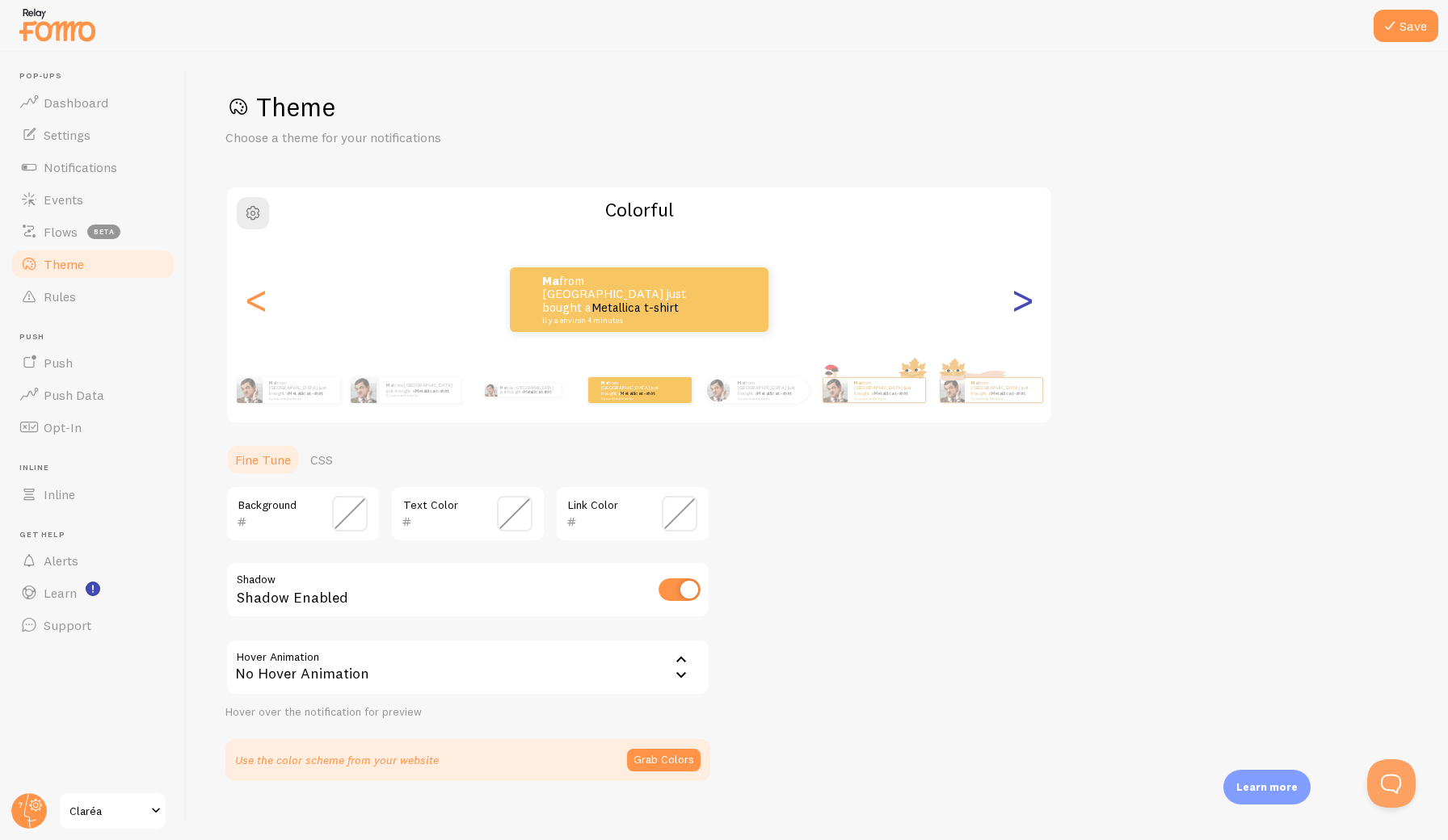
click at [1019, 302] on div ">" at bounding box center [1023, 299] width 19 height 116
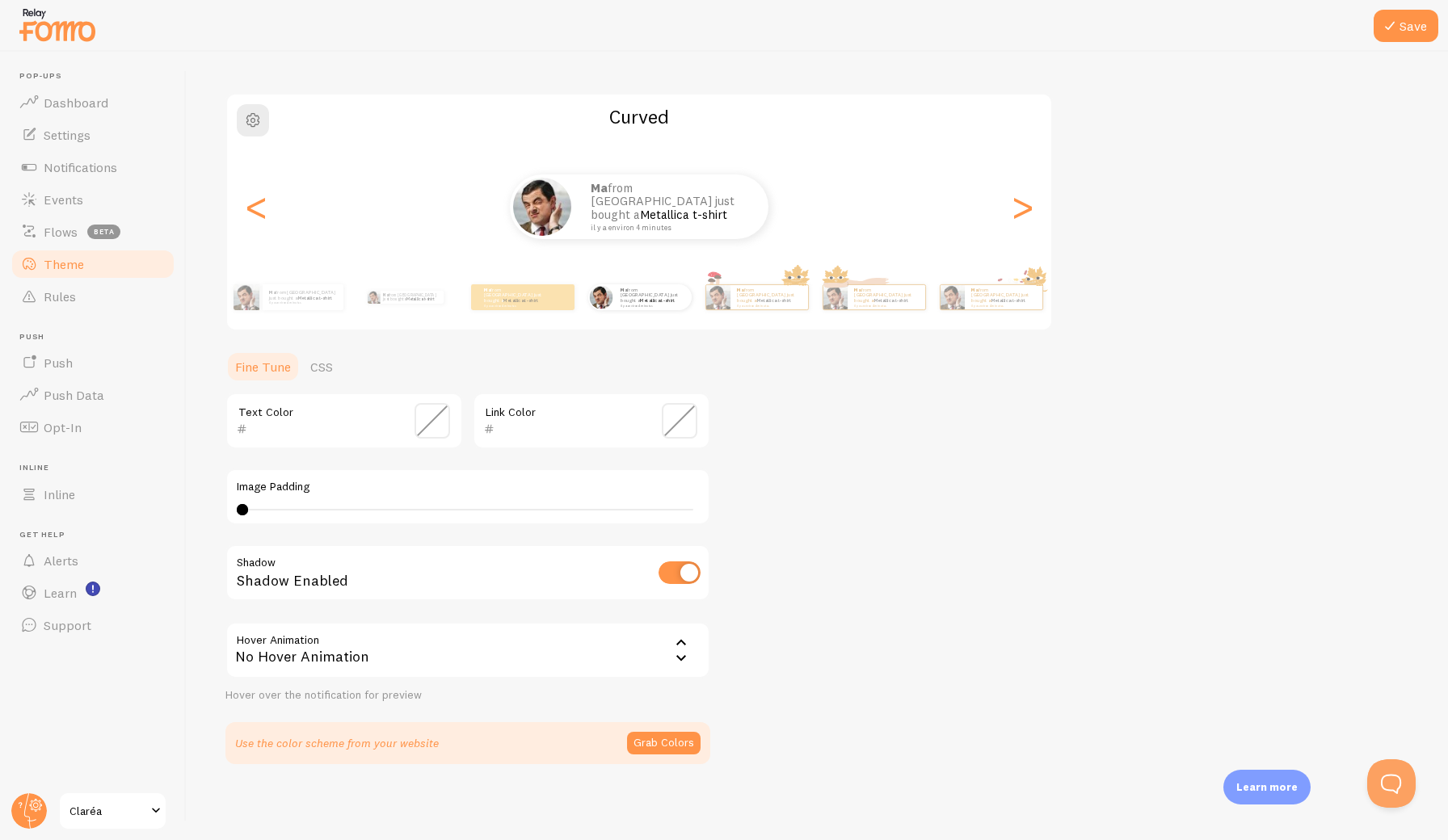
scroll to position [92, 0]
click at [651, 738] on button "Grab Colors" at bounding box center [663, 744] width 74 height 23
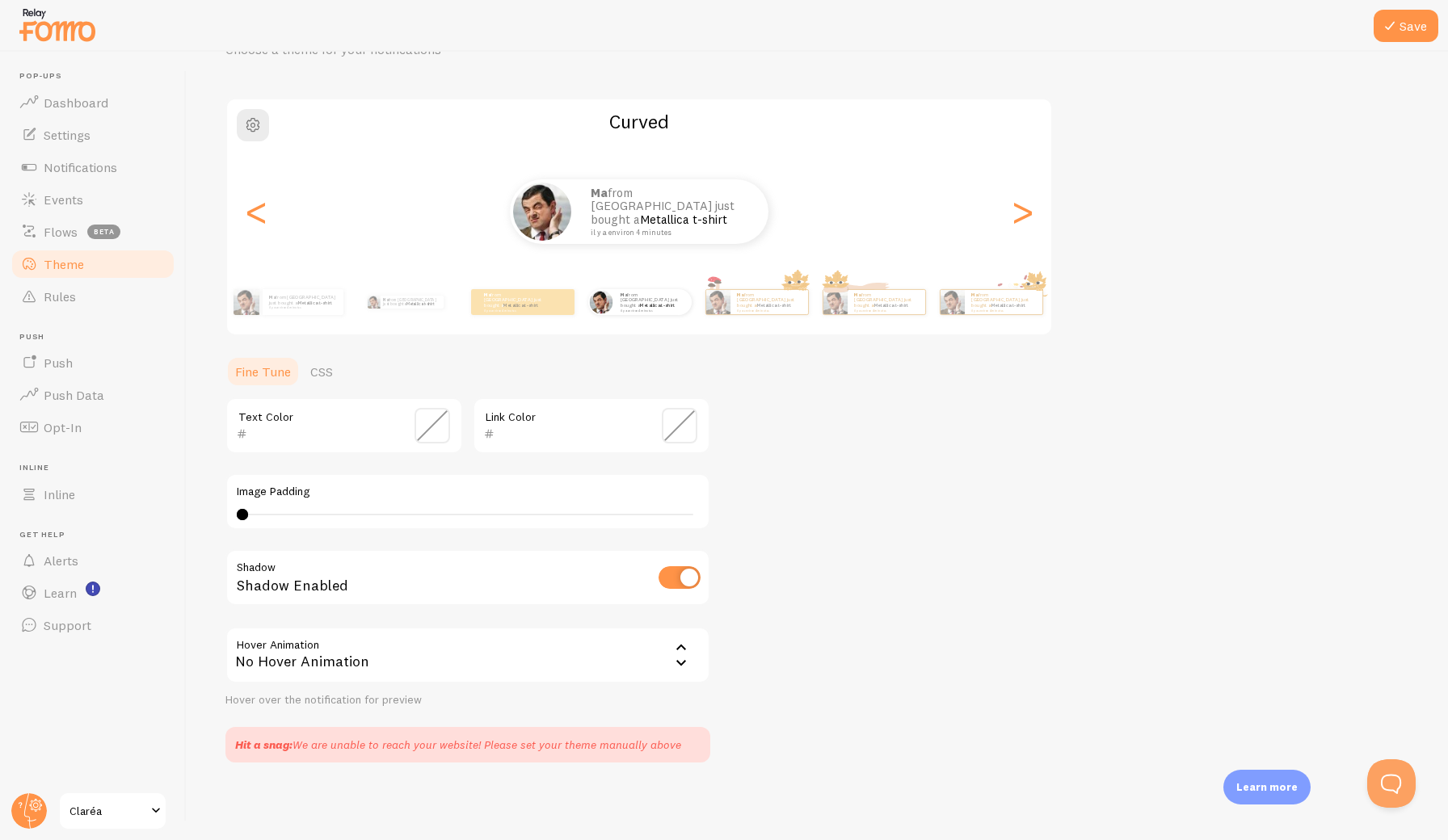
scroll to position [85, 0]
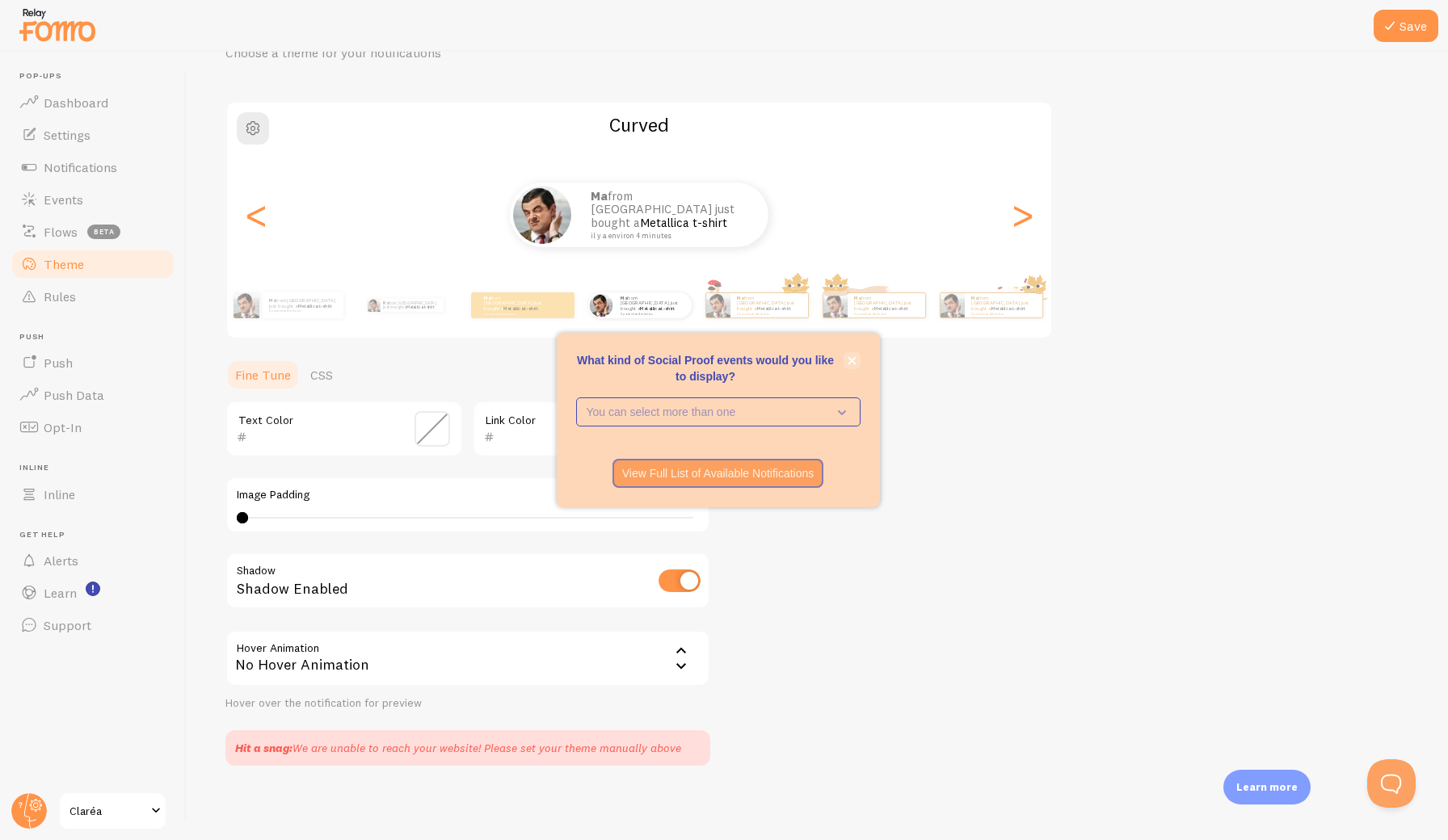
click at [854, 359] on icon "close," at bounding box center [852, 361] width 8 height 8
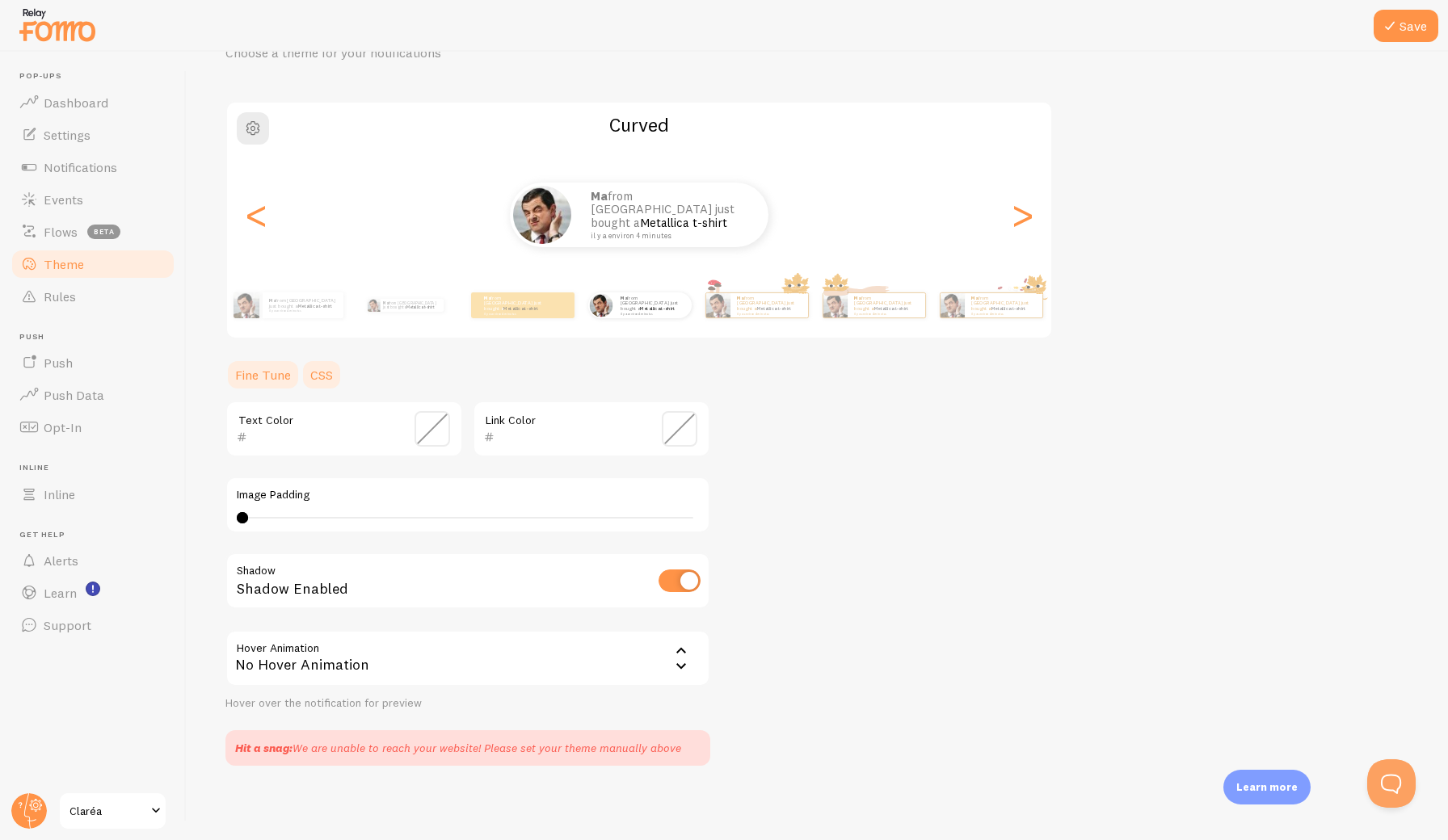
click at [321, 373] on link "CSS" at bounding box center [322, 375] width 42 height 33
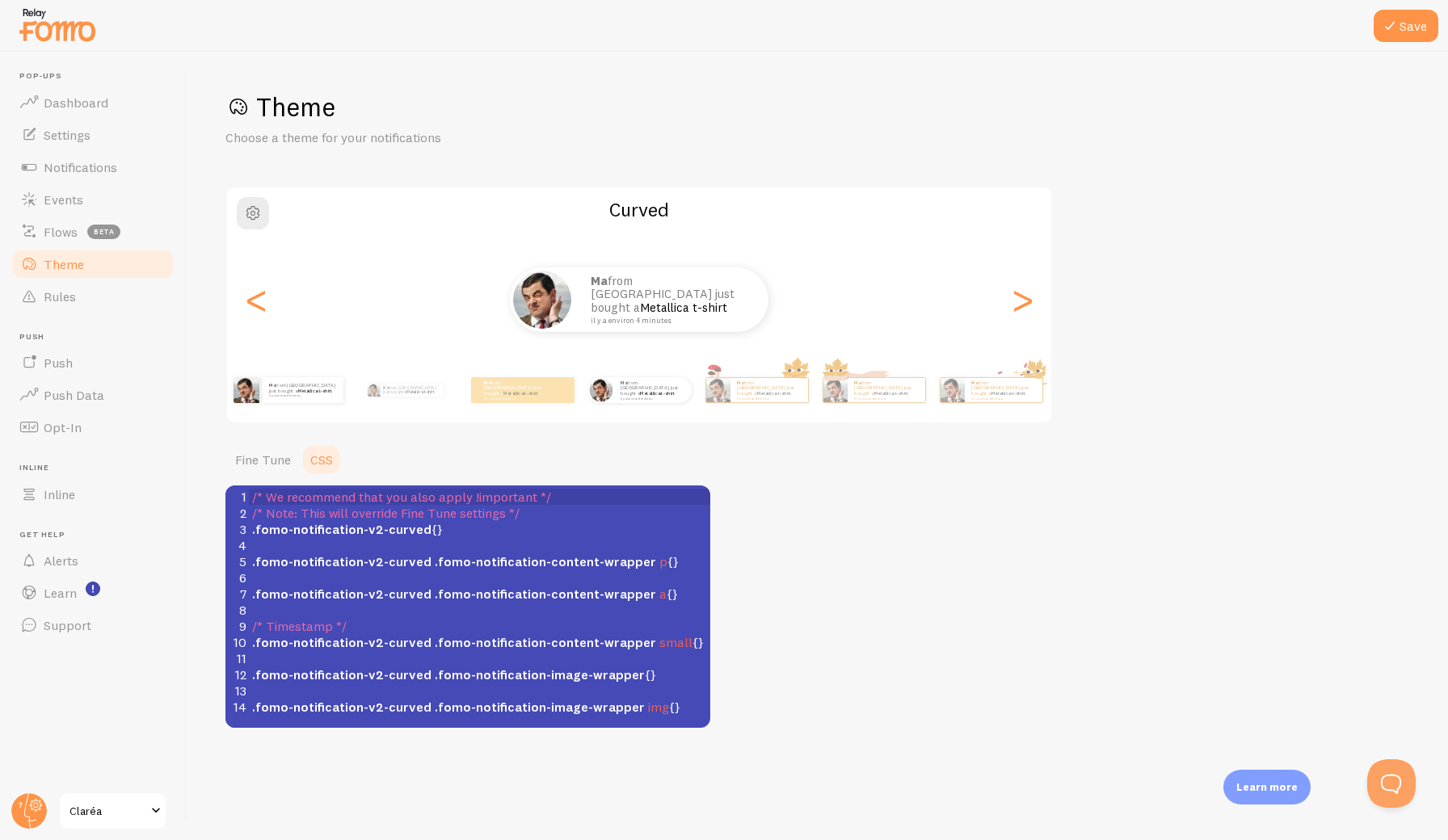
scroll to position [0, 0]
click at [279, 456] on link "Fine Tune" at bounding box center [263, 460] width 75 height 33
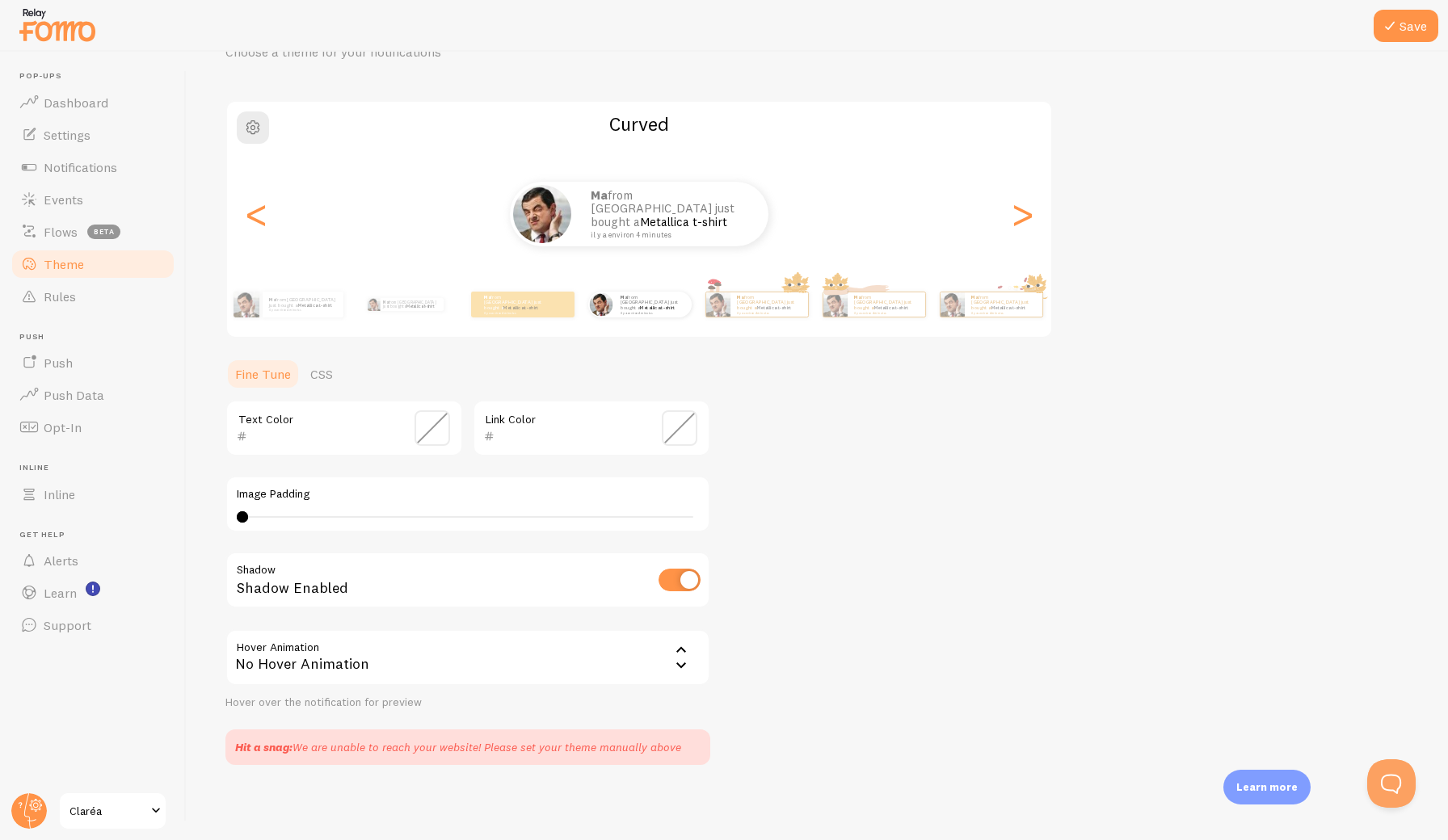
scroll to position [85, 0]
click at [1400, 25] on button "Save" at bounding box center [1406, 26] width 64 height 33
click at [258, 136] on span "button" at bounding box center [253, 128] width 19 height 19
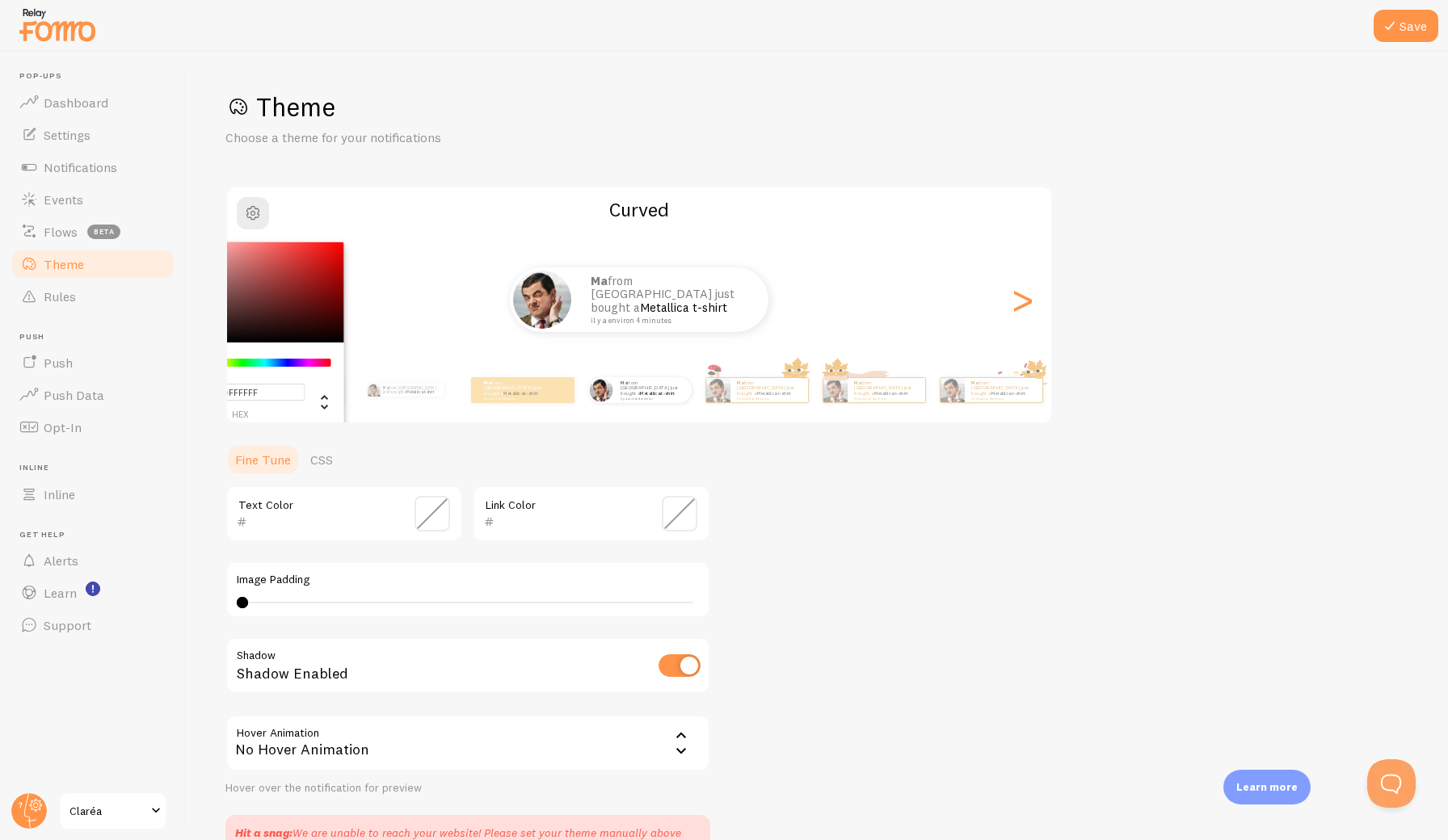
scroll to position [0, 0]
click at [91, 169] on span "Notifications" at bounding box center [80, 167] width 74 height 16
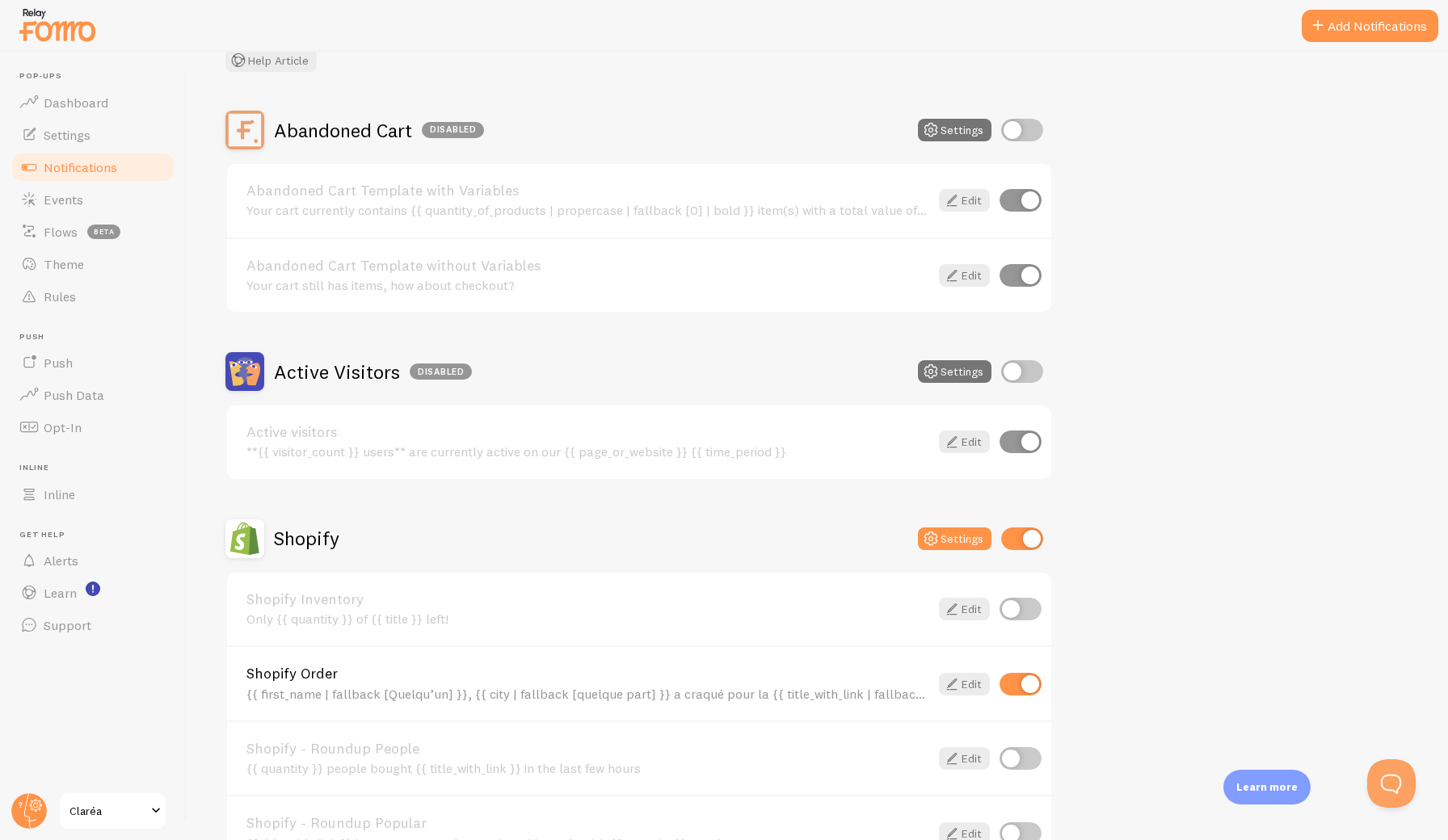
scroll to position [118, 0]
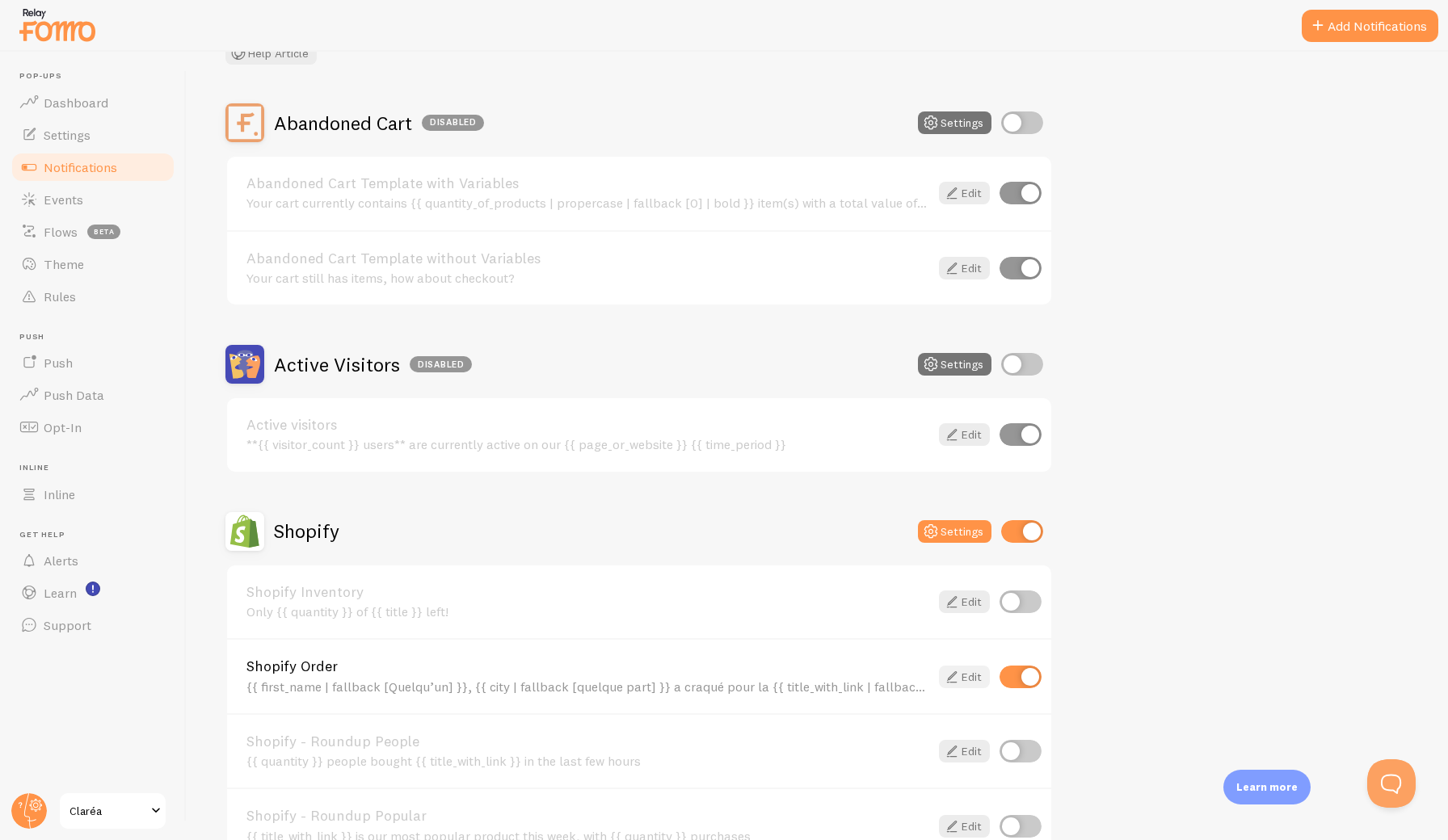
click at [959, 675] on icon at bounding box center [952, 677] width 19 height 19
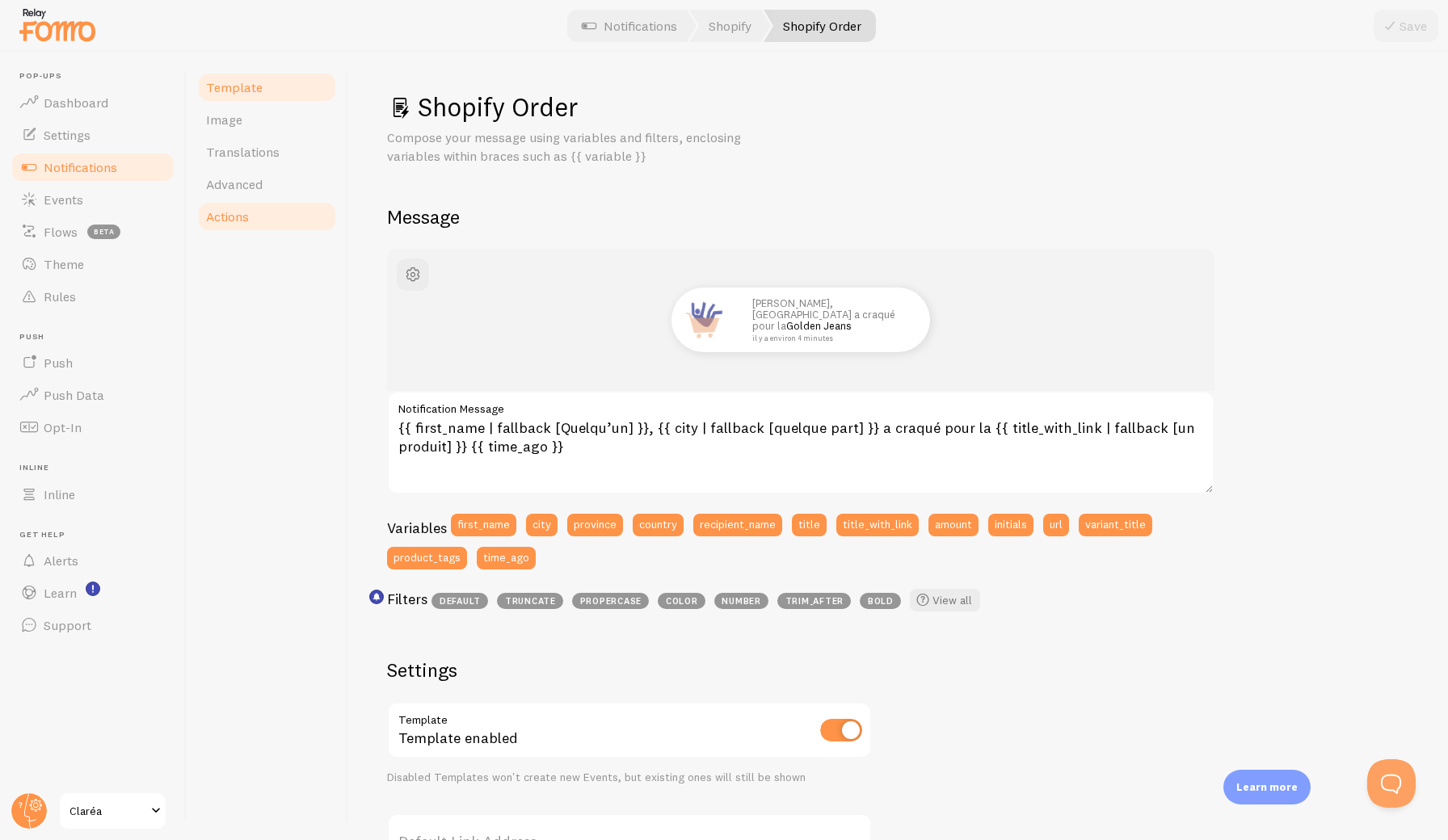
click at [239, 213] on span "Actions" at bounding box center [227, 216] width 43 height 16
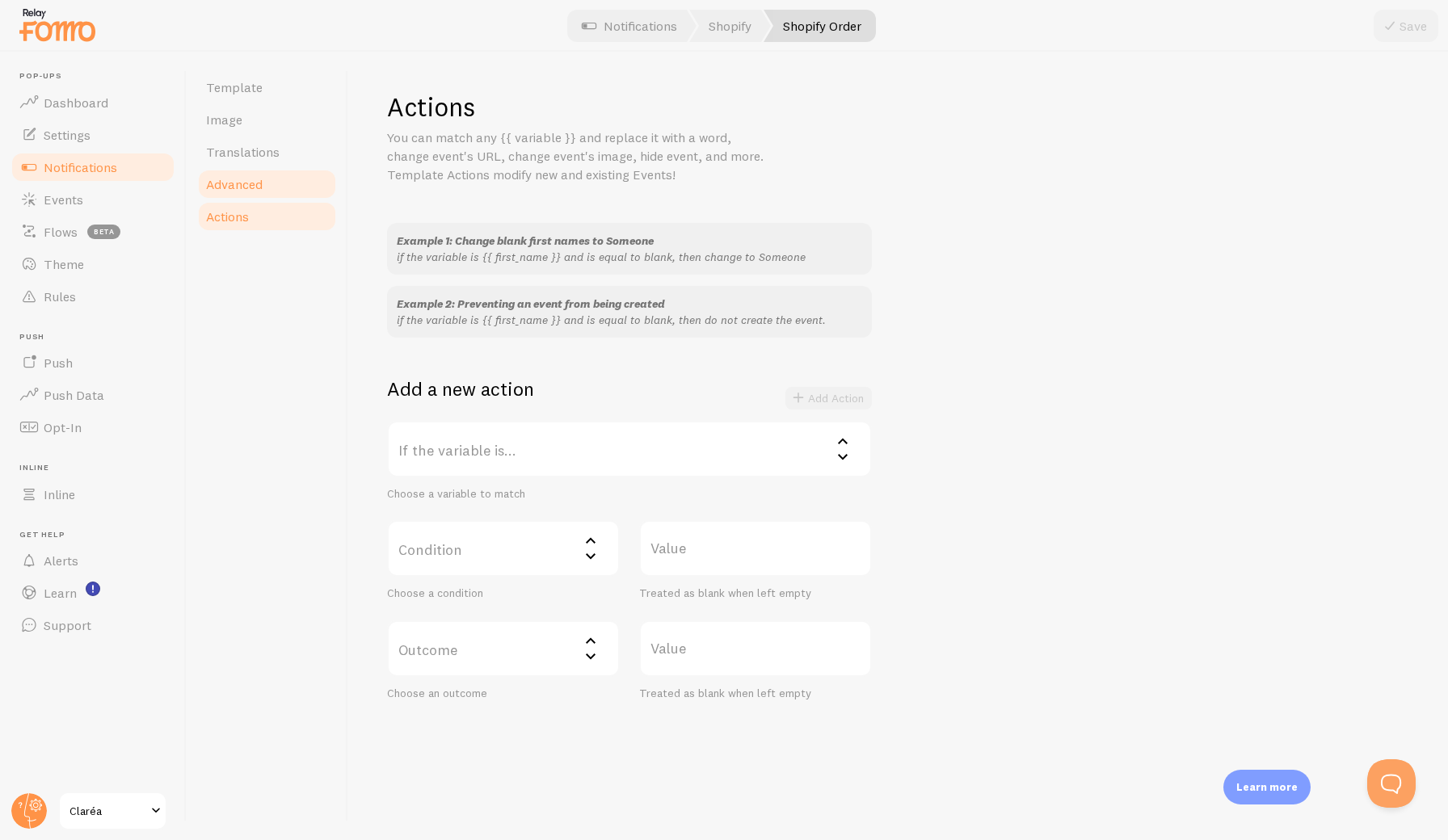
click at [240, 186] on span "Advanced" at bounding box center [234, 184] width 57 height 16
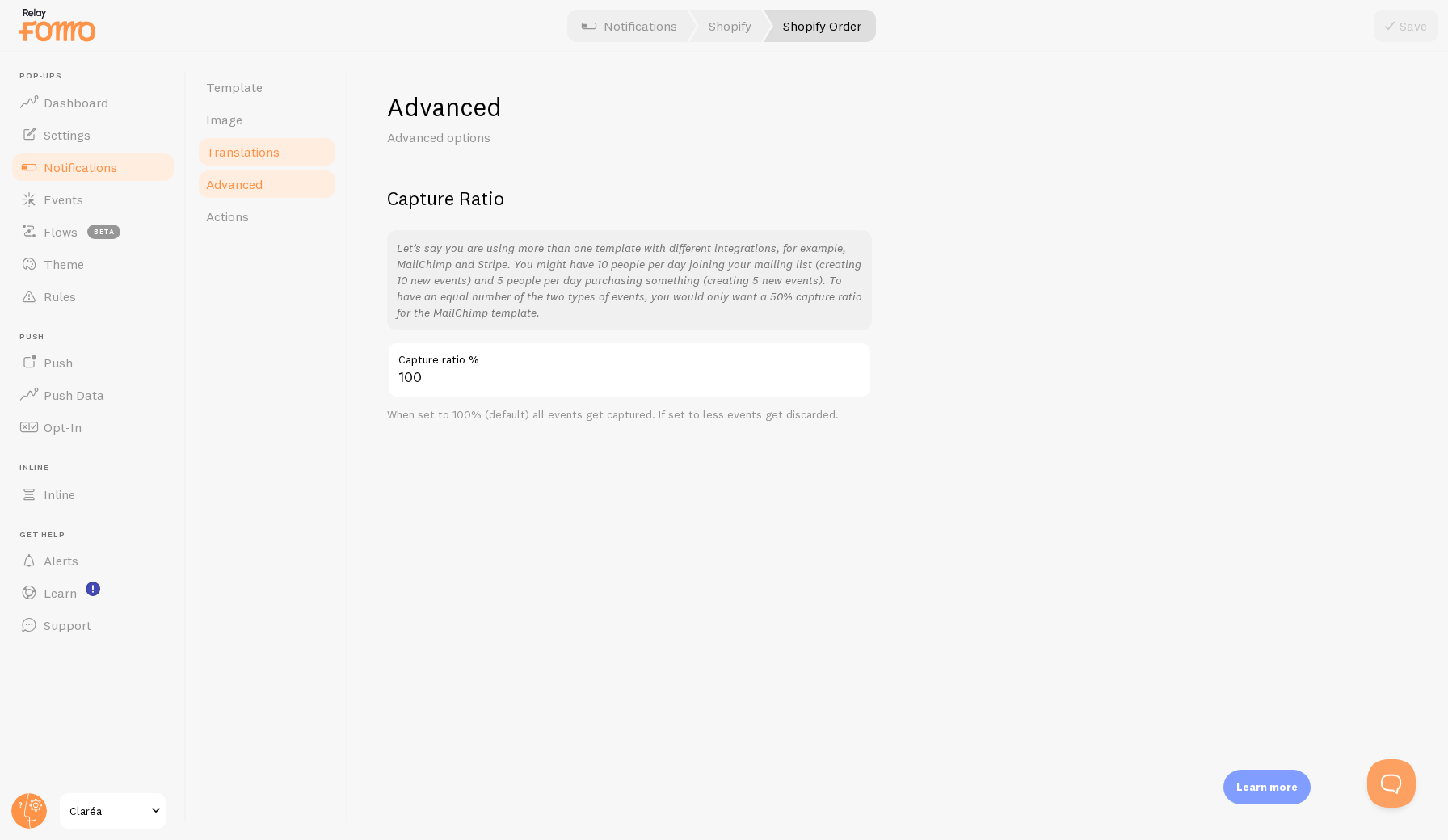
click at [246, 161] on link "Translations" at bounding box center [267, 152] width 142 height 33
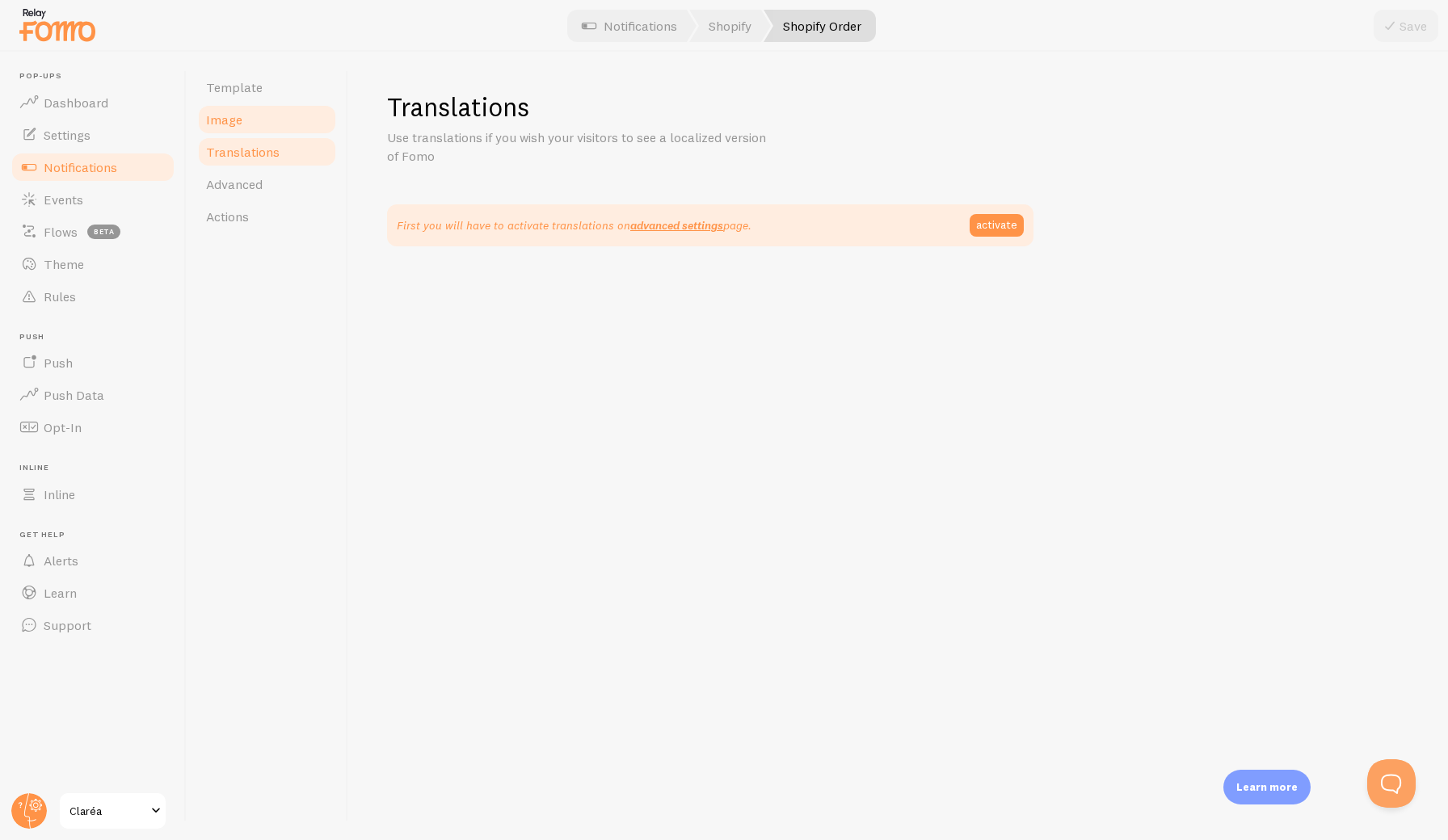
click at [250, 127] on link "Image" at bounding box center [267, 120] width 142 height 33
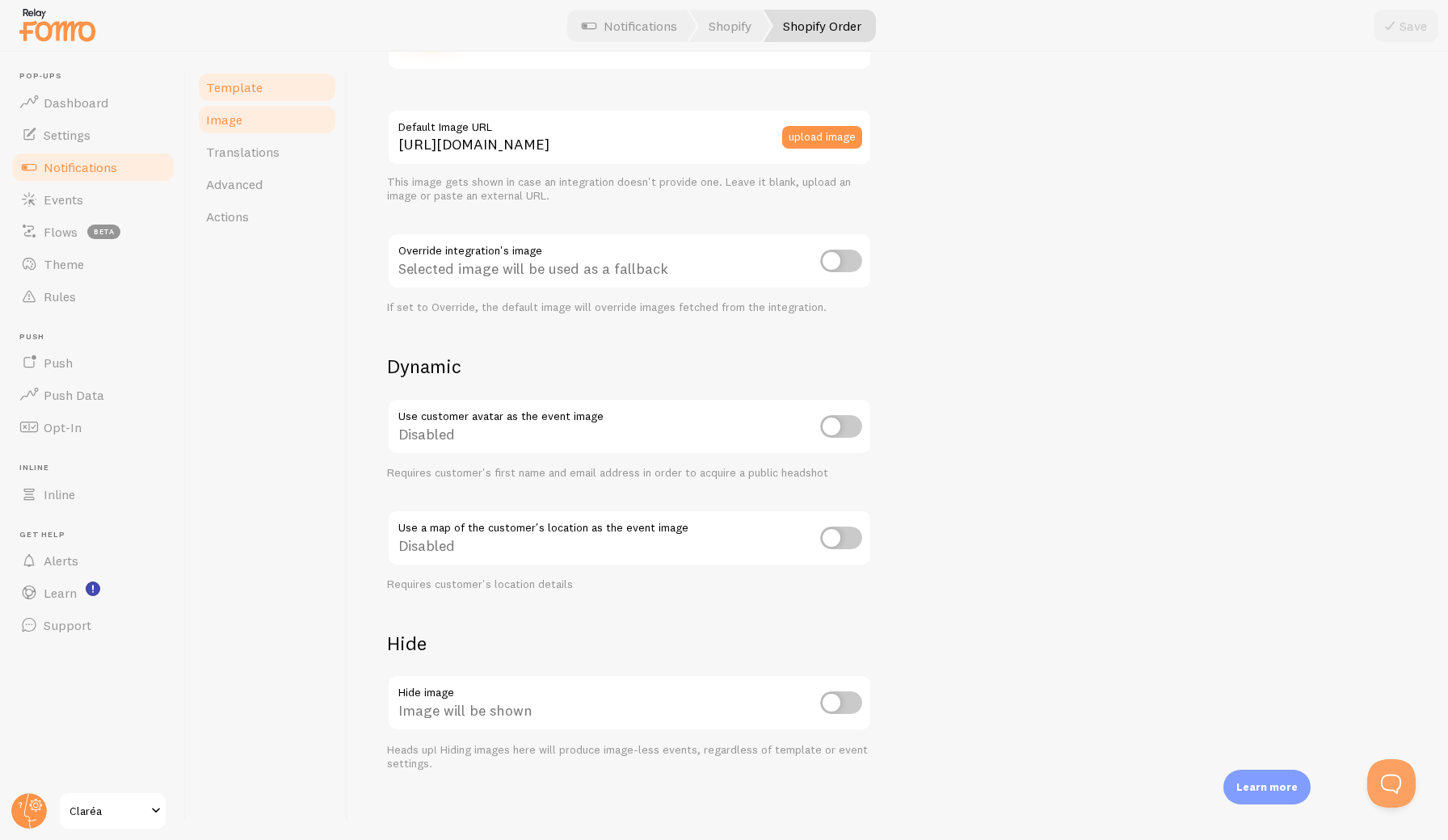
click at [241, 86] on span "Template" at bounding box center [234, 87] width 57 height 16
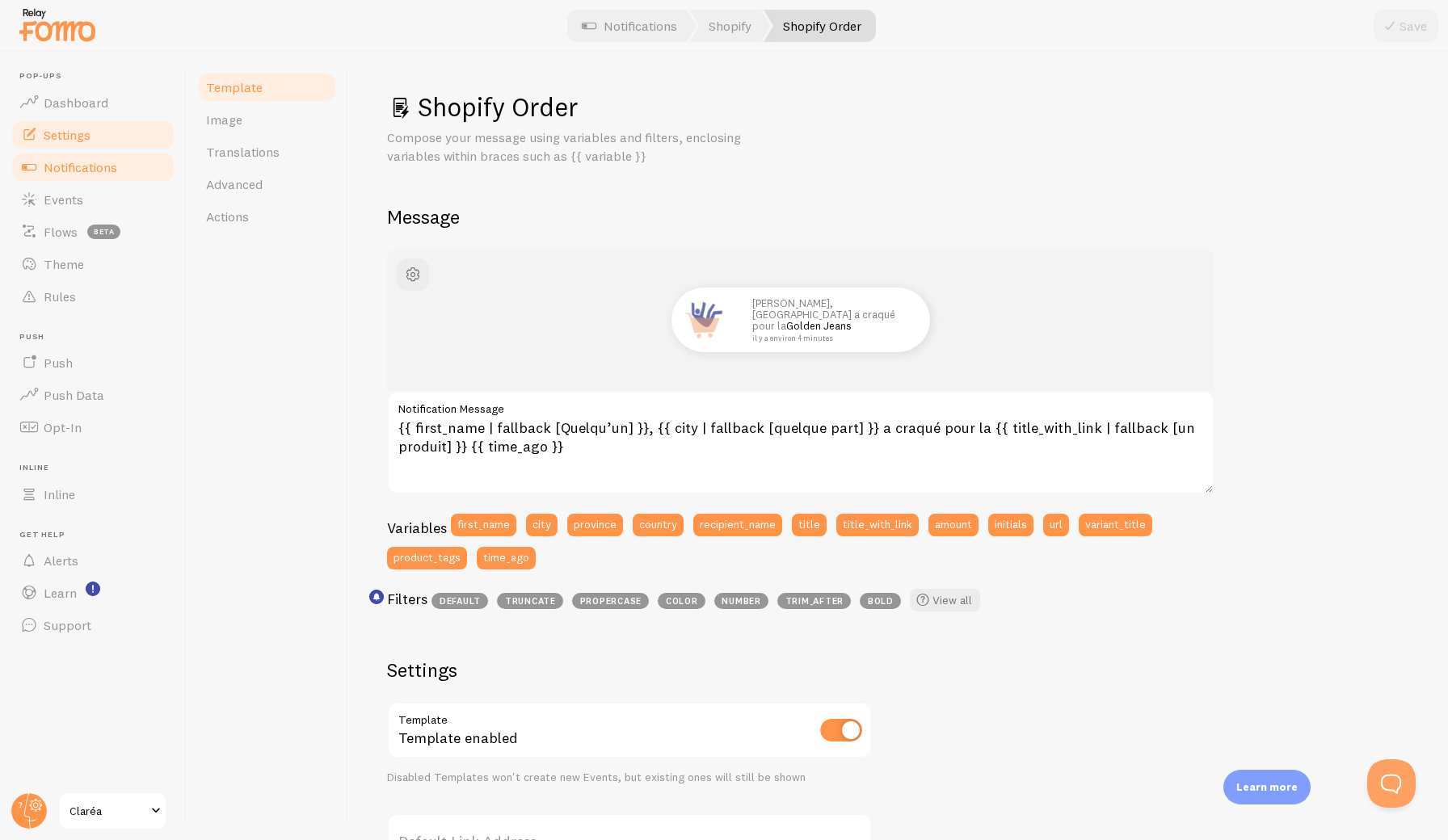
click at [80, 126] on span "Settings" at bounding box center [67, 134] width 47 height 16
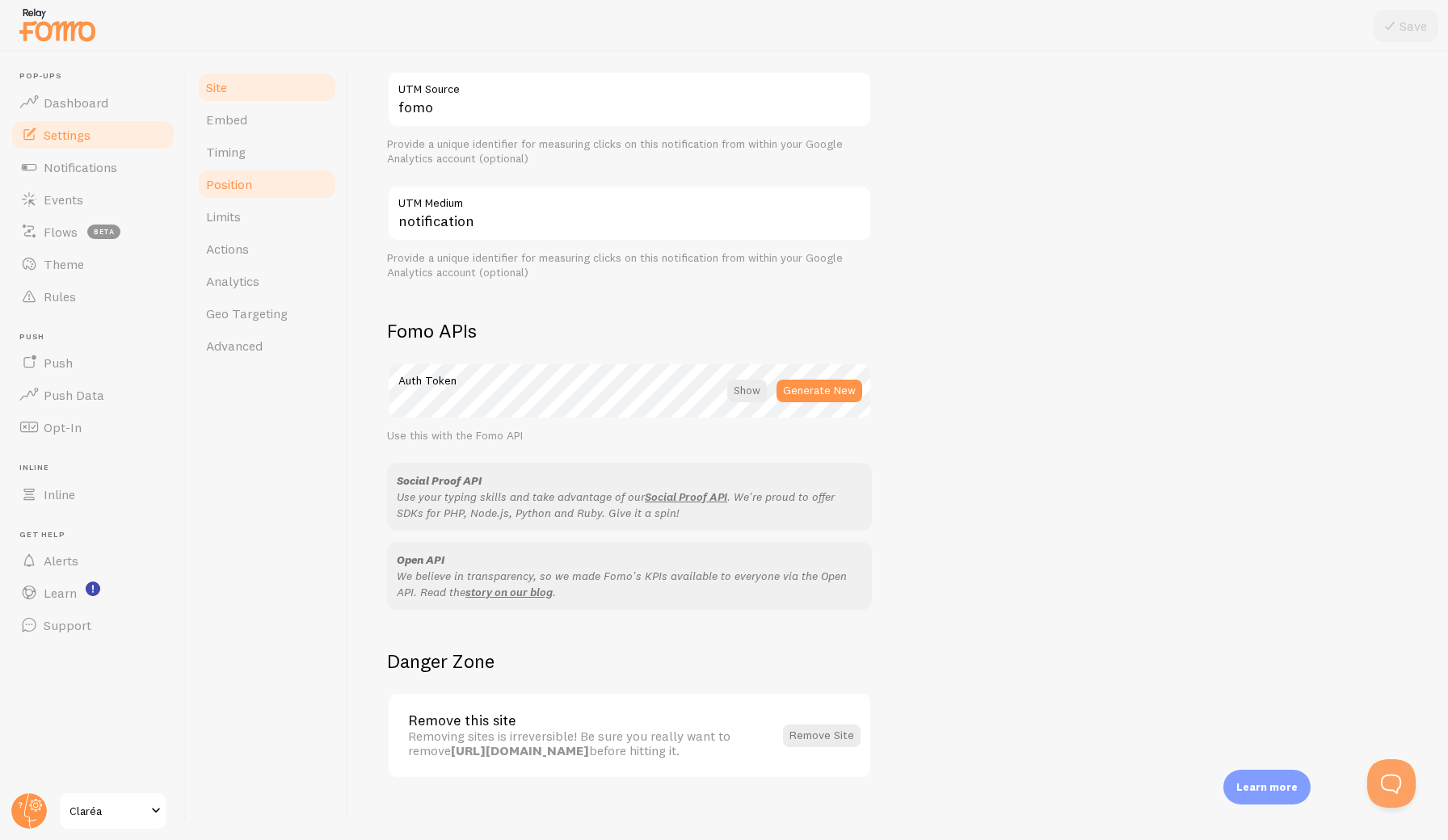
click at [246, 174] on link "Position" at bounding box center [267, 184] width 142 height 33
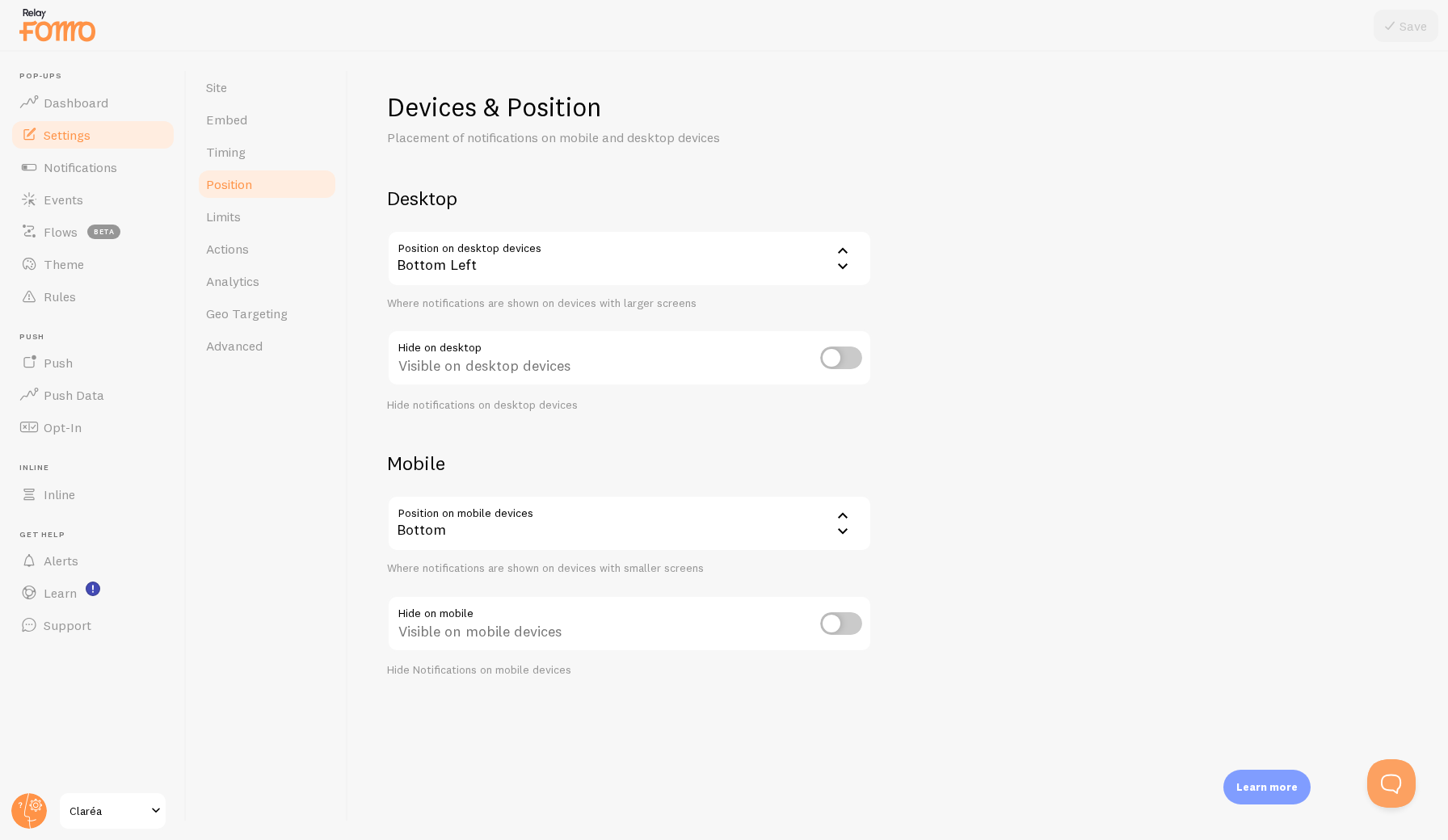
click at [842, 264] on icon at bounding box center [842, 265] width 19 height 19
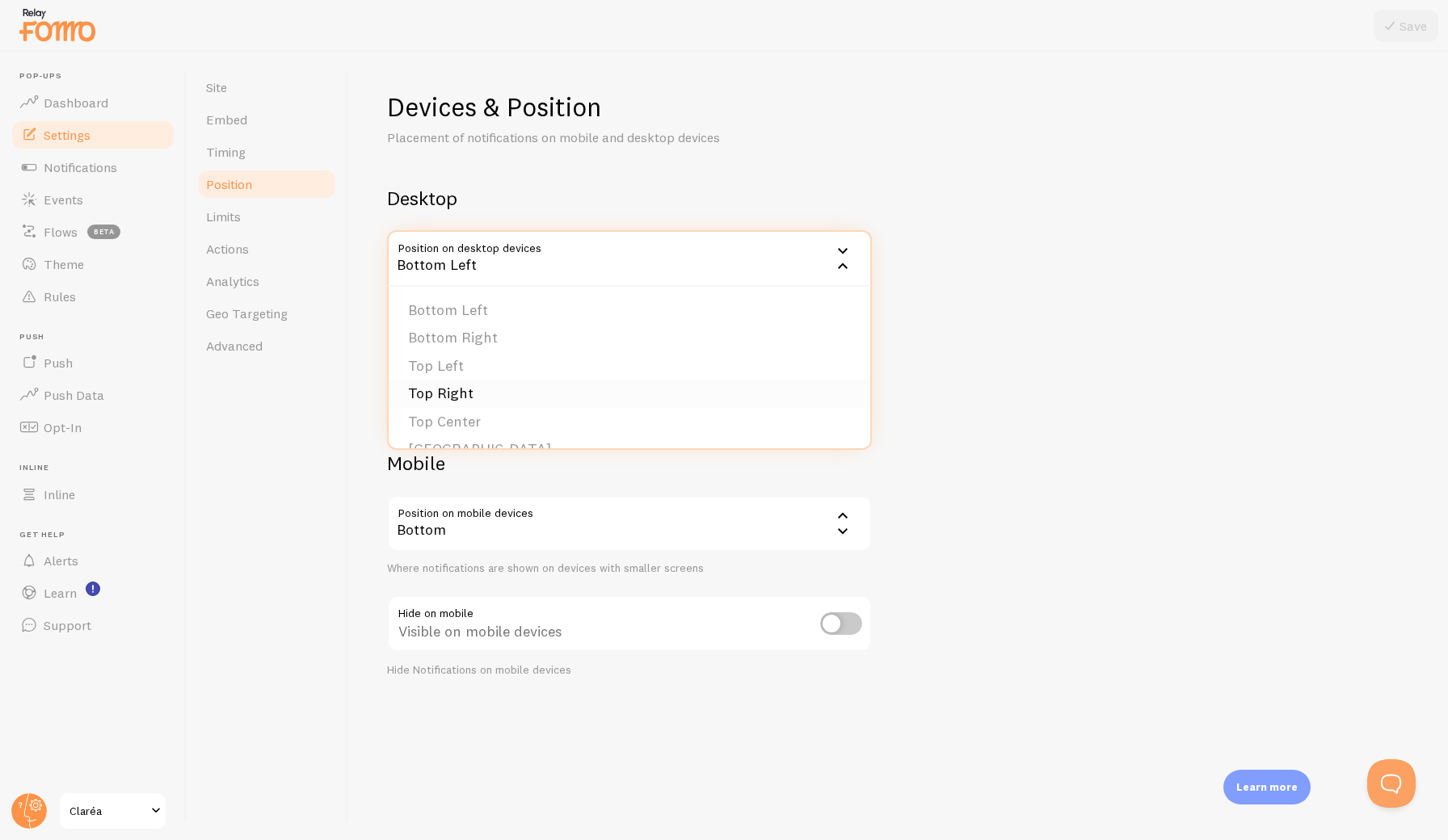
click at [633, 393] on li "Top Right" at bounding box center [630, 394] width 482 height 29
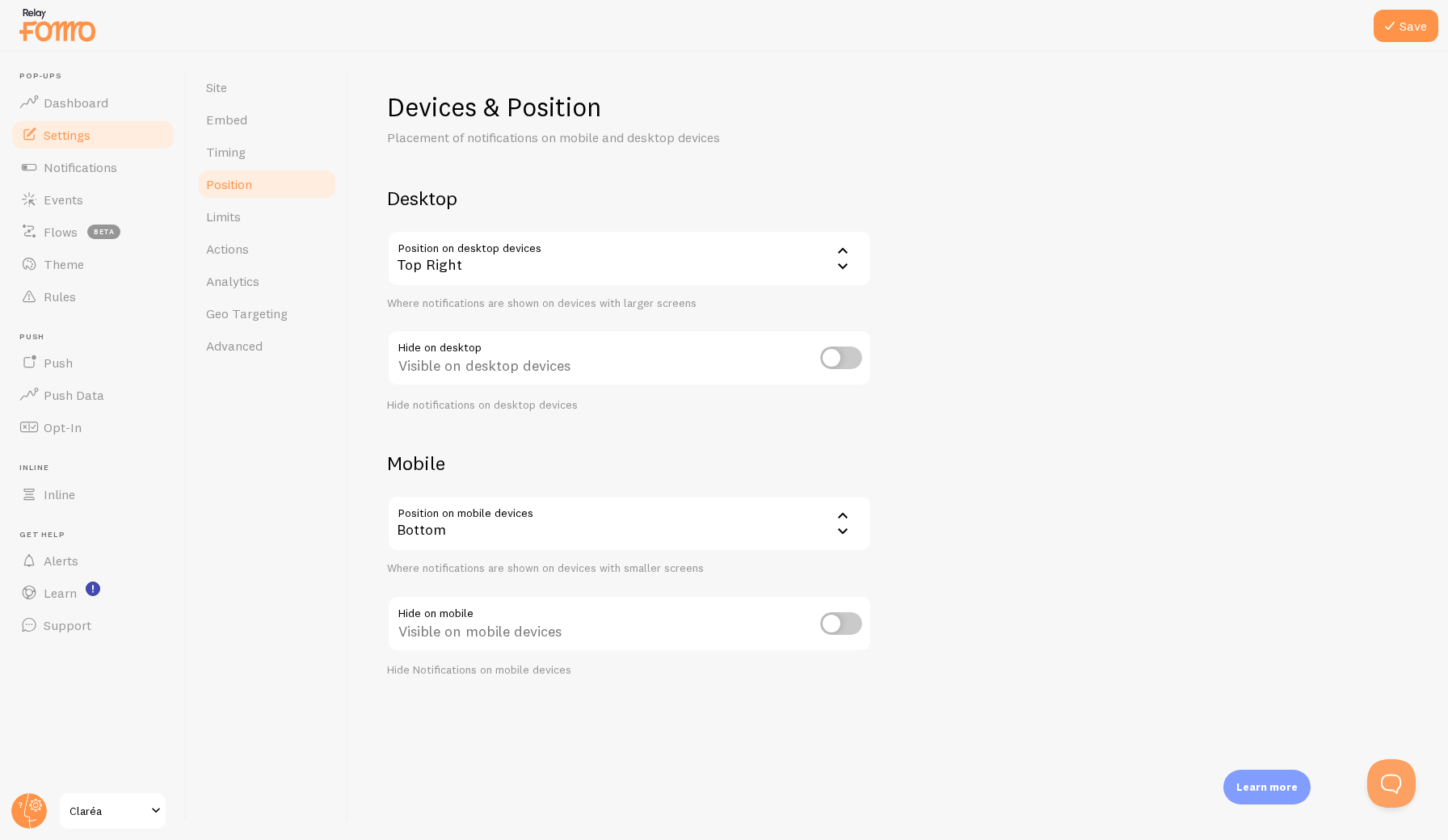
click at [841, 525] on icon at bounding box center [842, 532] width 19 height 19
click at [634, 598] on li "Top" at bounding box center [630, 604] width 482 height 29
click at [1393, 34] on icon at bounding box center [1390, 26] width 19 height 19
click at [96, 157] on link "Notifications" at bounding box center [93, 168] width 167 height 33
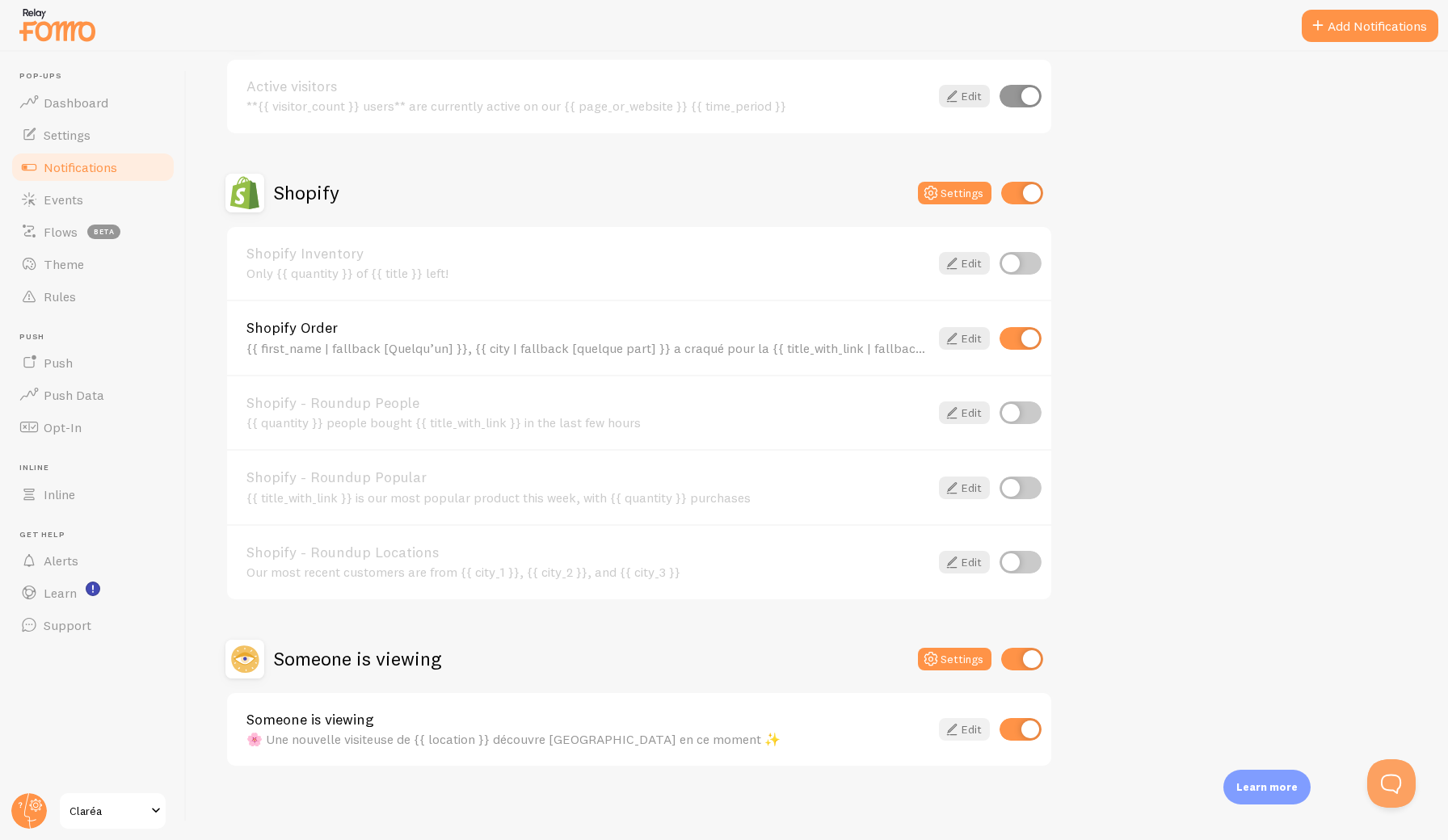
click at [949, 725] on icon at bounding box center [952, 729] width 19 height 19
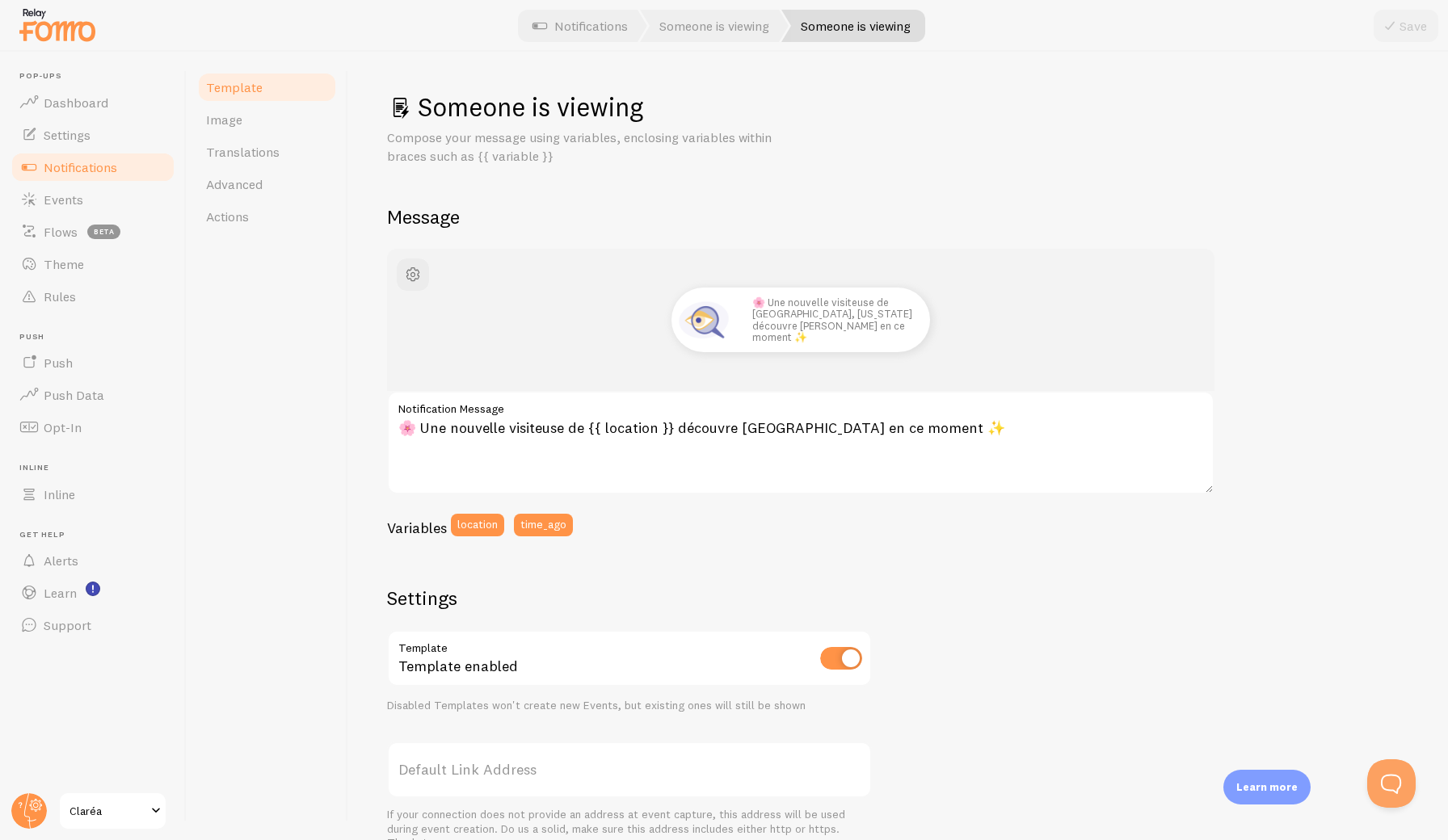
click at [115, 170] on span "Notifications" at bounding box center [80, 167] width 74 height 16
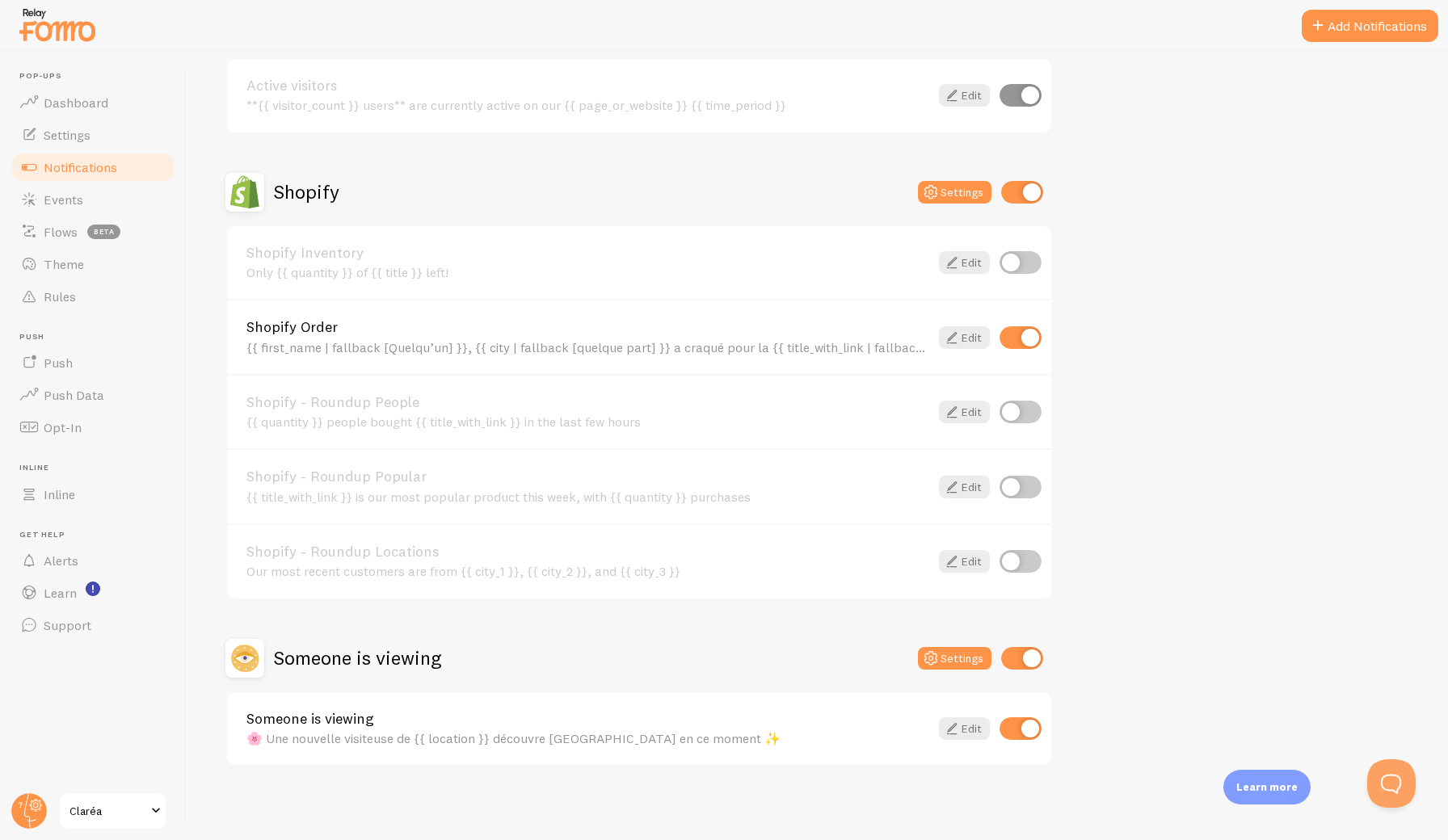
scroll to position [456, 0]
click at [1026, 658] on input "checkbox" at bounding box center [1023, 659] width 42 height 23
checkbox input "false"
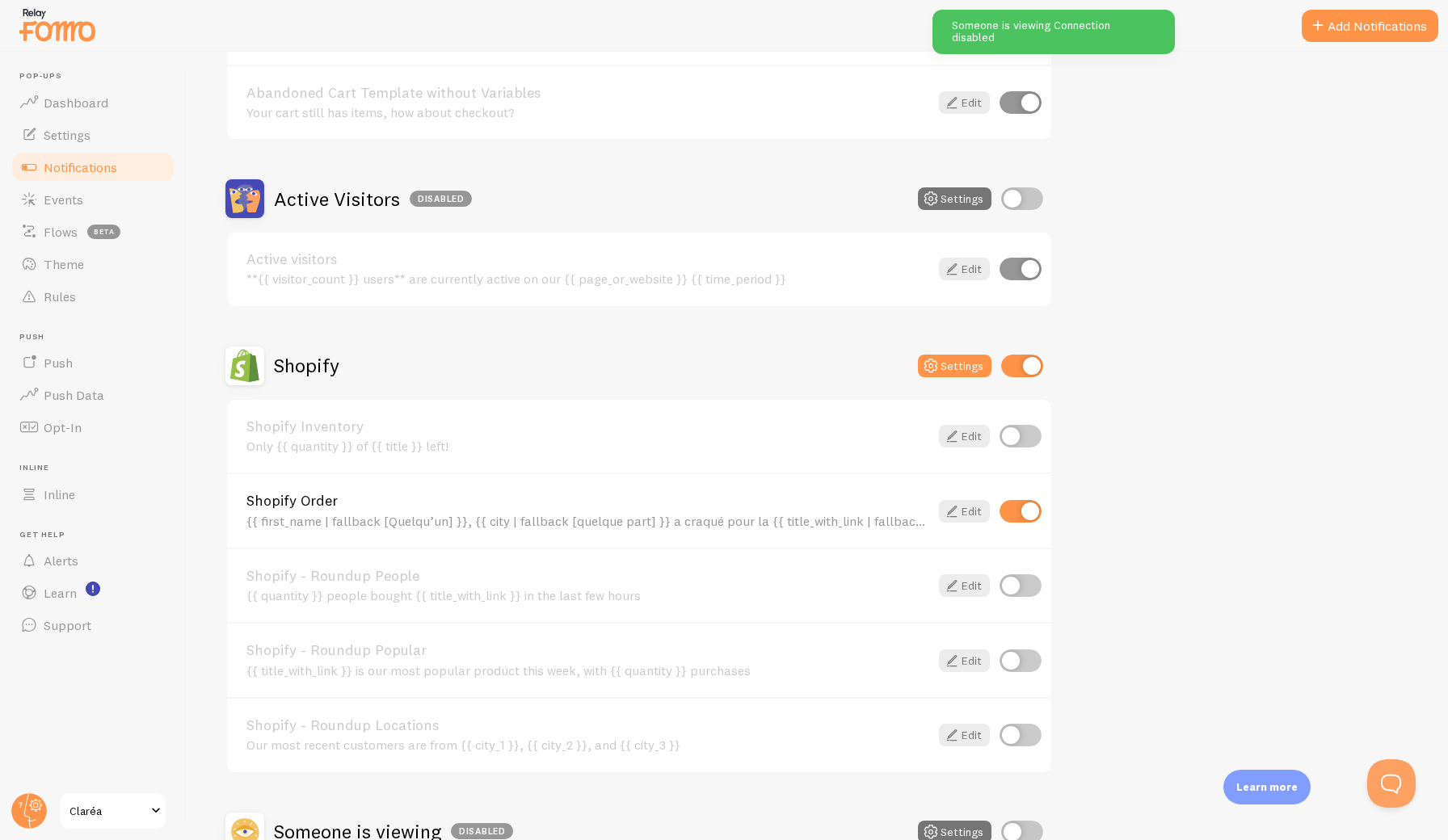
scroll to position [283, 0]
click at [950, 504] on icon at bounding box center [952, 511] width 19 height 19
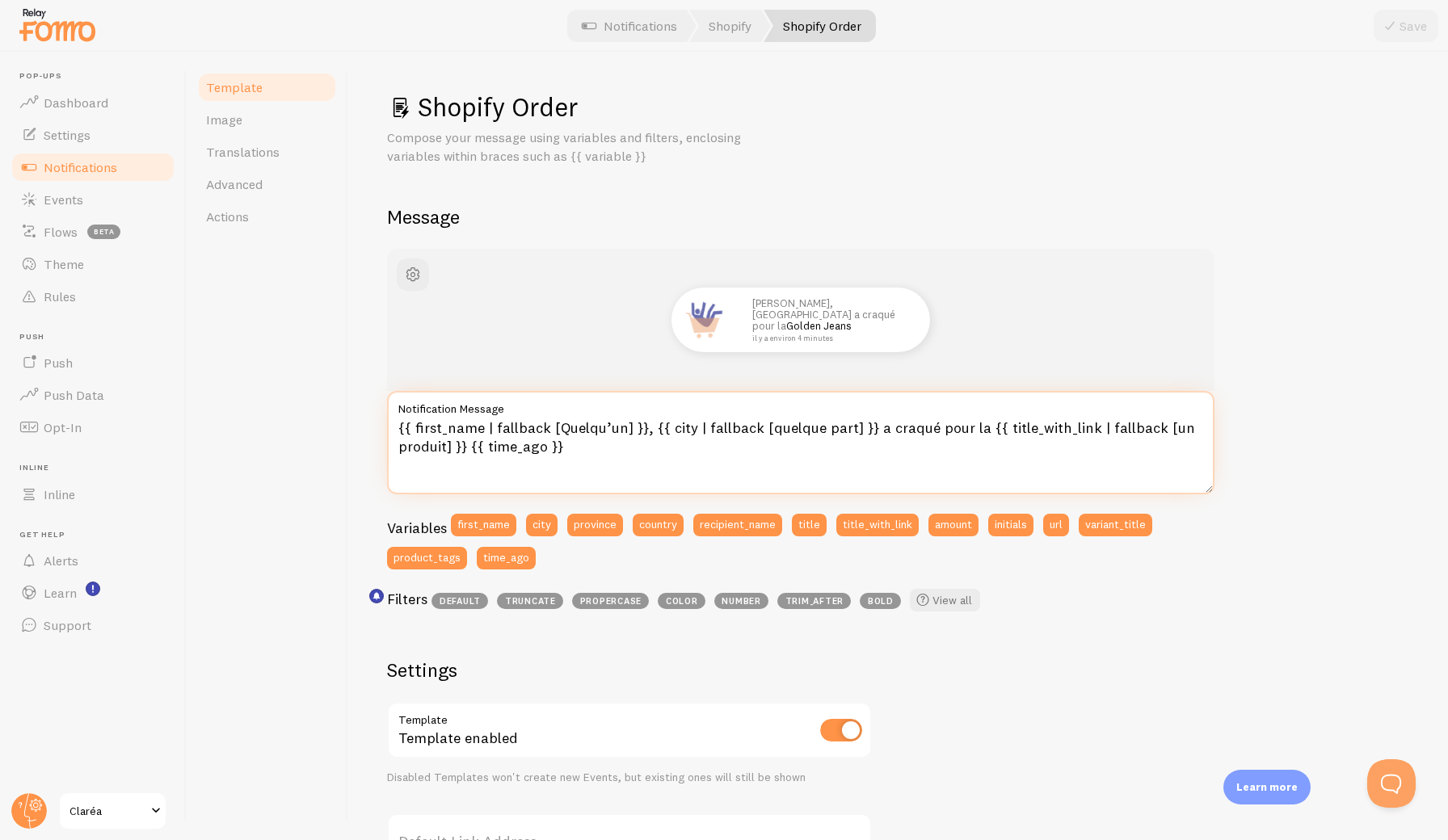
click at [399, 420] on textarea "{{ first_name | fallback [Quelqu’un] }}, {{ city | fallback [quelque part] }} a…" at bounding box center [800, 443] width 827 height 103
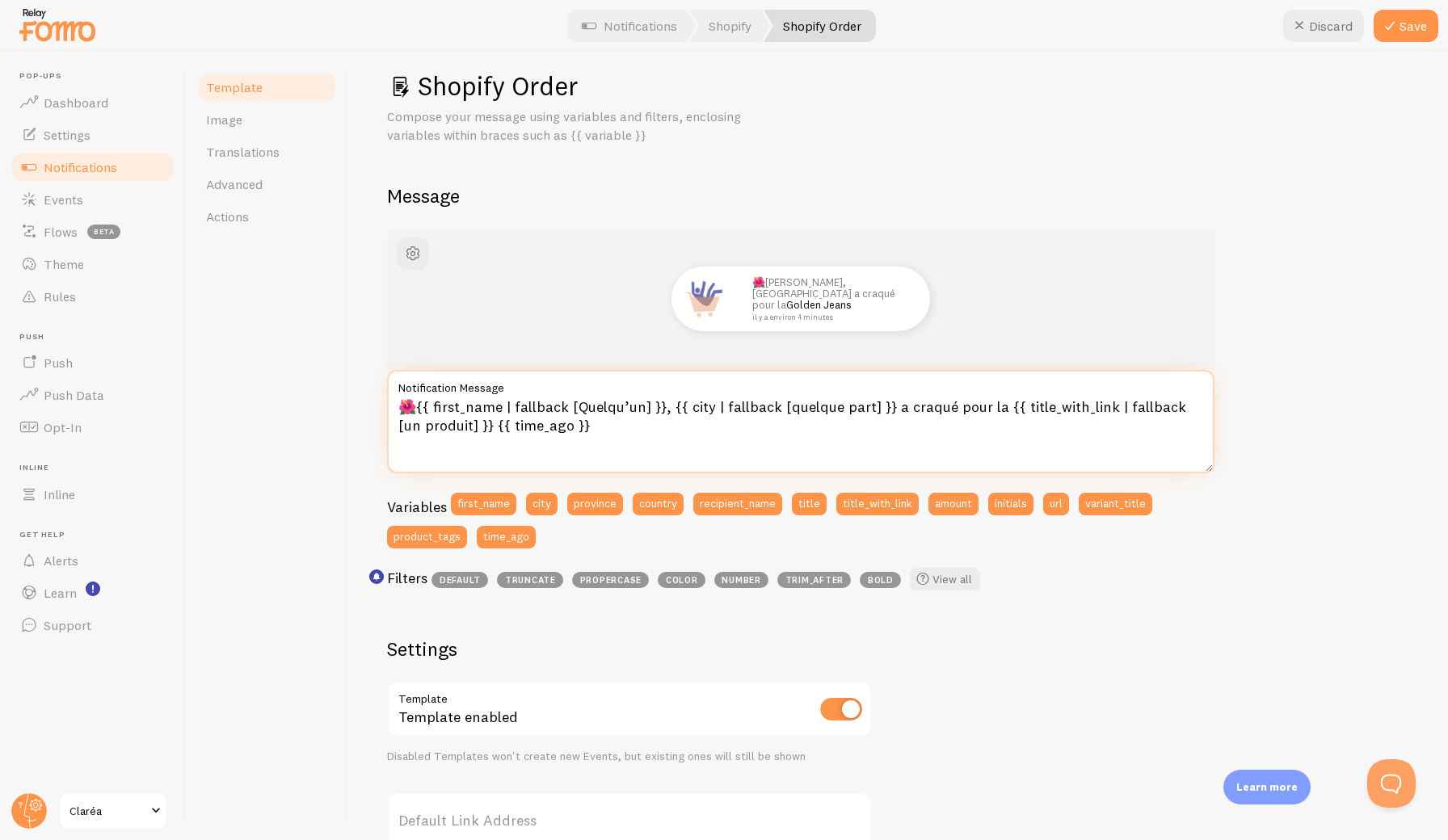
scroll to position [18, 0]
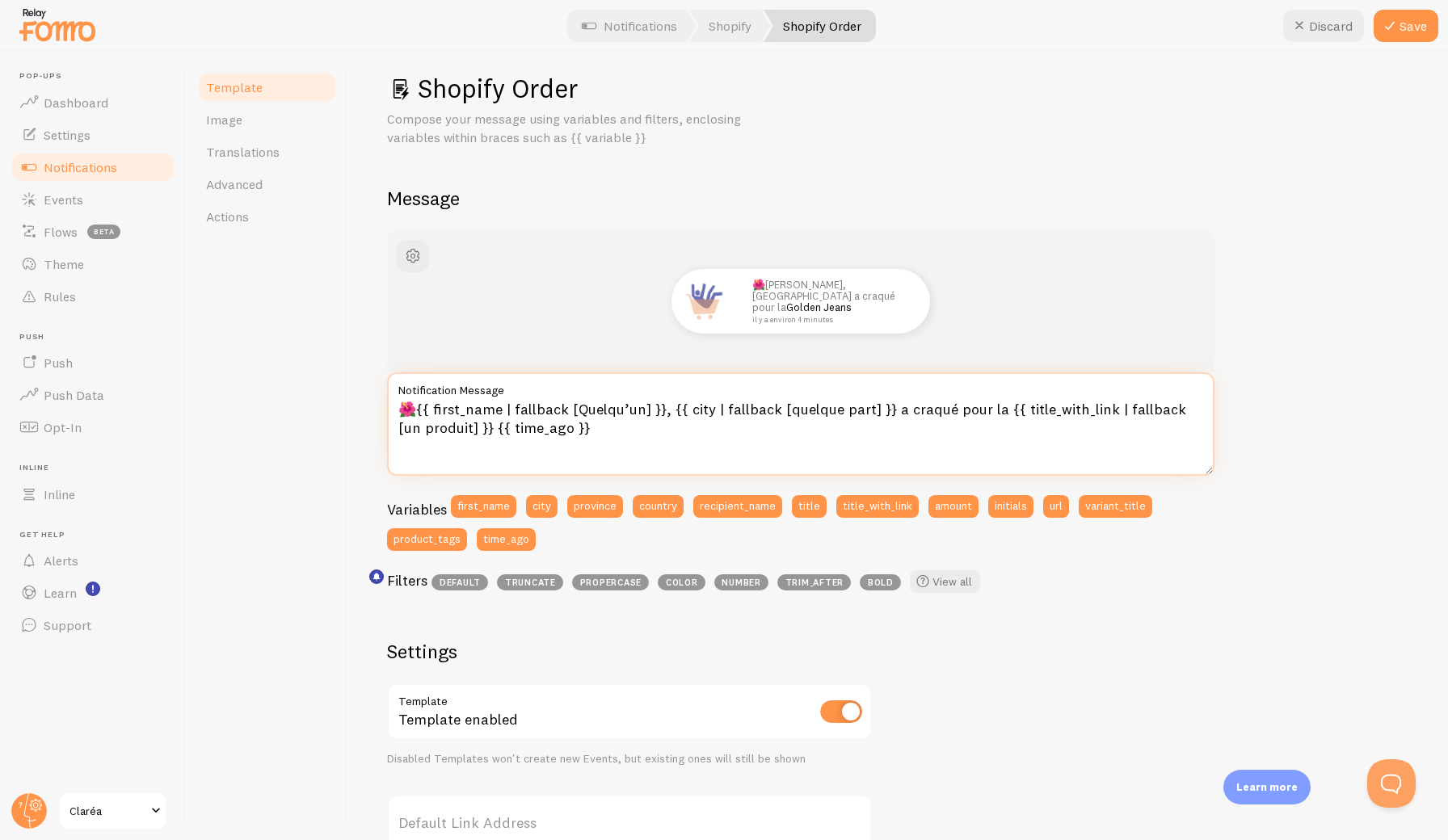
click at [567, 427] on textarea "🌺{{ first_name | fallback [Quelqu’un] }}, {{ city | fallback [quelque part] }} …" at bounding box center [800, 424] width 827 height 103
type textarea "🌺{{ first_name | fallback [Quelqu’un] }}, {{ city | fallback [quelque part] }} …"
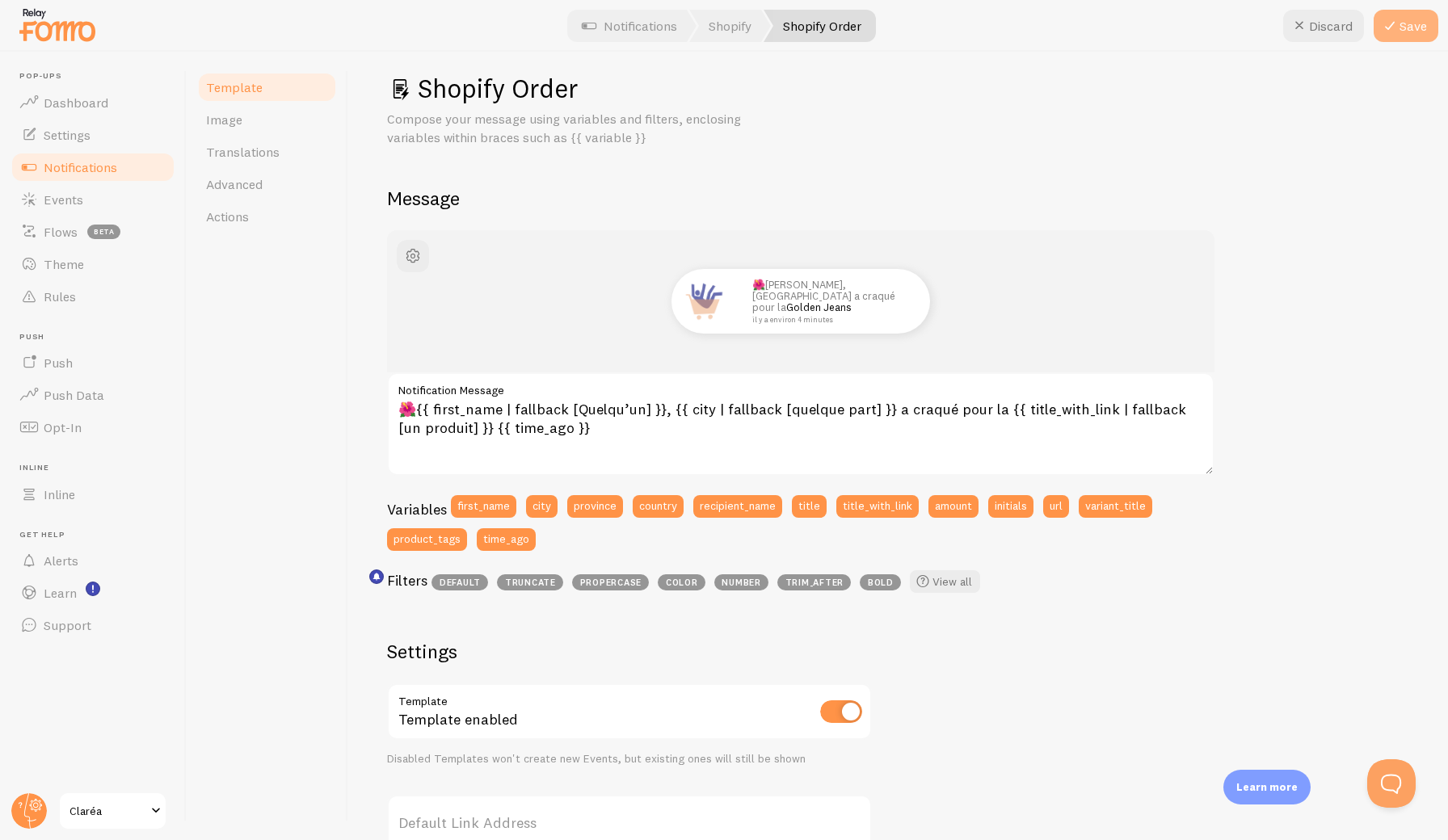
click at [1396, 30] on icon at bounding box center [1390, 26] width 19 height 19
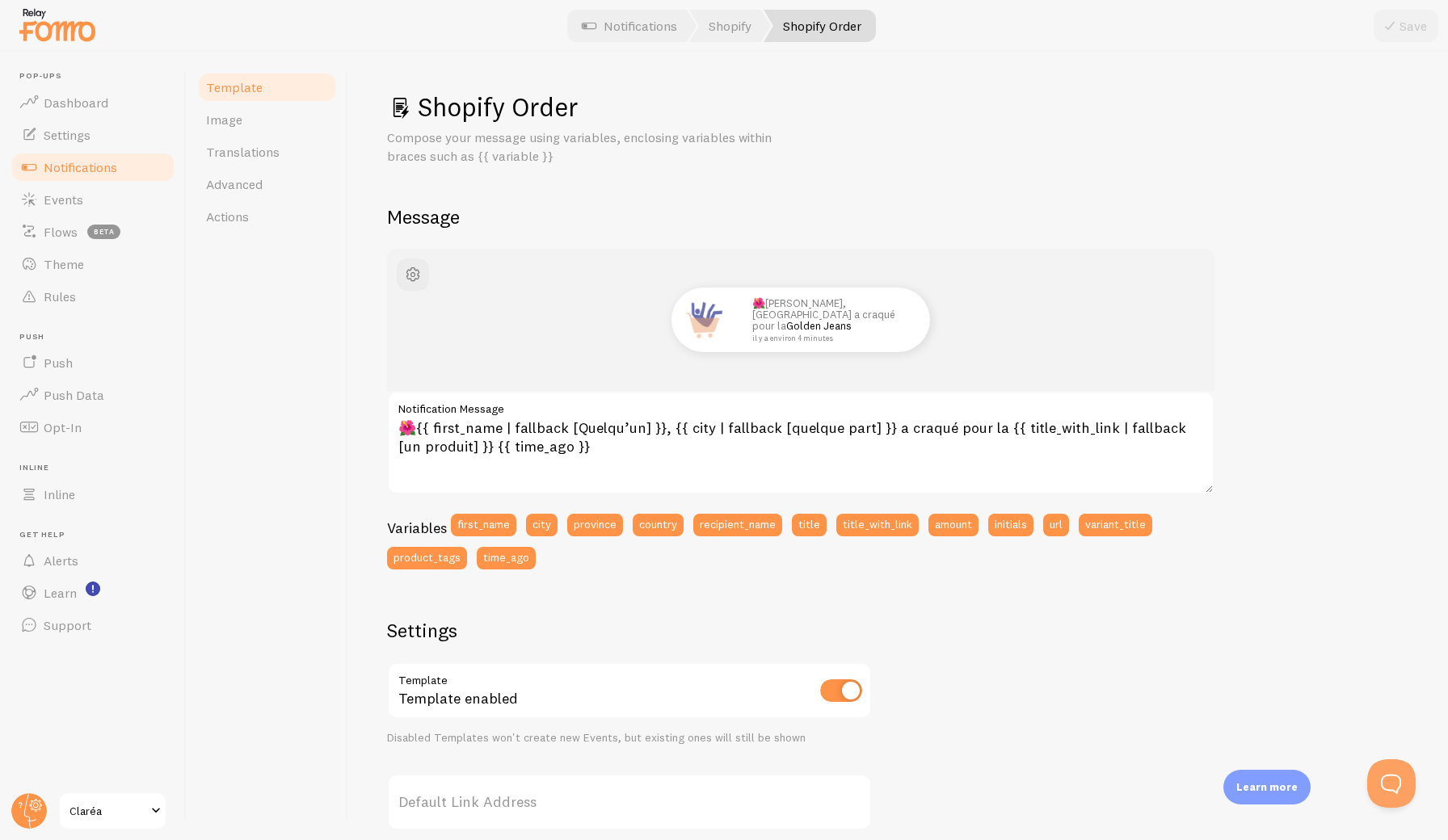
scroll to position [0, 0]
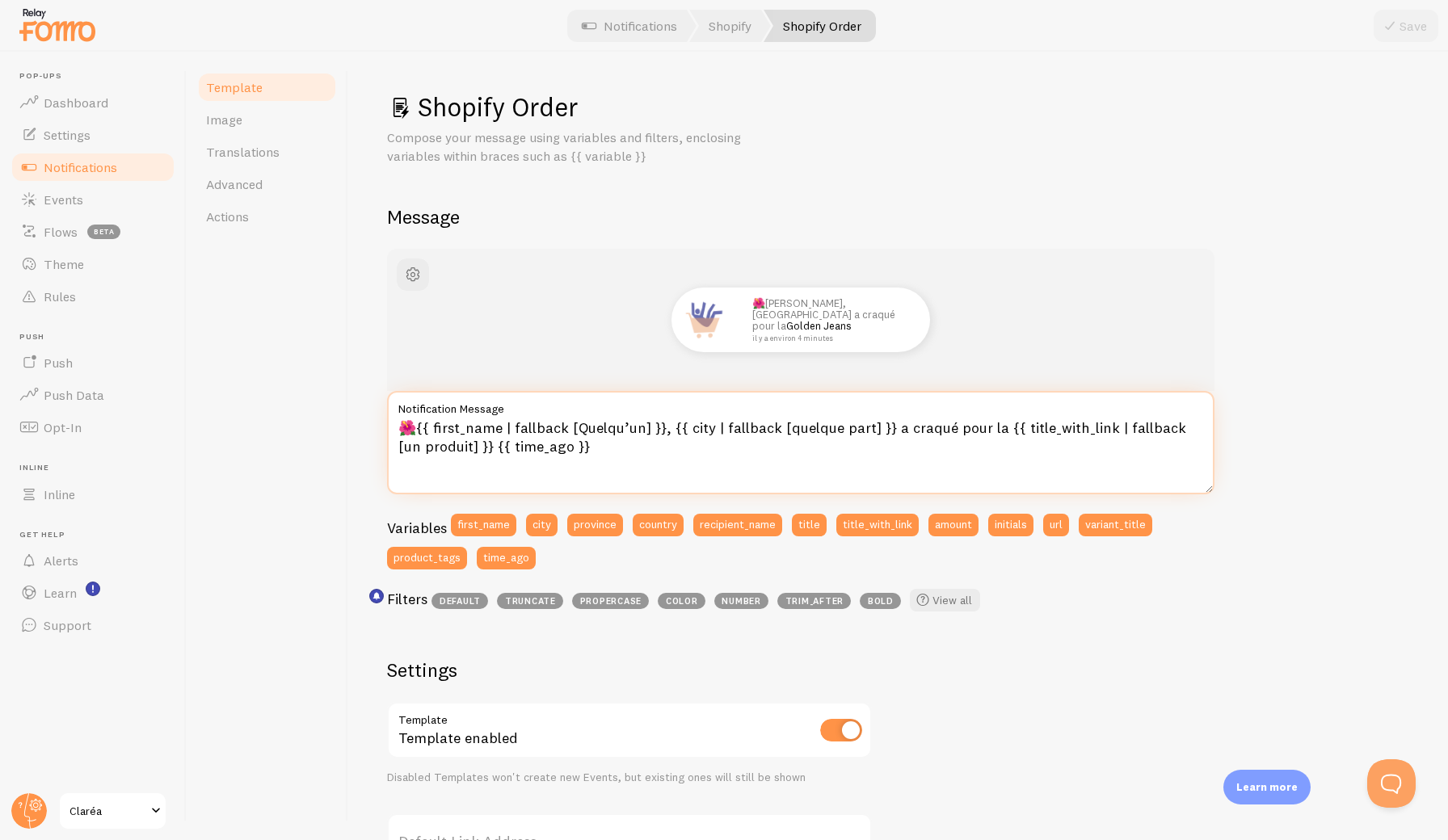
click at [415, 425] on textarea "🌺{{ first_name | fallback [Quelqu’un] }}, {{ city | fallback [quelque part] }} …" at bounding box center [800, 443] width 827 height 103
type textarea "🌺 {{ first_name | fallback [Quelqu’un] }}, {{ city | fallback [quelque part] }}…"
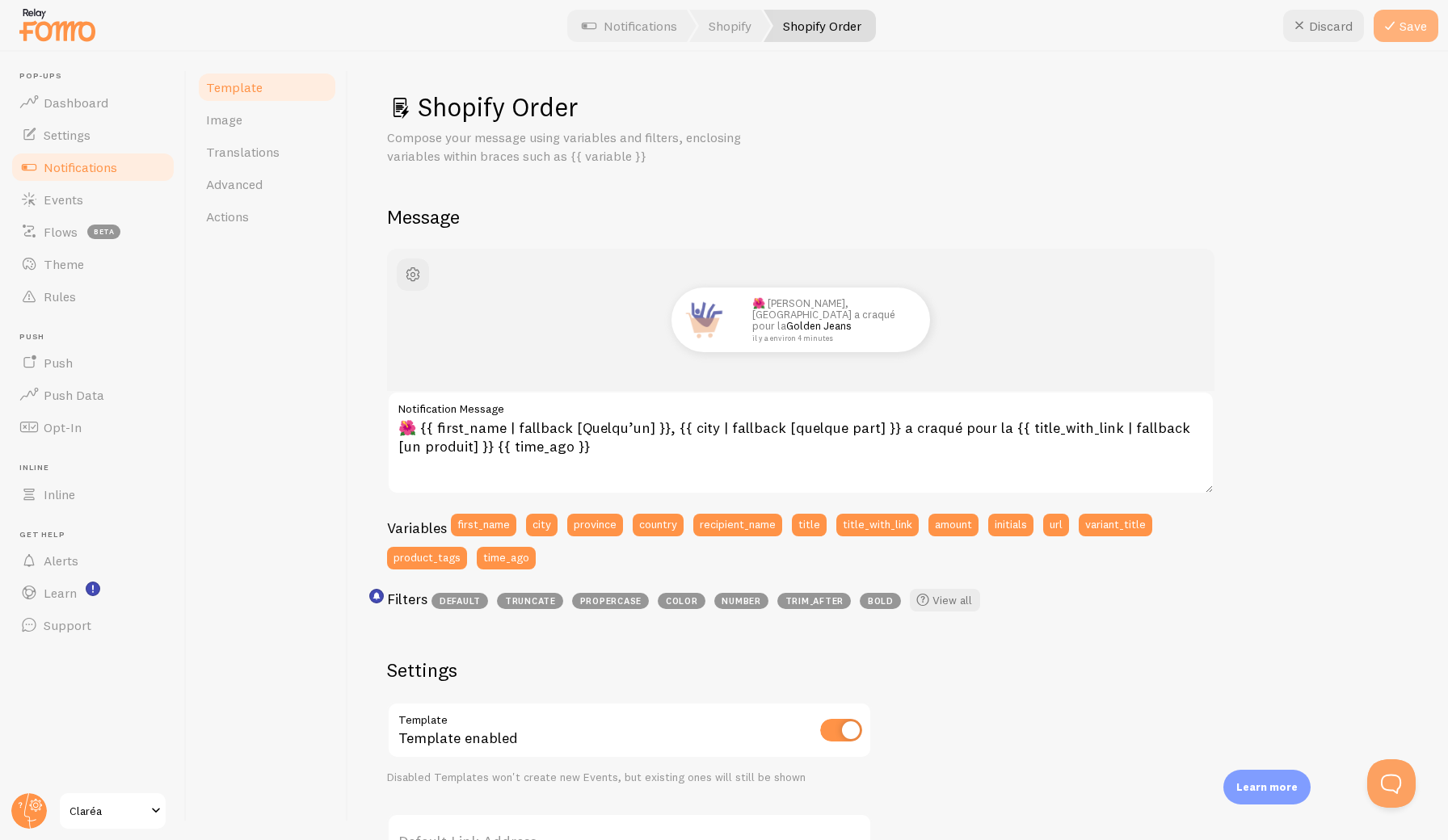
click at [1404, 30] on button "Save" at bounding box center [1406, 26] width 64 height 33
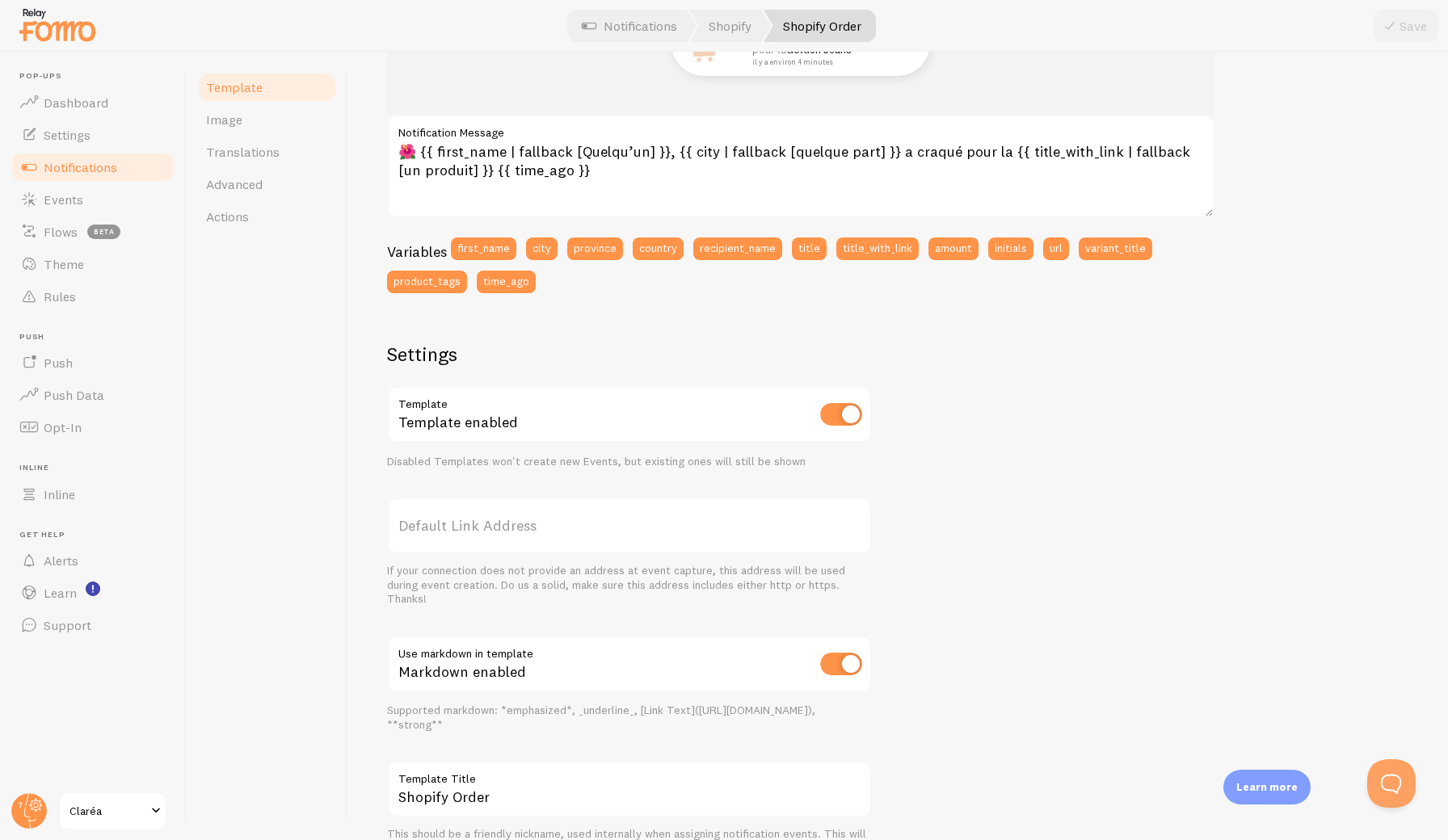
scroll to position [280, 0]
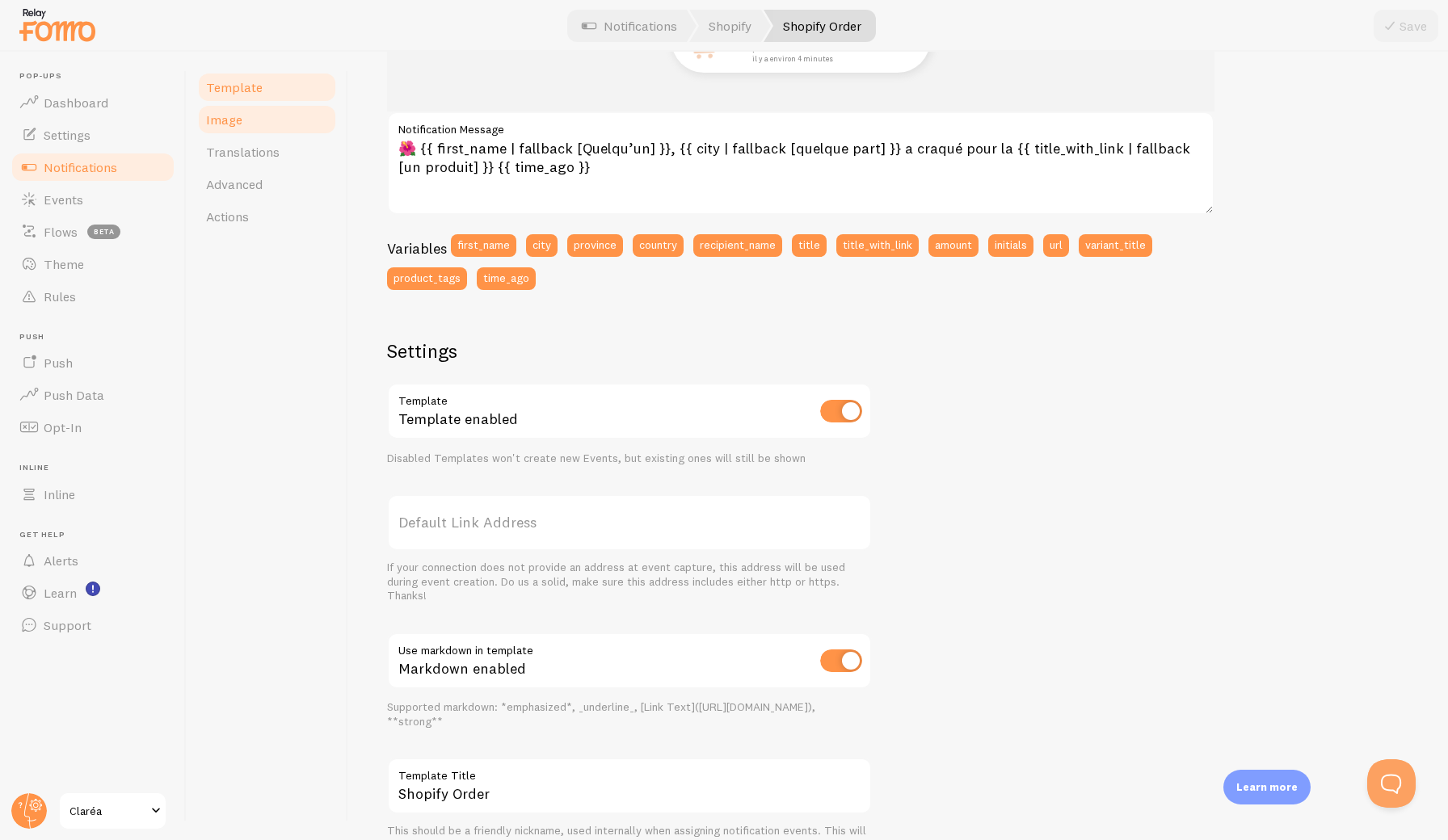
click at [255, 131] on link "Image" at bounding box center [267, 120] width 142 height 33
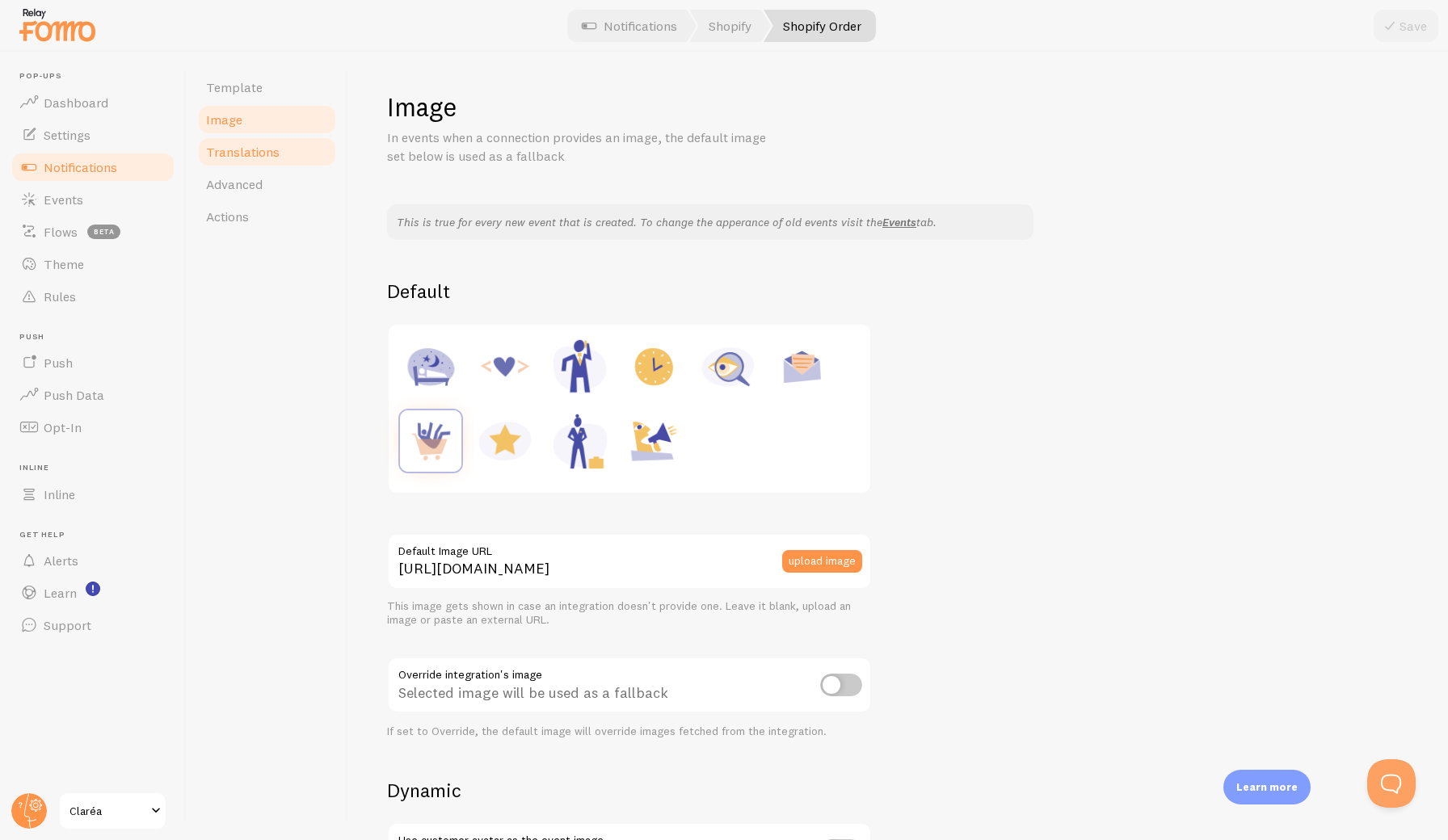
click at [247, 148] on span "Translations" at bounding box center [242, 151] width 74 height 16
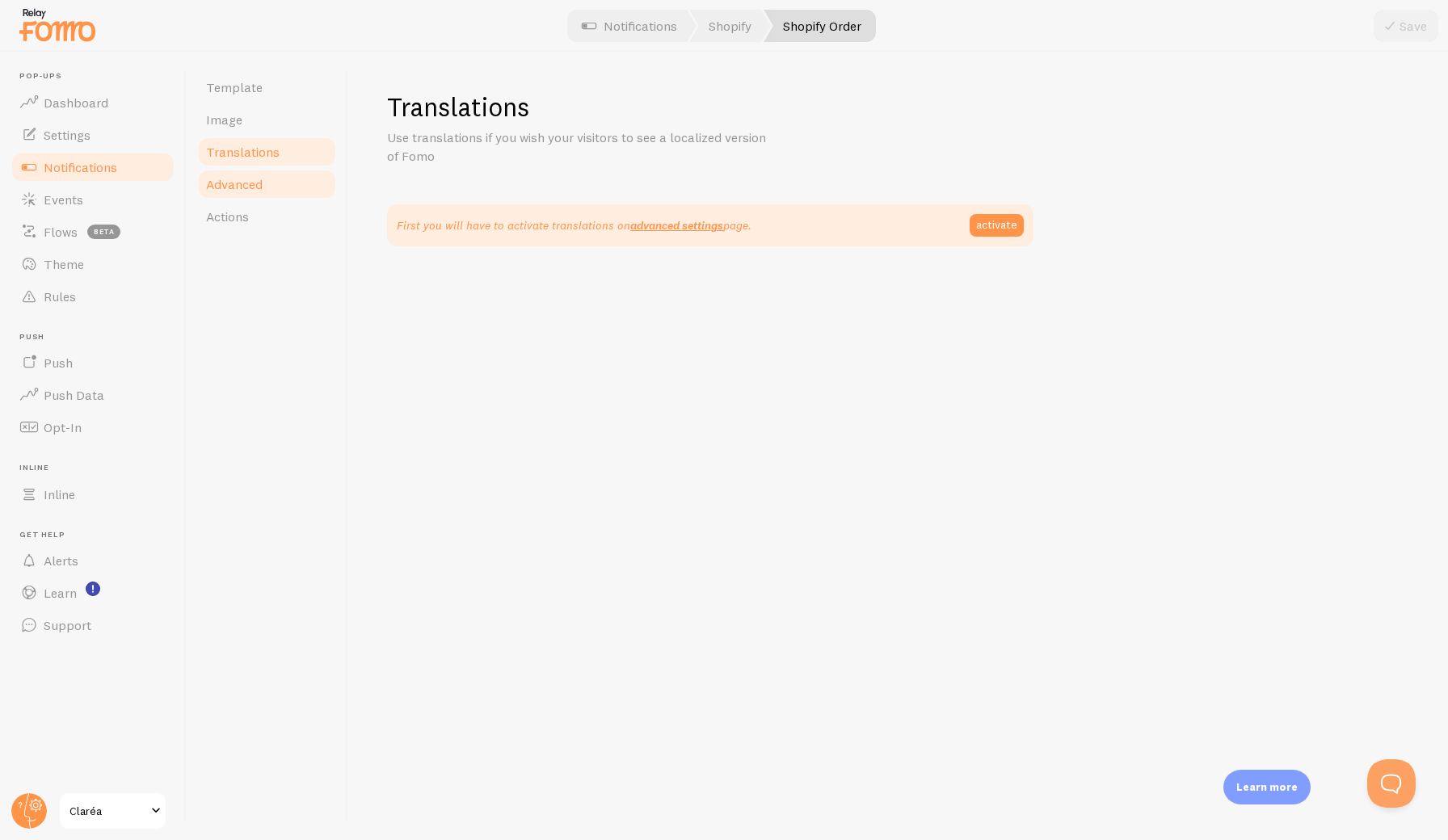
click at [250, 187] on span "Advanced" at bounding box center [234, 184] width 57 height 16
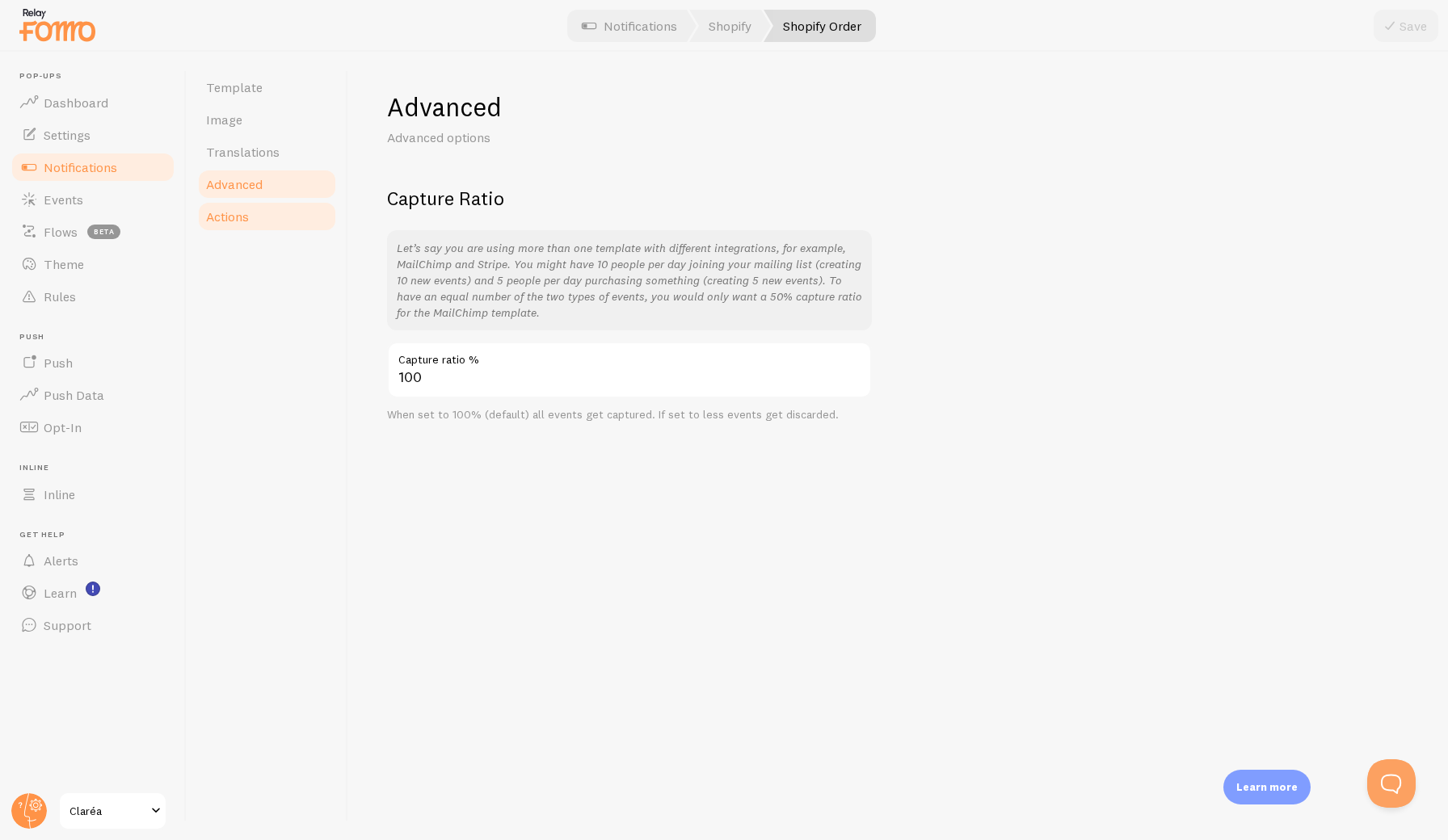
click at [245, 220] on span "Actions" at bounding box center [227, 216] width 43 height 16
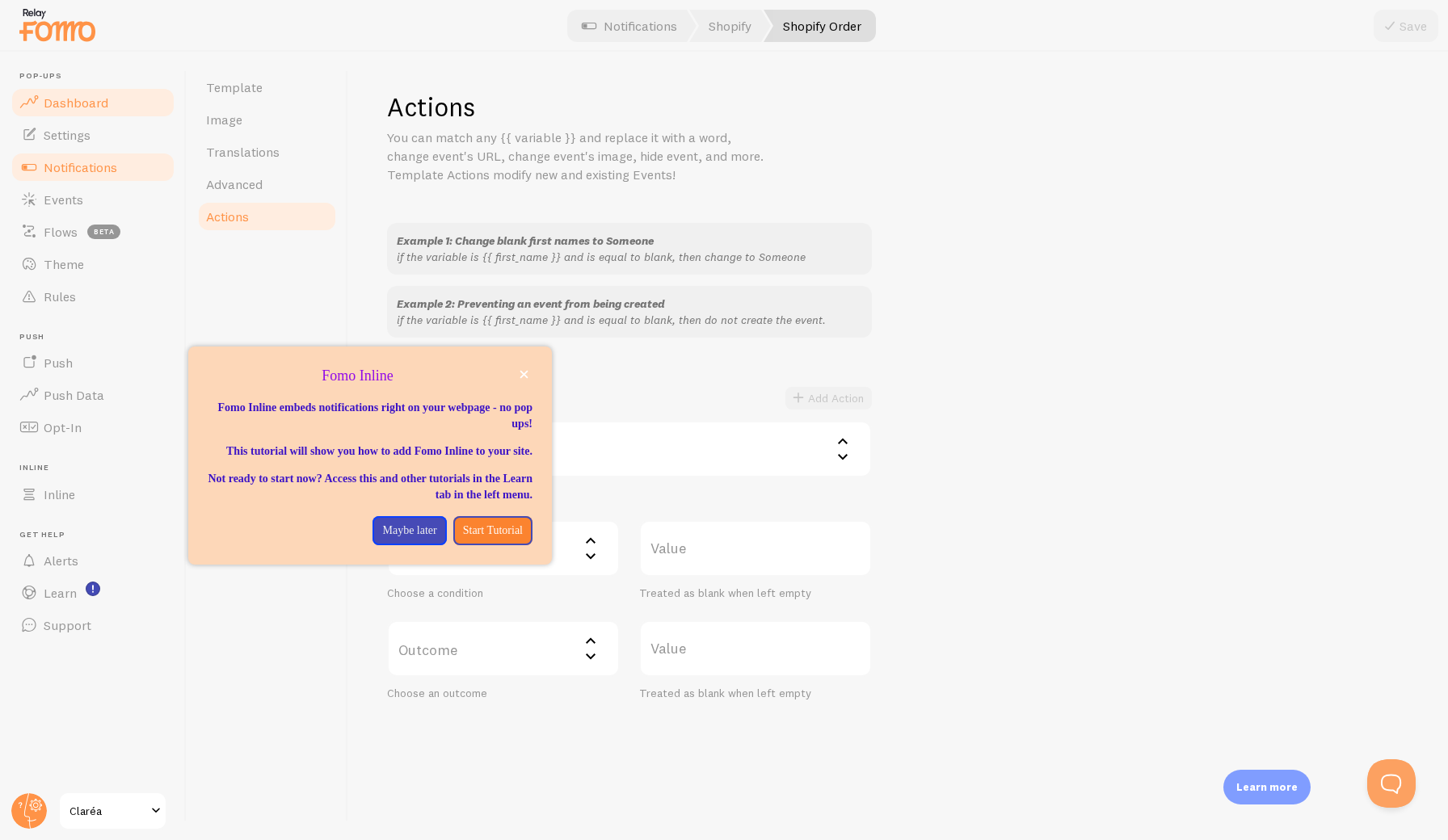
click at [80, 105] on span "Dashboard" at bounding box center [76, 102] width 64 height 16
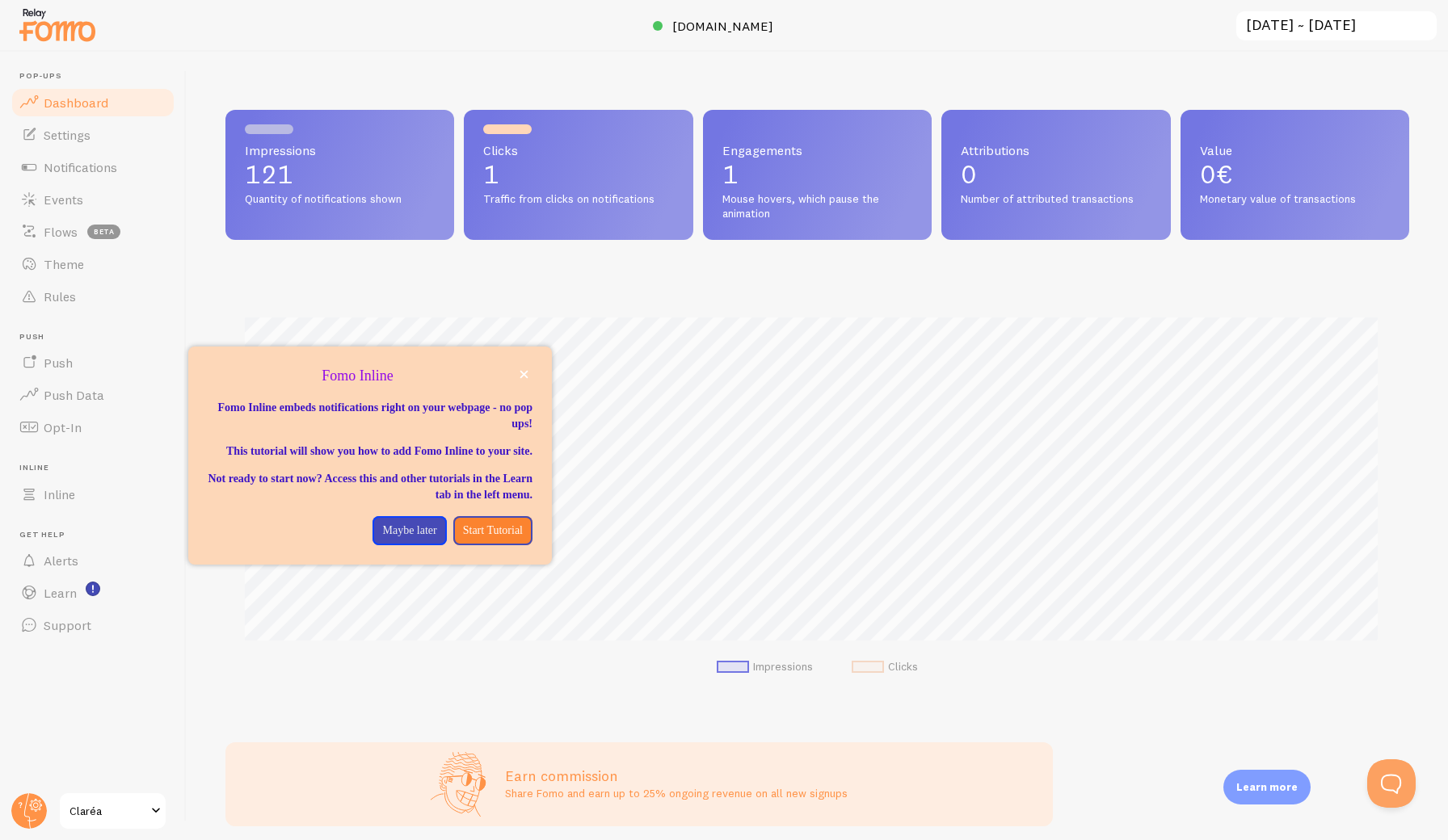
scroll to position [424, 1172]
click at [522, 371] on icon "close," at bounding box center [523, 374] width 9 height 9
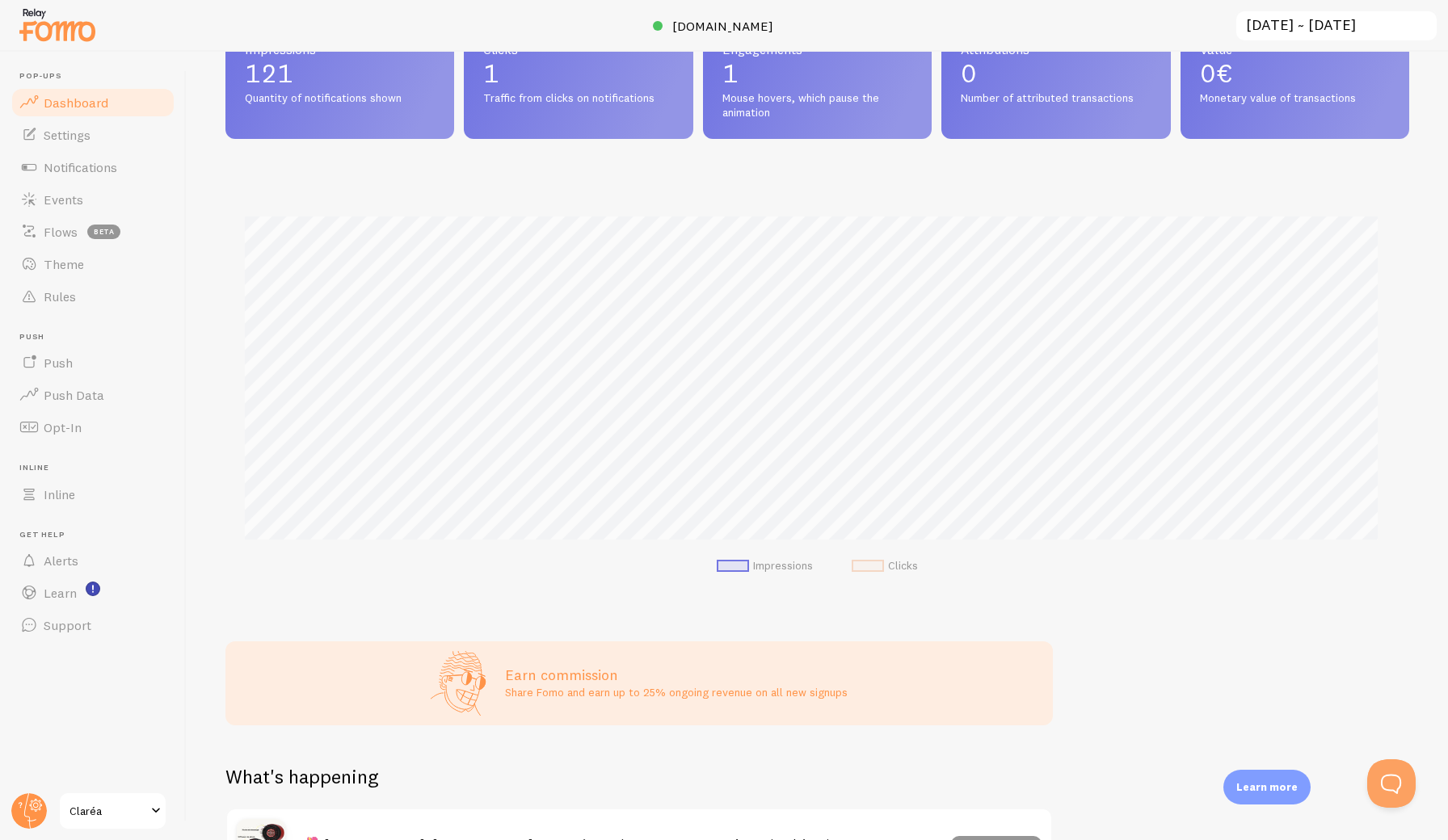
scroll to position [0, 0]
